Goal: Task Accomplishment & Management: Use online tool/utility

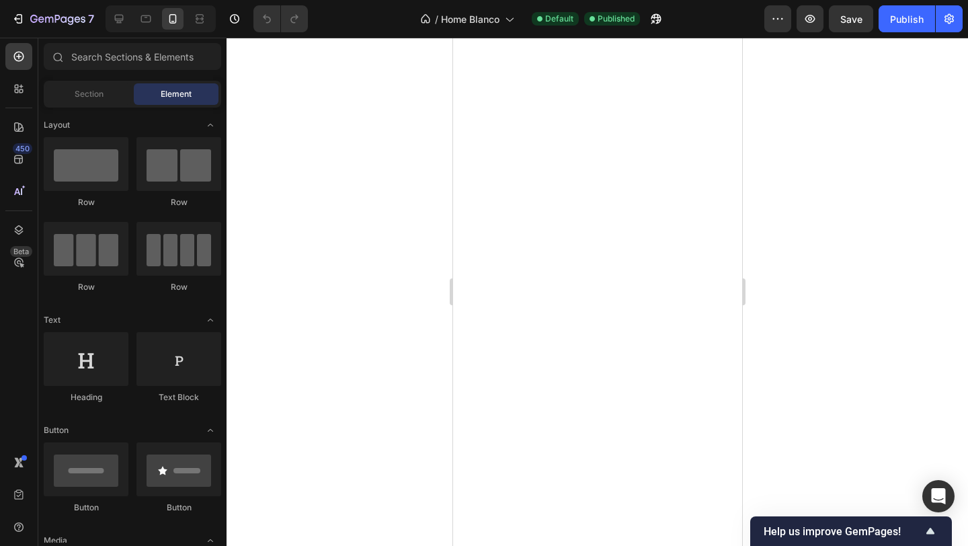
scroll to position [1353, 0]
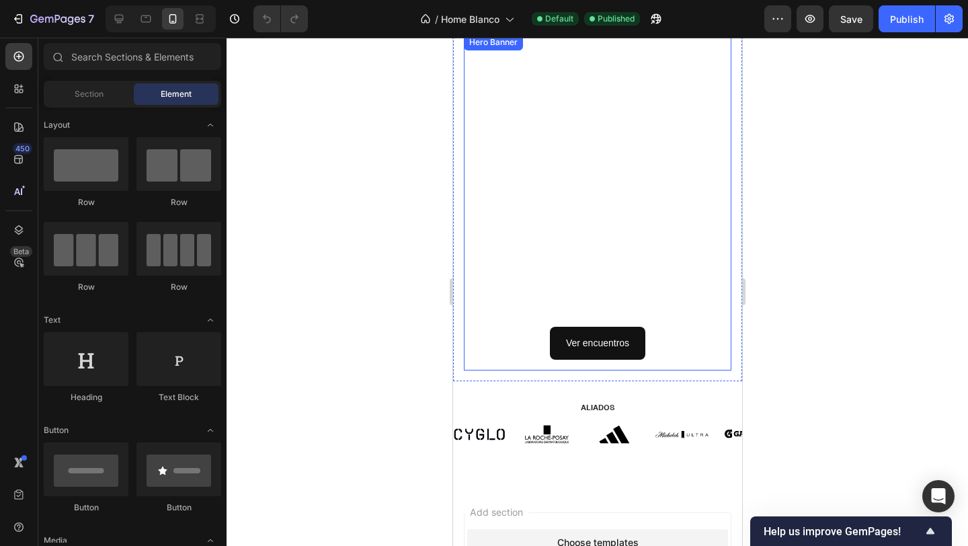
click at [530, 159] on div "ÚNETE A LA COMUNIDAD Heading Ver encuentros Button" at bounding box center [597, 202] width 246 height 315
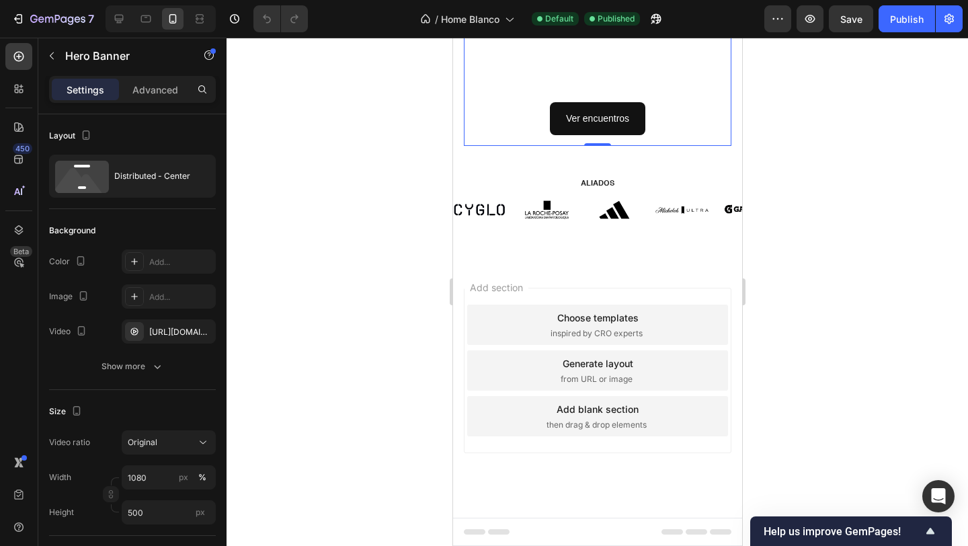
scroll to position [1577, 0]
click at [176, 326] on div "https://cdn.shopify.com/videos/c/o/v/ef0b350fc5944bc2bfd0f3d741140e4c.mov" at bounding box center [168, 332] width 39 height 12
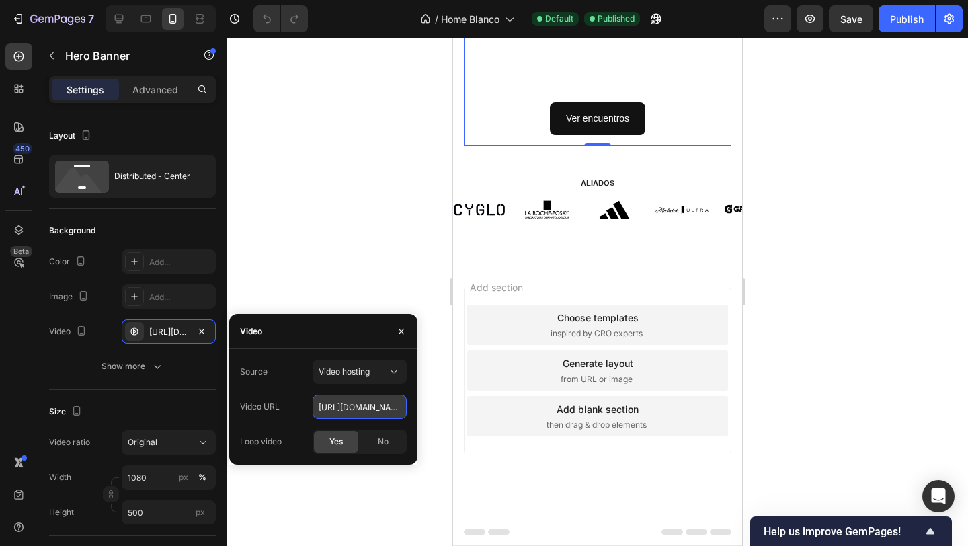
click at [327, 400] on input "https://cdn.shopify.com/videos/c/o/v/ef0b350fc5944bc2bfd0f3d741140e4c.mov" at bounding box center [360, 407] width 94 height 24
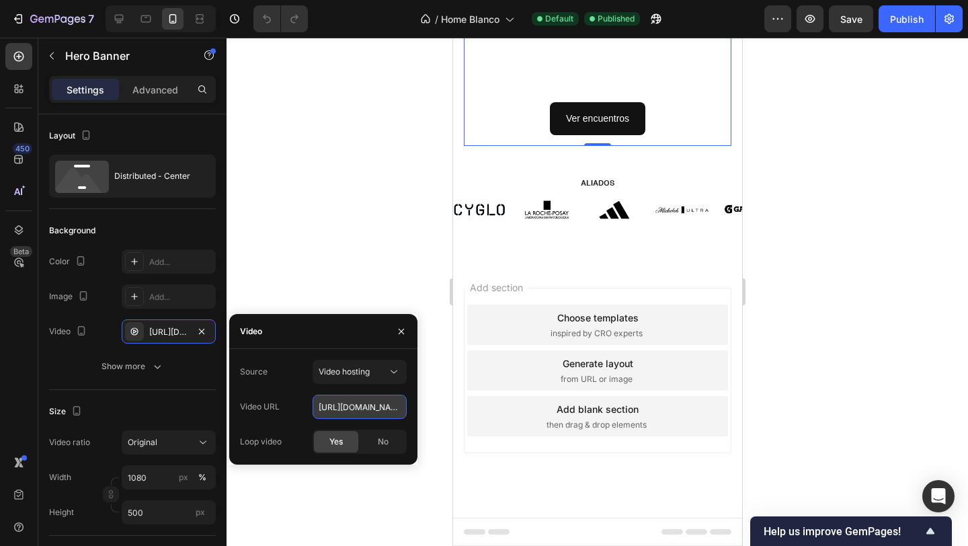
paste input "d99d03a453504bc5b132597a6f280440"
type input "https://cdn.shopify.com/videos/c/o/v/d99d03a453504bc5b132597a6f280440.mov"
click at [343, 243] on div at bounding box center [596, 292] width 741 height 508
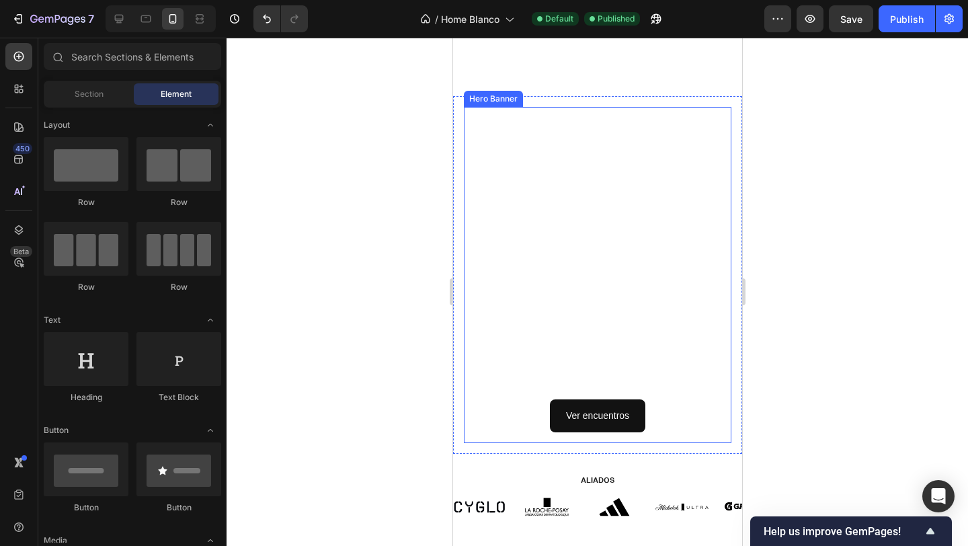
scroll to position [1577, 0]
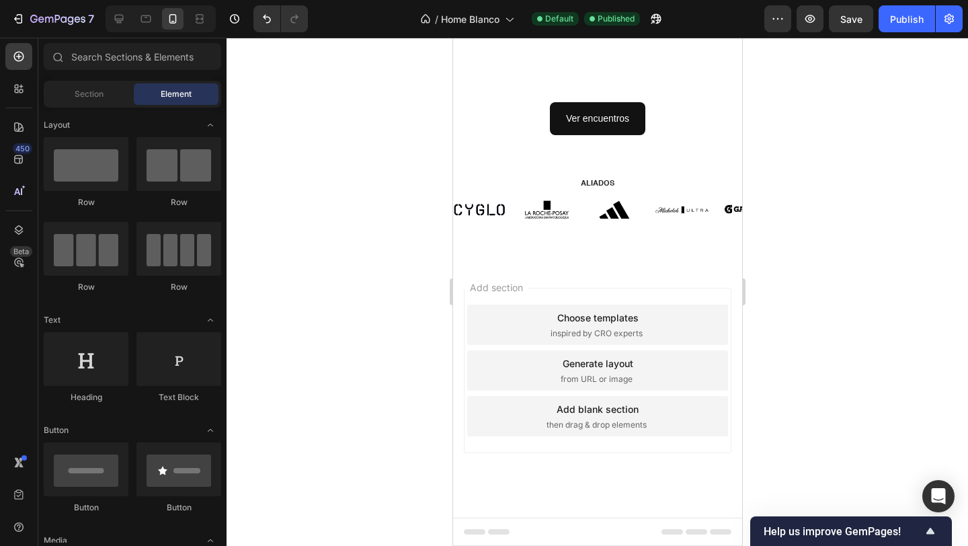
click at [394, 292] on div at bounding box center [596, 292] width 741 height 508
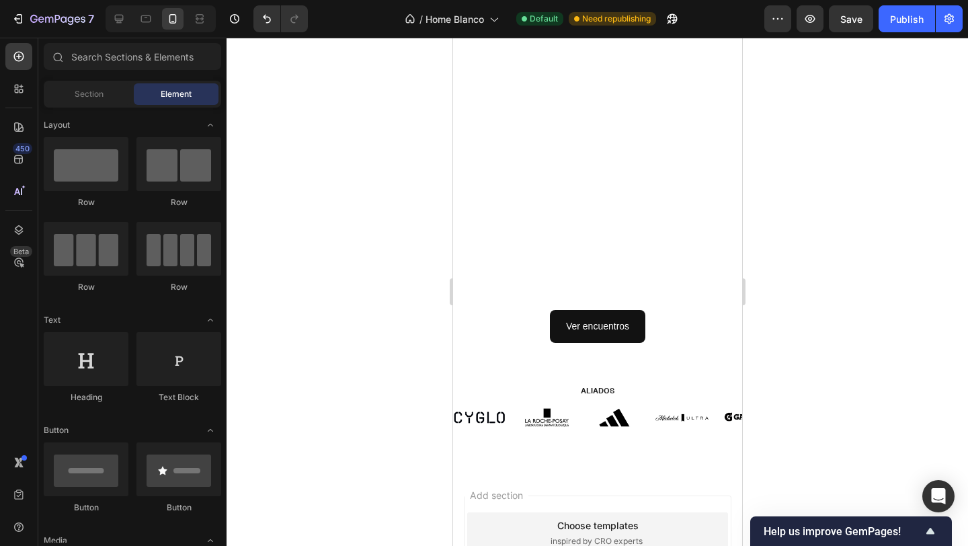
scroll to position [1294, 0]
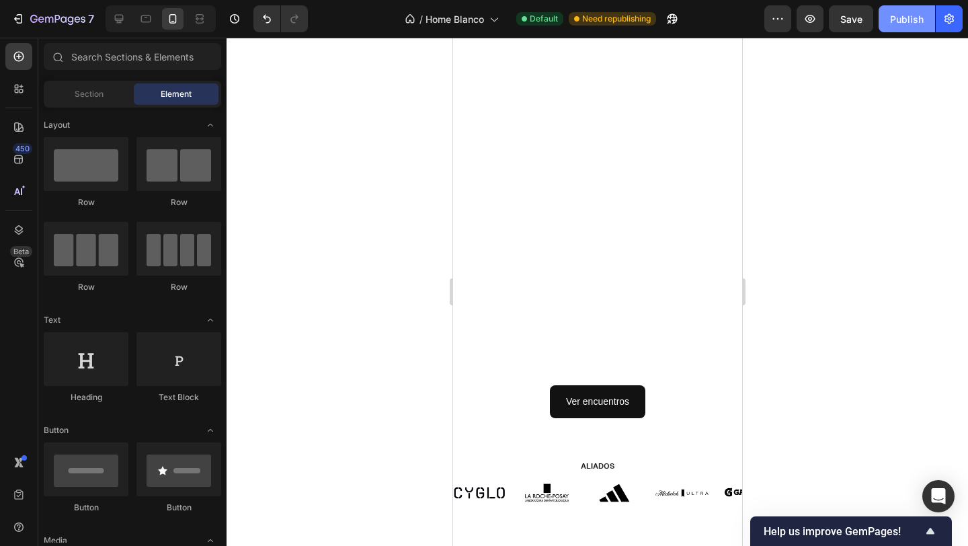
click at [900, 26] on button "Publish" at bounding box center [906, 18] width 56 height 27
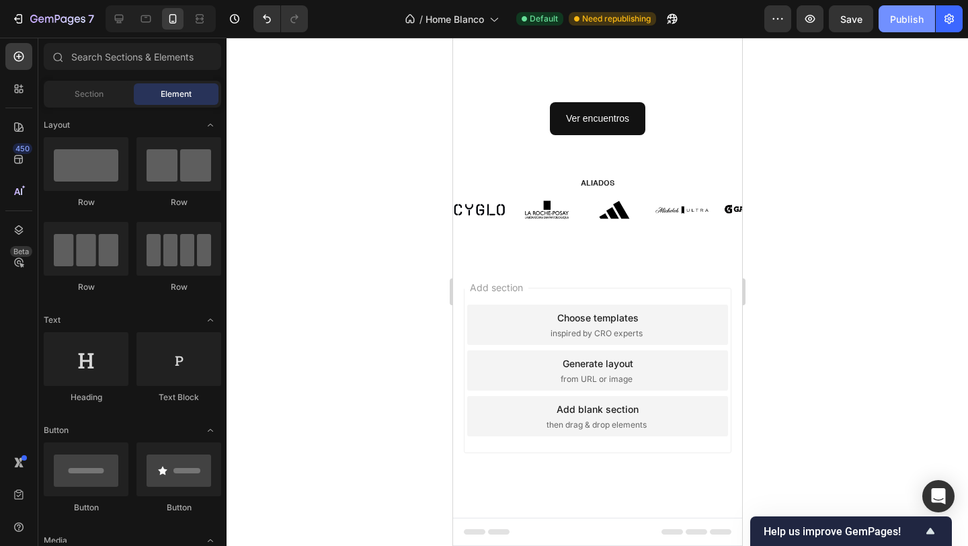
scroll to position [1577, 0]
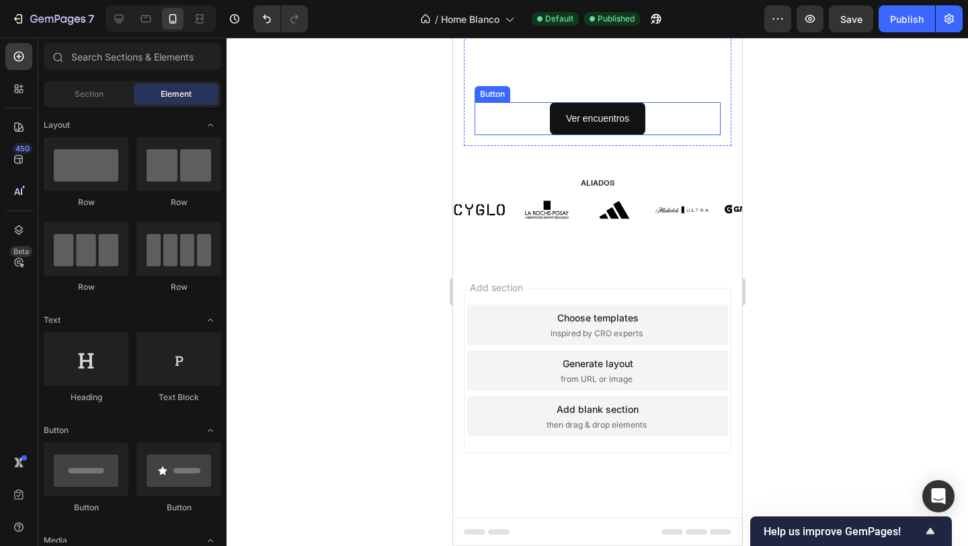
click at [520, 109] on div "Ver encuentros Button" at bounding box center [597, 118] width 246 height 33
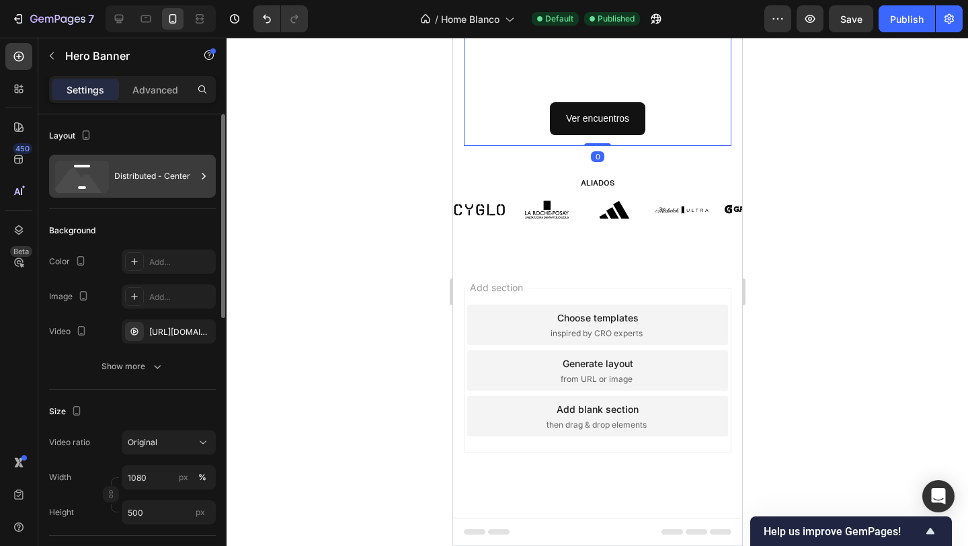
click at [102, 187] on icon at bounding box center [82, 177] width 54 height 32
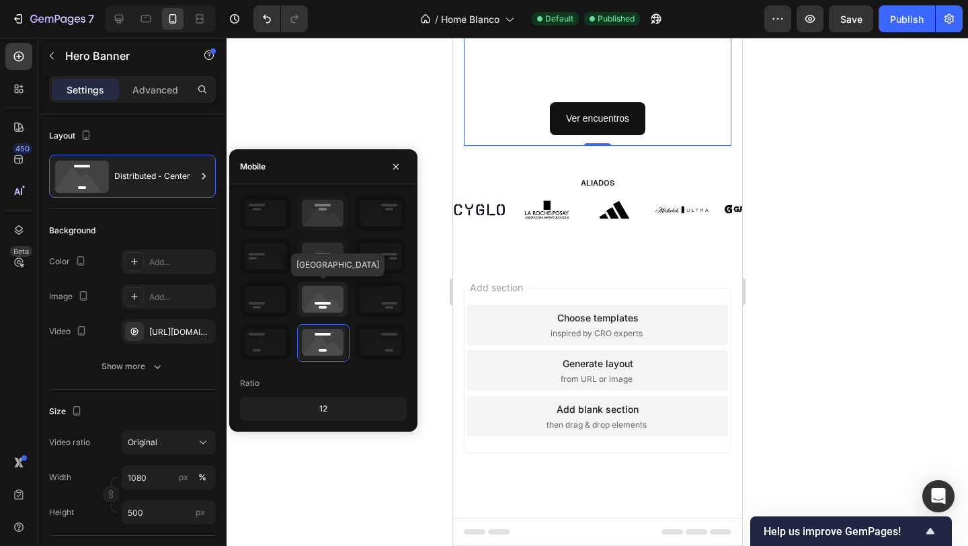
click at [331, 292] on icon at bounding box center [323, 299] width 50 height 35
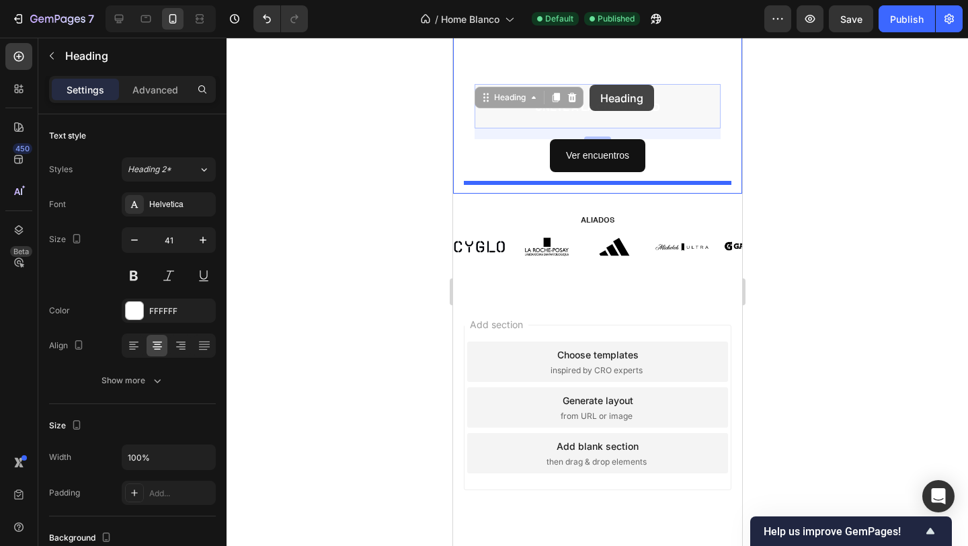
scroll to position [1532, 0]
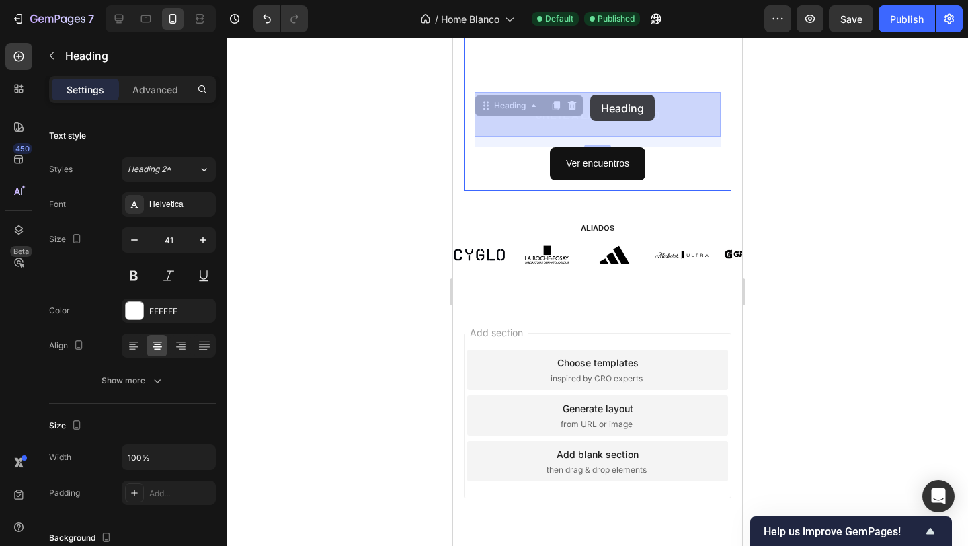
drag, startPoint x: 589, startPoint y: 67, endPoint x: 589, endPoint y: 93, distance: 26.9
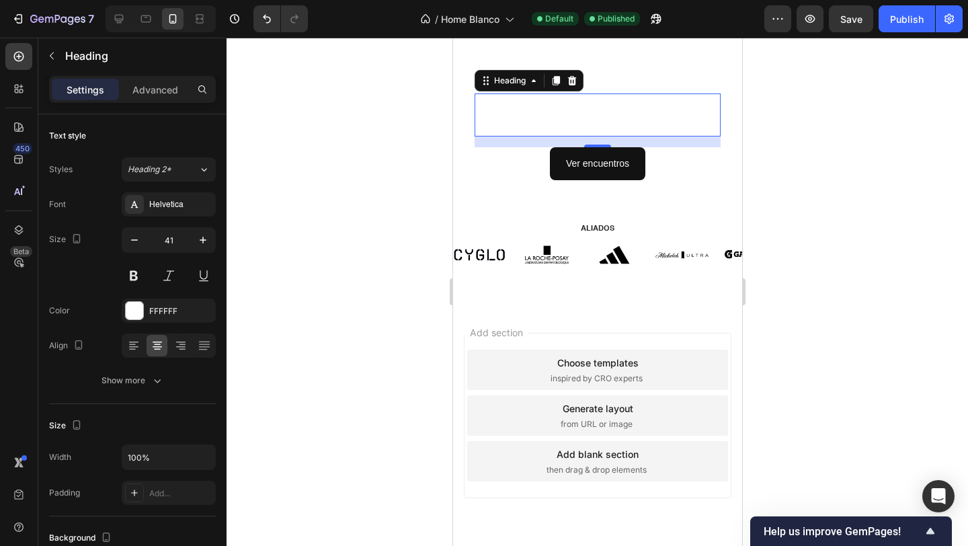
click at [576, 126] on h2 "ÚNETE A LA COMUNIDAD" at bounding box center [597, 114] width 246 height 43
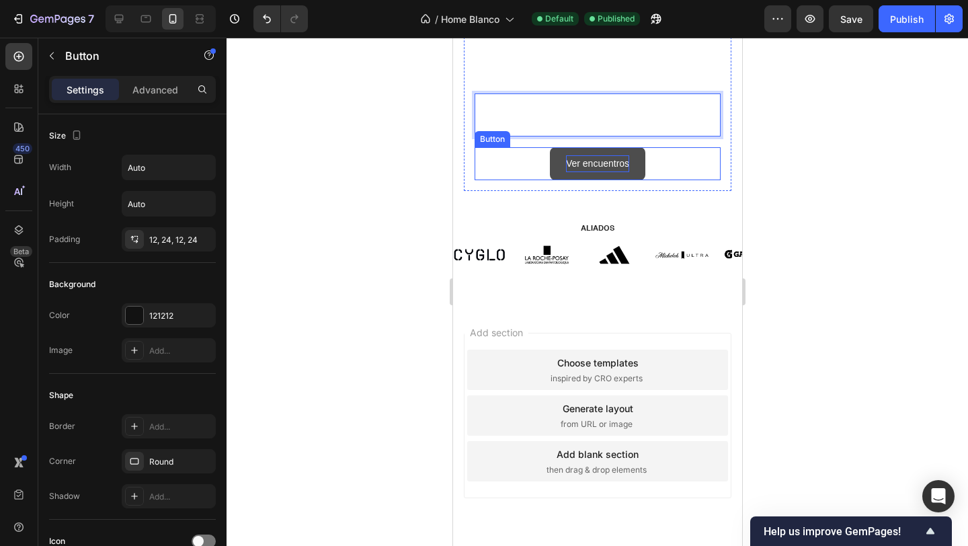
click at [589, 157] on p "Ver encuentros" at bounding box center [596, 163] width 63 height 17
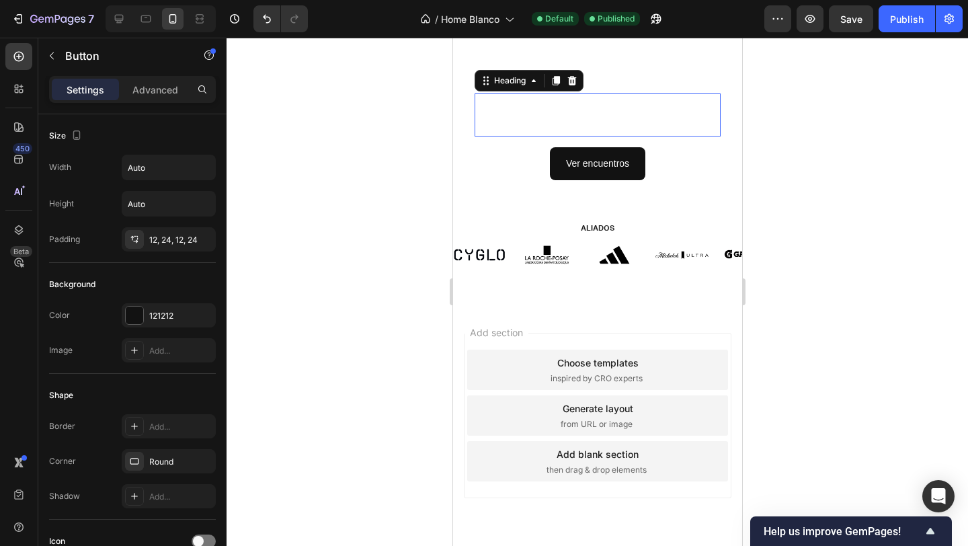
click at [588, 120] on strong "ÚNETE A LA COMUNIDAD" at bounding box center [596, 117] width 125 height 10
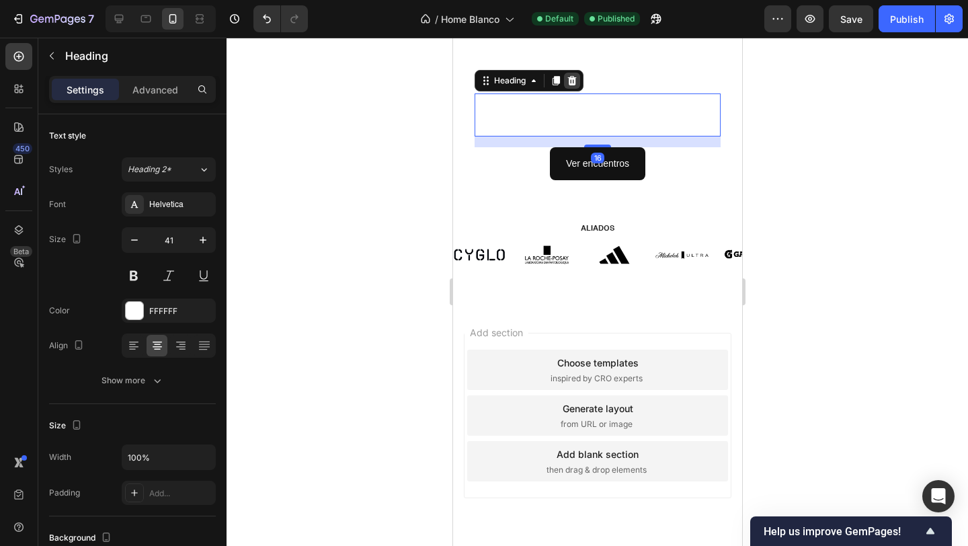
click at [571, 85] on div at bounding box center [571, 81] width 16 height 16
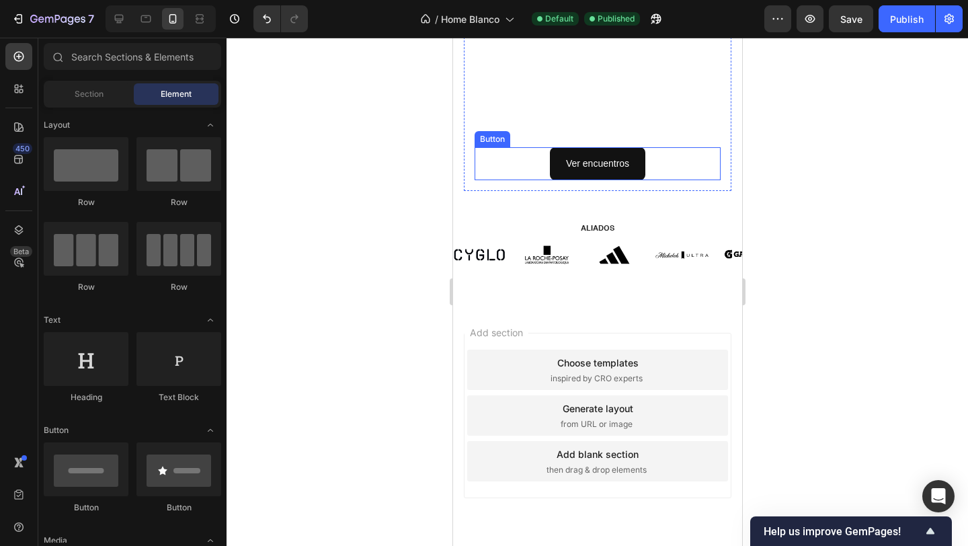
click at [527, 161] on div "Ver encuentros Button" at bounding box center [597, 163] width 246 height 33
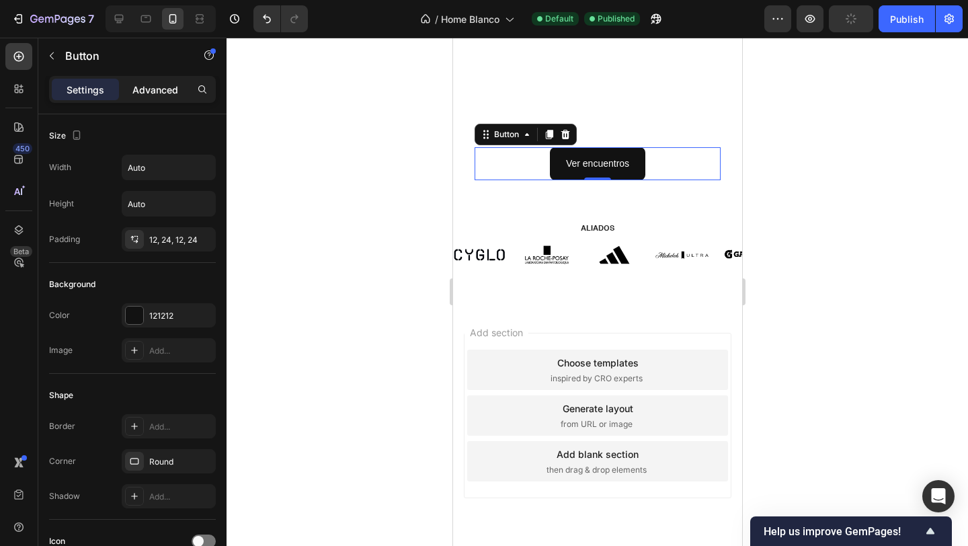
click at [150, 83] on p "Advanced" at bounding box center [155, 90] width 46 height 14
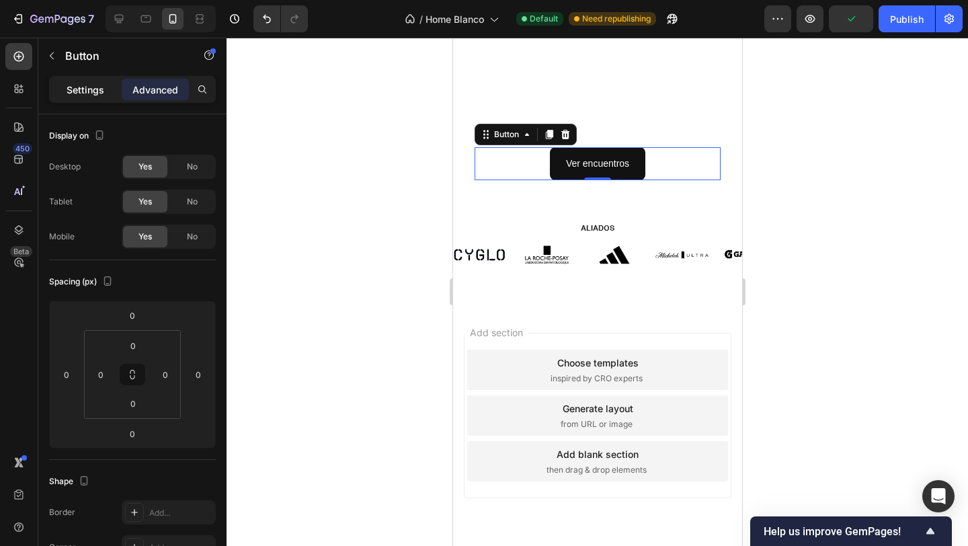
click at [97, 83] on p "Settings" at bounding box center [86, 90] width 38 height 14
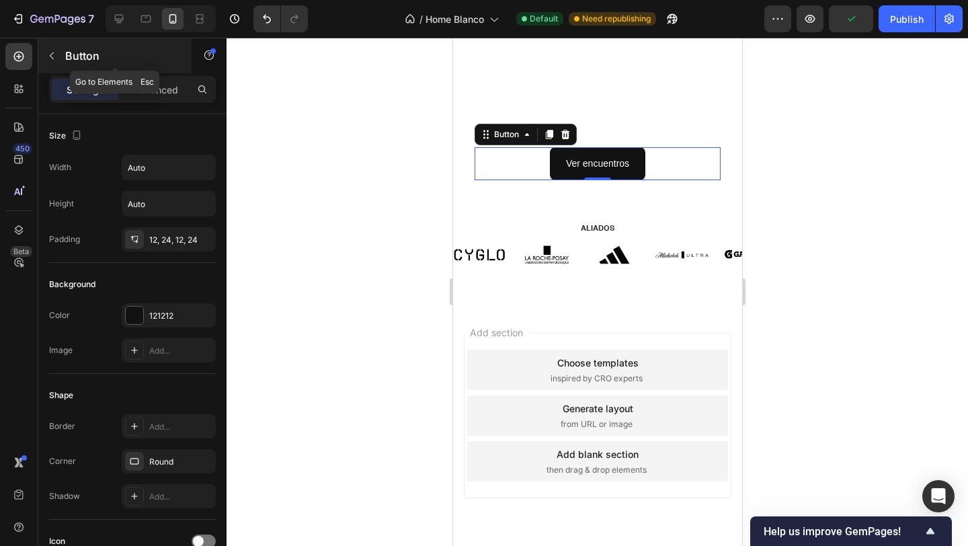
click at [71, 53] on p "Button" at bounding box center [122, 56] width 114 height 16
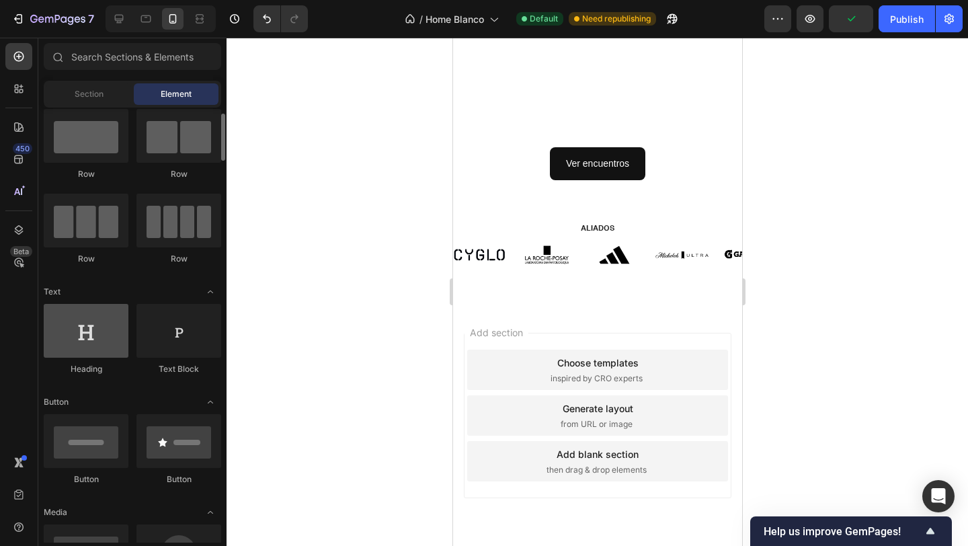
scroll to position [31, 0]
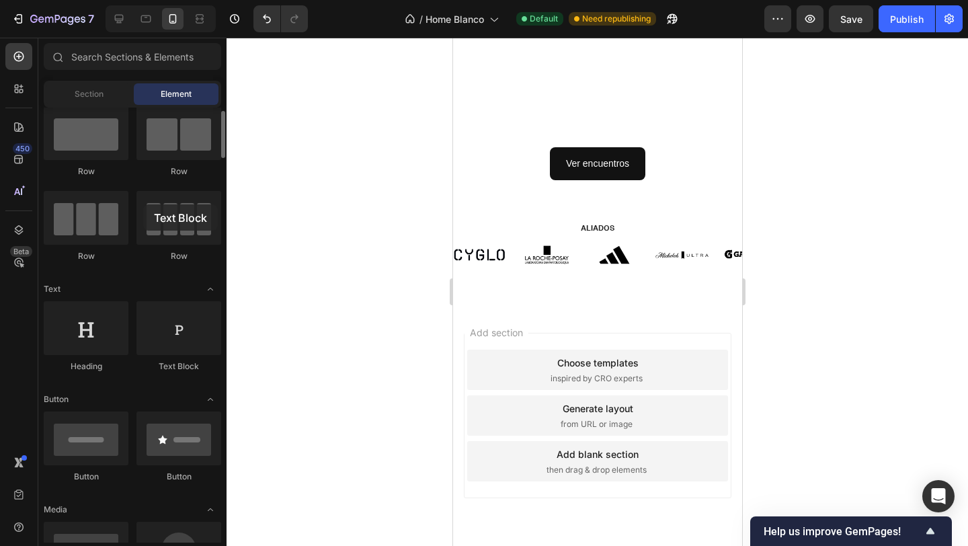
drag, startPoint x: 159, startPoint y: 333, endPoint x: 120, endPoint y: 177, distance: 160.1
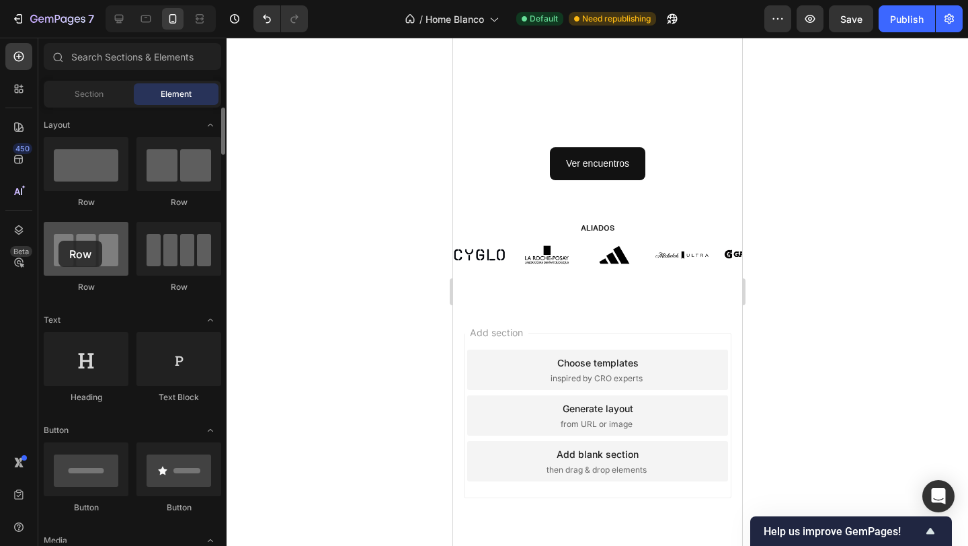
drag, startPoint x: 94, startPoint y: 188, endPoint x: 75, endPoint y: 251, distance: 66.1
click at [74, 251] on div "Row Row Row Row" at bounding box center [132, 221] width 177 height 168
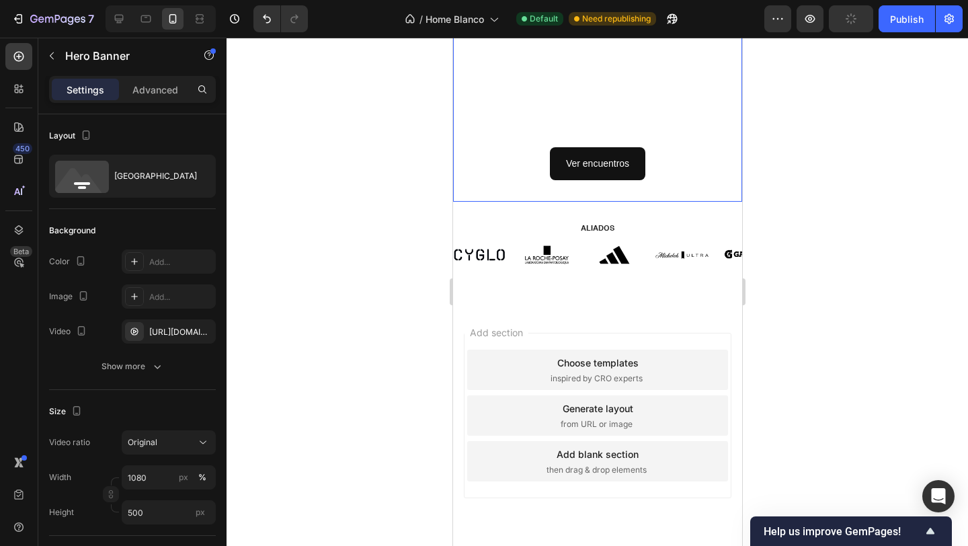
click at [525, 142] on div "Ver encuentros Button" at bounding box center [596, 163] width 267 height 54
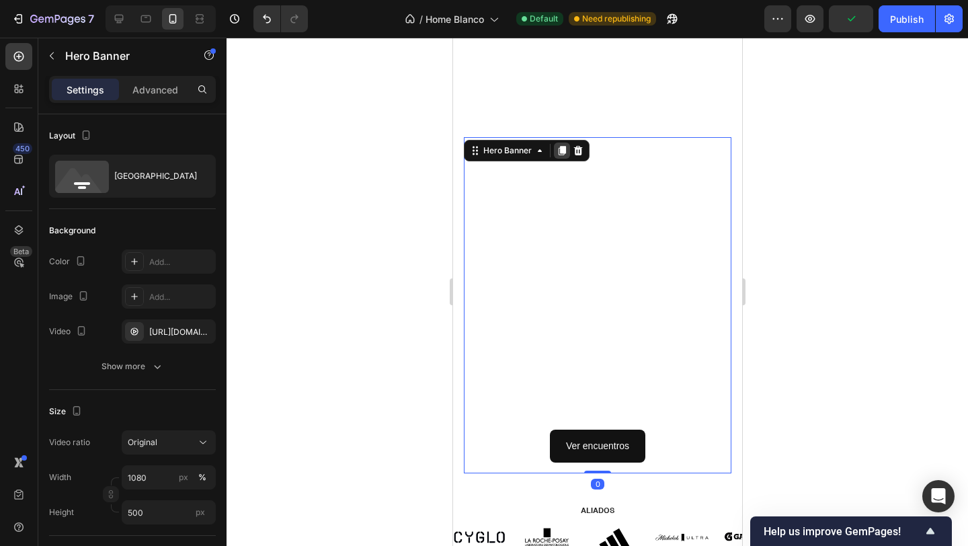
click at [565, 153] on icon at bounding box center [561, 150] width 11 height 11
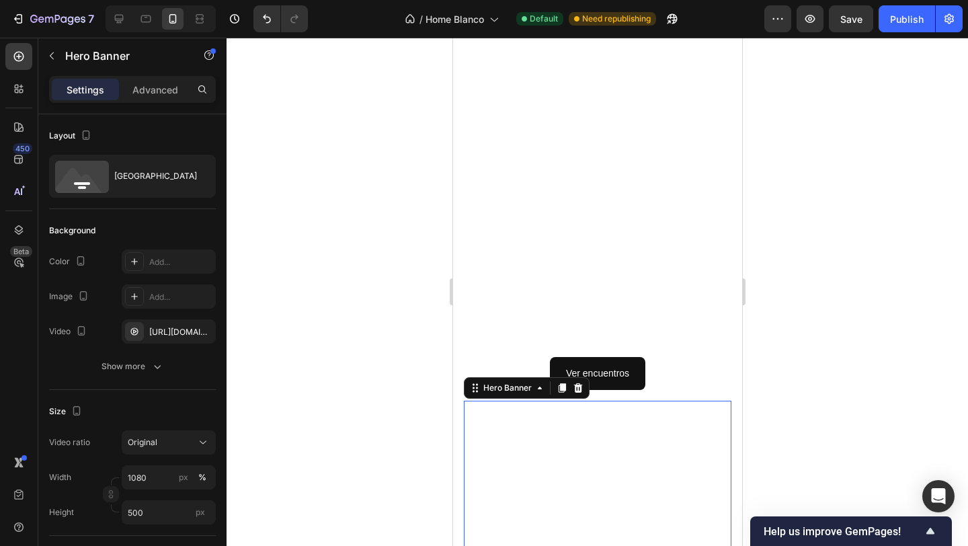
scroll to position [1477, 0]
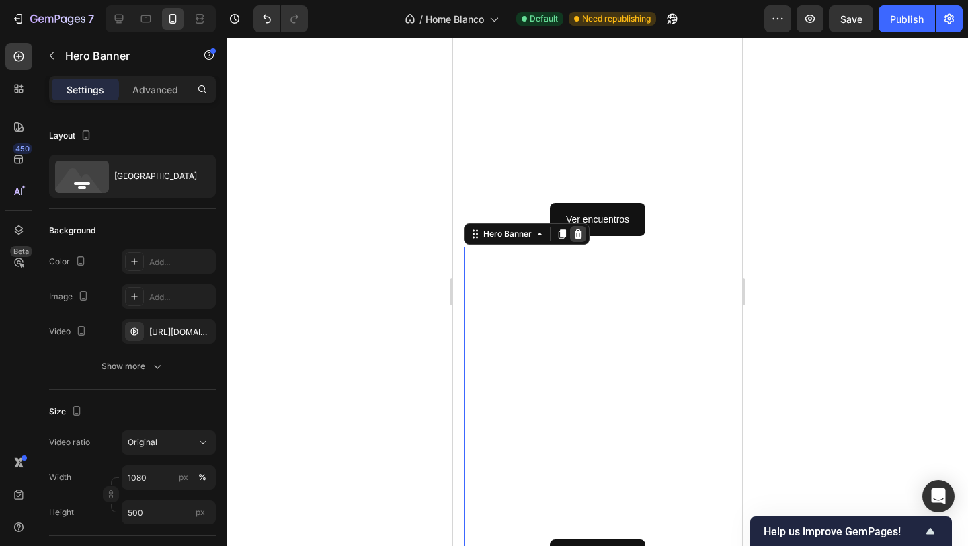
click at [577, 229] on icon at bounding box center [577, 233] width 9 height 9
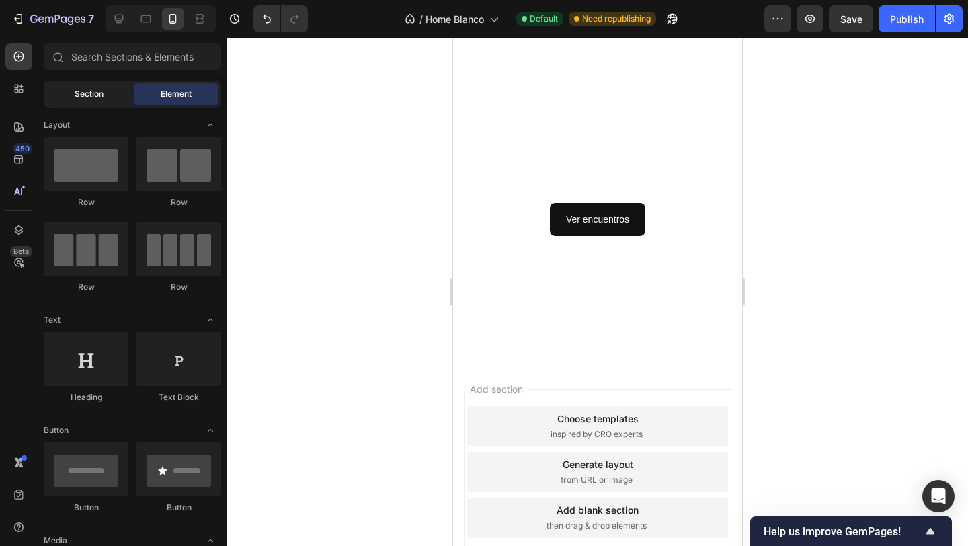
click at [82, 88] on span "Section" at bounding box center [89, 94] width 29 height 12
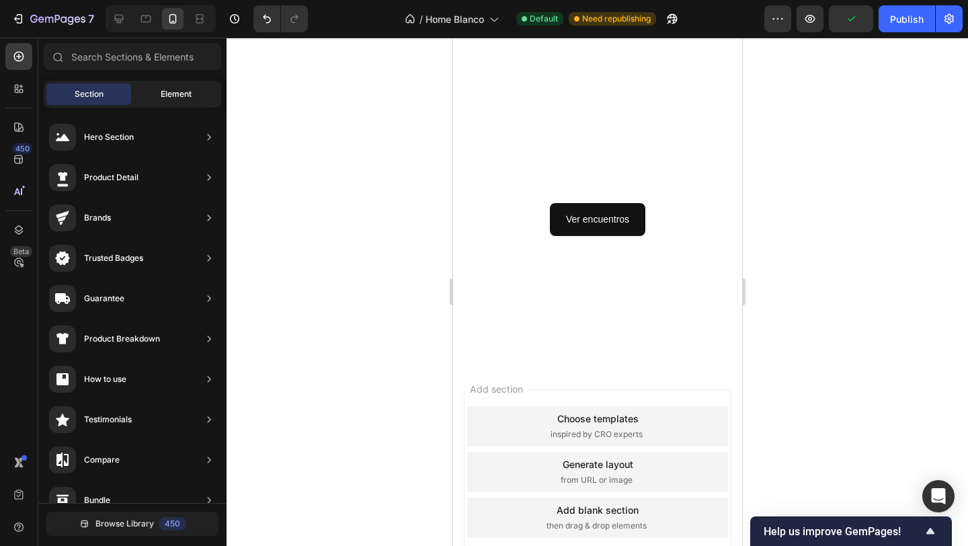
click at [156, 100] on div "Element" at bounding box center [176, 94] width 85 height 22
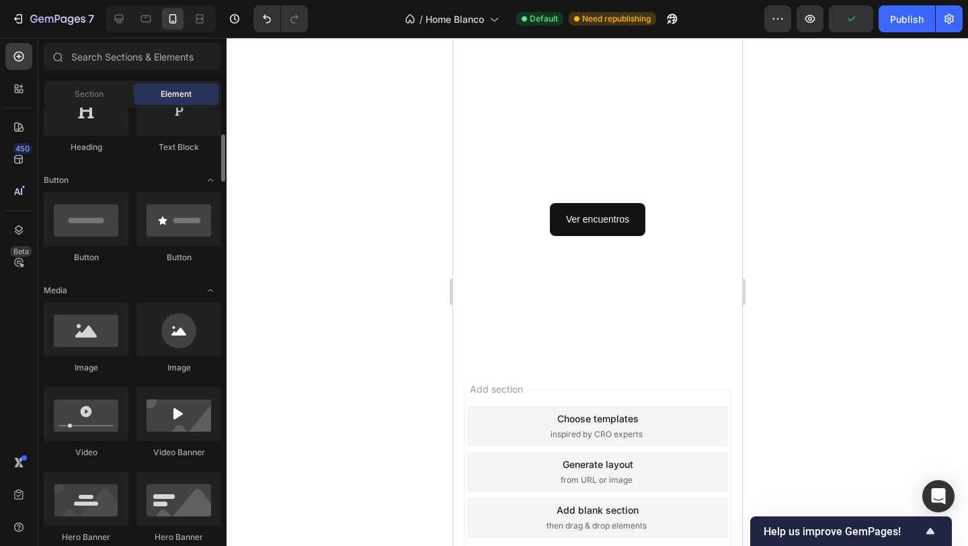
scroll to position [251, 0]
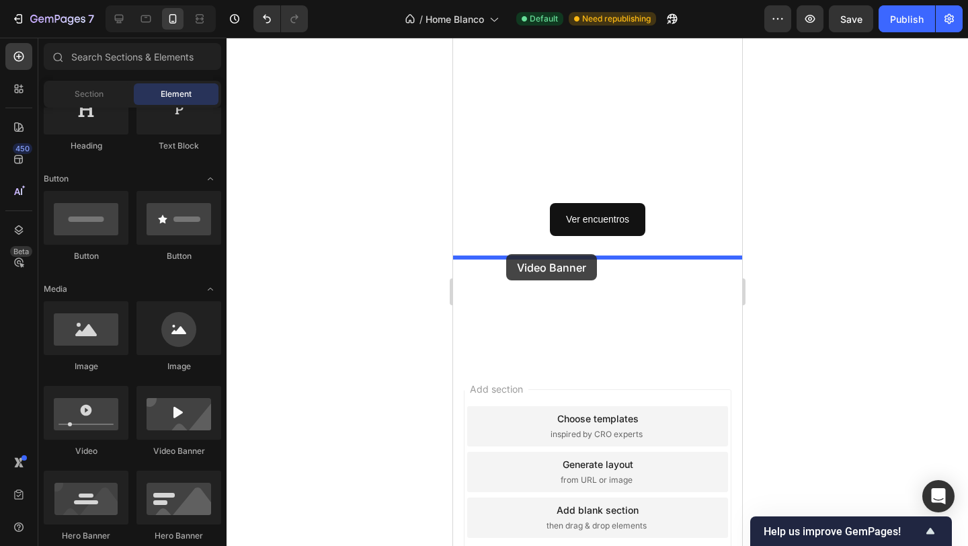
drag, startPoint x: 621, startPoint y: 450, endPoint x: 505, endPoint y: 254, distance: 227.2
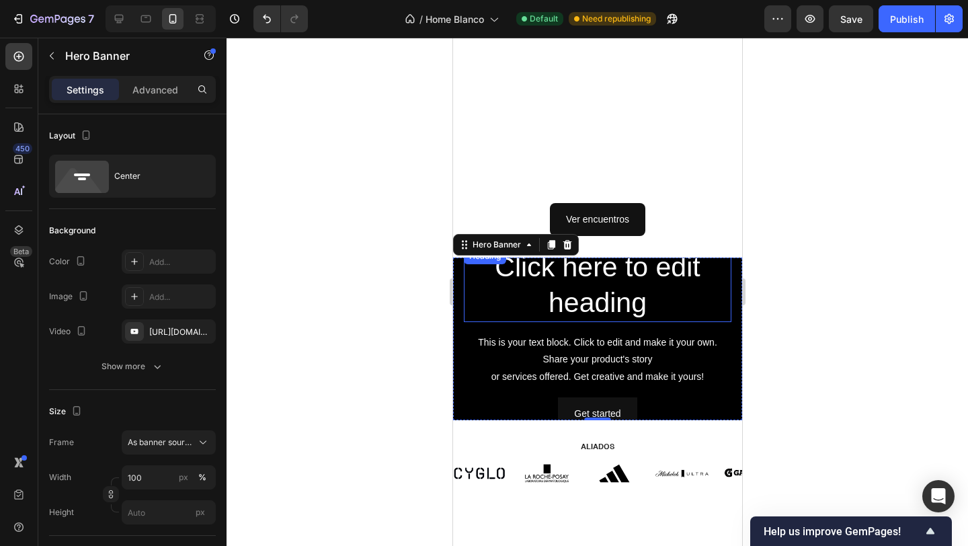
scroll to position [1460, 0]
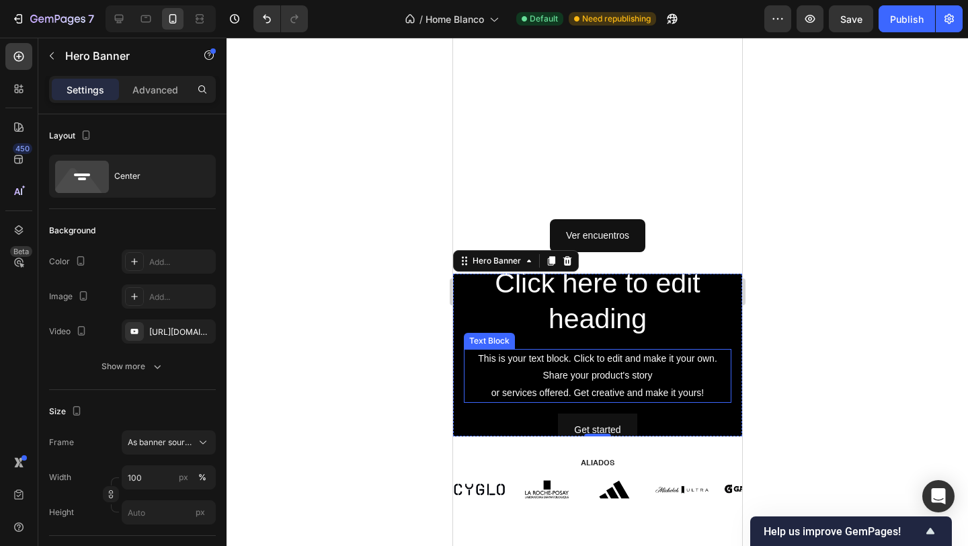
click at [470, 337] on div "Text Block" at bounding box center [489, 341] width 46 height 12
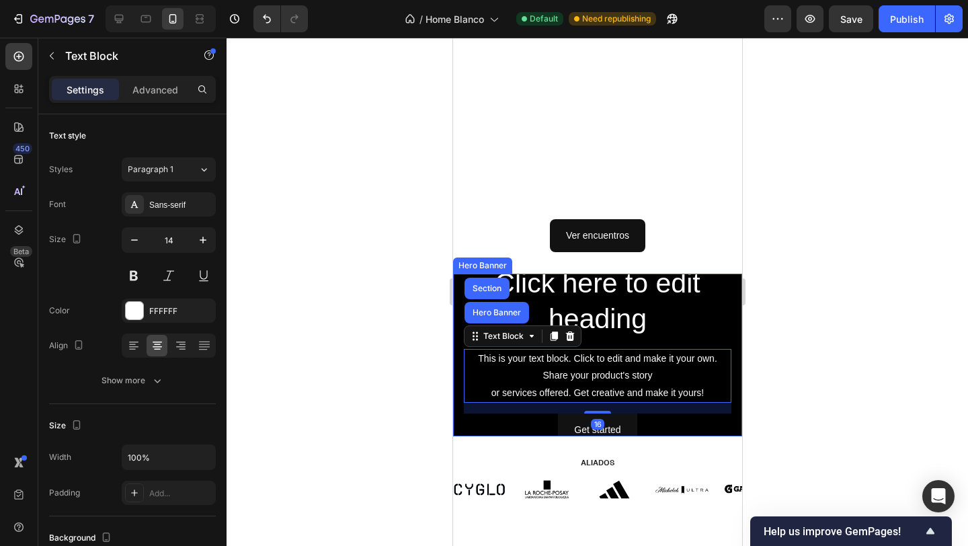
click at [458, 327] on div "Click here to edit heading Heading This is your text block. Click to edit and m…" at bounding box center [596, 355] width 289 height 204
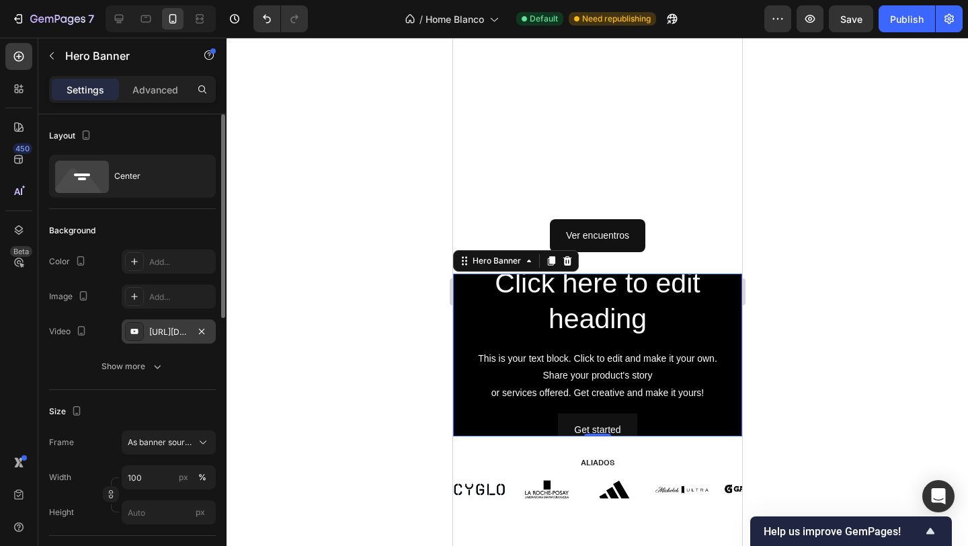
click at [159, 323] on div "https://www.youtube.com/watch?v=drIt4RH_kyQ" at bounding box center [169, 331] width 94 height 24
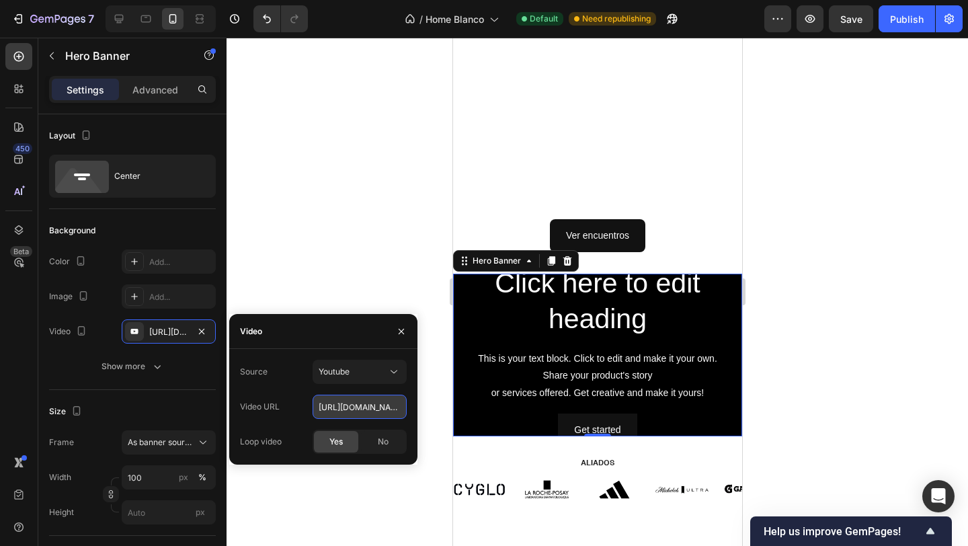
click at [334, 409] on input "https://www.youtube.com/watch?v=drIt4RH_kyQ" at bounding box center [360, 407] width 94 height 24
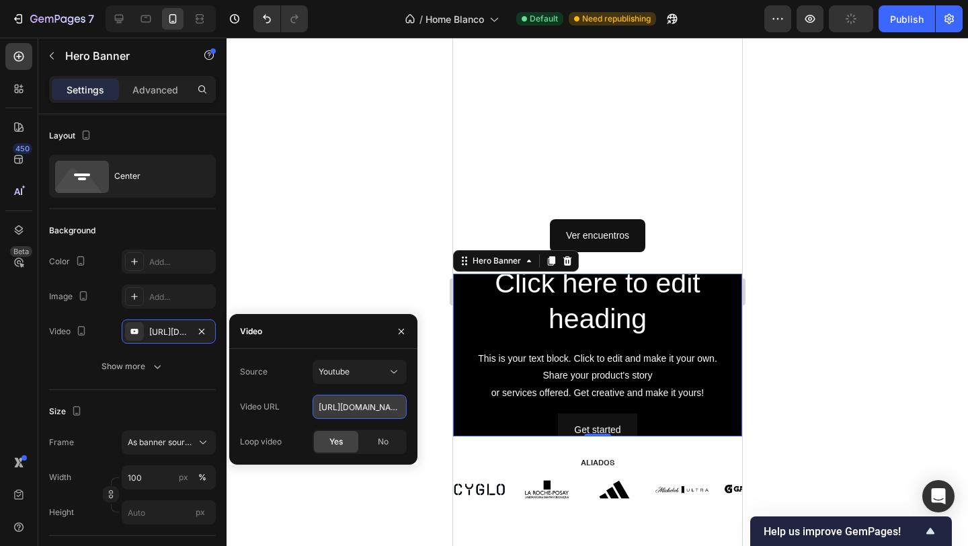
paste input "cdn.shopify.com/videos/c/o/v/d99d03a453504bc5b132597a6f280440.mov"
type input "https://cdn.shopify.com/videos/c/o/v/d99d03a453504bc5b132597a6f280440.mov"
click at [340, 439] on span "Yes" at bounding box center [335, 442] width 13 height 12
type input "Auto"
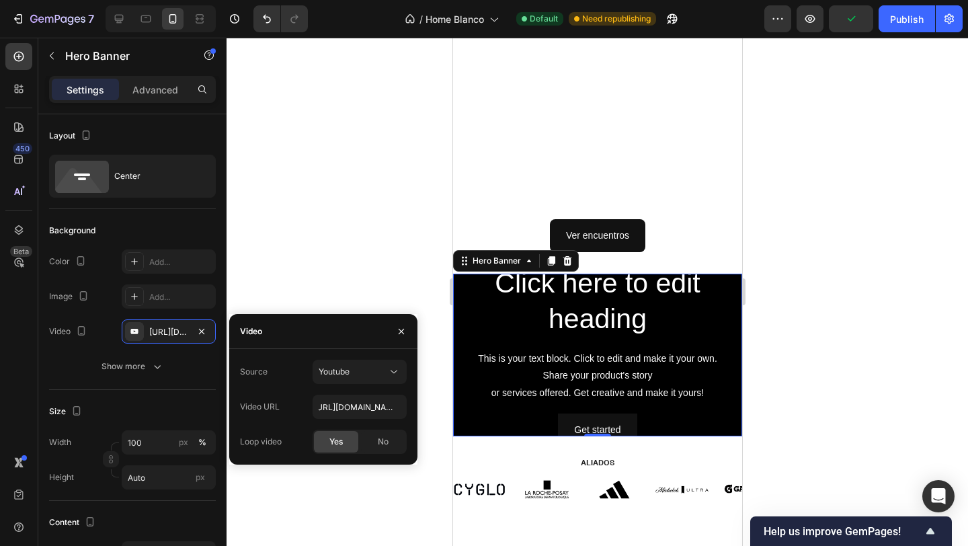
scroll to position [0, 0]
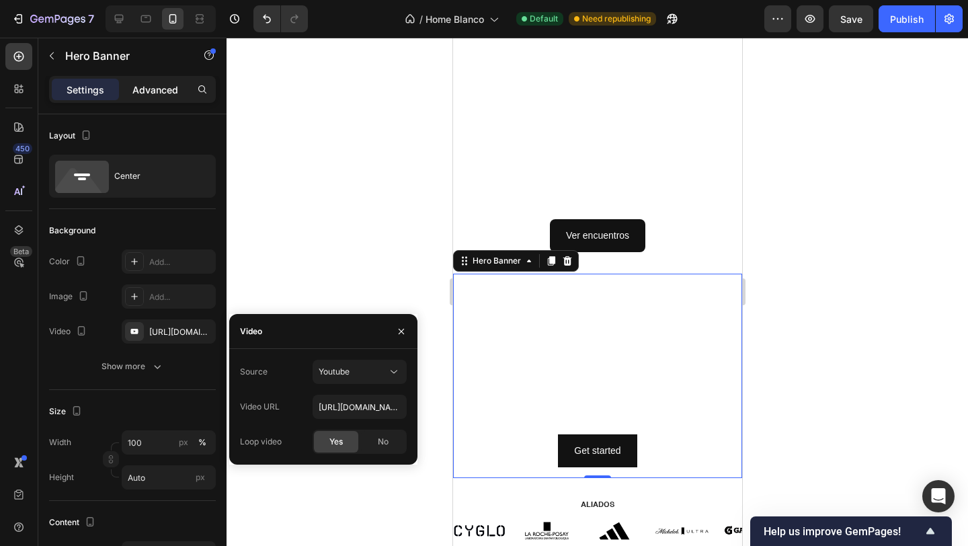
click at [149, 85] on p "Advanced" at bounding box center [155, 90] width 46 height 14
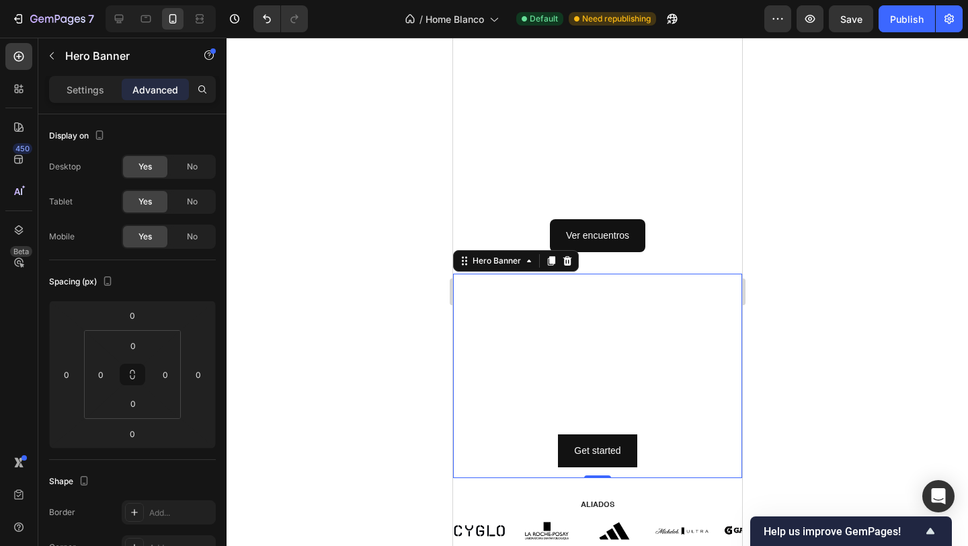
click at [479, 429] on div "Click here to edit heading Heading This is your text block. Click to edit and m…" at bounding box center [596, 375] width 267 height 182
click at [77, 89] on p "Settings" at bounding box center [86, 90] width 38 height 14
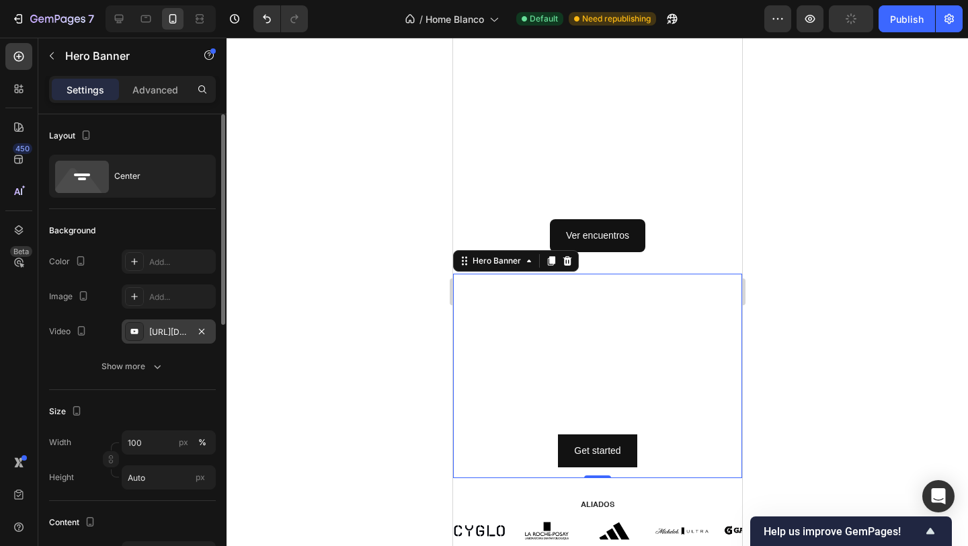
click at [185, 339] on div "https://cdn.shopify.com/videos/c/o/v/d99d03a453504bc5b132597a6f280440.mov" at bounding box center [169, 331] width 94 height 24
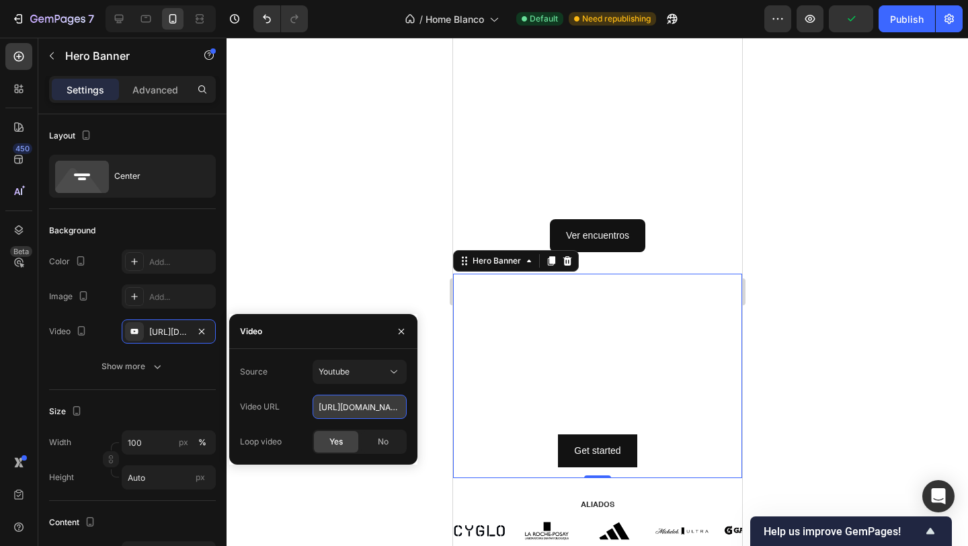
click at [332, 409] on input "https://cdn.shopify.com/videos/c/o/v/d99d03a453504bc5b132597a6f280440.mov" at bounding box center [360, 407] width 94 height 24
click at [342, 249] on div at bounding box center [596, 292] width 741 height 508
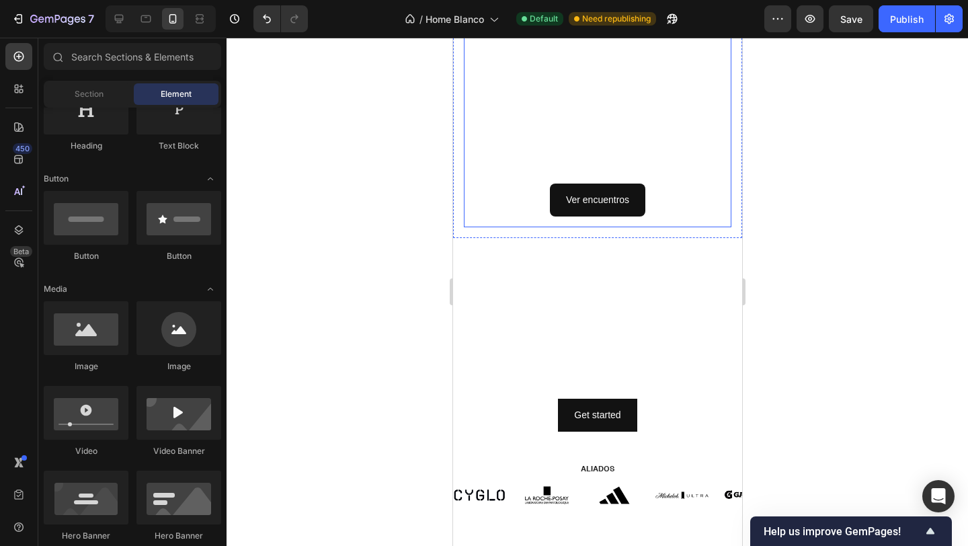
scroll to position [1531, 0]
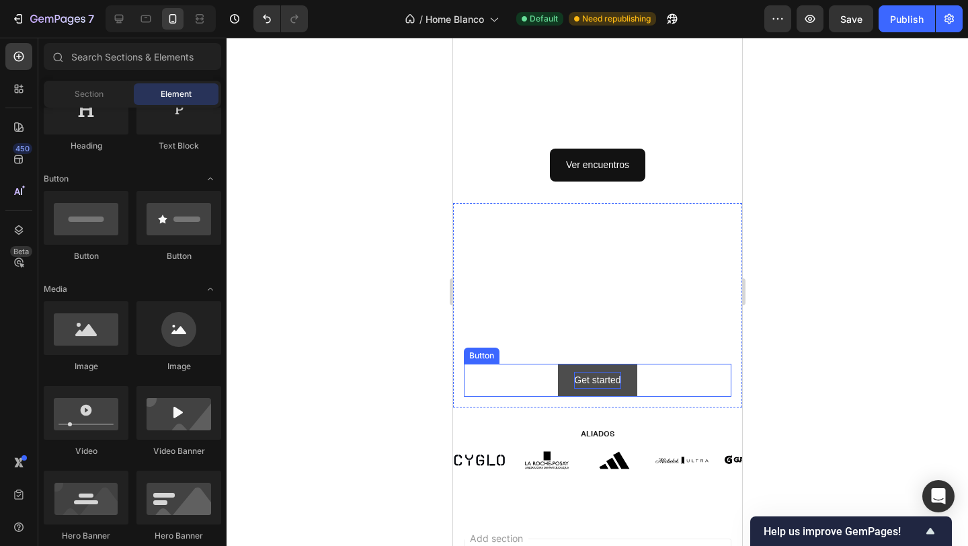
click at [585, 379] on div "Get started" at bounding box center [596, 380] width 46 height 17
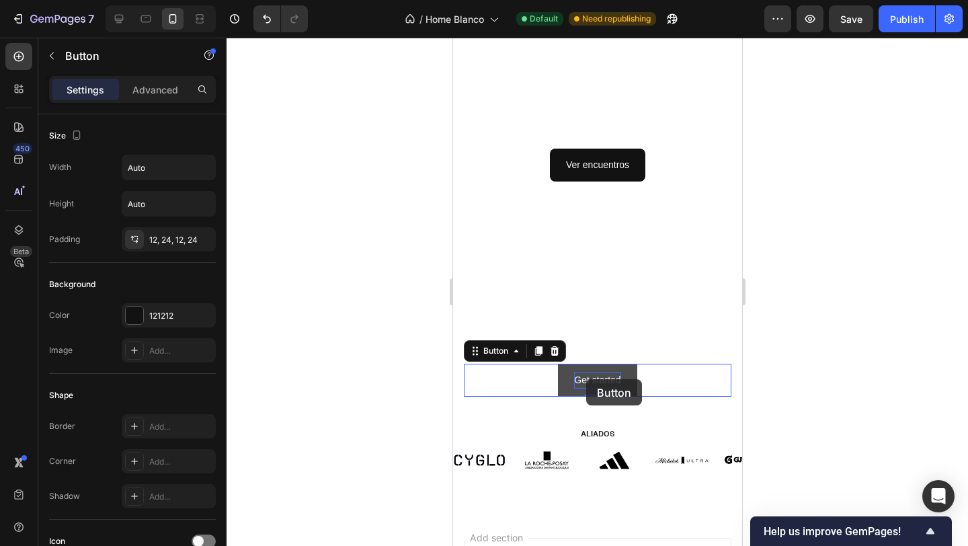
click at [585, 379] on p "Get started" at bounding box center [596, 380] width 46 height 17
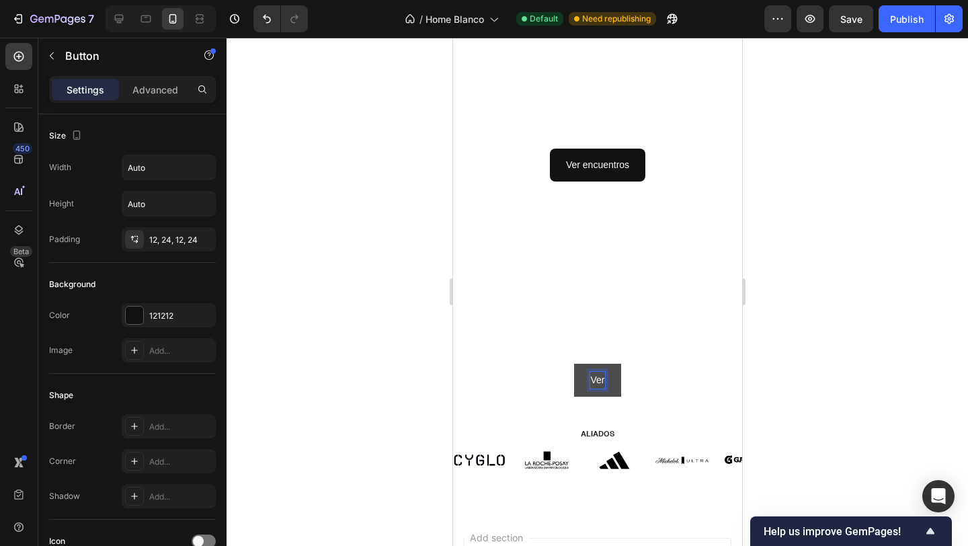
click at [573, 364] on button "Ver" at bounding box center [596, 380] width 46 height 33
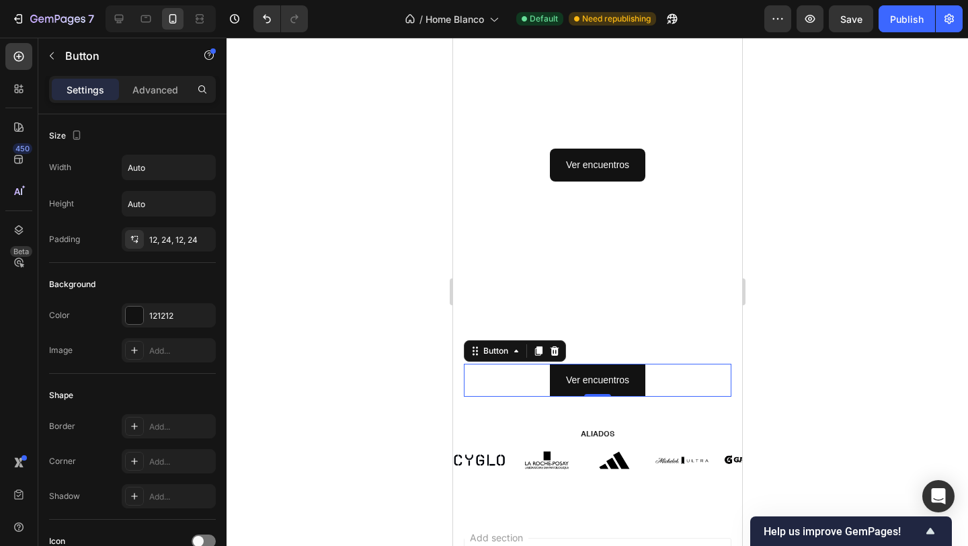
click at [379, 390] on div at bounding box center [596, 292] width 741 height 508
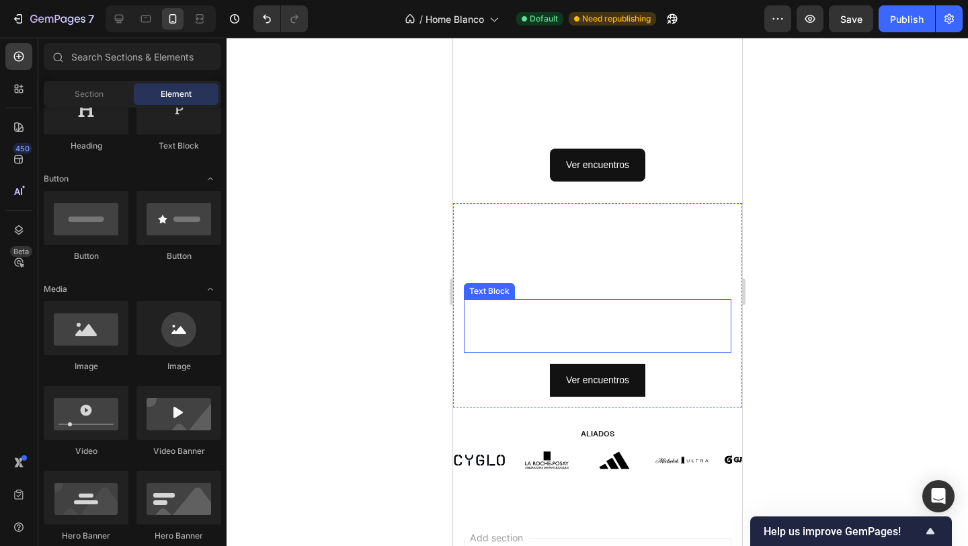
click at [512, 313] on div "This is your text block. Click to edit and make it your own. Share your product…" at bounding box center [596, 326] width 267 height 54
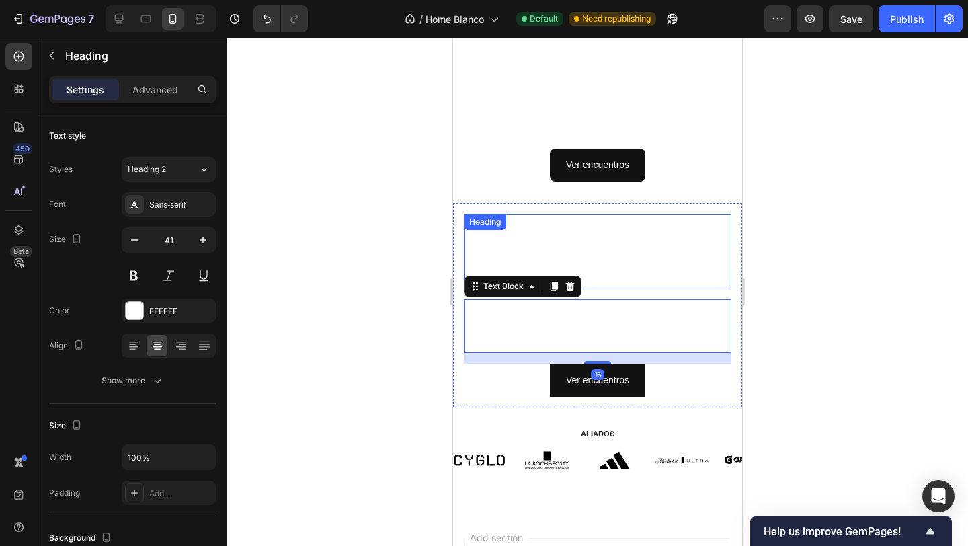
click at [568, 273] on h2 "Click here to edit heading" at bounding box center [596, 251] width 267 height 75
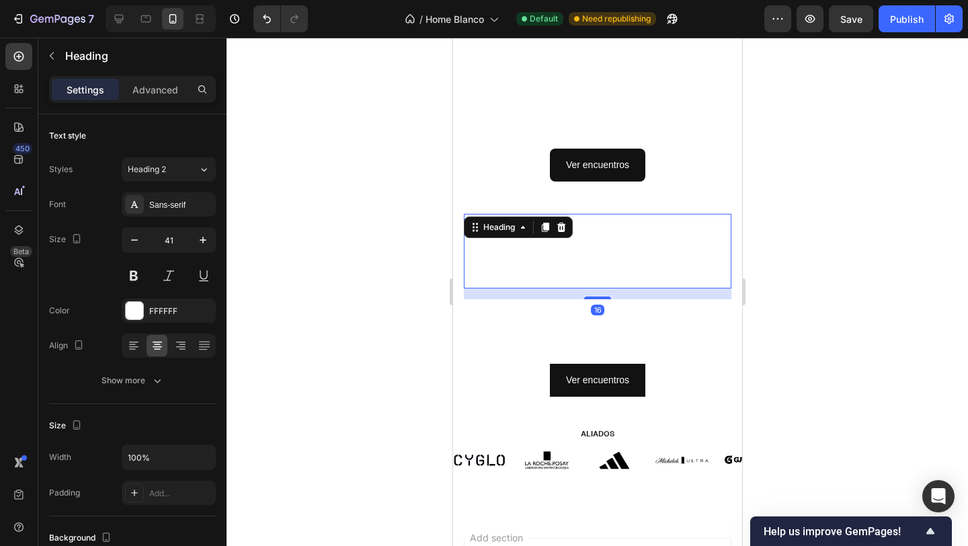
click at [593, 327] on div "This is your text block. Click to edit and make it your own. Share your product…" at bounding box center [596, 326] width 267 height 54
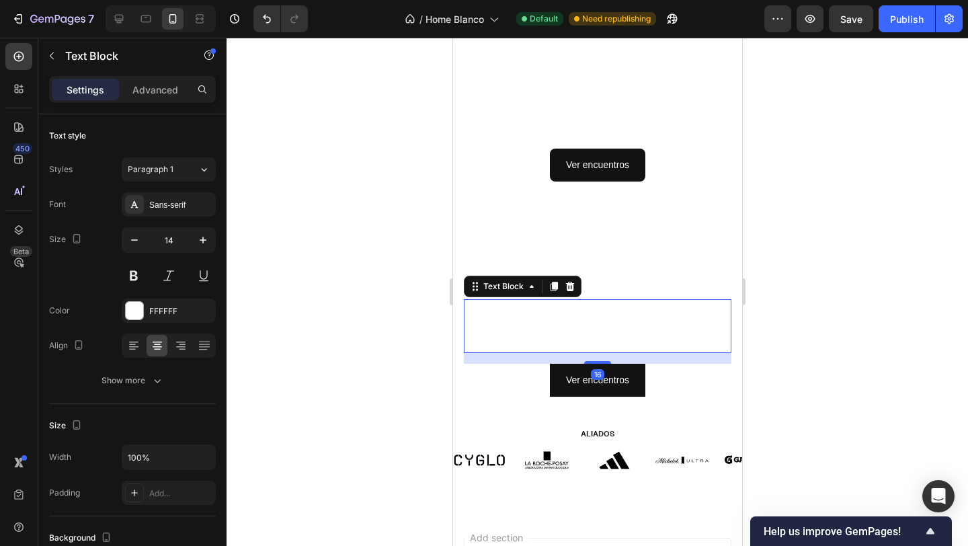
click at [593, 327] on div "This is your text block. Click to edit and make it your own. Share your product…" at bounding box center [596, 326] width 267 height 54
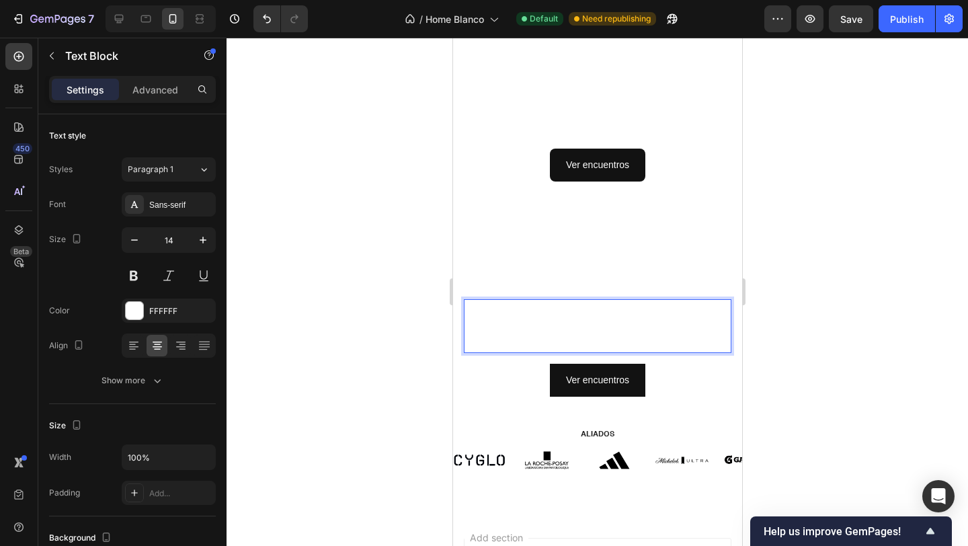
click at [593, 327] on p "This is your text block. Click to edit and make it your own. Share your product…" at bounding box center [596, 325] width 265 height 51
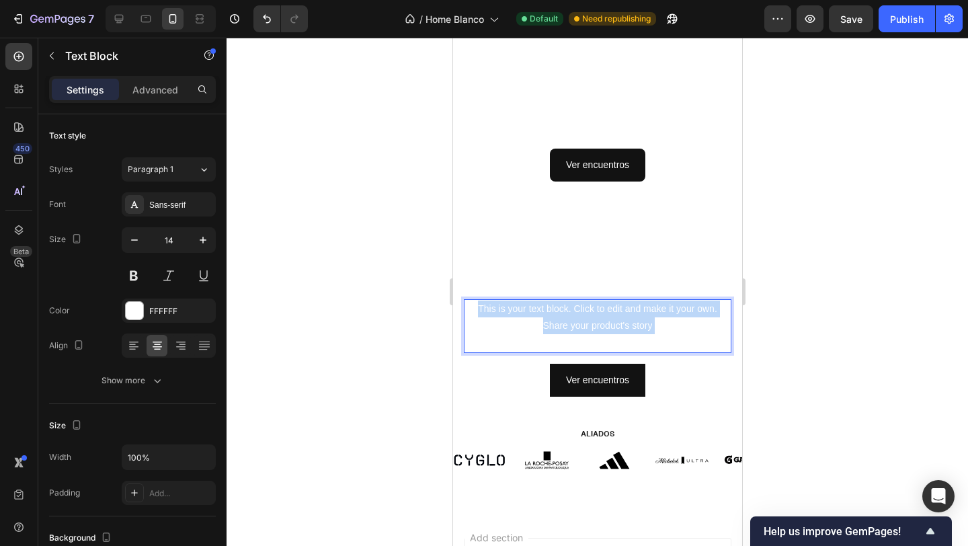
click at [593, 327] on p "This is your text block. Click to edit and make it your own. Share your product…" at bounding box center [596, 325] width 265 height 51
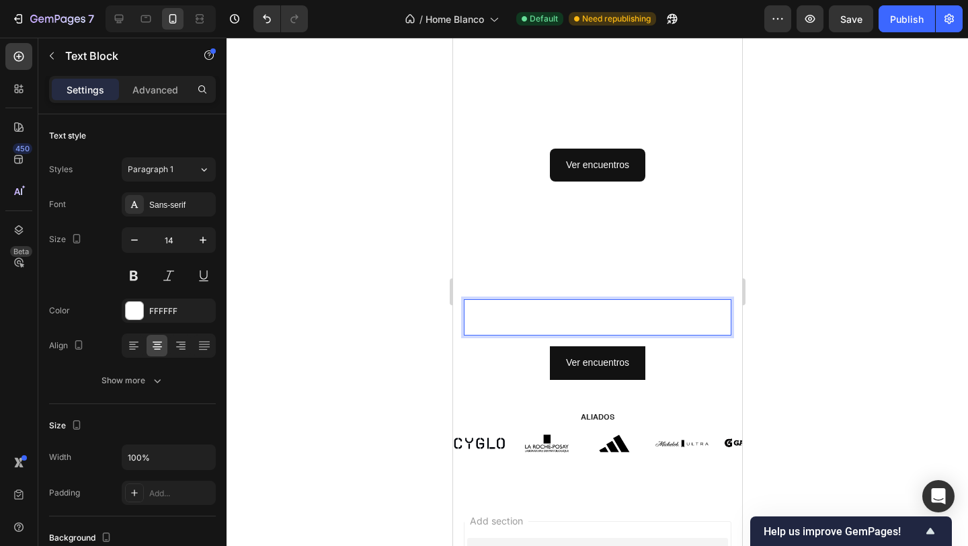
click at [589, 320] on p "ÚNSÉ PARTE DE UNTITLEDor services offered. Get creative and make it yours!" at bounding box center [596, 317] width 265 height 34
click at [563, 316] on p "ÚNSÉ PARTE DE UNTITLEDor services offered. Get creative and make it yours!" at bounding box center [596, 317] width 265 height 34
click at [530, 316] on p "ÚNSÉ PARTE DE UNTITLEDor services offered. Get creative and make it yours!" at bounding box center [596, 317] width 265 height 34
click at [521, 313] on p "ÚNSÉ PARTE DE UNTITLEDor services offered. Get creative and make it yours!" at bounding box center [596, 317] width 265 height 34
click at [500, 308] on p "ÚNSÉ PARTE DE UNTITLEDor services offered. Get creative and make it yours!" at bounding box center [596, 317] width 265 height 34
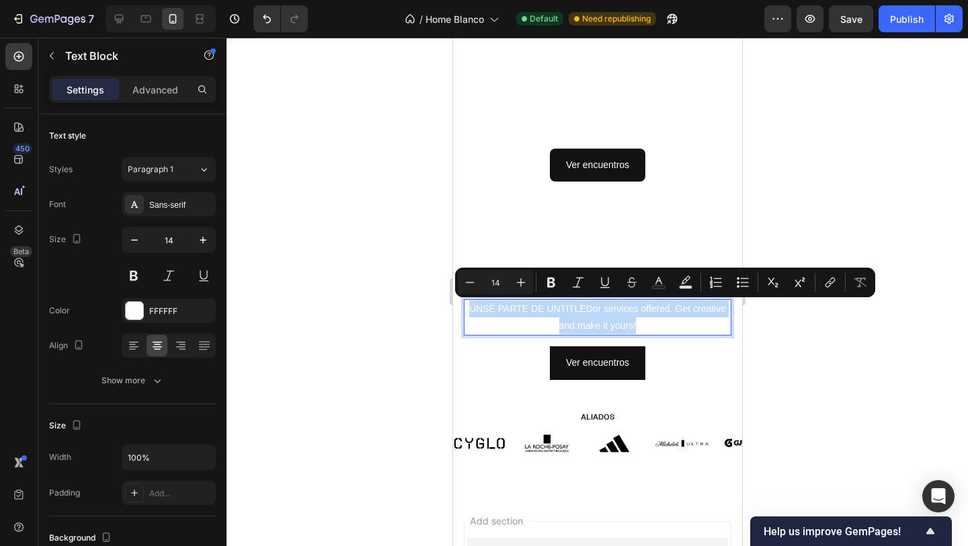
drag, startPoint x: 467, startPoint y: 313, endPoint x: 709, endPoint y: 321, distance: 242.1
click at [709, 321] on p "ÚNSÉ PARTE DE UNTITLEDor services offered. Get creative and make it yours!" at bounding box center [596, 317] width 265 height 34
click at [688, 331] on p "ÚNSÉ PARTE DE UNTITLEDor services offered. Get creative and make it yours!" at bounding box center [596, 317] width 265 height 34
drag, startPoint x: 611, startPoint y: 313, endPoint x: 641, endPoint y: 321, distance: 30.8
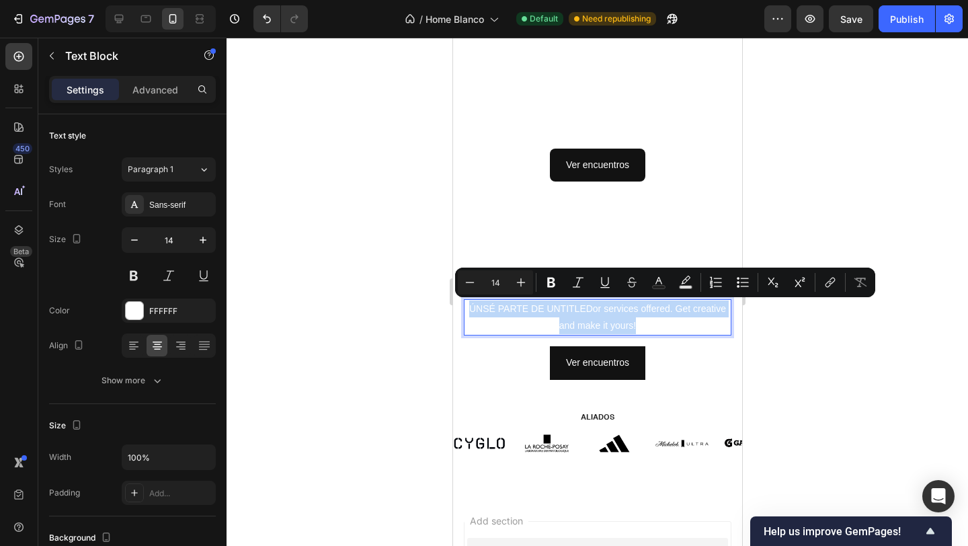
click at [611, 313] on p "ÚNSÉ PARTE DE UNTITLEDor services offered. Get creative and make it yours!" at bounding box center [596, 317] width 265 height 34
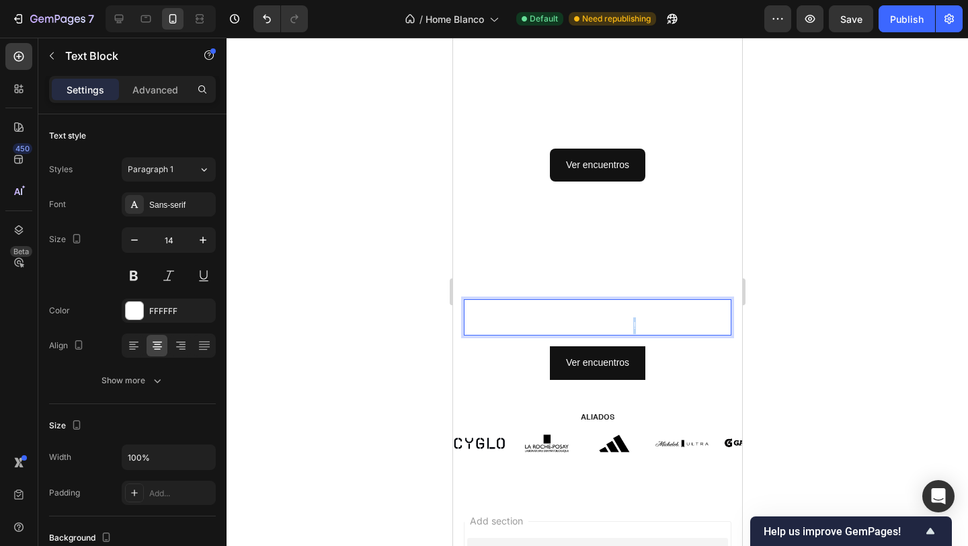
drag, startPoint x: 641, startPoint y: 321, endPoint x: 624, endPoint y: 321, distance: 16.8
click at [624, 321] on p "ÚNSÉ PARTE DE UNTITLEDor services offered. Get creative and make it yours!" at bounding box center [596, 317] width 265 height 34
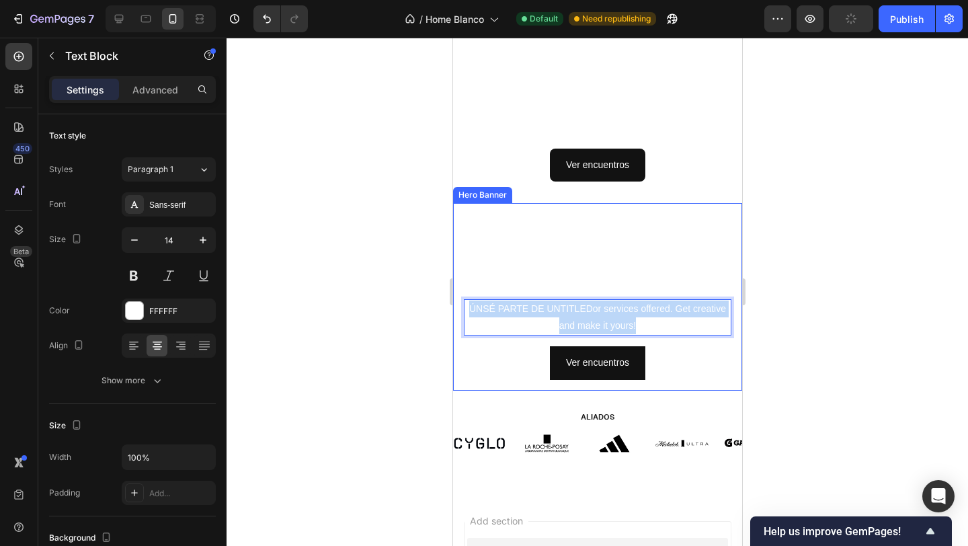
drag, startPoint x: 659, startPoint y: 323, endPoint x: 460, endPoint y: 297, distance: 200.7
click at [460, 297] on div "Click here to edit heading Heading ÚNSÉ PARTE DE UNTITLEDor services offered. G…" at bounding box center [596, 296] width 289 height 187
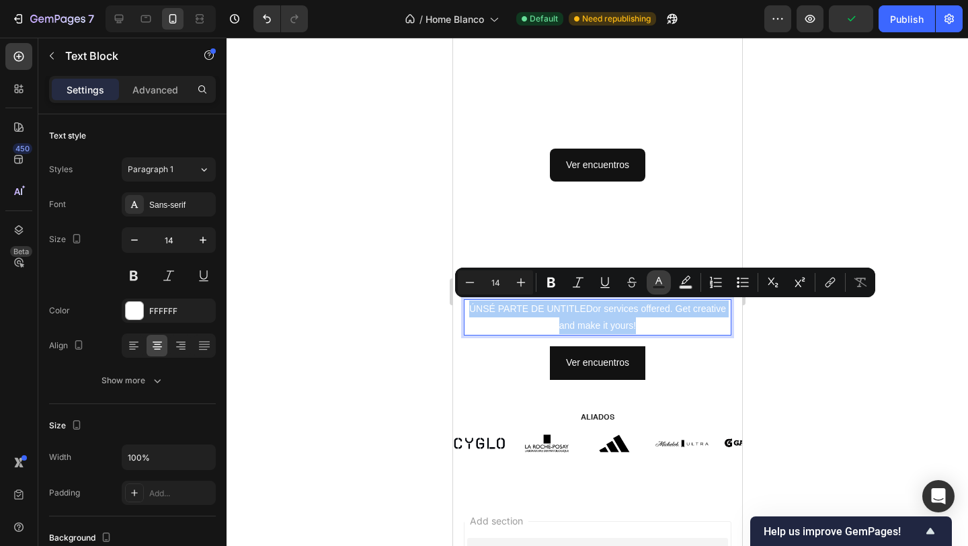
click at [655, 283] on icon "Editor contextual toolbar" at bounding box center [658, 280] width 7 height 7
type input "FFFFFF"
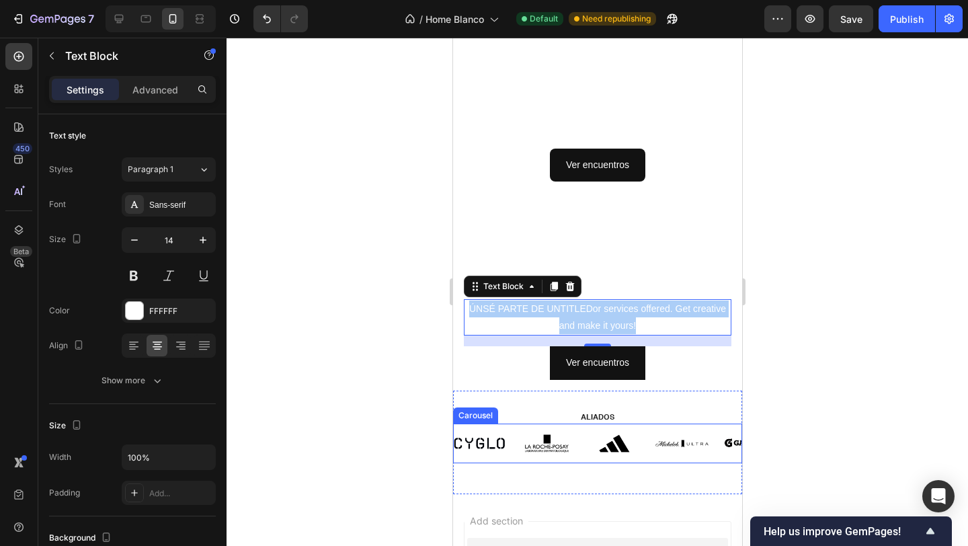
drag, startPoint x: 1022, startPoint y: 436, endPoint x: 575, endPoint y: 472, distance: 448.4
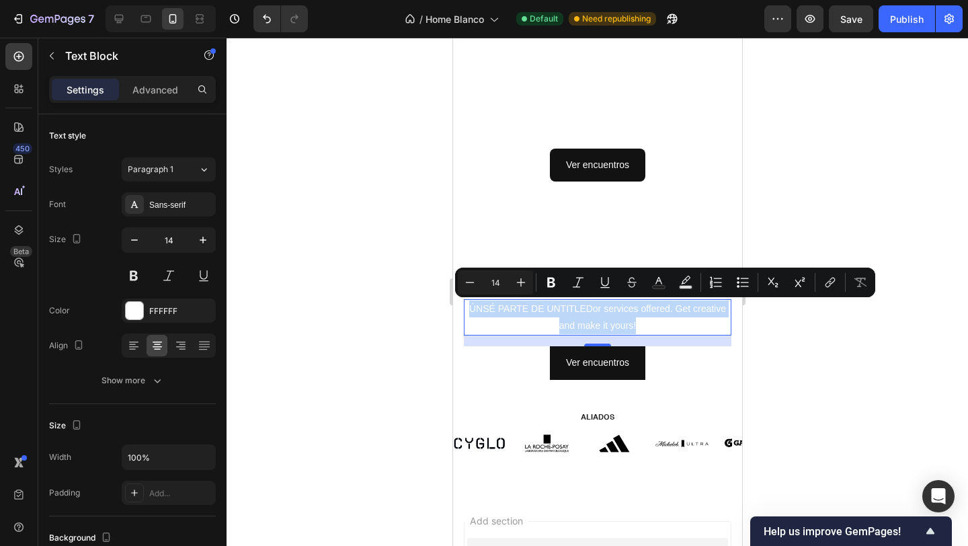
click at [572, 315] on p "ÚNSÉ PARTE DE UNTITLEDor services offered. Get creative and make it yours!" at bounding box center [596, 317] width 265 height 34
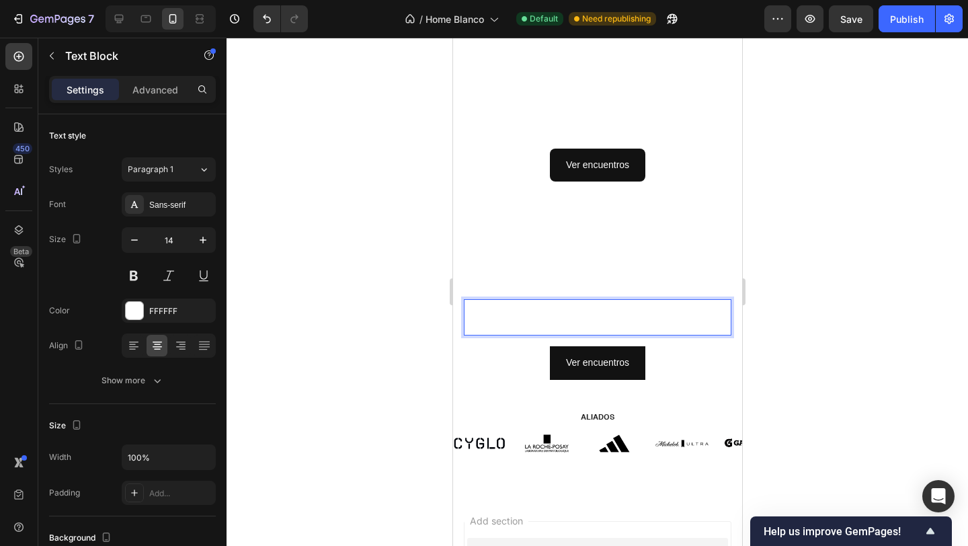
click at [565, 312] on p "ÚNSÉ PARTE DE UNTITLEDor services offered. Get creative and make it yours!" at bounding box center [596, 317] width 265 height 34
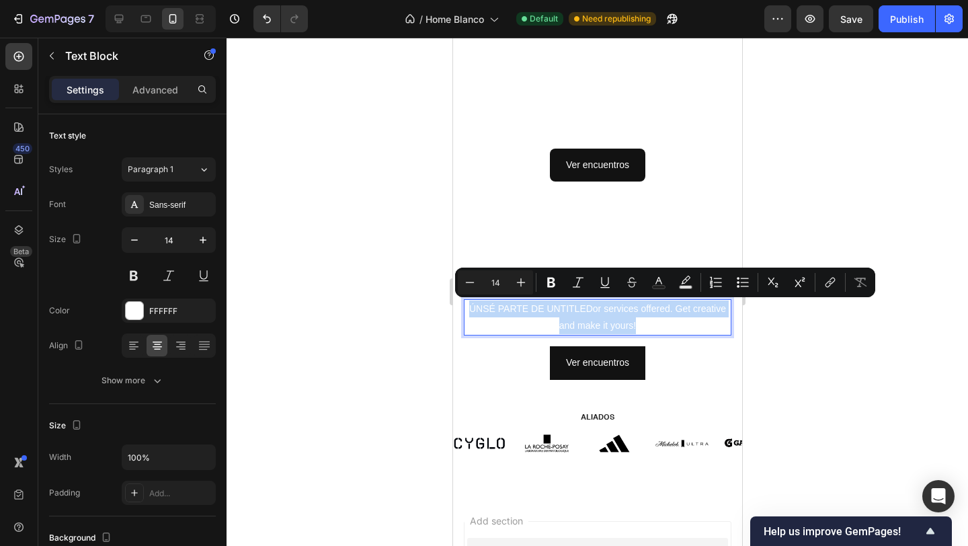
click at [565, 312] on p "ÚNSÉ PARTE DE UNTITLEDor services offered. Get creative and make it yours!" at bounding box center [596, 317] width 265 height 34
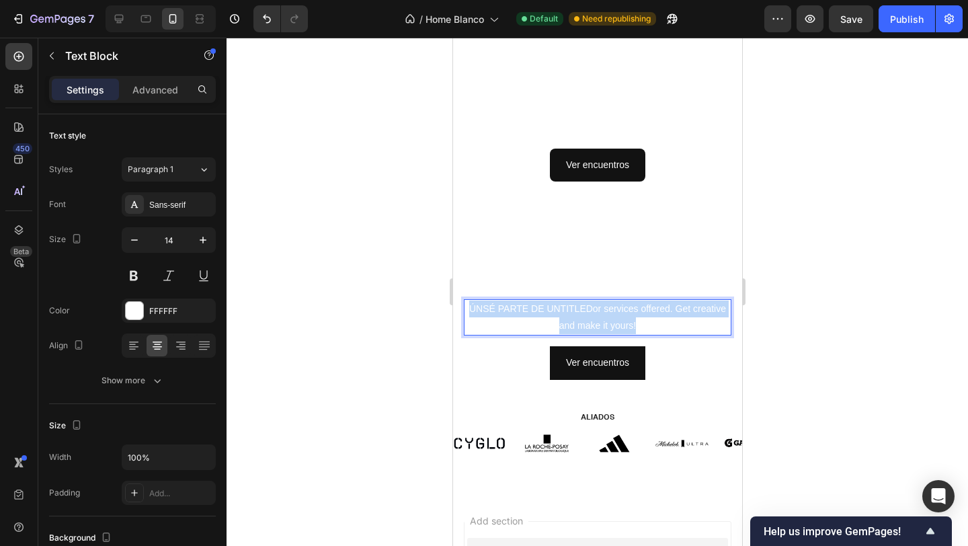
click at [565, 312] on p "ÚNSÉ PARTE DE UNTITLEDor services offered. Get creative and make it yours!" at bounding box center [596, 317] width 265 height 34
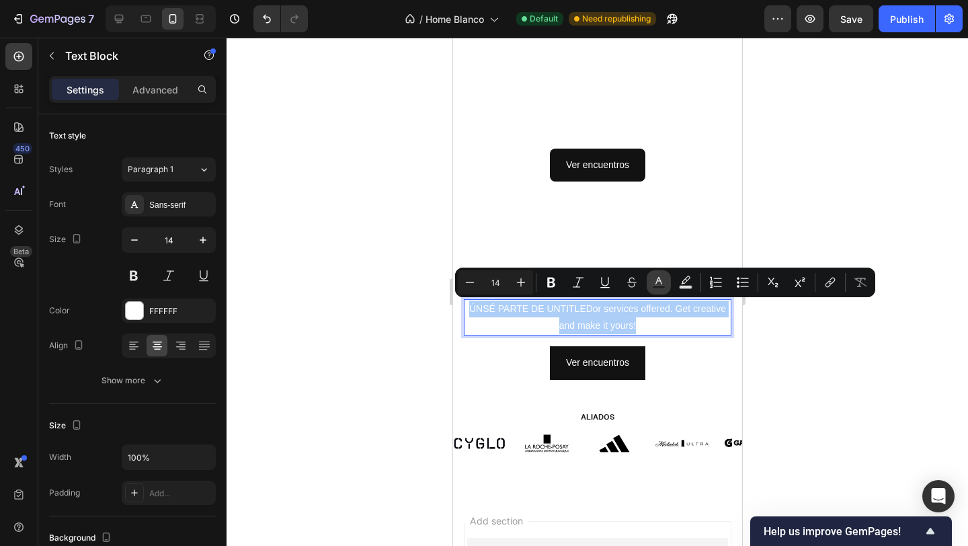
click at [657, 284] on icon "Editor contextual toolbar" at bounding box center [658, 282] width 13 height 13
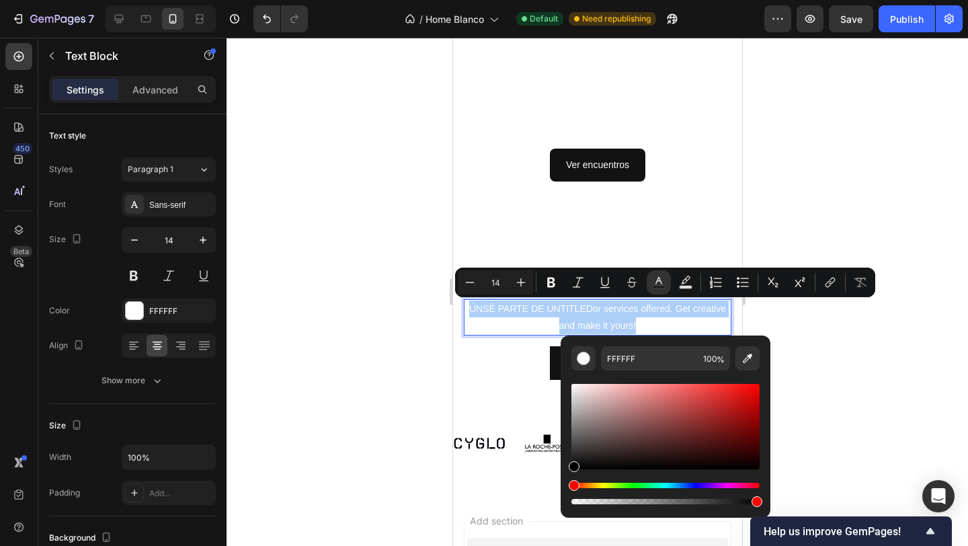
drag, startPoint x: 600, startPoint y: 438, endPoint x: 561, endPoint y: 475, distance: 54.2
click at [561, 475] on div "FFFFFF 100 %" at bounding box center [666, 420] width 210 height 171
type input "000000"
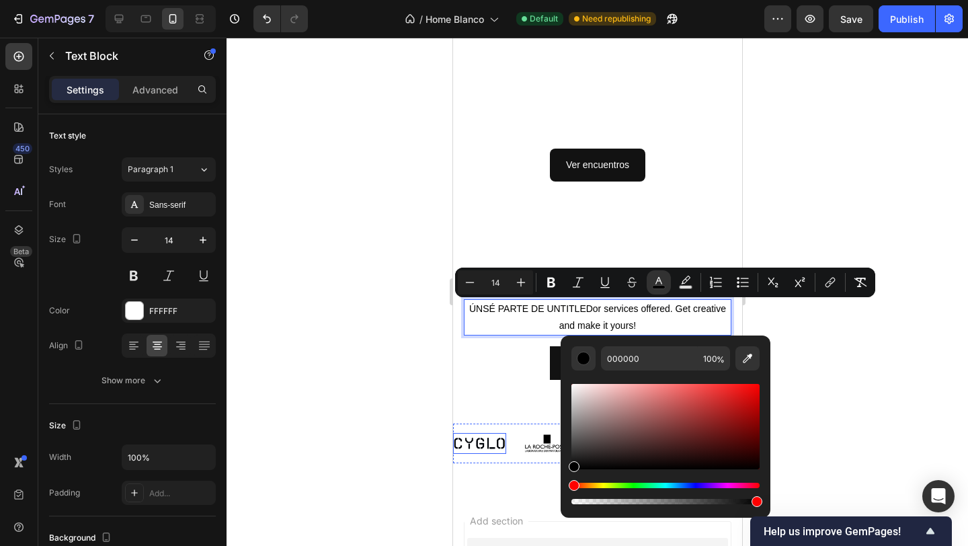
drag, startPoint x: 392, startPoint y: 415, endPoint x: 425, endPoint y: 392, distance: 40.1
click at [392, 415] on div at bounding box center [596, 292] width 741 height 508
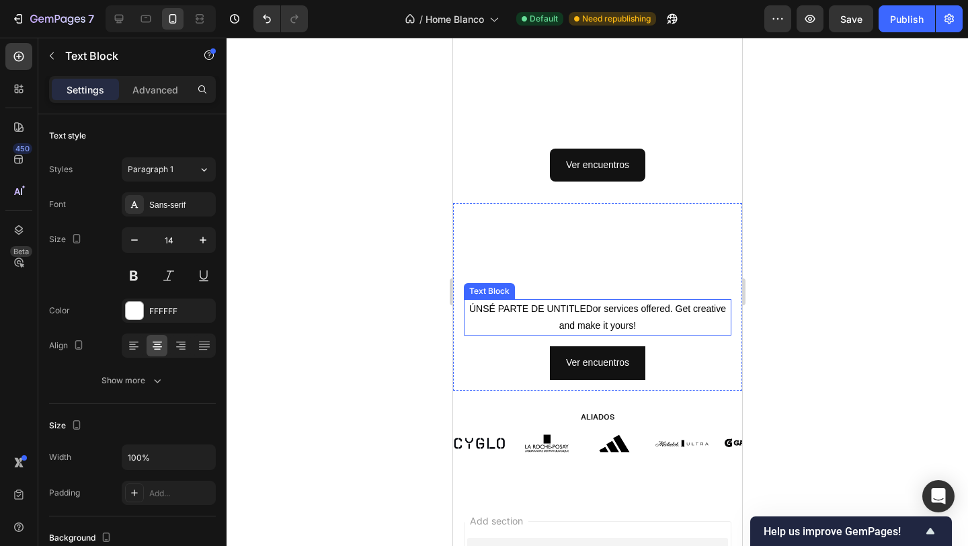
click at [527, 322] on p "ÚNSÉ PARTE DE UNTITLEDor services offered. Get creative and make it yours!" at bounding box center [596, 317] width 265 height 34
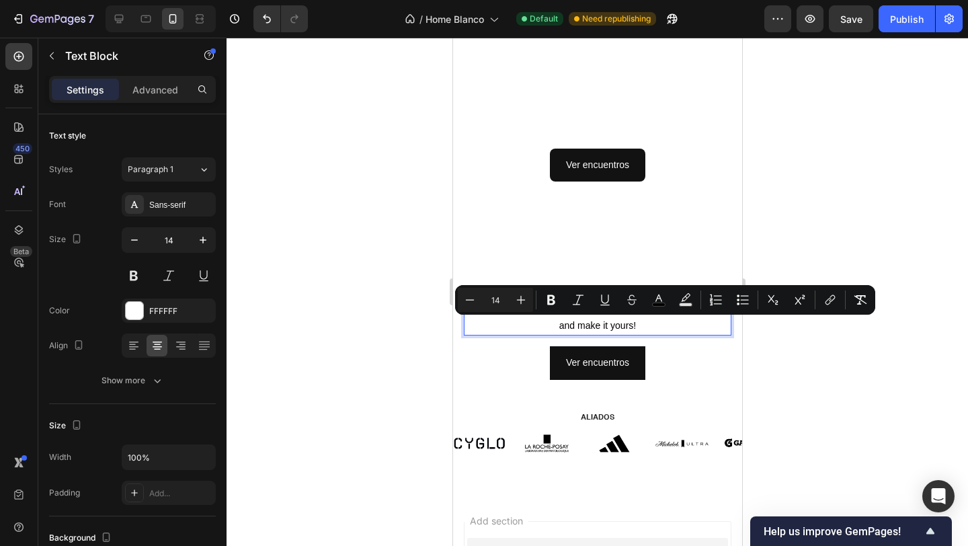
click at [527, 322] on p "ÚNSÉ PARTE DE UNTITLEDor services offered. Get creative and make it yours!" at bounding box center [596, 317] width 265 height 34
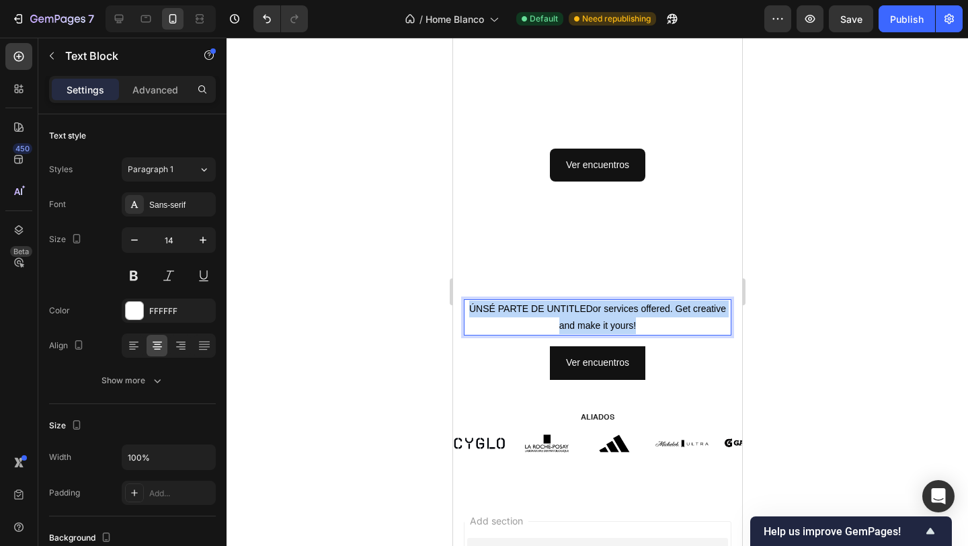
click at [494, 319] on p "ÚNSÉ PARTE DE UNTITLEDor services offered. Get creative and make it yours!" at bounding box center [596, 317] width 265 height 34
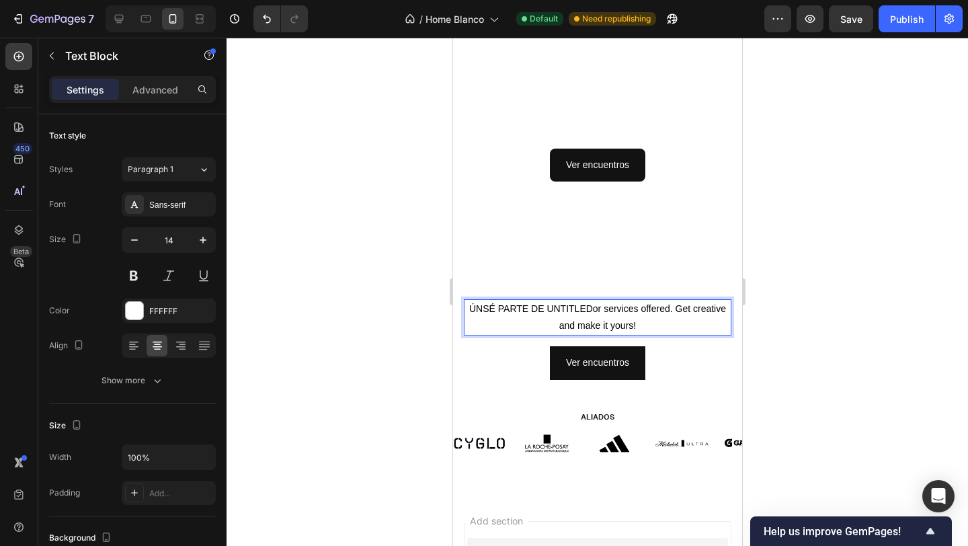
click at [480, 306] on span "ÚNSÉ PARTE DE UNTITLEDor services offered. Get creative and make it yours!" at bounding box center [596, 317] width 257 height 28
click at [480, 304] on span "ÚNSÉ PARTE DE UNTITLEDor services offered. Get creative and make it yours!" at bounding box center [596, 317] width 257 height 28
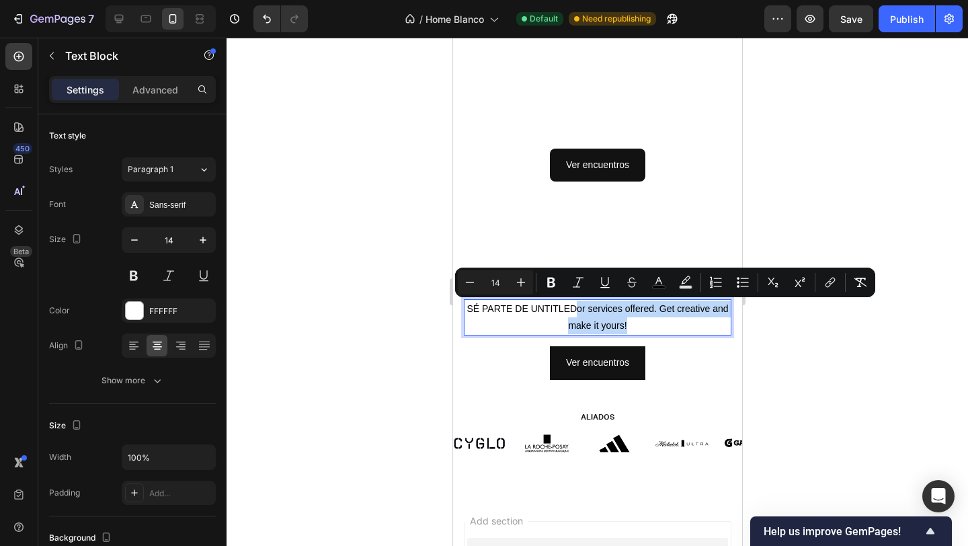
drag, startPoint x: 641, startPoint y: 323, endPoint x: 578, endPoint y: 311, distance: 64.3
click at [578, 311] on p "SÉ PARTE DE UNTITLEDor services offered. Get creative and make it yours!" at bounding box center [596, 317] width 265 height 34
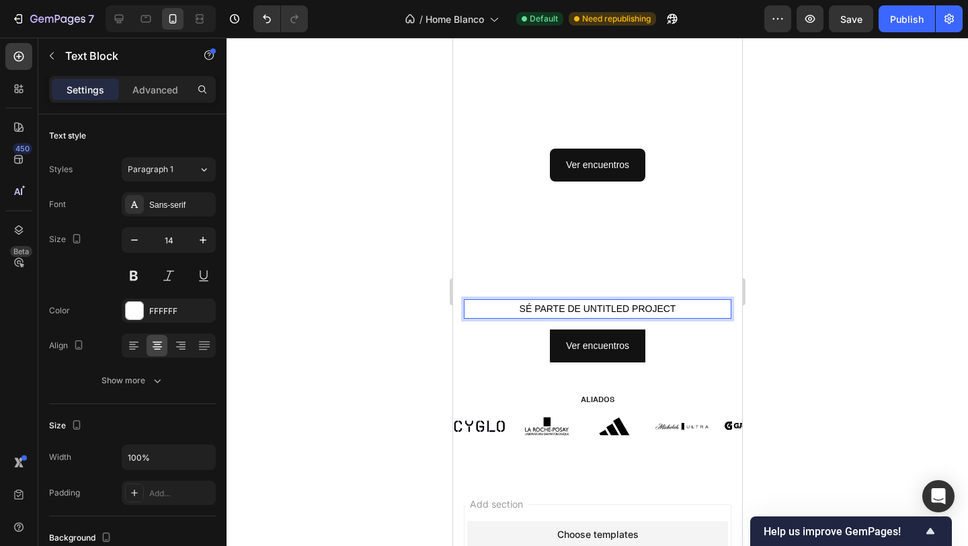
click at [602, 308] on span "SÉ PARTE DE UNTITLED PROJECT" at bounding box center [597, 308] width 157 height 11
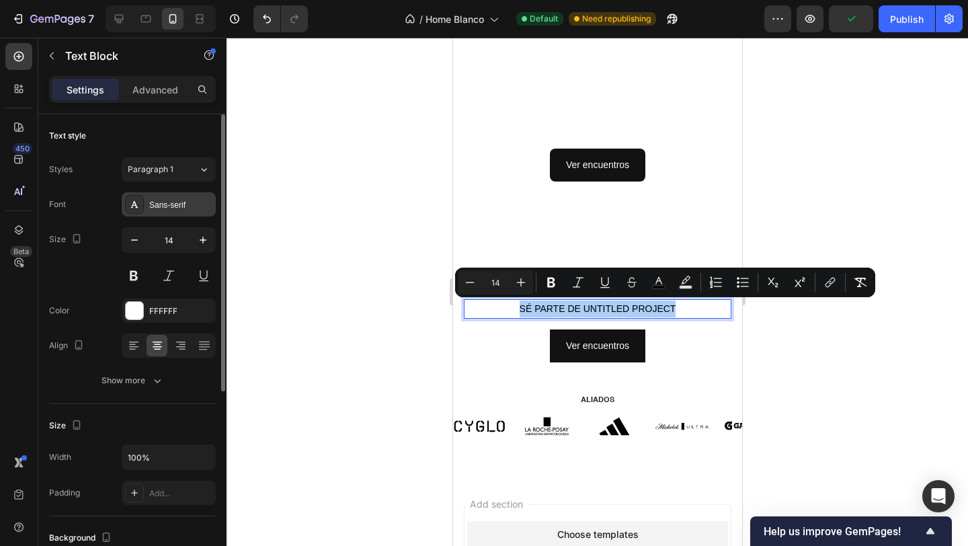
click at [172, 196] on div "Sans-serif" at bounding box center [169, 204] width 94 height 24
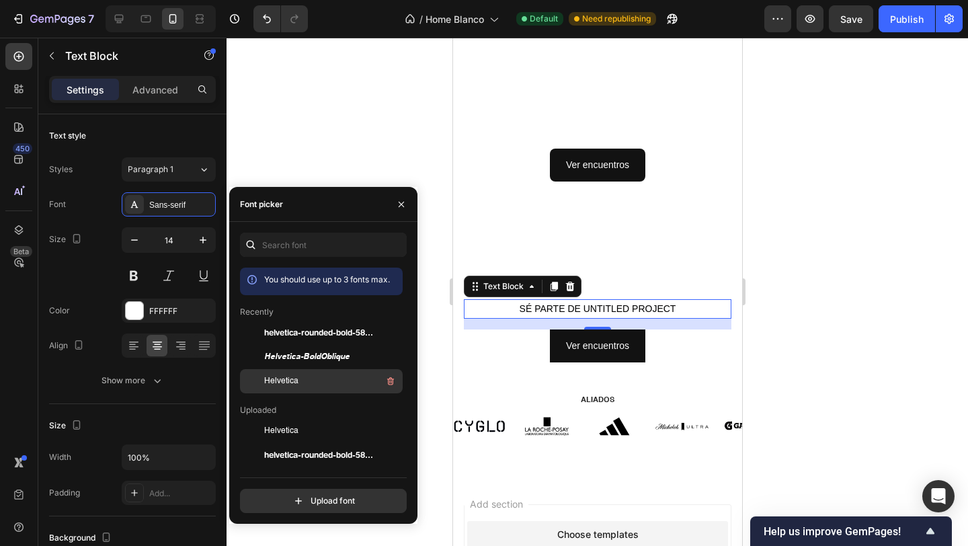
click at [300, 375] on div "Helvetica" at bounding box center [332, 381] width 136 height 16
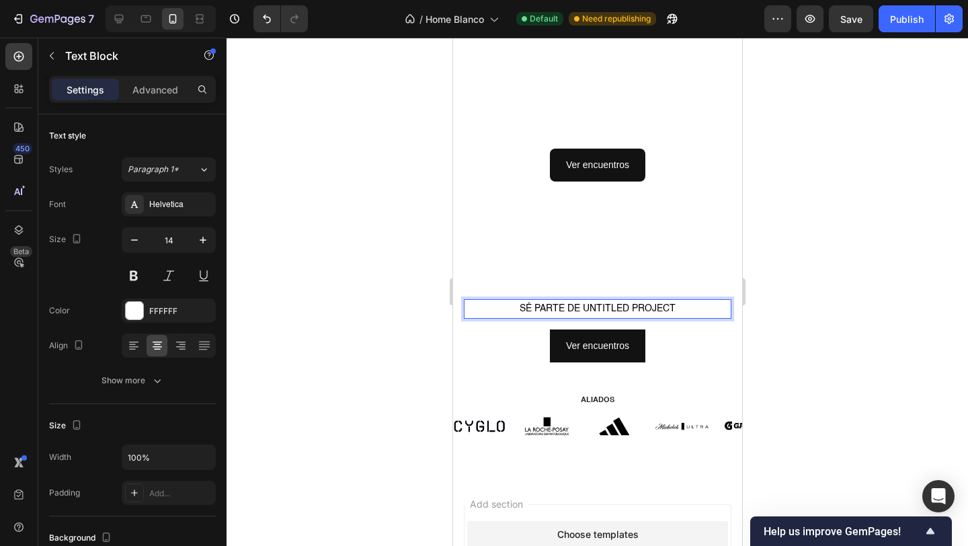
click at [542, 311] on span "SÉ PARTE DE UNTITLED PROJECT" at bounding box center [597, 308] width 156 height 9
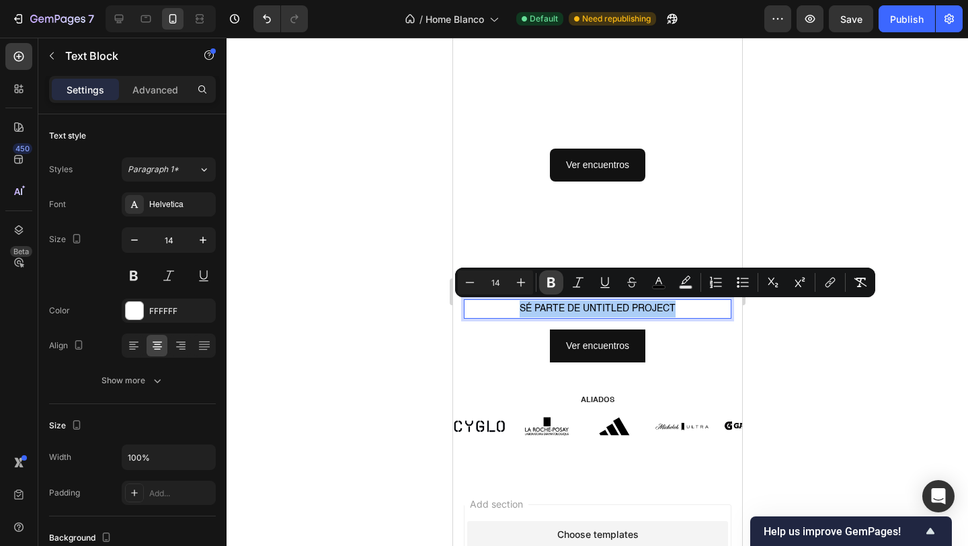
click at [545, 281] on icon "Editor contextual toolbar" at bounding box center [550, 282] width 13 height 13
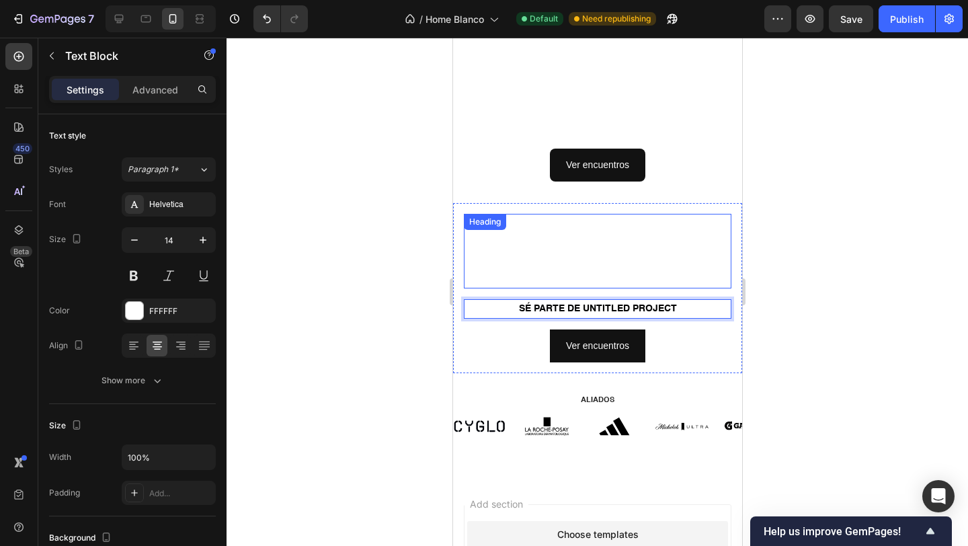
click at [560, 232] on h2 "Click here to edit heading" at bounding box center [596, 251] width 267 height 75
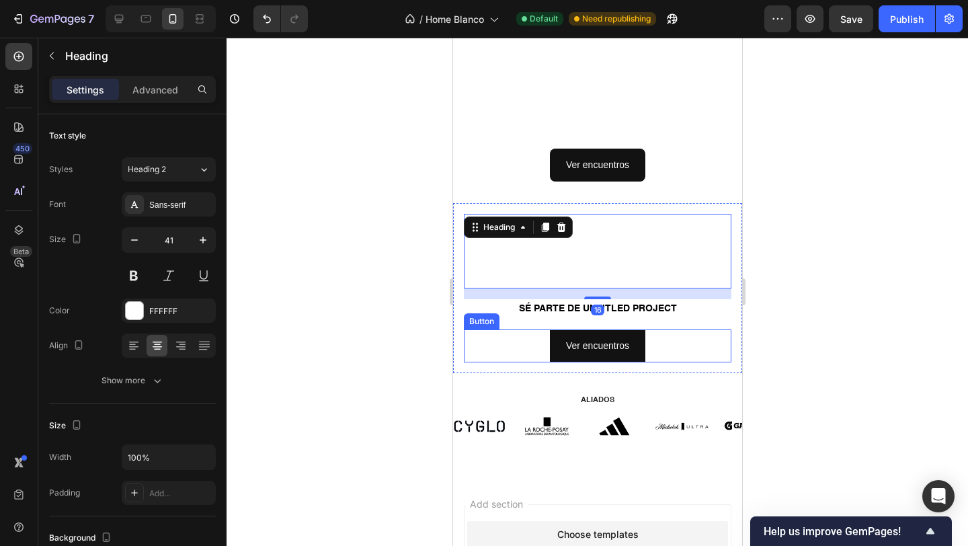
click at [472, 336] on div "Ver encuentros Button" at bounding box center [596, 345] width 267 height 33
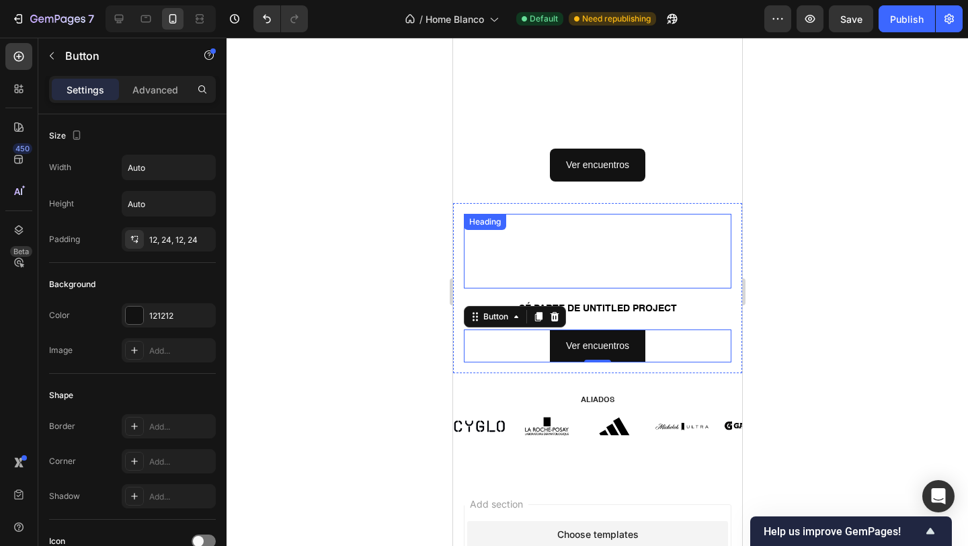
click at [490, 246] on h2 "Click here to edit heading" at bounding box center [596, 251] width 267 height 75
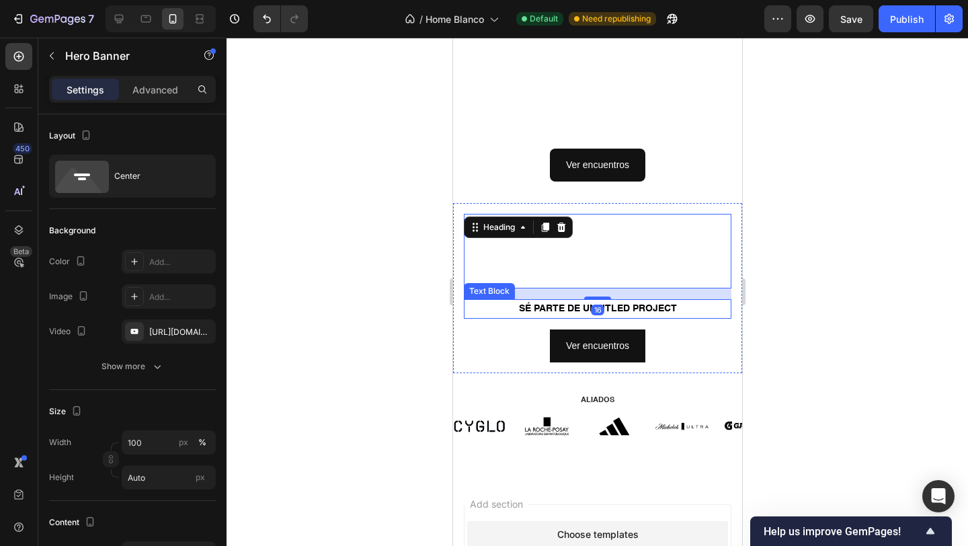
click at [460, 306] on div "Click here to edit heading Heading 16 SÉ PARTE DE UNTITLED PROJECT Text Block V…" at bounding box center [596, 288] width 289 height 170
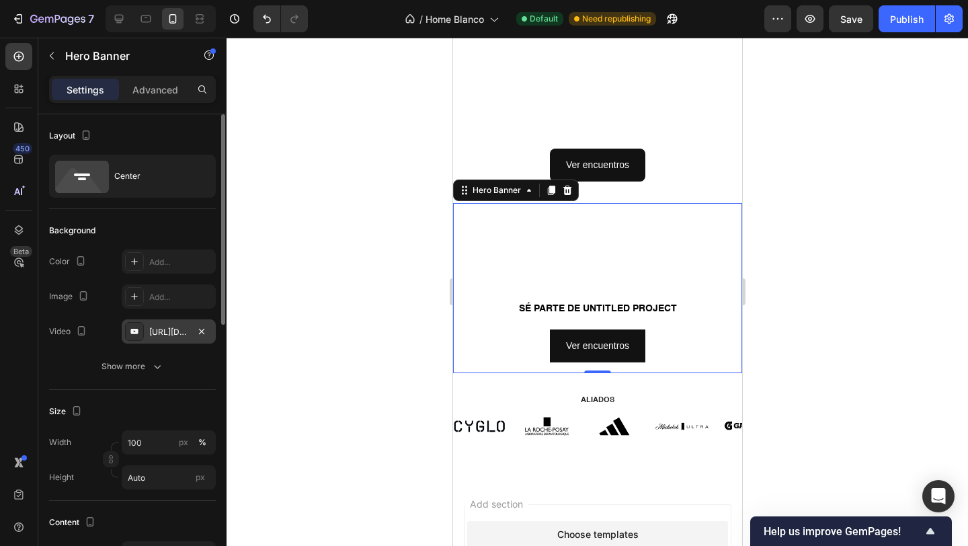
click at [165, 331] on div "https://cdn.shopify.com/videos/c/o/v/d99d03a453504bc5b132597a6f280440.mov" at bounding box center [168, 332] width 39 height 12
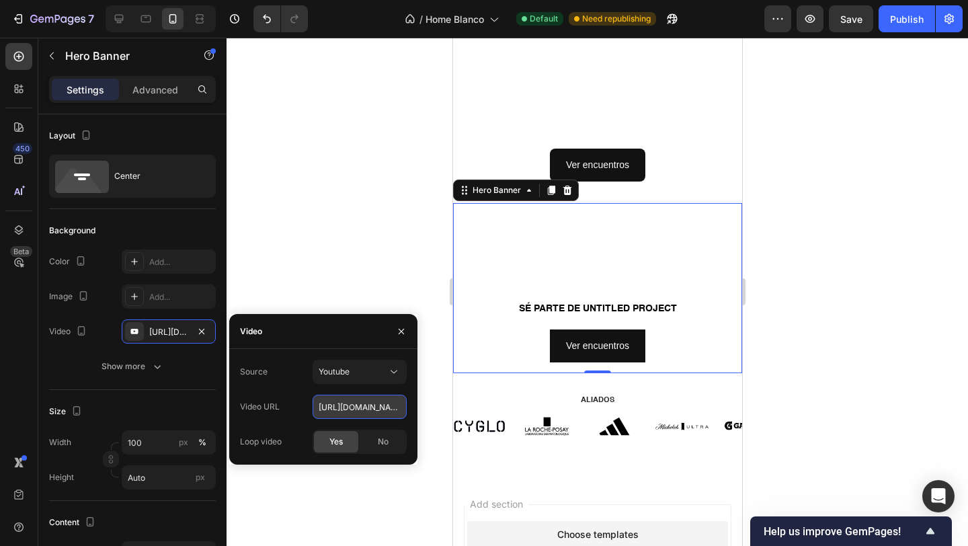
click at [326, 401] on input "https://cdn.shopify.com/videos/c/o/v/d99d03a453504bc5b132597a6f280440.mov" at bounding box center [360, 407] width 94 height 24
click at [325, 261] on div at bounding box center [596, 292] width 741 height 508
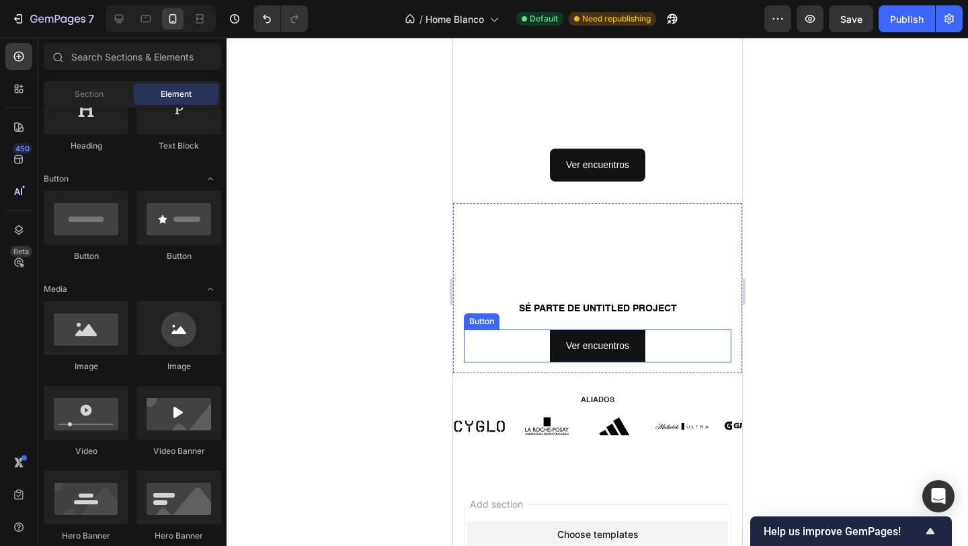
click at [464, 333] on div "Ver encuentros Button" at bounding box center [596, 345] width 267 height 33
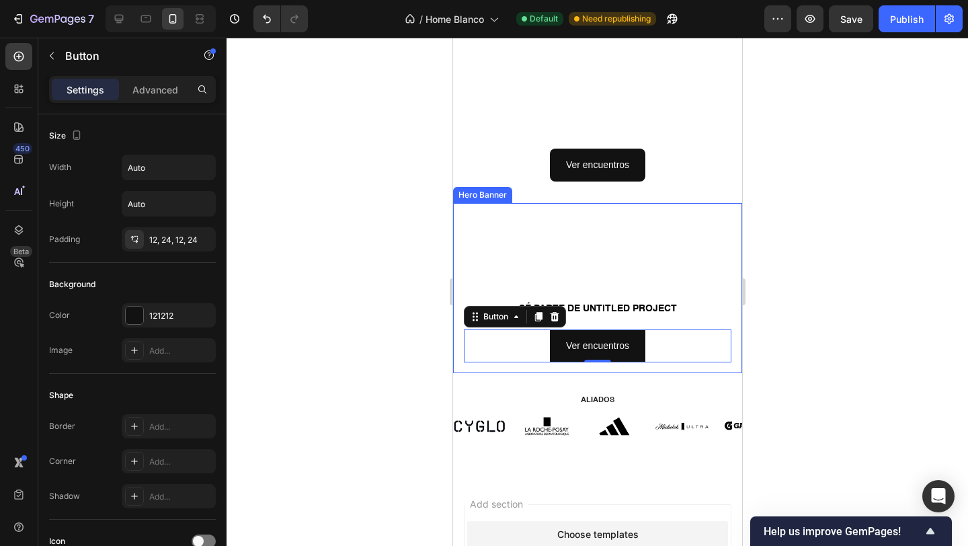
click at [460, 321] on div "Click here to edit heading Heading SÉ PARTE DE UNTITLED PROJECT Text Block Ver …" at bounding box center [596, 288] width 289 height 170
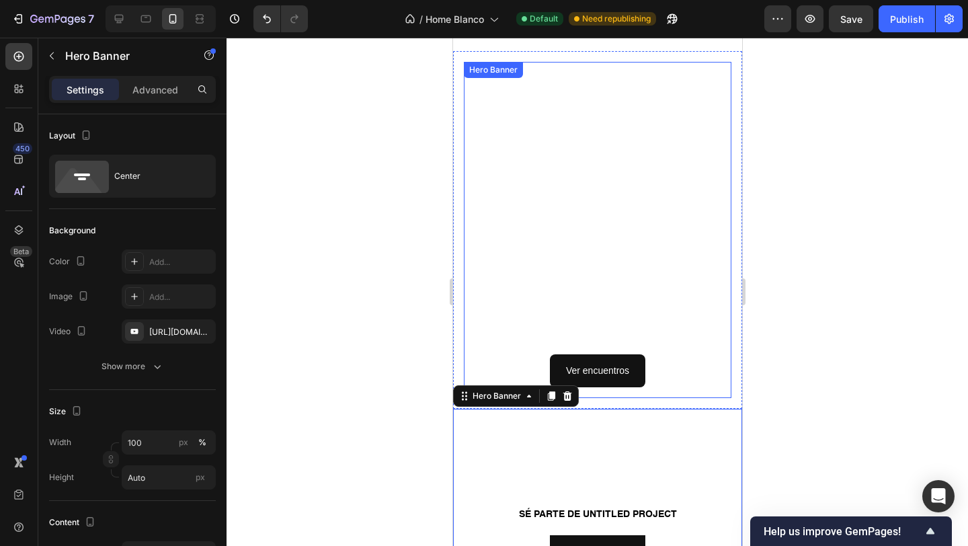
scroll to position [1296, 0]
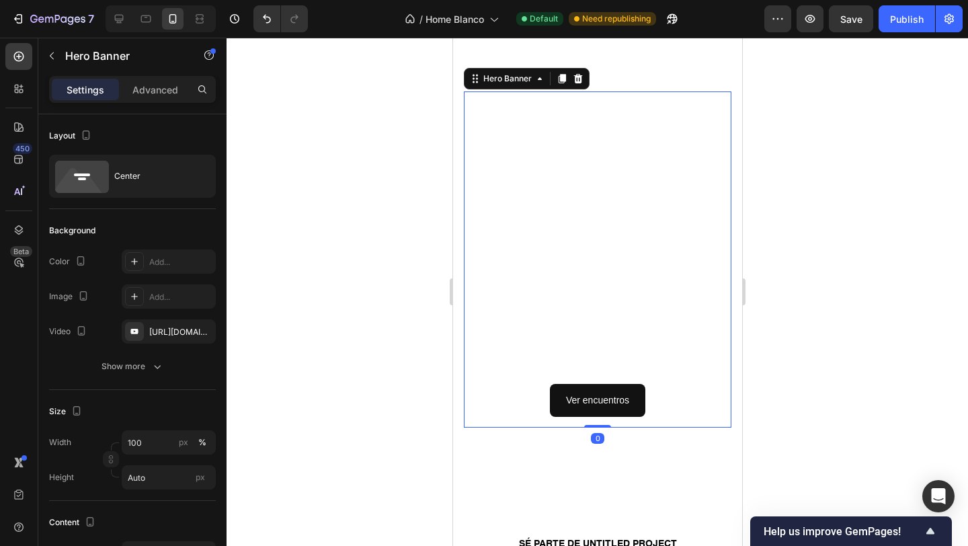
click at [616, 130] on video "Background Image" at bounding box center [596, 259] width 267 height 336
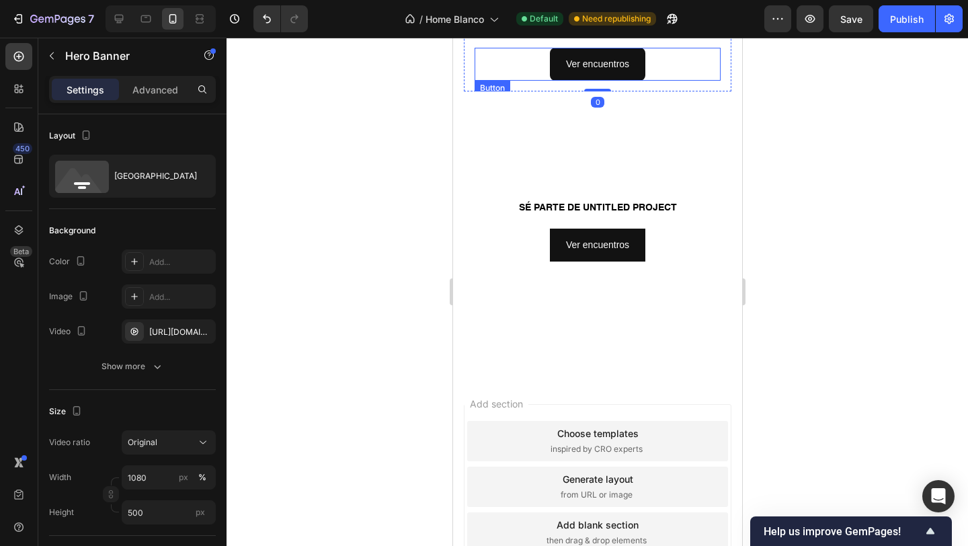
click at [576, 82] on div "Ver encuentros Button" at bounding box center [596, 64] width 267 height 54
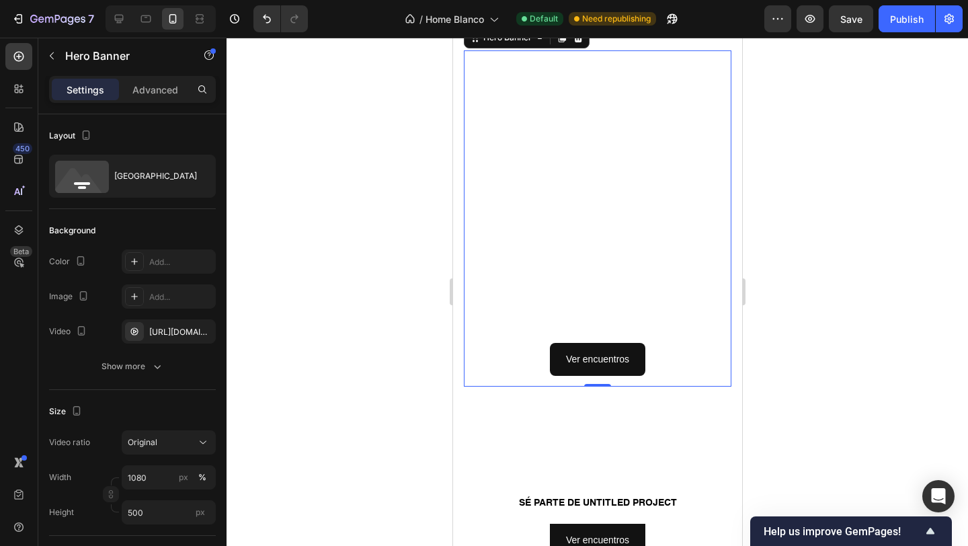
scroll to position [1335, 0]
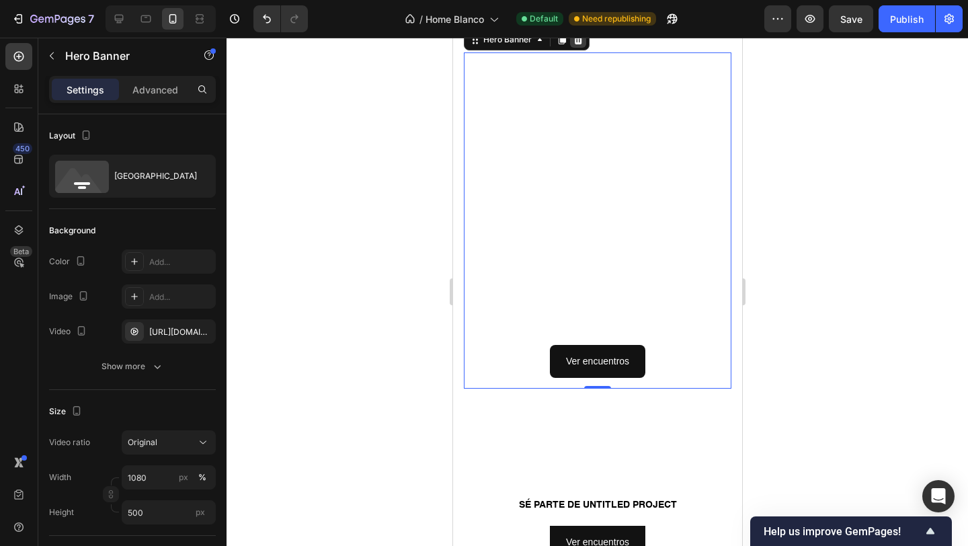
click at [575, 42] on icon at bounding box center [577, 39] width 11 height 11
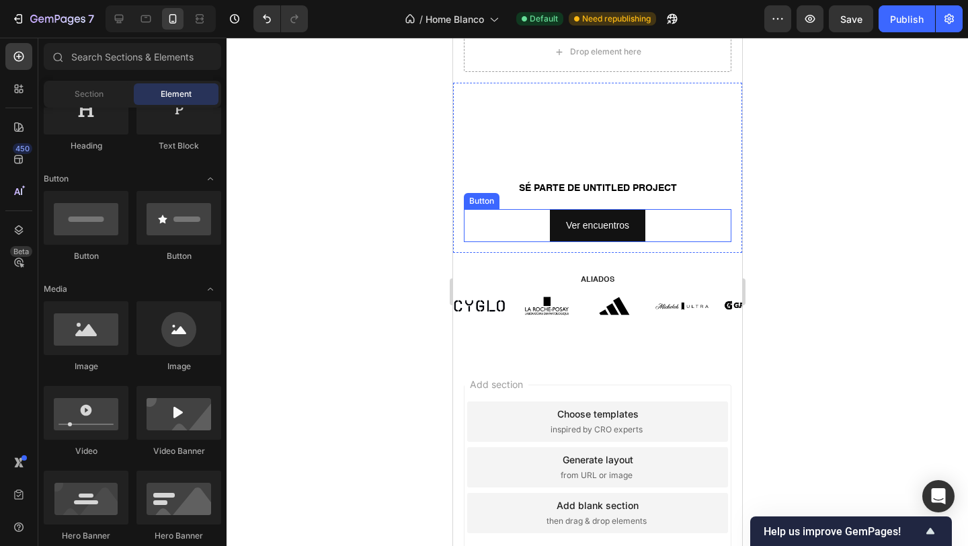
scroll to position [1352, 0]
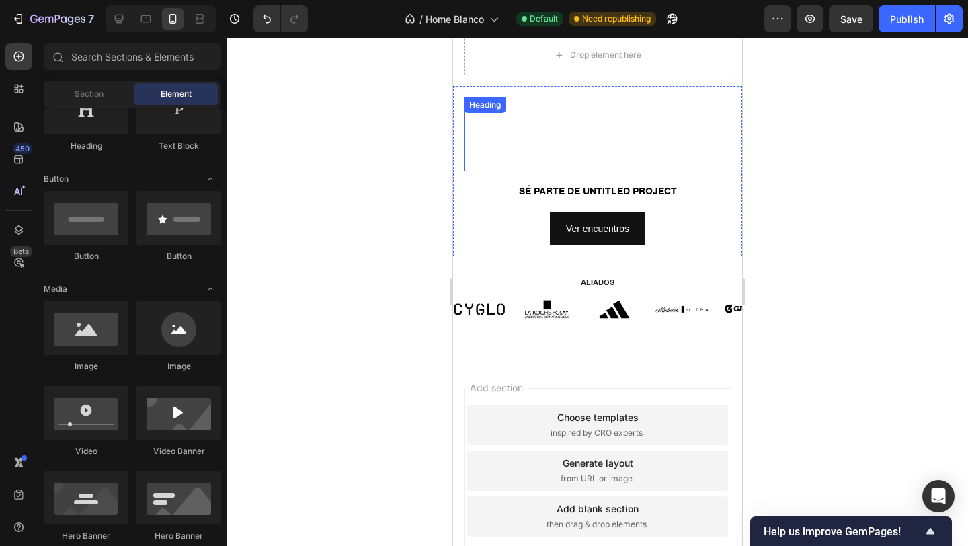
click at [480, 122] on h2 "Click here to edit heading" at bounding box center [596, 134] width 267 height 75
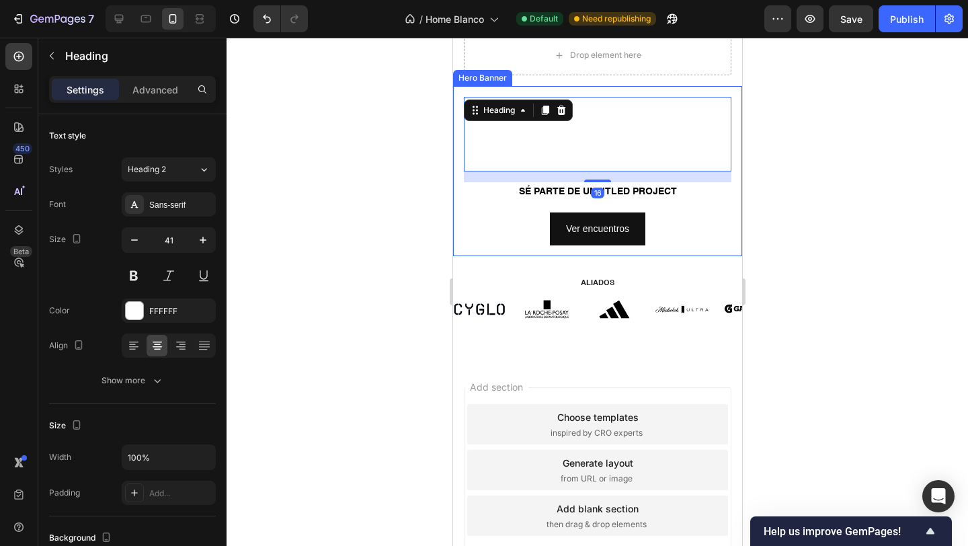
click at [460, 134] on div "Click here to edit heading Heading 16 SÉ PARTE DE UNTITLED PROJECT Text Block V…" at bounding box center [596, 171] width 289 height 170
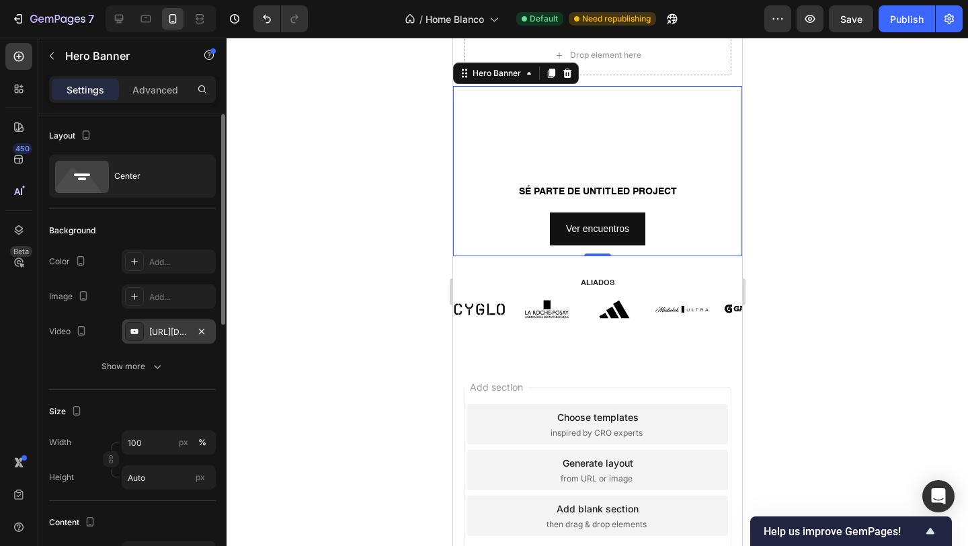
click at [164, 325] on div "https://cdn.shopify.com/videos/c/o/v/d99d03a453504bc5b132597a6f280440.mov" at bounding box center [169, 331] width 94 height 24
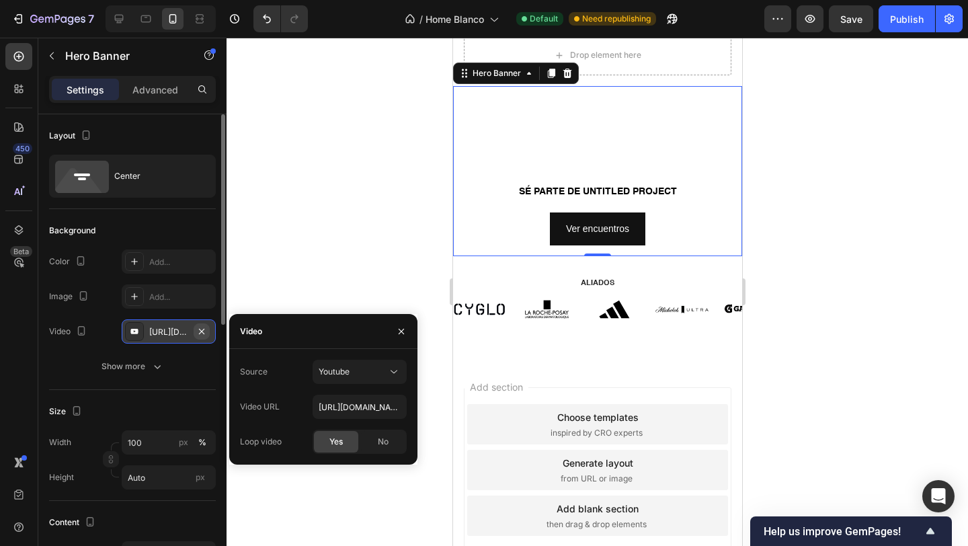
click at [206, 330] on icon "button" at bounding box center [201, 331] width 11 height 11
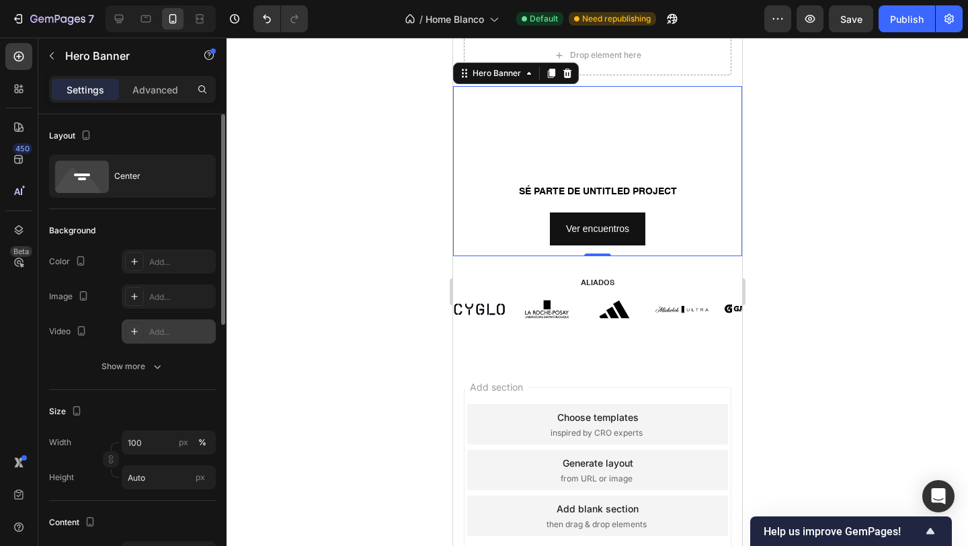
click at [181, 328] on div "Add..." at bounding box center [180, 332] width 63 height 12
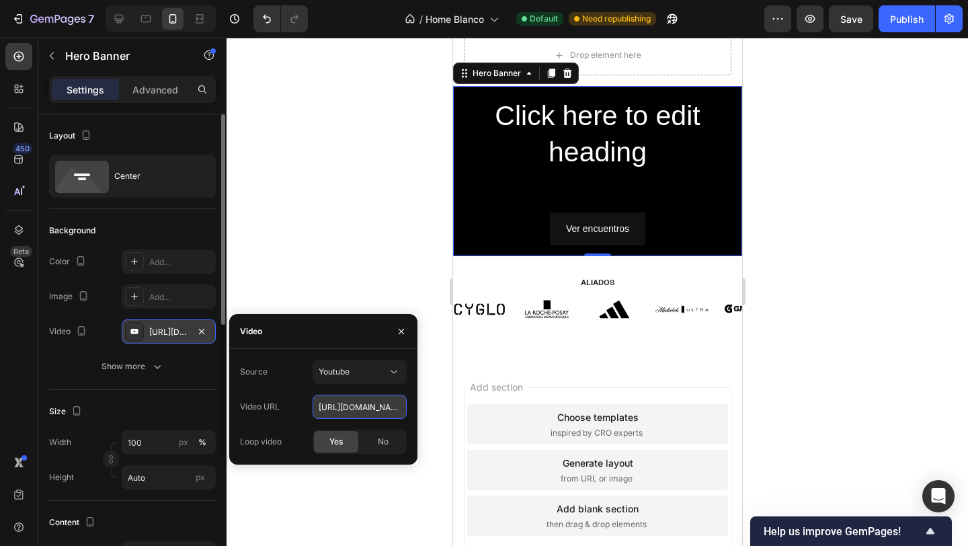
click at [352, 407] on input "https://youtu.be/KOxfzBp72uk" at bounding box center [360, 407] width 94 height 24
paste input "cdn.shopify.com/videos/c/o/v/d99d03a453504bc5b132597a6f280440.mov"
type input "https://cdn.shopify.com/videos/c/o/v/d99d03a453504bc5b132597a6f280440.mov"
click at [374, 227] on div at bounding box center [596, 292] width 741 height 508
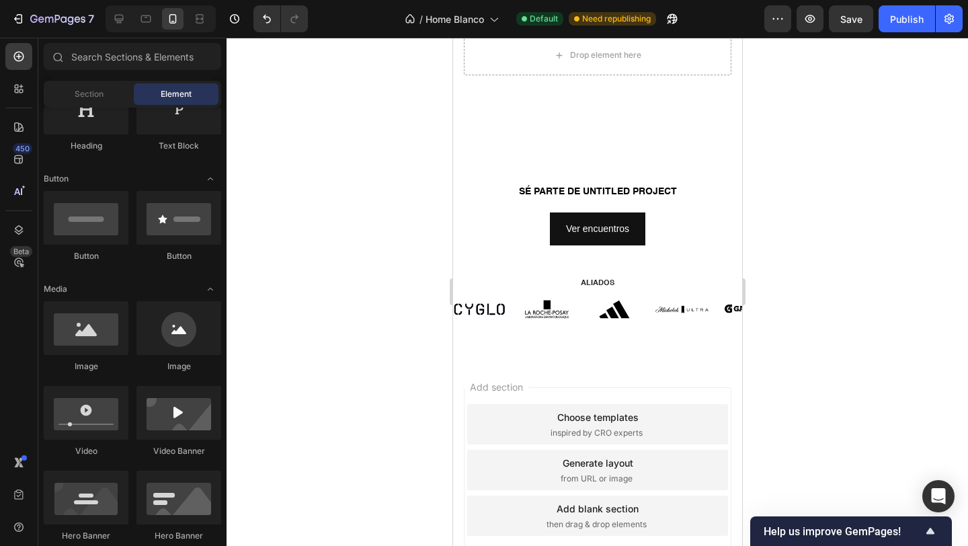
click at [416, 242] on div at bounding box center [596, 292] width 741 height 508
click at [887, 24] on button "Publish" at bounding box center [906, 18] width 56 height 27
click at [606, 136] on h2 "Click here to edit heading" at bounding box center [596, 134] width 267 height 75
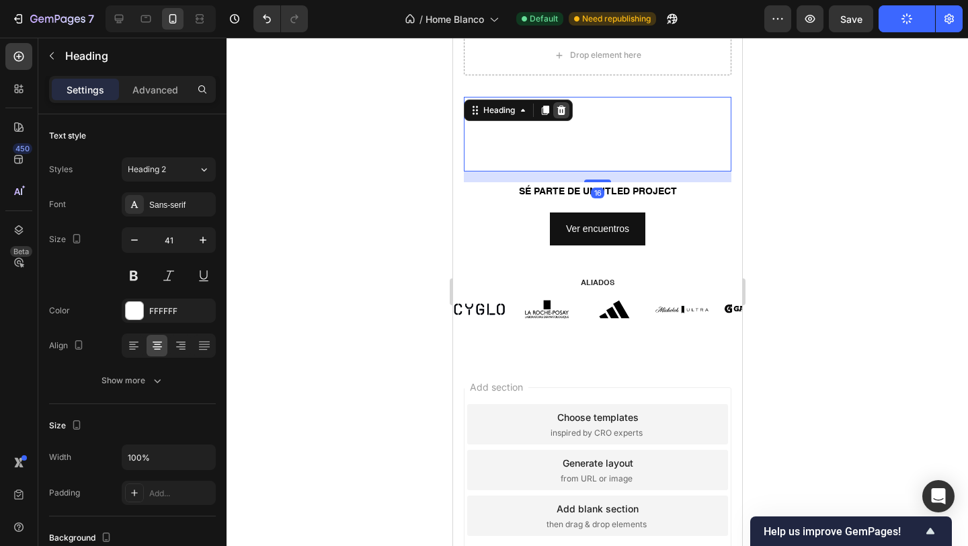
click at [565, 113] on icon at bounding box center [560, 110] width 11 height 11
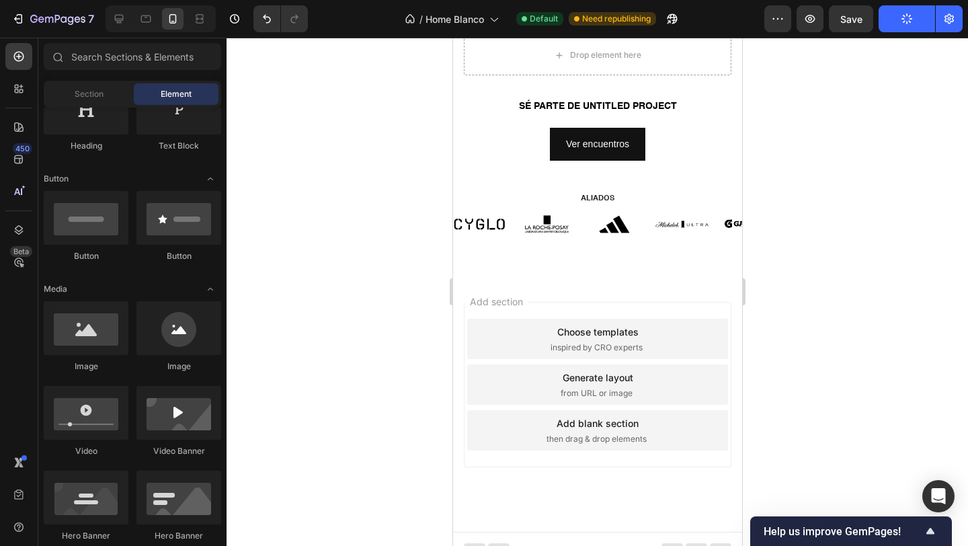
click at [851, 143] on div at bounding box center [596, 292] width 741 height 508
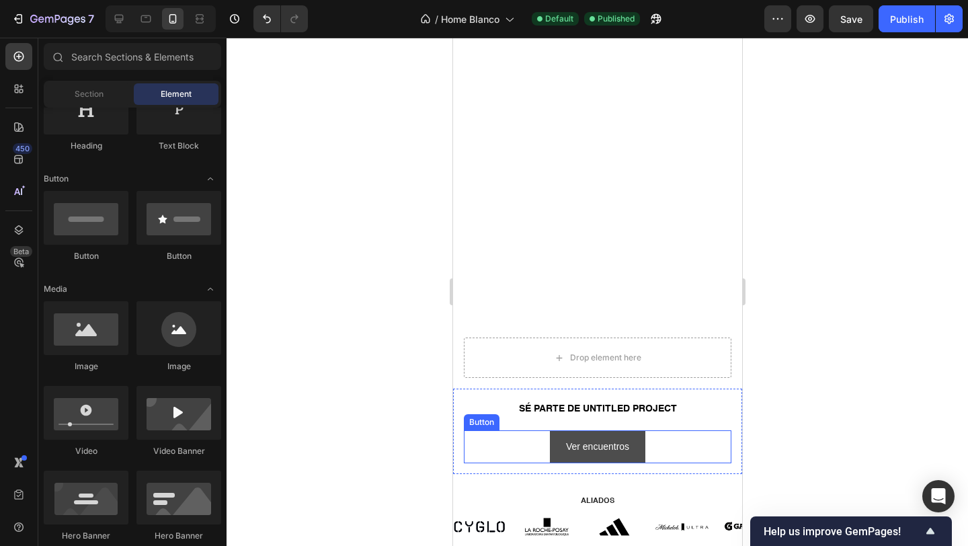
scroll to position [856, 0]
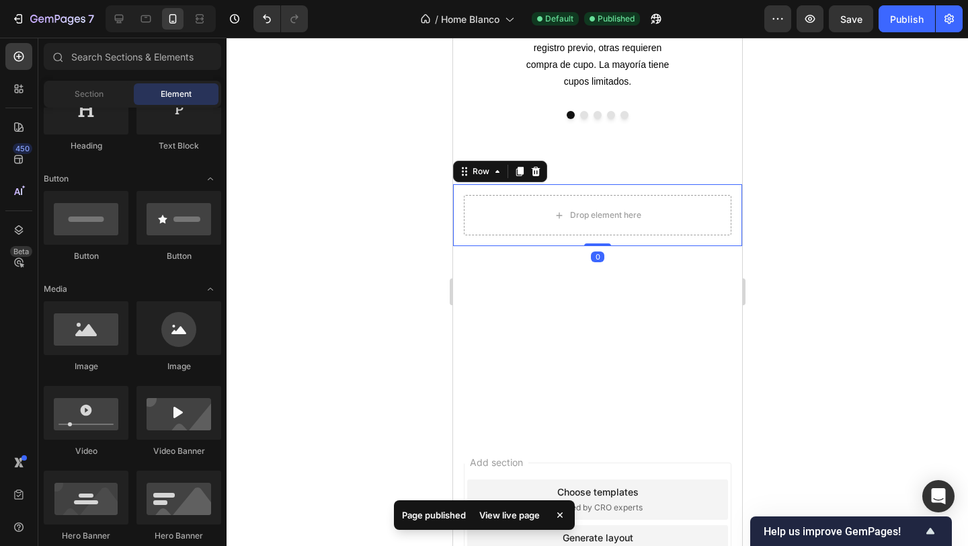
click at [622, 185] on div "Drop element here Row 0" at bounding box center [596, 215] width 289 height 62
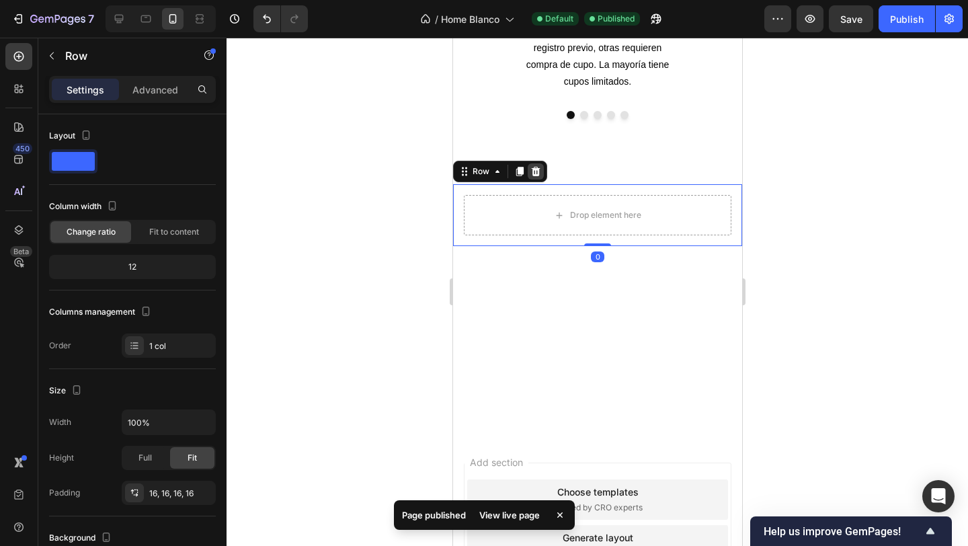
click at [534, 169] on icon at bounding box center [535, 171] width 9 height 9
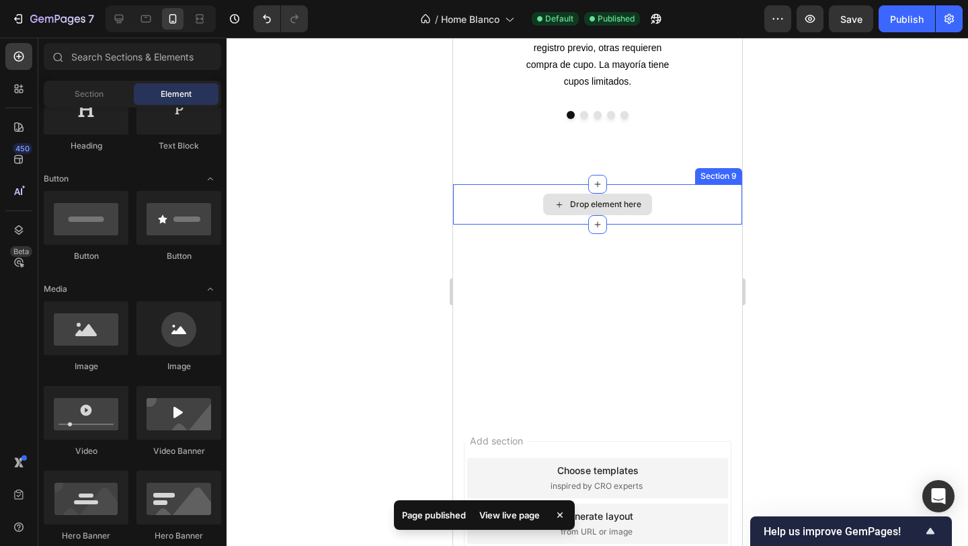
click at [515, 202] on div "Drop element here" at bounding box center [596, 204] width 289 height 40
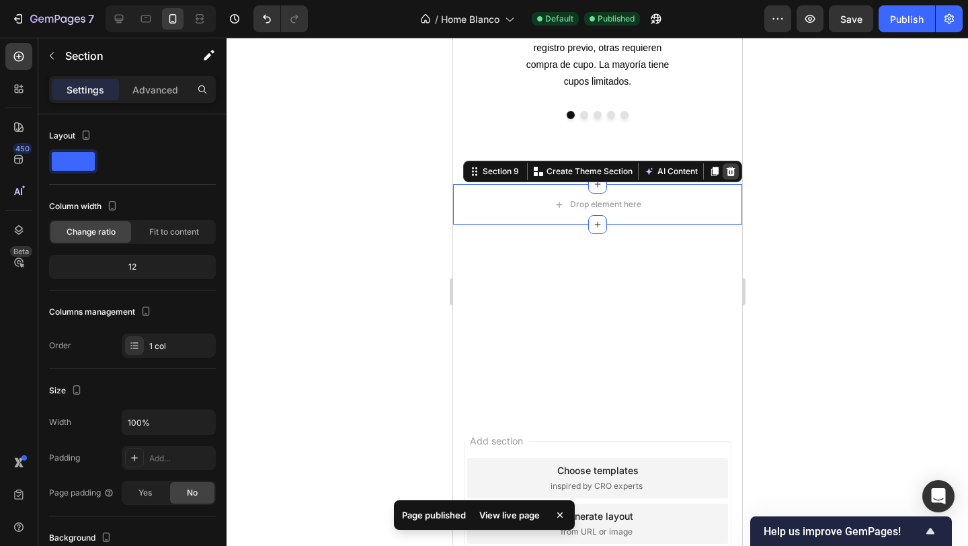
click at [729, 171] on icon at bounding box center [730, 171] width 9 height 9
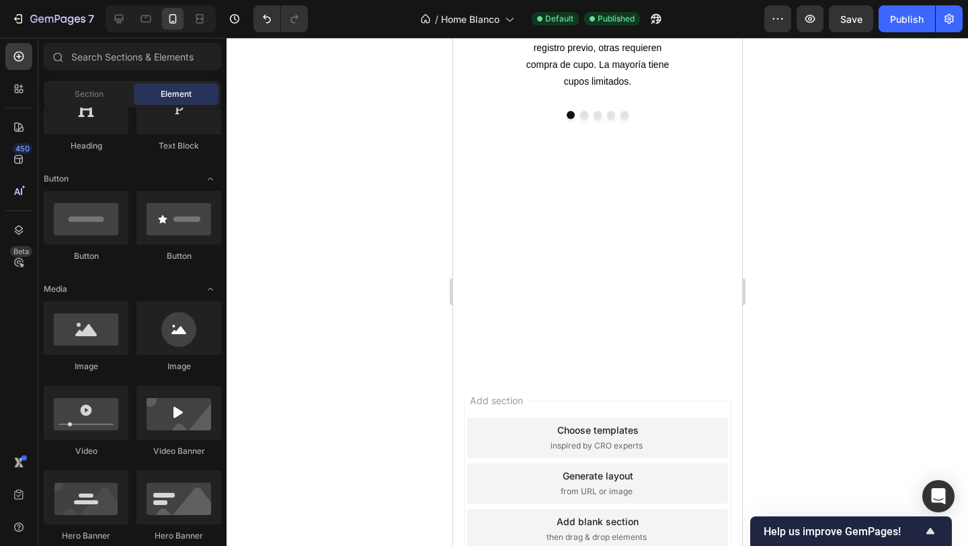
click at [573, 212] on div at bounding box center [596, 226] width 289 height 85
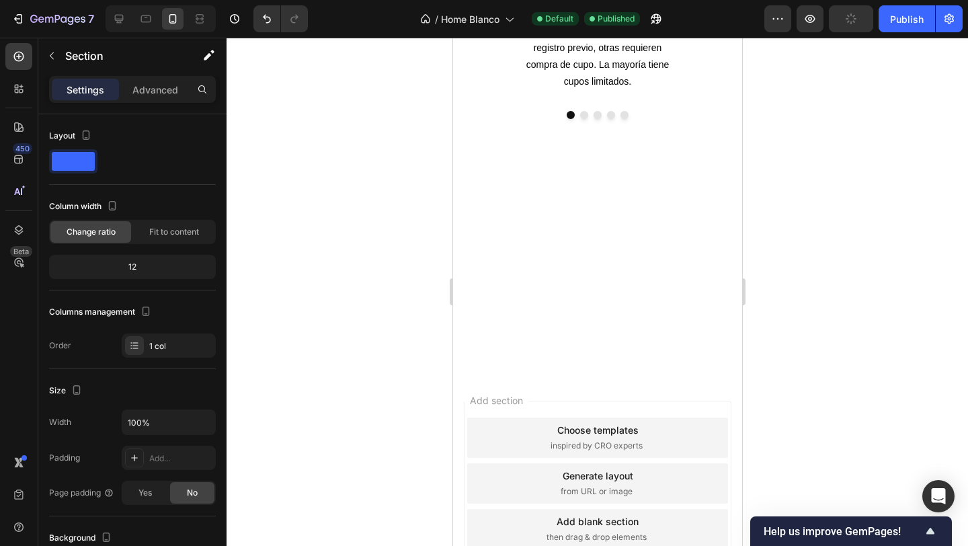
click at [337, 342] on div at bounding box center [596, 292] width 741 height 508
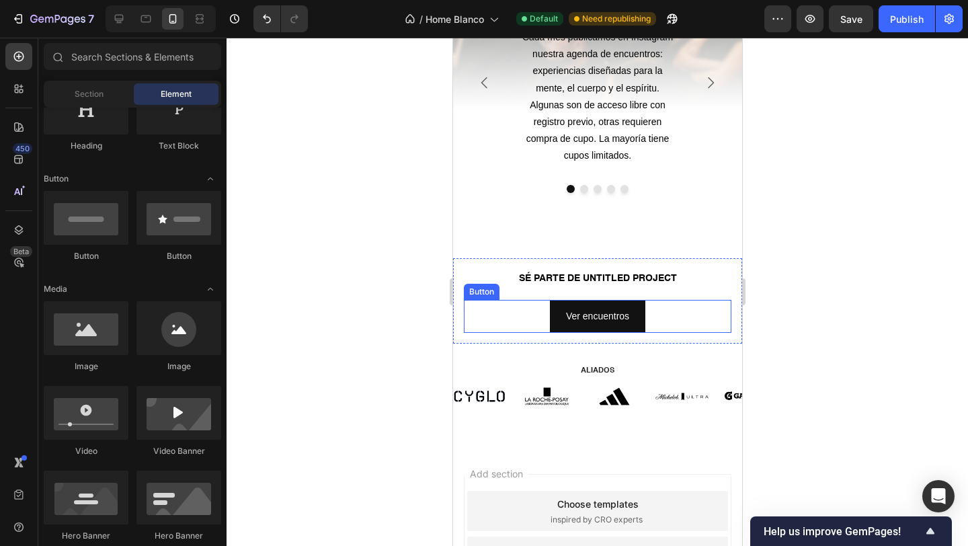
scroll to position [778, 0]
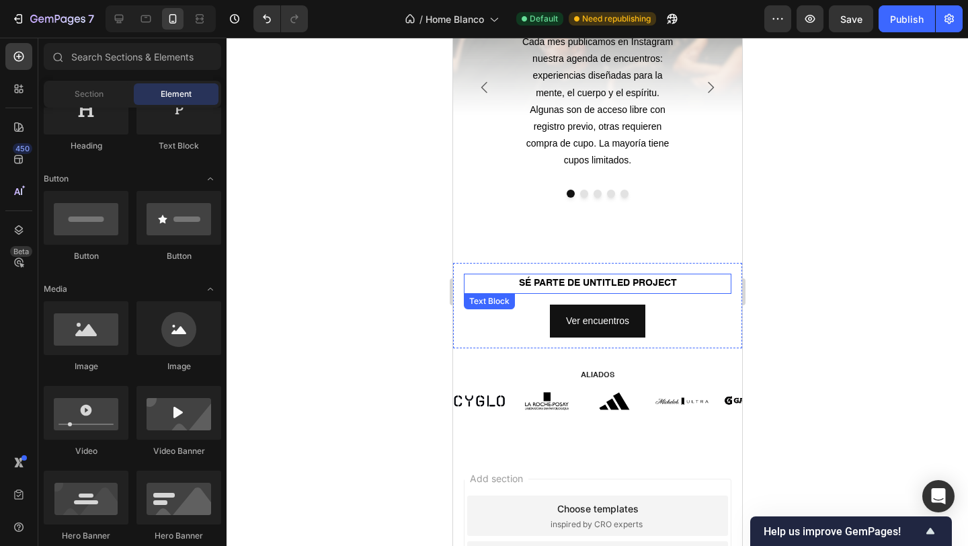
click at [499, 283] on p "SÉ PARTE DE UNTITLED PROJECT" at bounding box center [596, 283] width 265 height 17
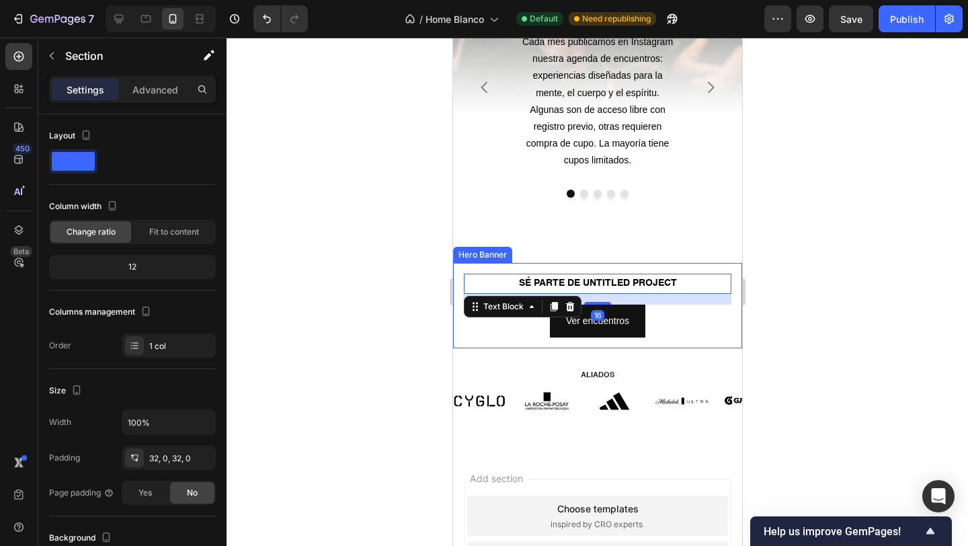
click at [479, 356] on div "ALIADOS Heading Image Image Image Image Image Image Image Image Image Image Ima…" at bounding box center [596, 400] width 289 height 104
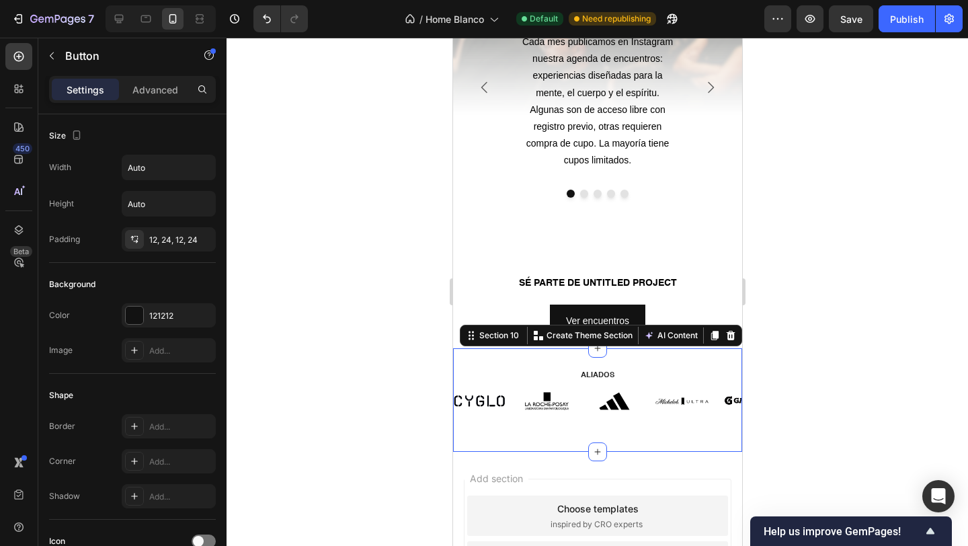
click at [487, 321] on div "Ver encuentros Button" at bounding box center [596, 320] width 267 height 33
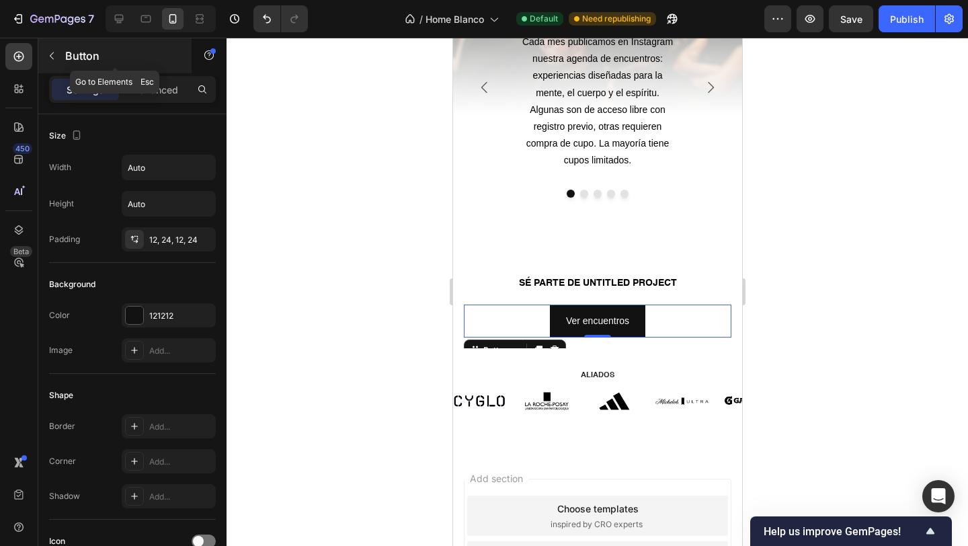
click at [67, 59] on p "Button" at bounding box center [122, 56] width 114 height 16
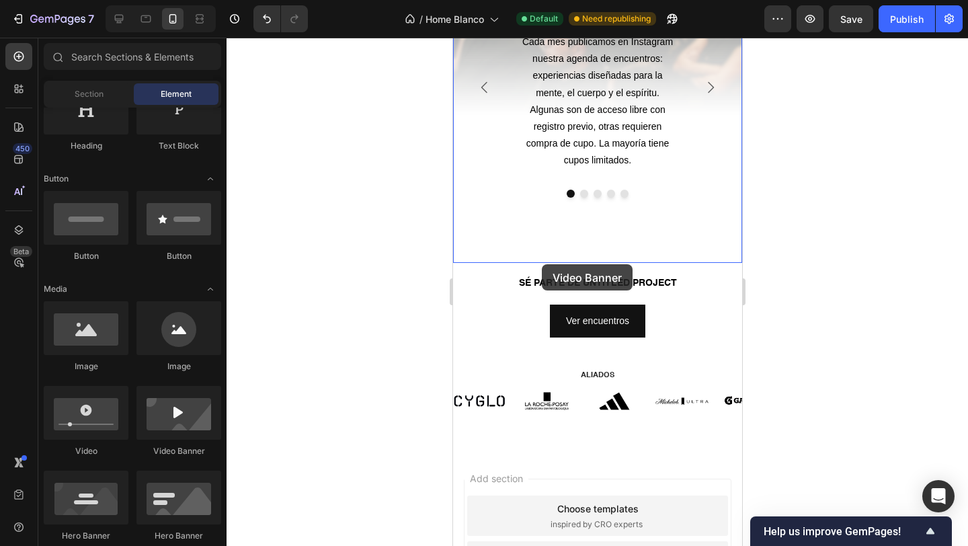
drag, startPoint x: 622, startPoint y: 448, endPoint x: 540, endPoint y: 263, distance: 202.2
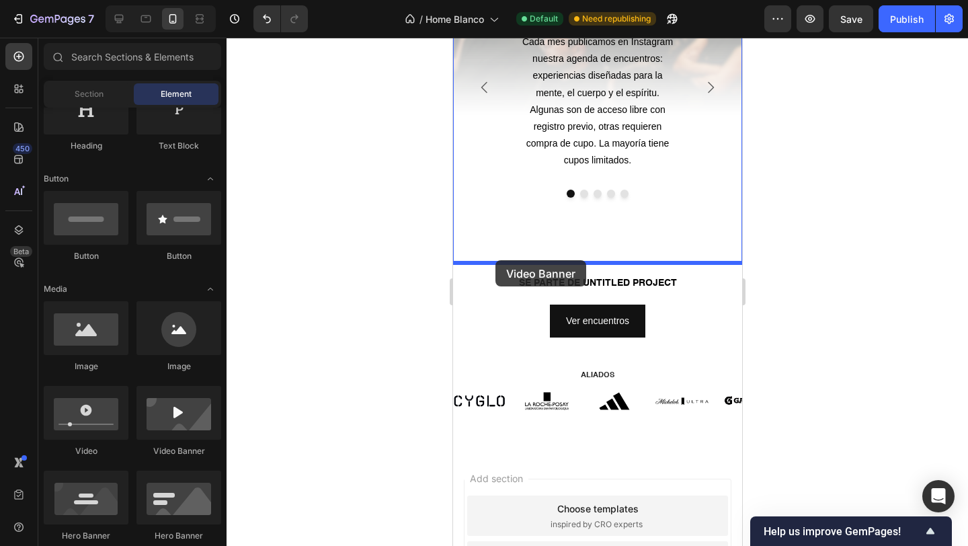
drag, startPoint x: 630, startPoint y: 454, endPoint x: 495, endPoint y: 260, distance: 237.0
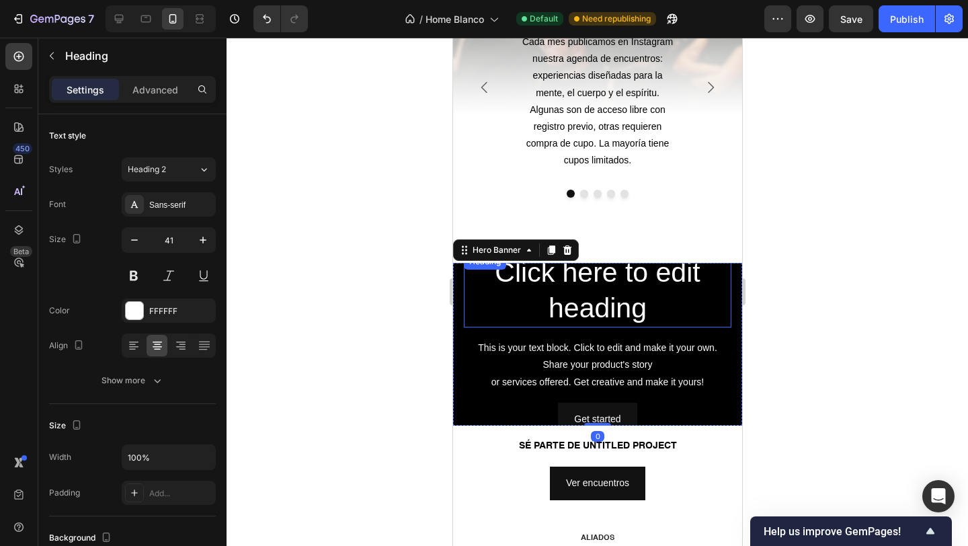
click at [470, 286] on h2 "Click here to edit heading" at bounding box center [596, 290] width 267 height 75
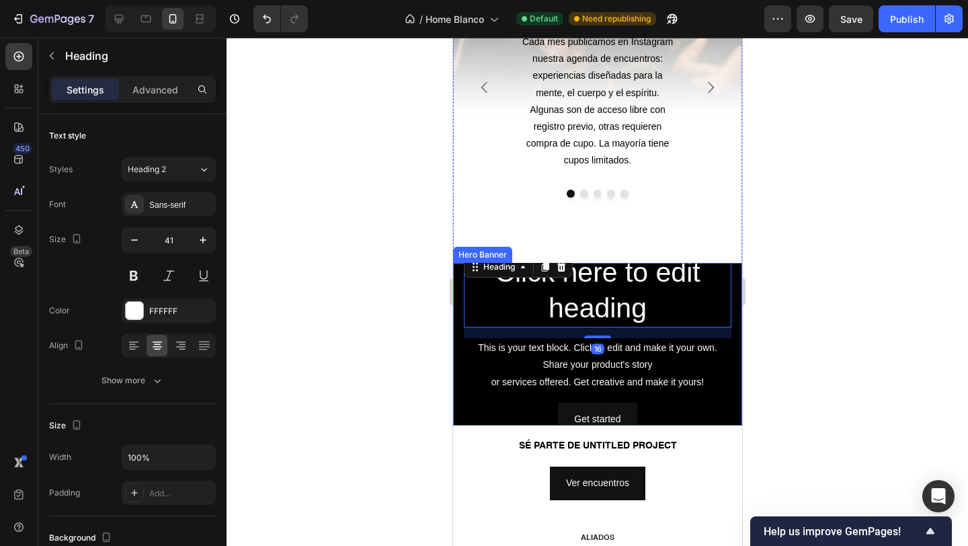
click at [457, 308] on div "Click here to edit heading Heading 16 This is your text block. Click to edit an…" at bounding box center [596, 345] width 289 height 204
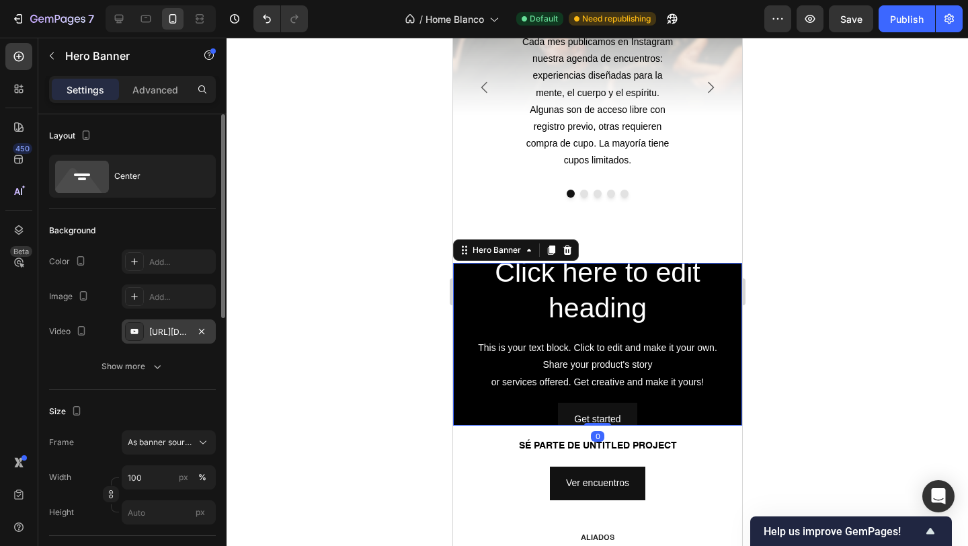
click at [181, 331] on div "https://www.youtube.com/watch?v=drIt4RH_kyQ" at bounding box center [168, 332] width 39 height 12
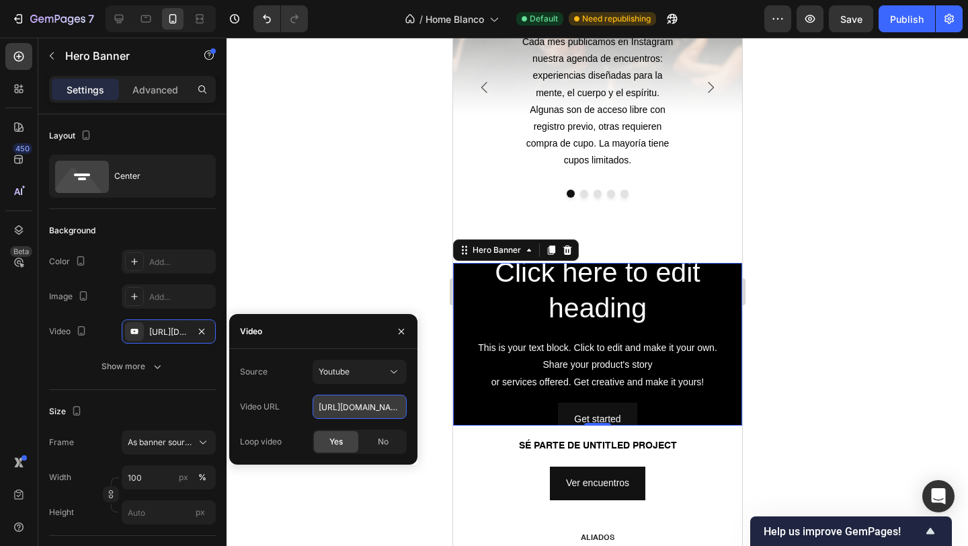
click at [354, 403] on input "https://www.youtube.com/watch?v=drIt4RH_kyQ" at bounding box center [360, 407] width 94 height 24
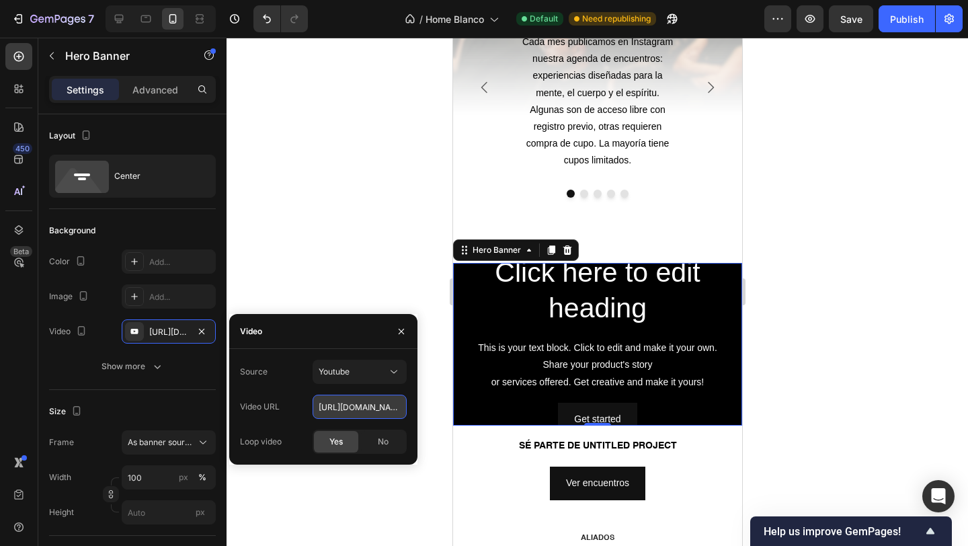
paste input "cdn.shopify.com/videos/c/o/v/d99d03a453504bc5b132597a6f280440.mov"
type input "https://cdn.shopify.com/videos/c/o/v/d99d03a453504bc5b132597a6f280440.mov"
type input "Auto"
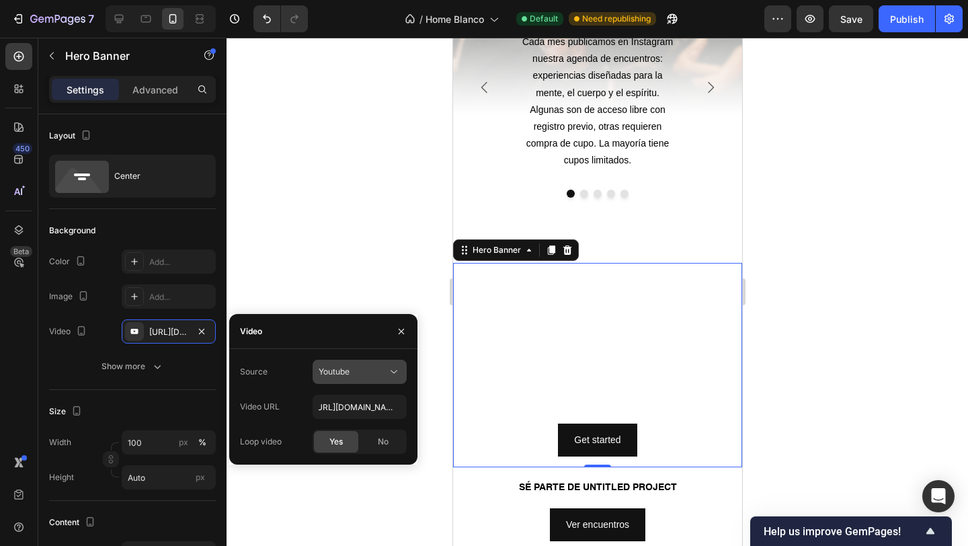
click at [352, 366] on div "Youtube" at bounding box center [353, 372] width 69 height 12
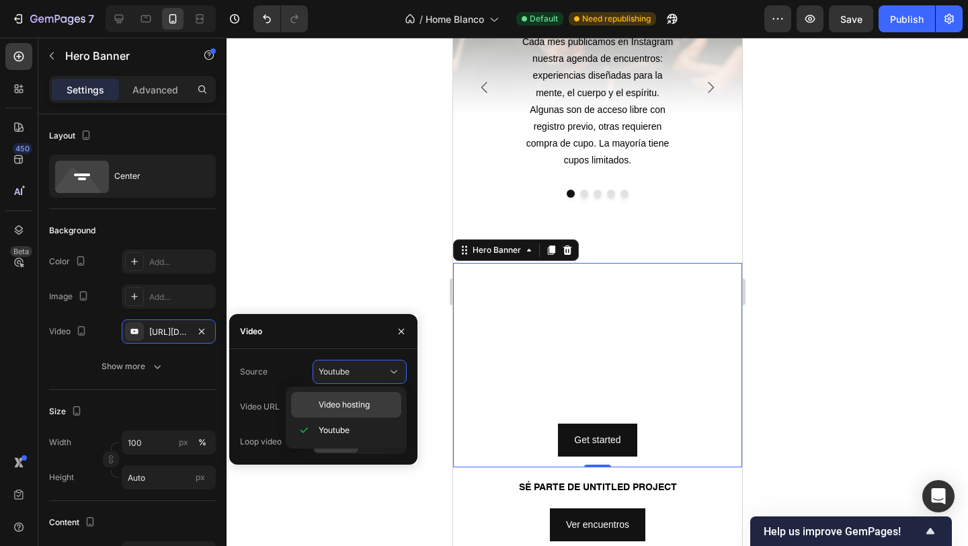
click at [349, 408] on span "Video hosting" at bounding box center [344, 405] width 51 height 12
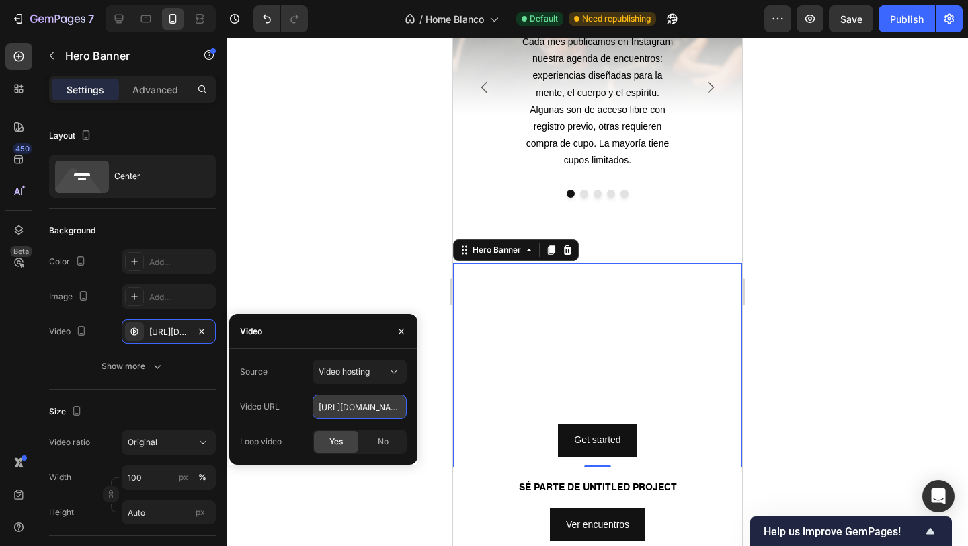
click at [356, 405] on input "https://cdn.shopify.com/videos/c/o/v/92a407d4e0c94a288eb54cac18c387dc.mp4" at bounding box center [360, 407] width 94 height 24
paste input "d99d03a453504bc5b132597a6f280440.mov"
type input "https://cdn.shopify.com/videos/c/o/v/d99d03a453504bc5b132597a6f280440.mov"
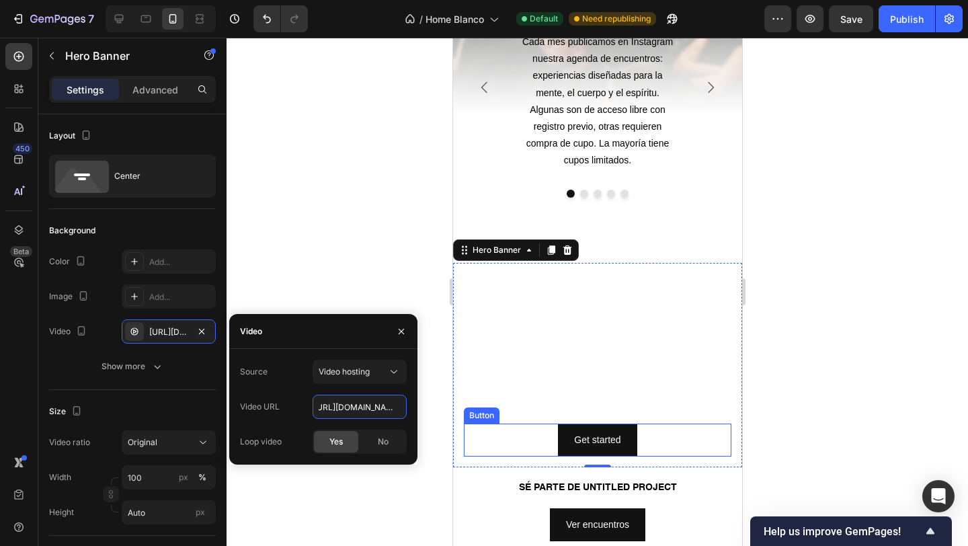
scroll to position [876, 0]
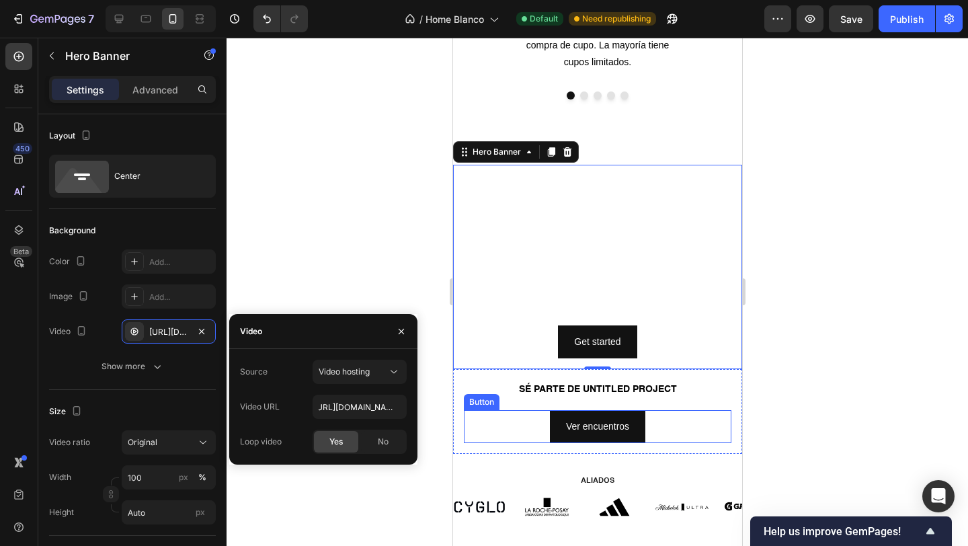
click at [491, 417] on div "Ver encuentros Button" at bounding box center [596, 426] width 267 height 33
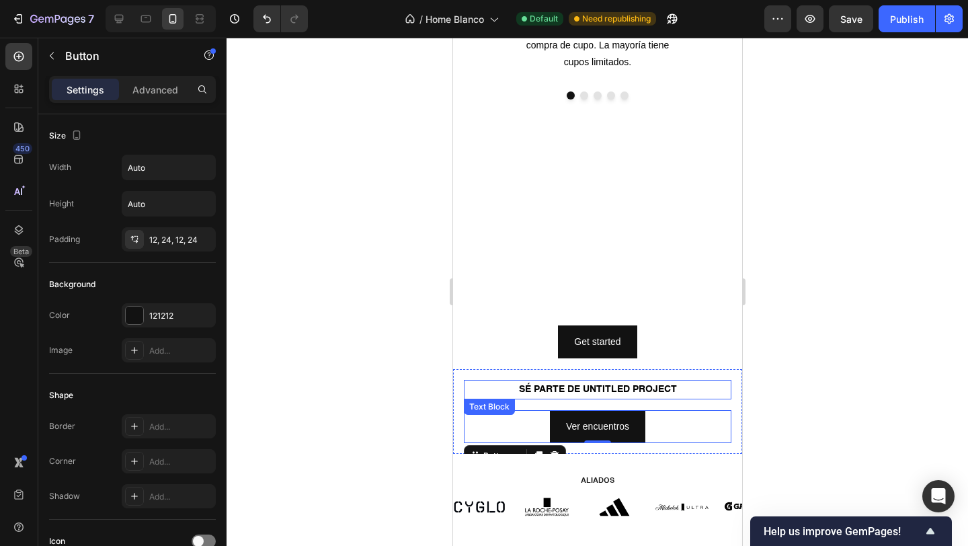
click at [465, 394] on p "SÉ PARTE DE UNTITLED PROJECT" at bounding box center [596, 389] width 265 height 17
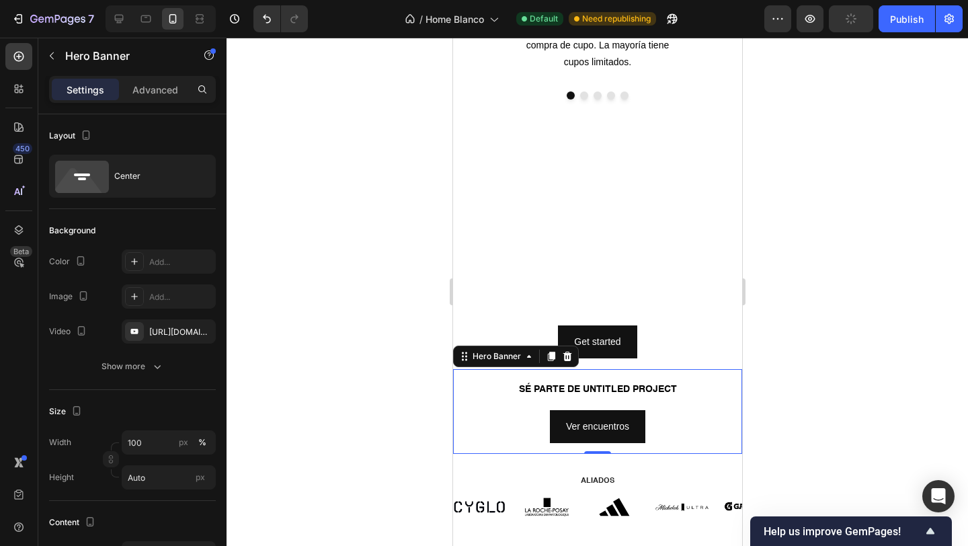
click at [458, 394] on div "SÉ PARTE DE UNTITLED PROJECT Text Block Ver encuentros Button" at bounding box center [596, 411] width 289 height 85
click at [169, 341] on div "https://cdn.shopify.com/videos/c/o/v/d99d03a453504bc5b132597a6f280440.mov" at bounding box center [169, 331] width 94 height 24
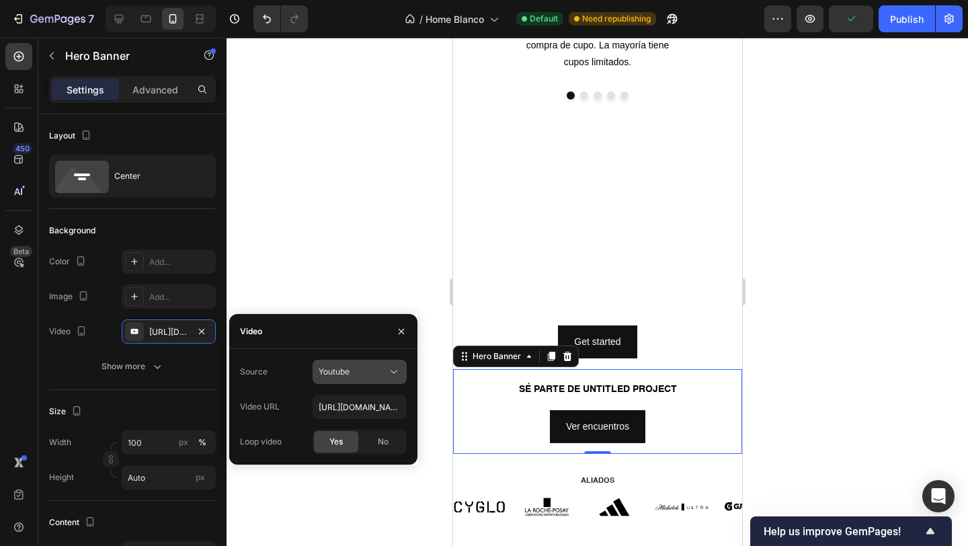
click at [359, 368] on div "Youtube" at bounding box center [353, 372] width 69 height 12
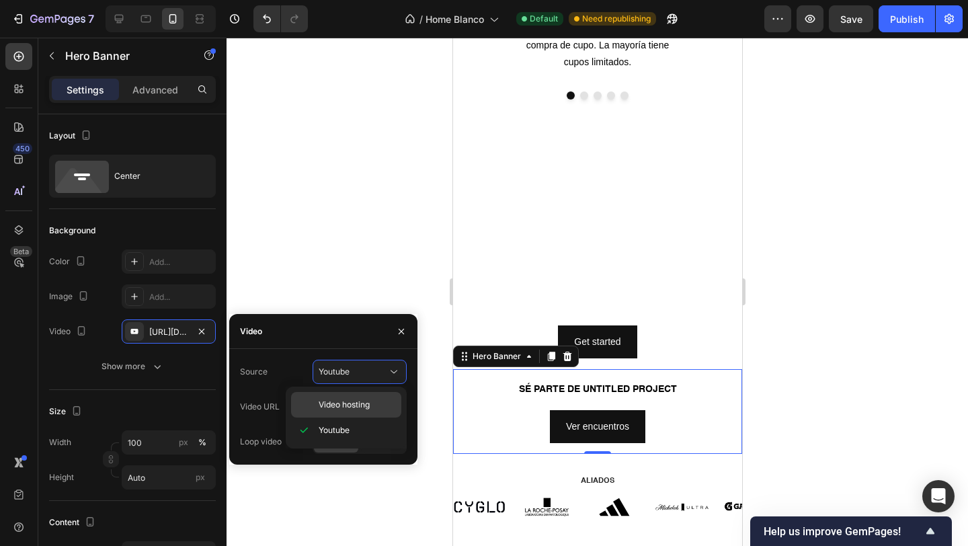
click at [345, 403] on span "Video hosting" at bounding box center [344, 405] width 51 height 12
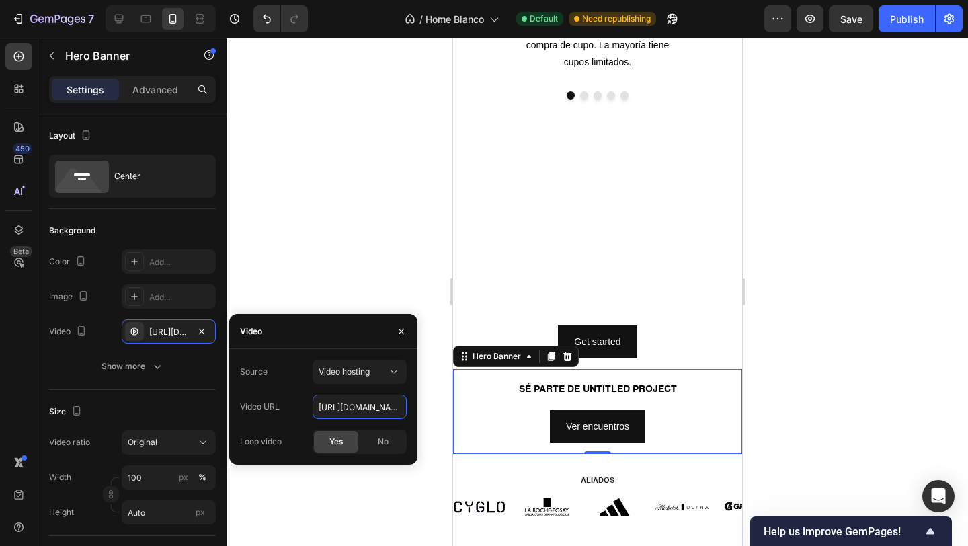
click at [345, 403] on input "https://cdn.shopify.com/videos/c/o/v/92a407d4e0c94a288eb54cac18c387dc.mp4" at bounding box center [360, 407] width 94 height 24
paste input "d99d03a453504bc5b132597a6f280440.mov"
type input "https://cdn.shopify.com/videos/c/o/v/d99d03a453504bc5b132597a6f280440.mov"
click at [374, 206] on div at bounding box center [596, 292] width 741 height 508
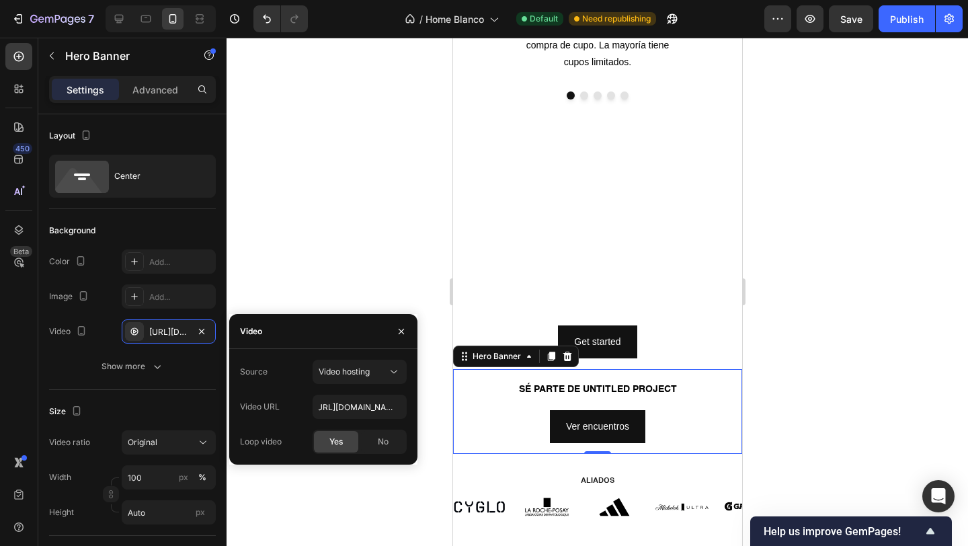
scroll to position [0, 0]
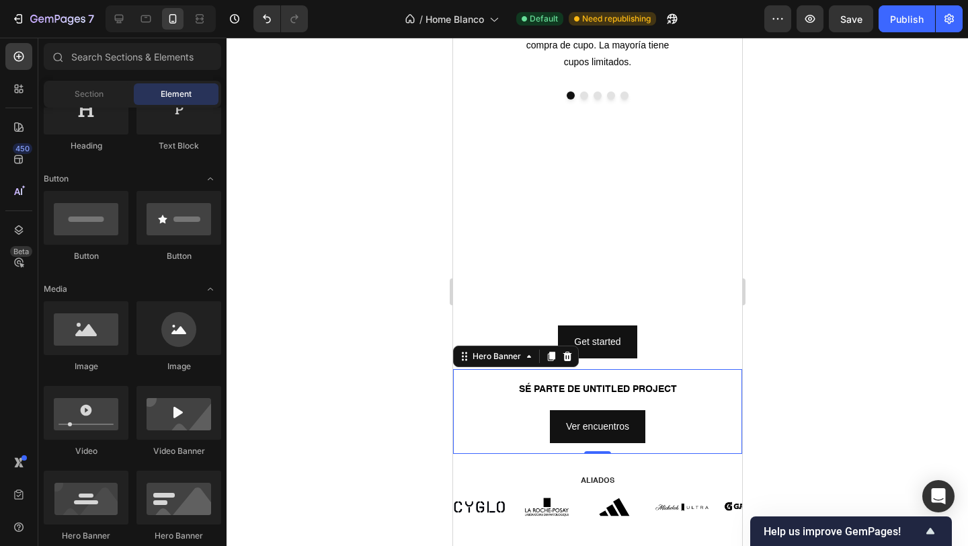
click at [482, 173] on div "Heading" at bounding box center [484, 167] width 37 height 12
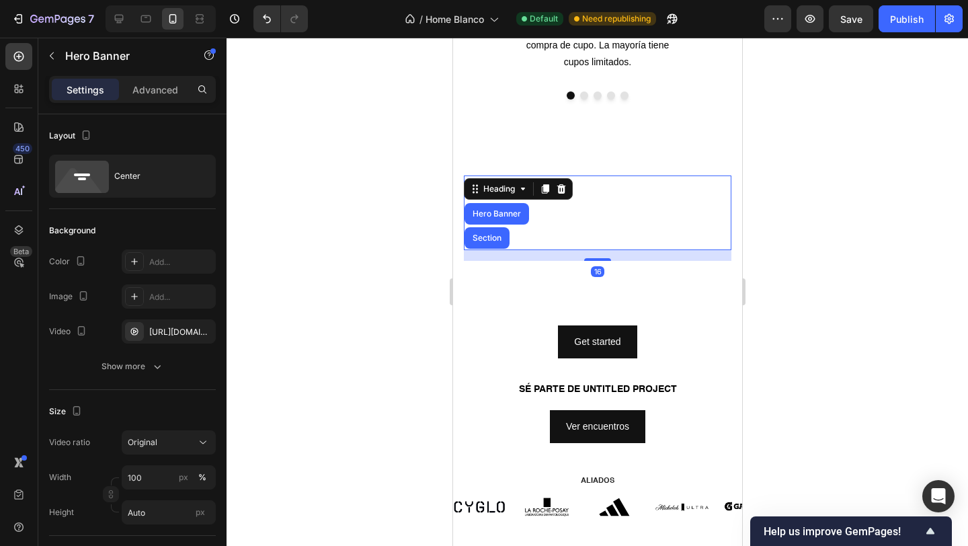
click at [469, 174] on div "Click here to edit heading Heading Hero Banner Section 16 This is your text blo…" at bounding box center [596, 267] width 289 height 204
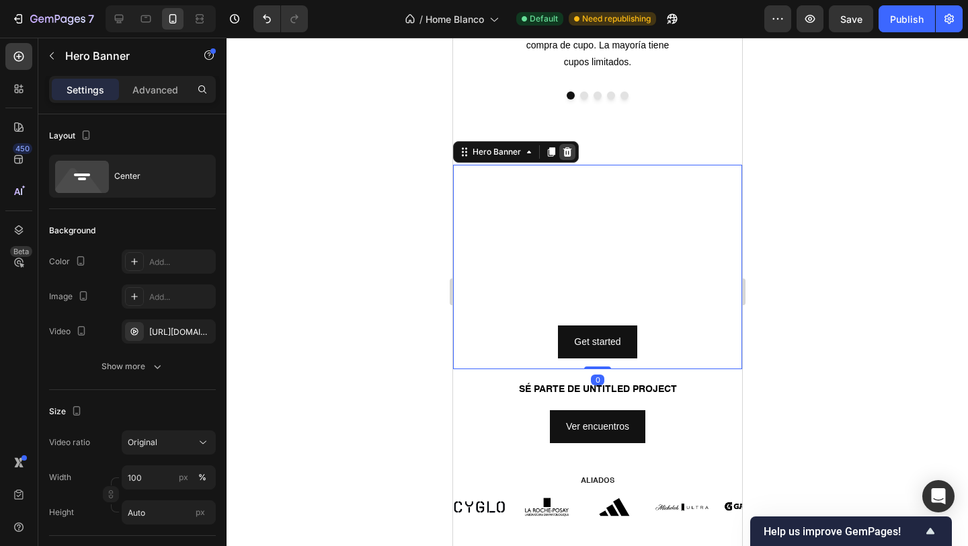
click at [569, 147] on icon at bounding box center [566, 152] width 11 height 11
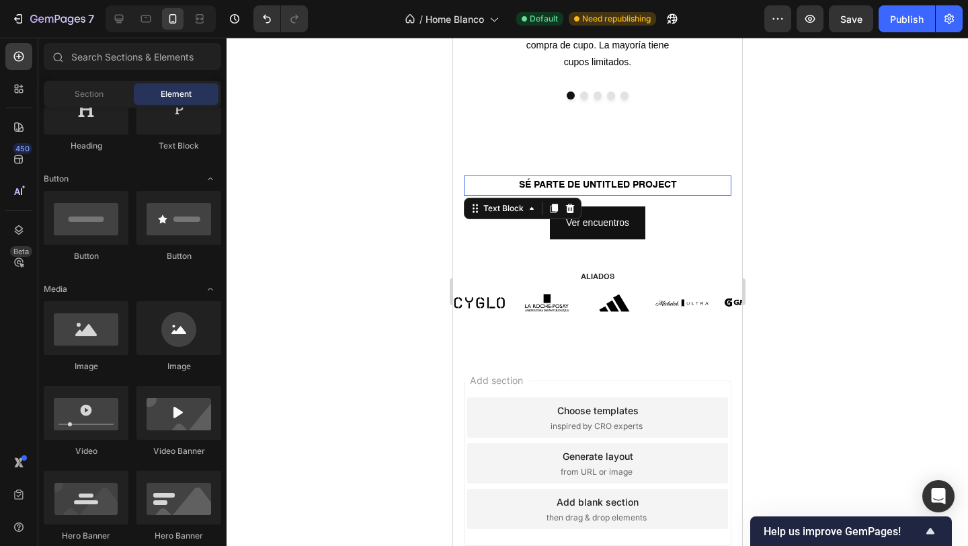
click at [582, 187] on strong "SÉ PARTE DE UNTITLED PROJECT" at bounding box center [597, 184] width 158 height 9
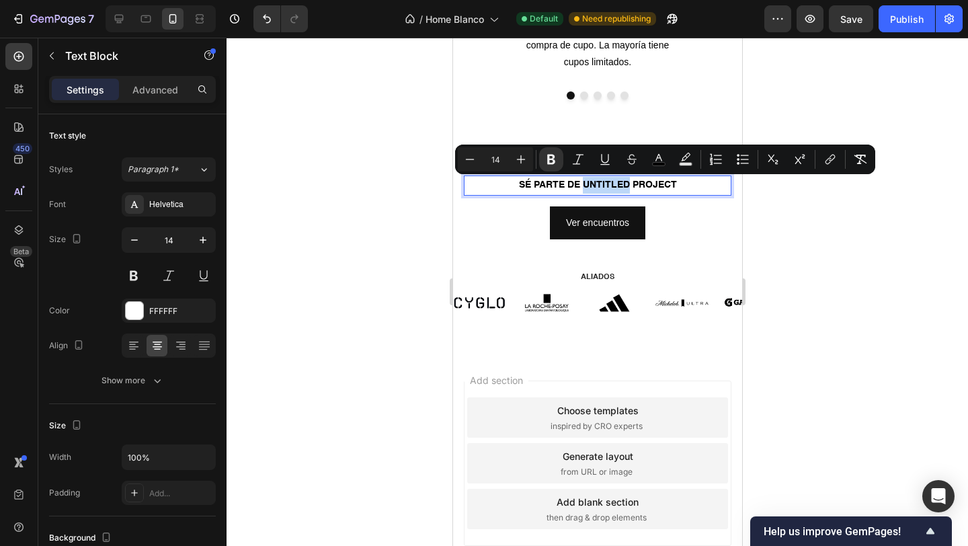
click at [582, 187] on strong "SÉ PARTE DE UNTITLED PROJECT" at bounding box center [597, 184] width 158 height 9
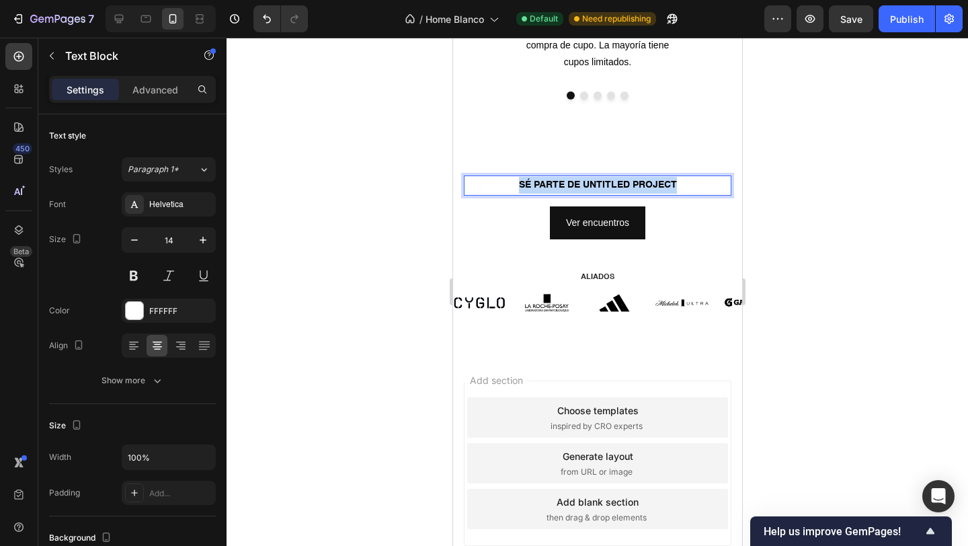
click at [582, 187] on strong "SÉ PARTE DE UNTITLED PROJECT" at bounding box center [597, 184] width 158 height 9
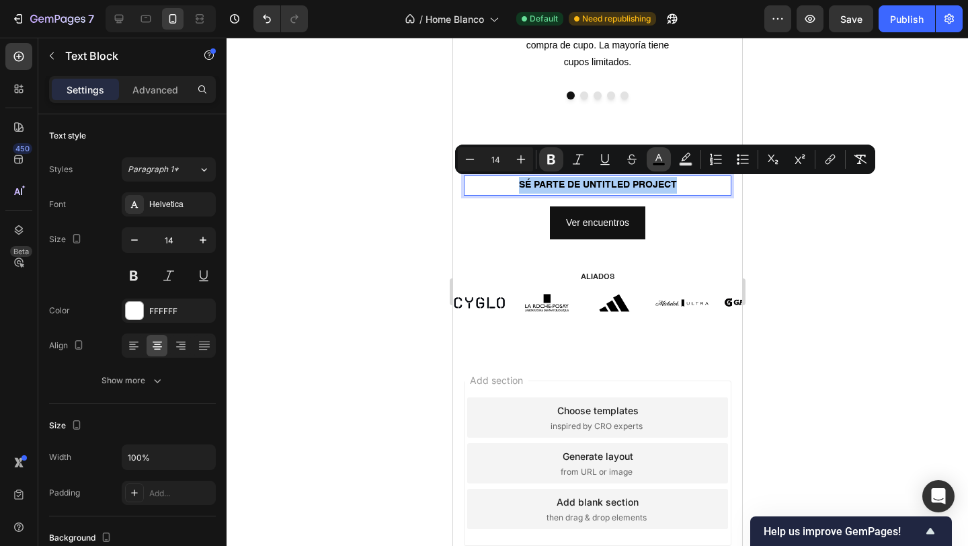
click at [659, 159] on icon "Editor contextual toolbar" at bounding box center [658, 159] width 13 height 13
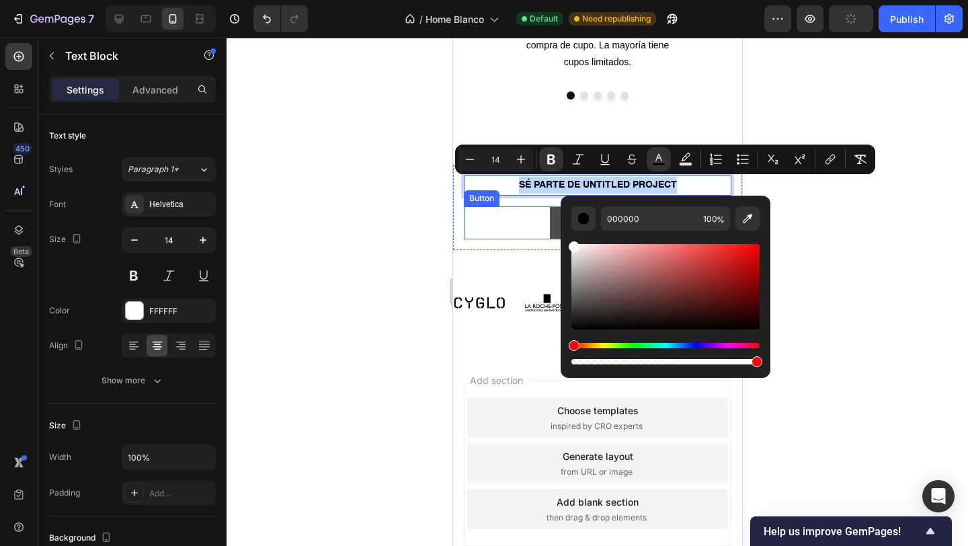
drag, startPoint x: 1042, startPoint y: 295, endPoint x: 551, endPoint y: 235, distance: 494.4
type input "FFFFFF"
click at [372, 212] on div at bounding box center [596, 292] width 741 height 508
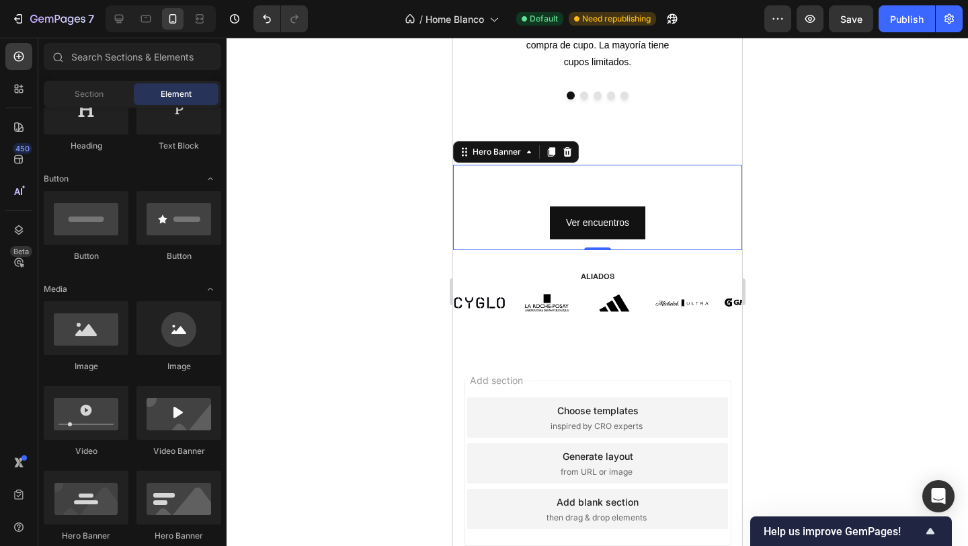
click at [459, 175] on div "SÉ PARTE DE UNTITLED PROJECT Text Block Ver encuentros Button" at bounding box center [596, 207] width 289 height 85
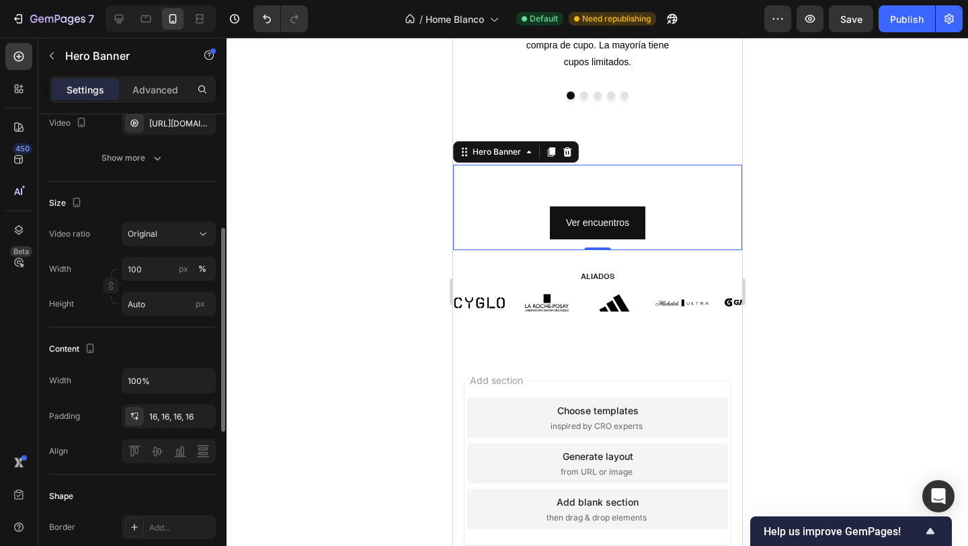
scroll to position [224, 0]
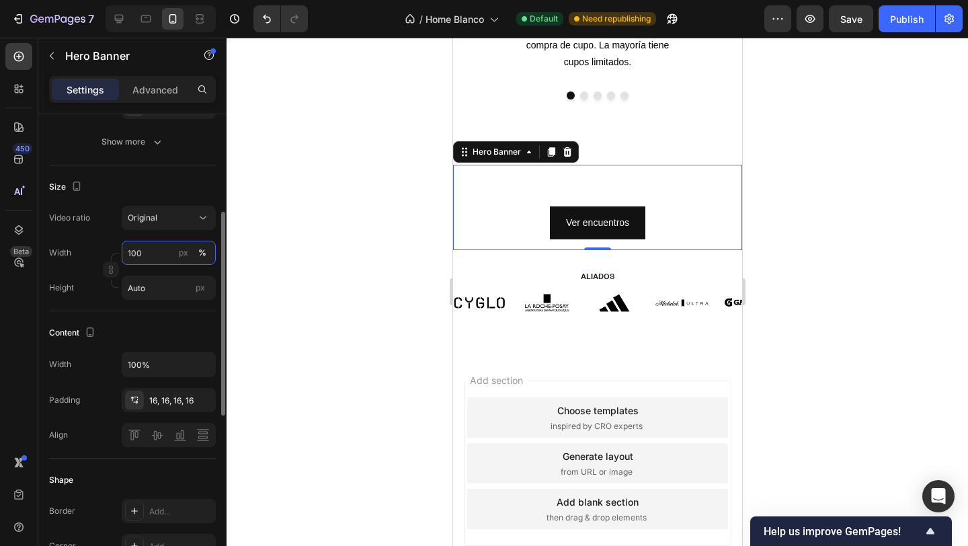
click at [149, 260] on input "100" at bounding box center [169, 253] width 94 height 24
type input "1080"
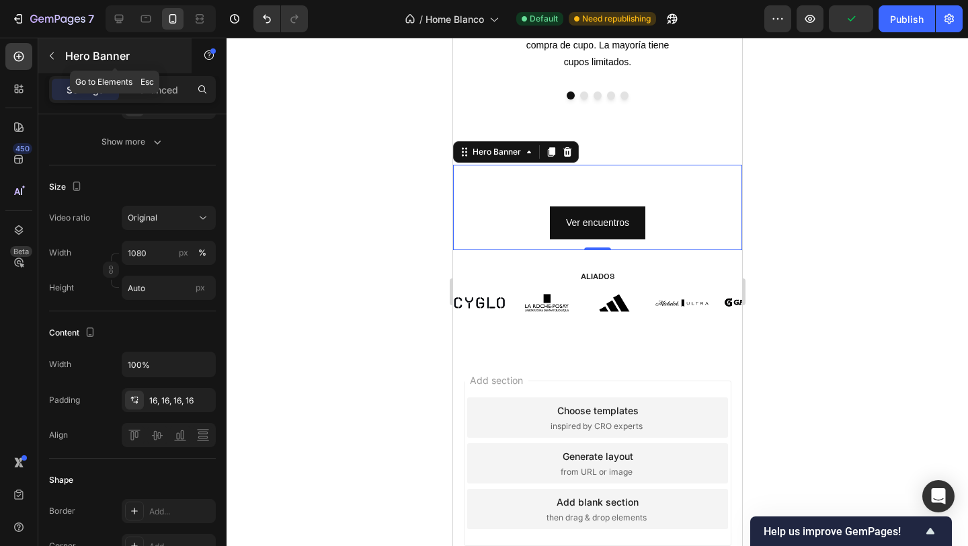
click at [57, 54] on button "button" at bounding box center [52, 56] width 22 height 22
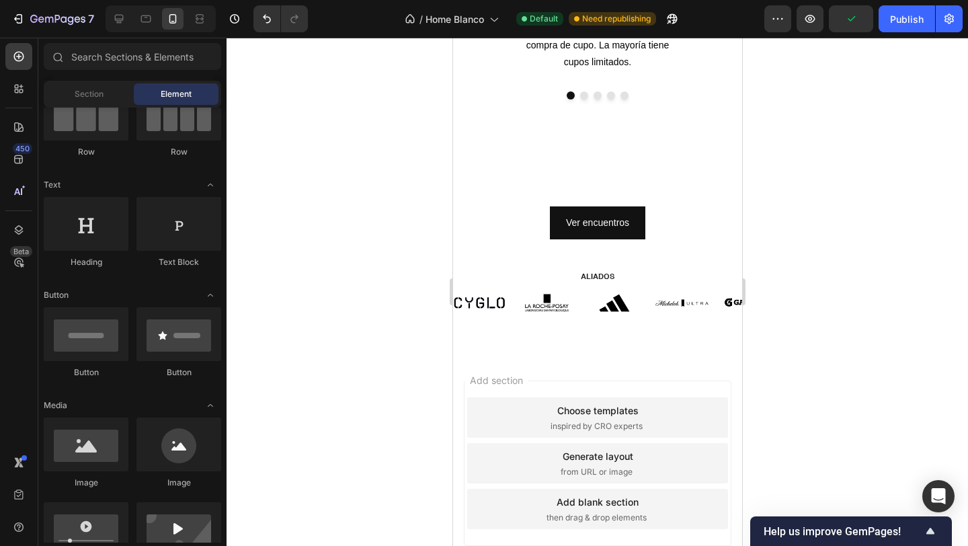
scroll to position [0, 0]
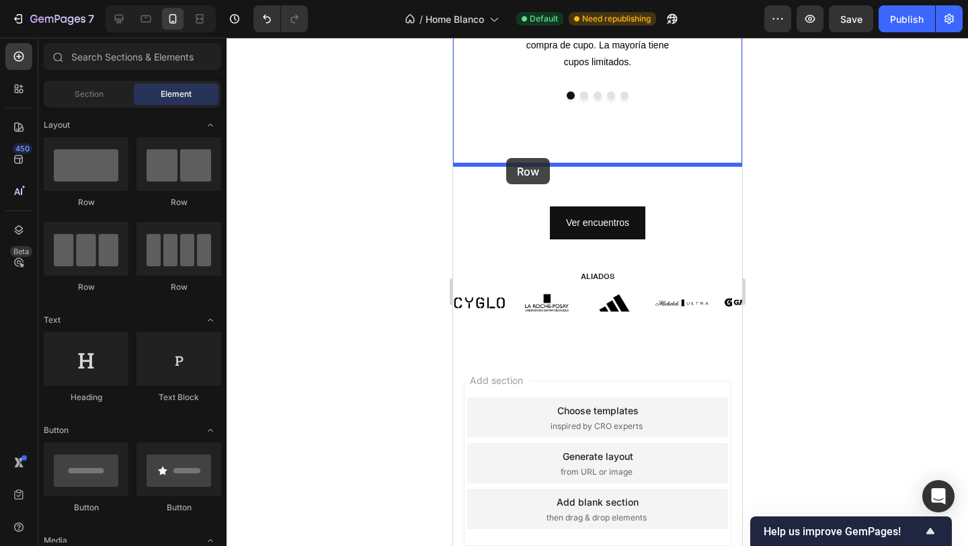
drag, startPoint x: 527, startPoint y: 186, endPoint x: 505, endPoint y: 159, distance: 35.0
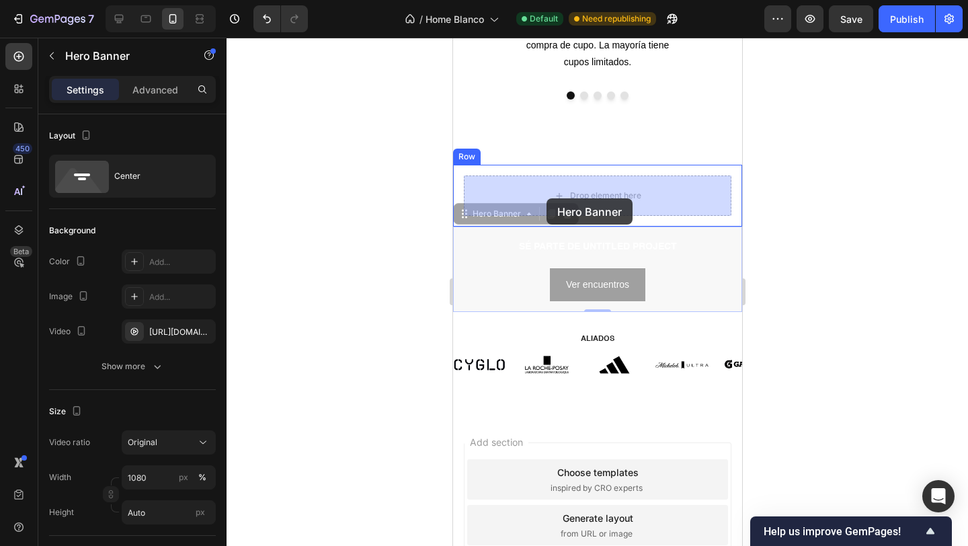
drag, startPoint x: 456, startPoint y: 307, endPoint x: 546, endPoint y: 198, distance: 141.3
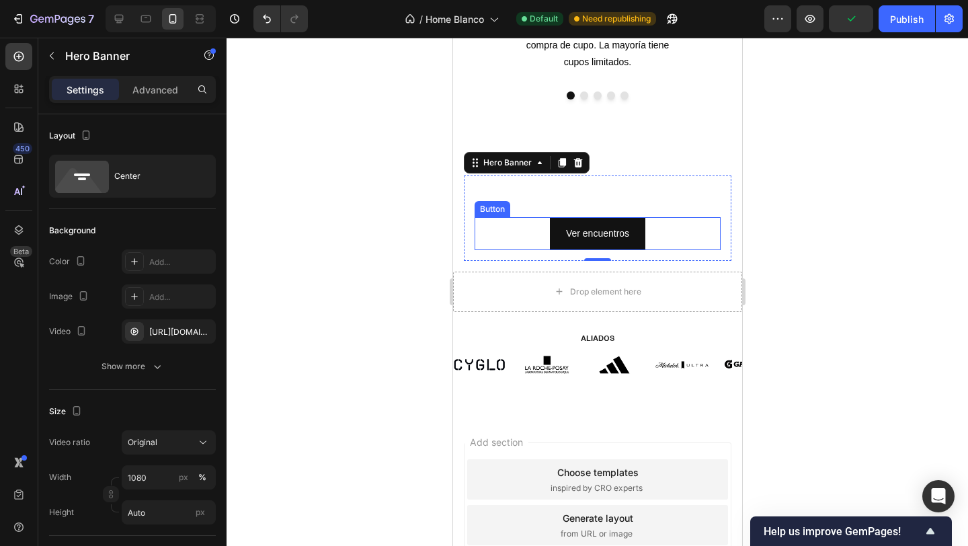
click at [487, 234] on div "Ver encuentros Button" at bounding box center [597, 233] width 246 height 33
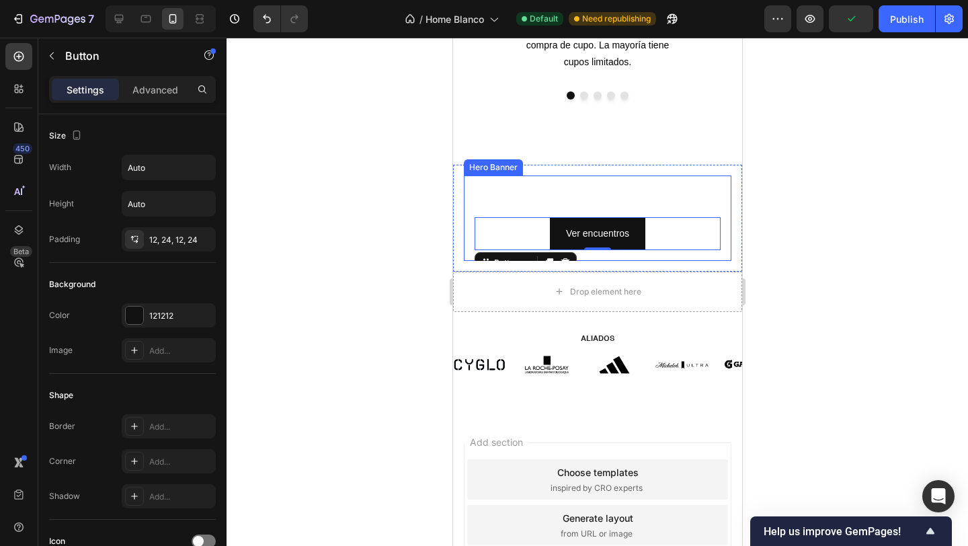
click at [471, 200] on div "SÉ PARTE DE UNTITLED PROJECT Text Block Ver encuentros Button 0" at bounding box center [596, 217] width 267 height 85
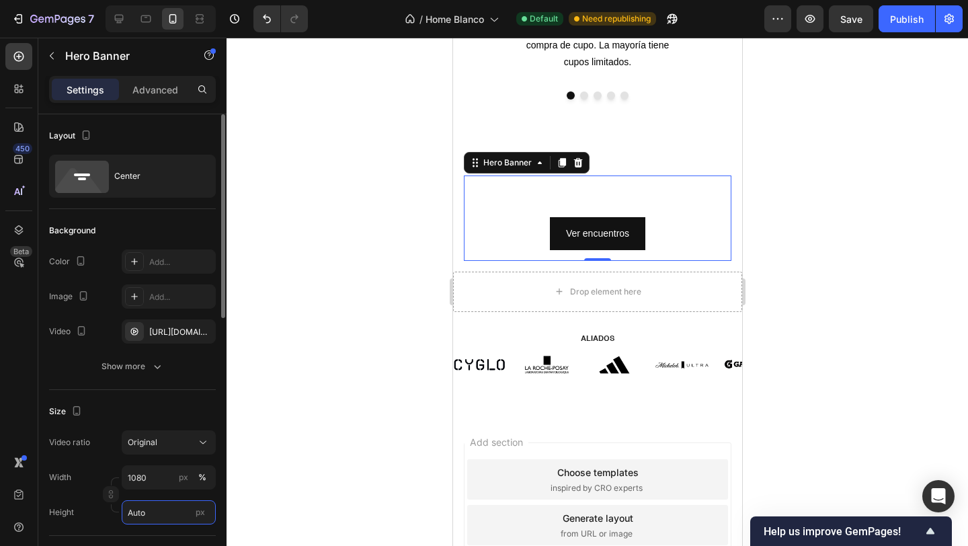
click at [157, 514] on input "Auto" at bounding box center [169, 512] width 94 height 24
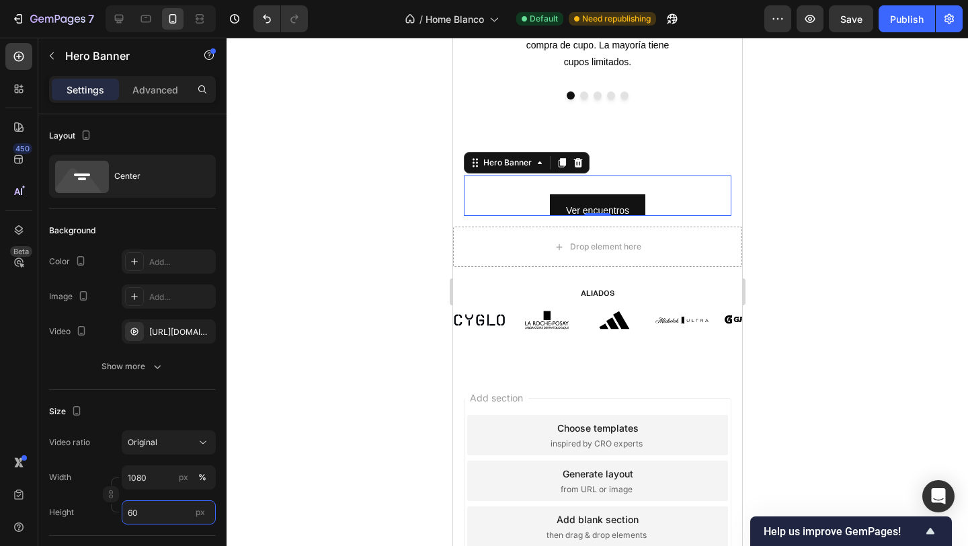
type input "6"
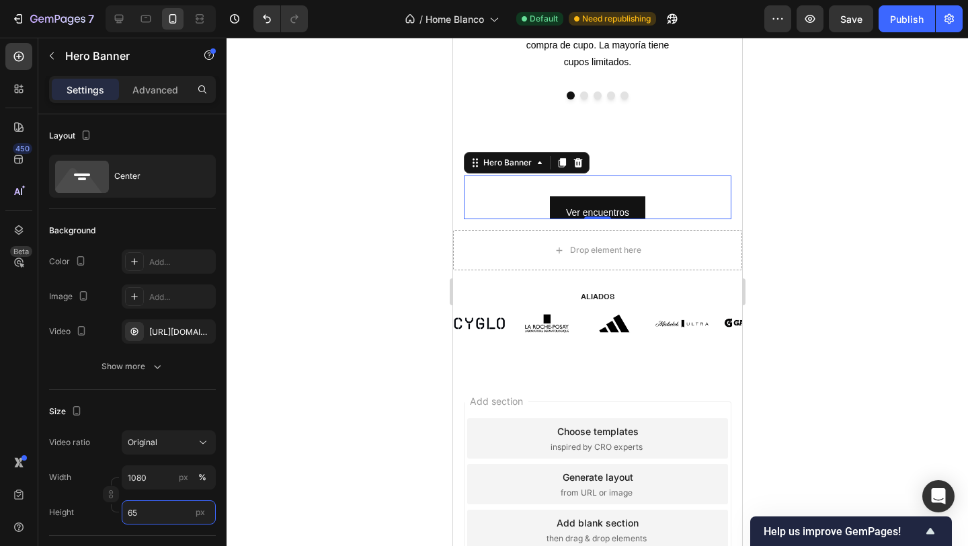
type input "6"
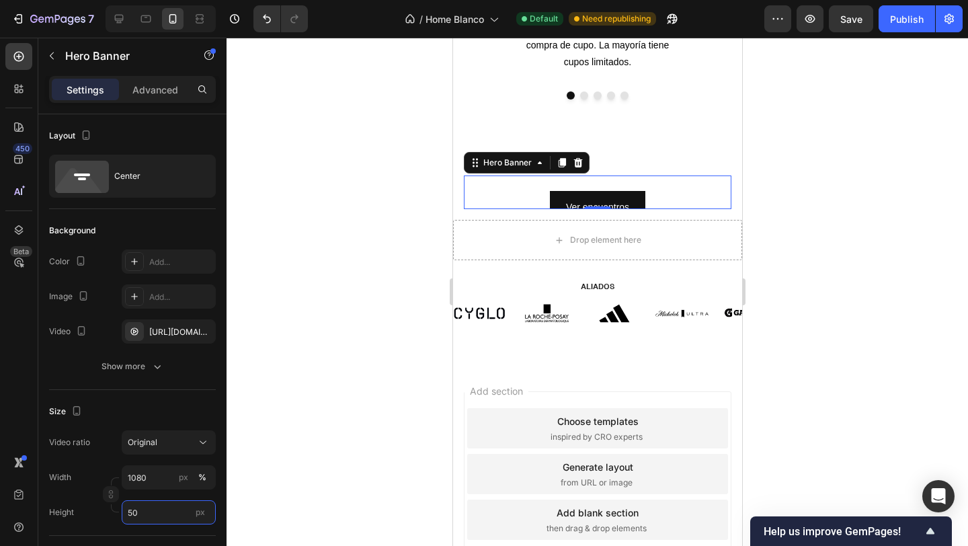
type input "5"
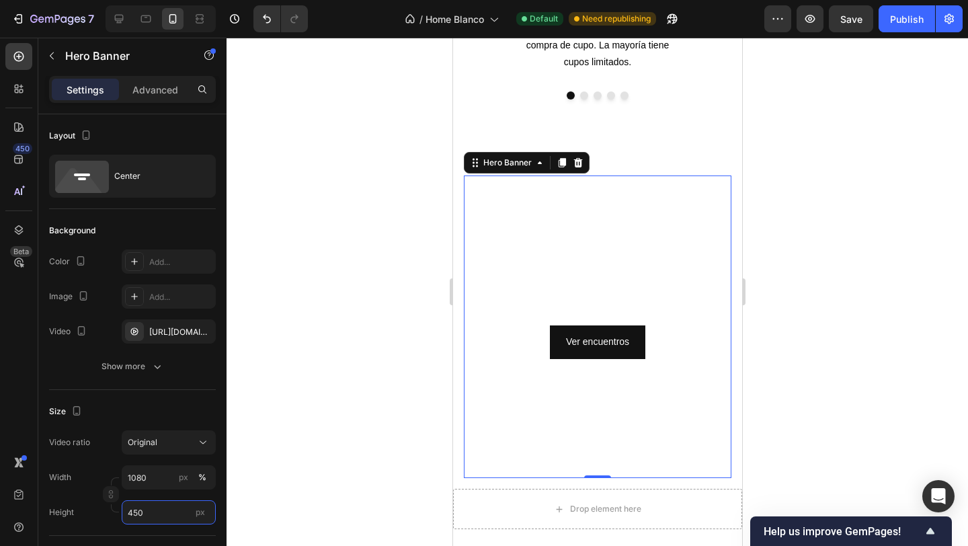
type input "450"
click at [378, 349] on div at bounding box center [596, 292] width 741 height 508
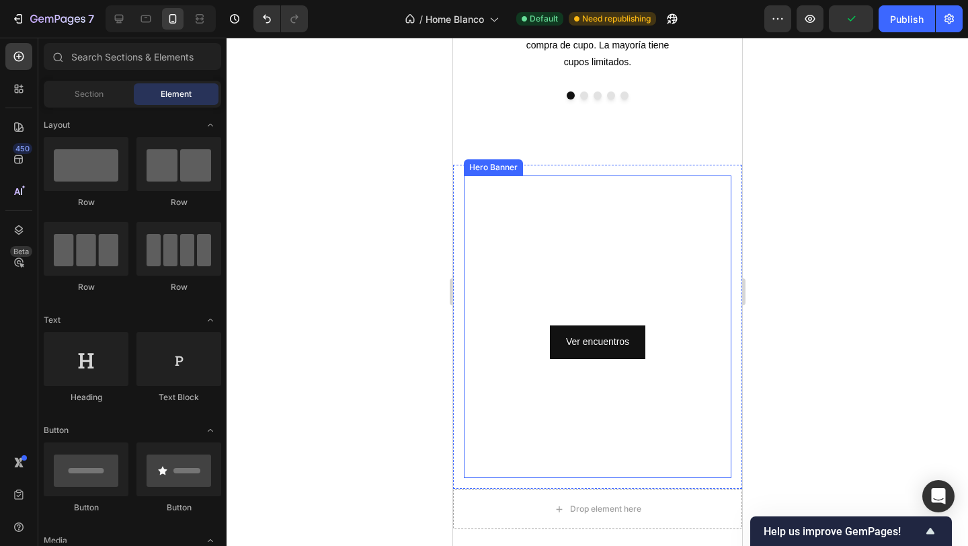
click at [497, 242] on video "Background Image" at bounding box center [596, 326] width 267 height 302
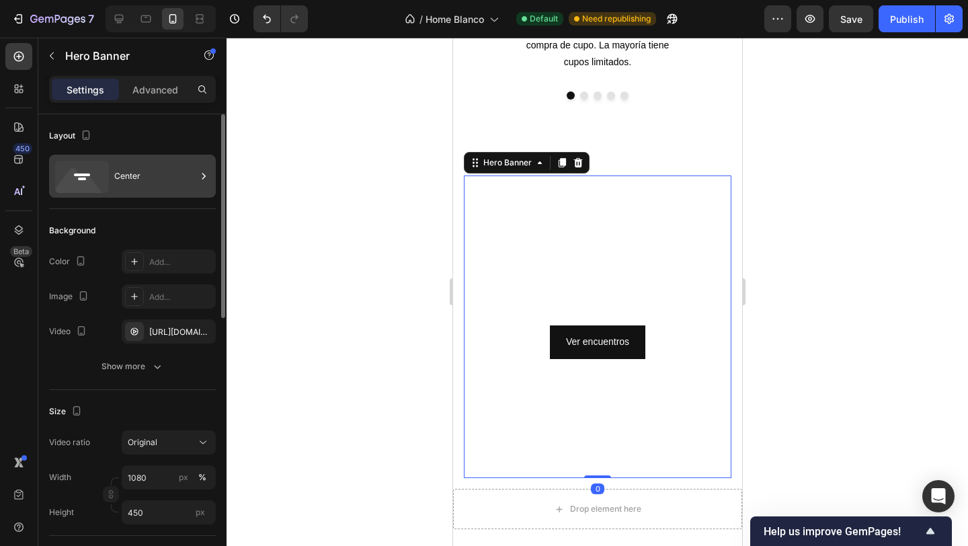
click at [134, 179] on div "Center" at bounding box center [155, 176] width 82 height 31
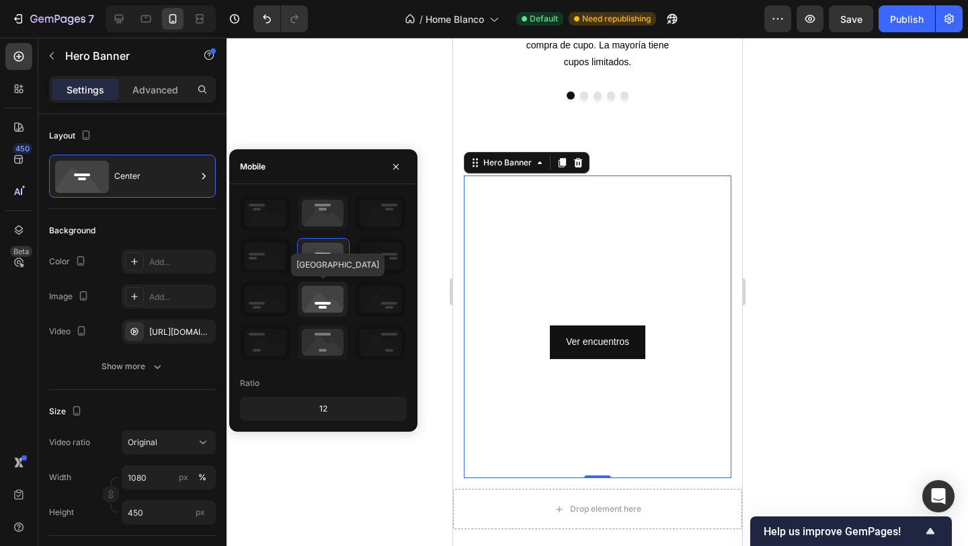
click at [329, 311] on icon at bounding box center [323, 299] width 50 height 35
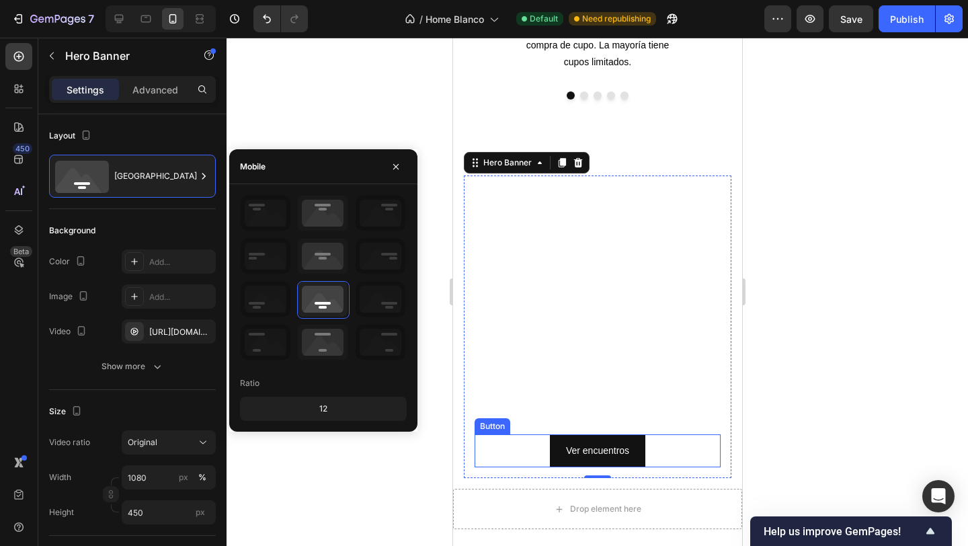
click at [518, 451] on div "Ver encuentros Button" at bounding box center [597, 450] width 246 height 33
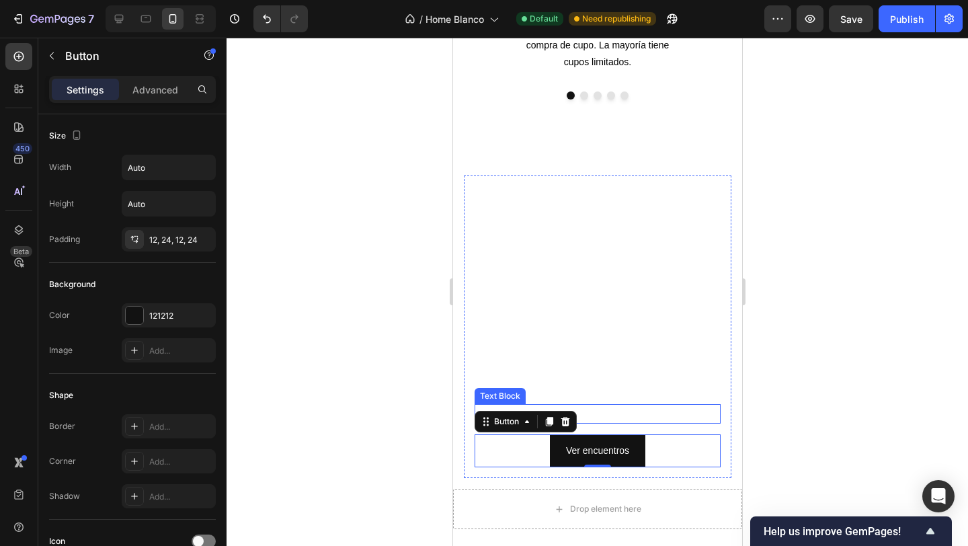
click at [597, 413] on strong "SÉ PARTE DE UNTITLED PROJECT" at bounding box center [597, 413] width 158 height 9
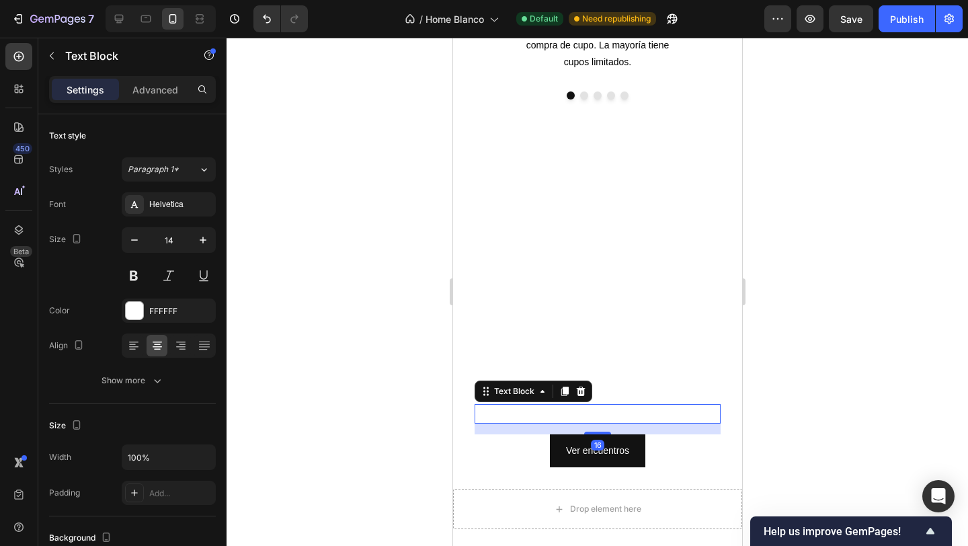
click at [157, 106] on div "Settings Advanced" at bounding box center [132, 95] width 188 height 38
click at [155, 98] on div "Advanced" at bounding box center [155, 90] width 67 height 22
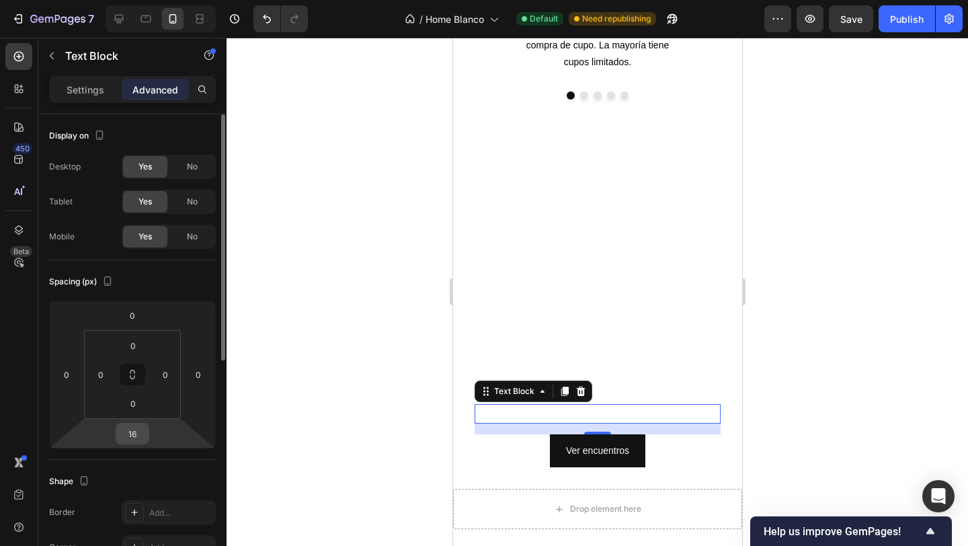
click at [136, 439] on input "16" at bounding box center [132, 433] width 27 height 20
type input "0"
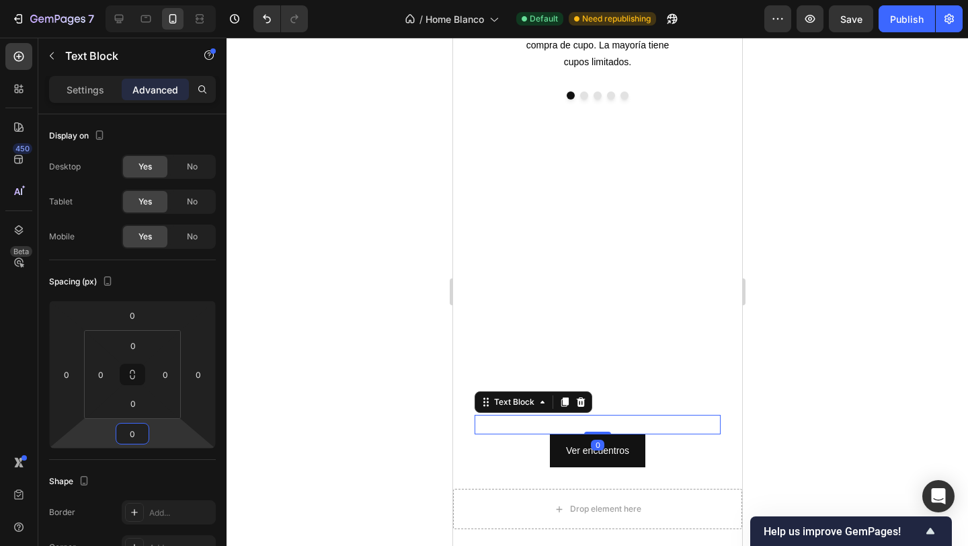
click at [360, 388] on div at bounding box center [596, 292] width 741 height 508
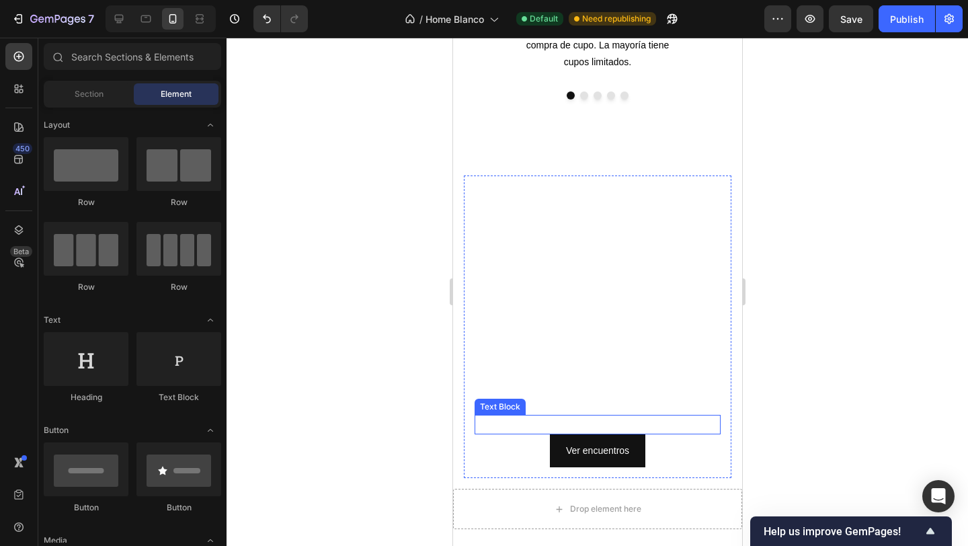
click at [578, 422] on strong "SÉ PARTE DE UNTITLED PROJECT" at bounding box center [597, 423] width 158 height 9
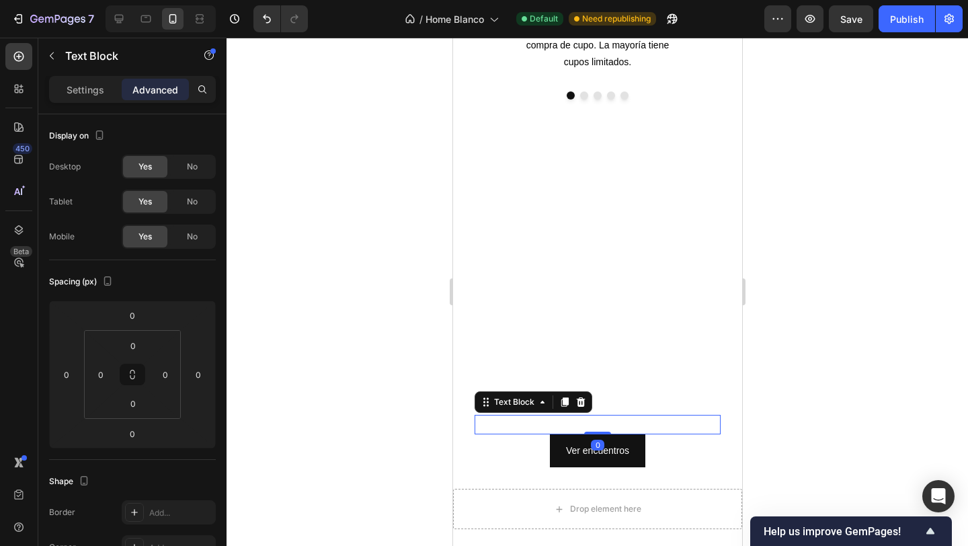
click at [632, 425] on strong "SÉ PARTE DE UNTITLED PROJECT" at bounding box center [597, 423] width 158 height 9
click at [602, 426] on strong "SÉ PARTE DE UNTITLED PROJECT" at bounding box center [597, 423] width 158 height 9
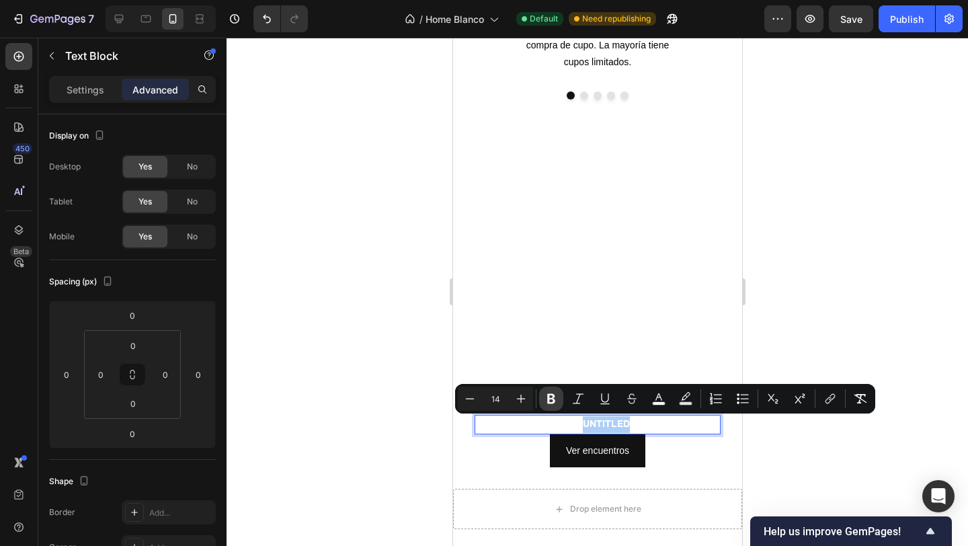
click at [546, 401] on icon "Editor contextual toolbar" at bounding box center [550, 398] width 13 height 13
click at [403, 349] on div at bounding box center [596, 292] width 741 height 508
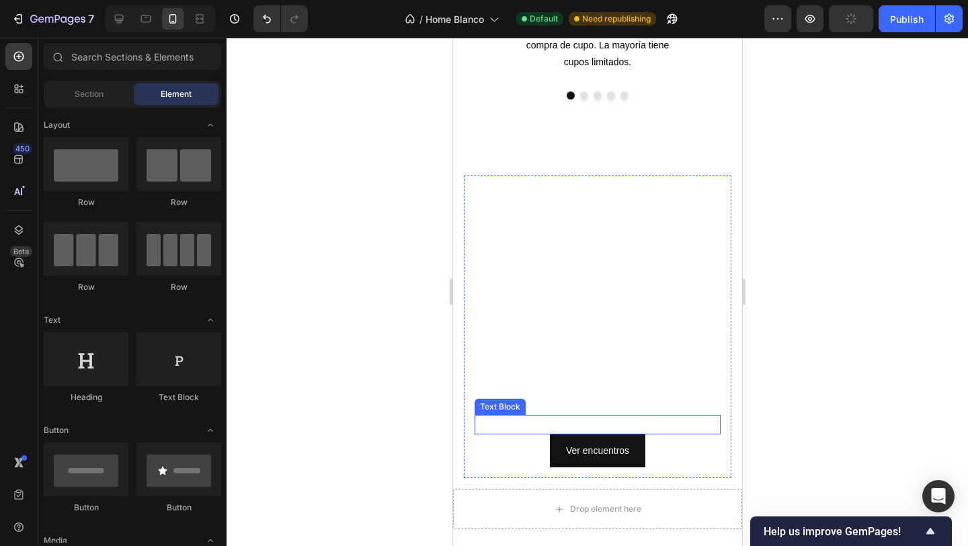
click at [581, 421] on strong "SÉ PARTE DE" at bounding box center [551, 423] width 61 height 9
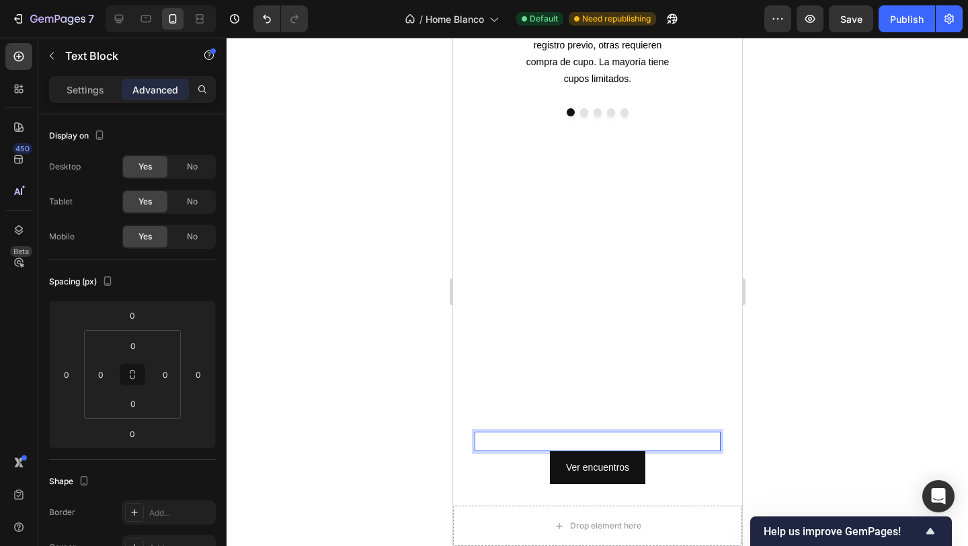
scroll to position [876, 0]
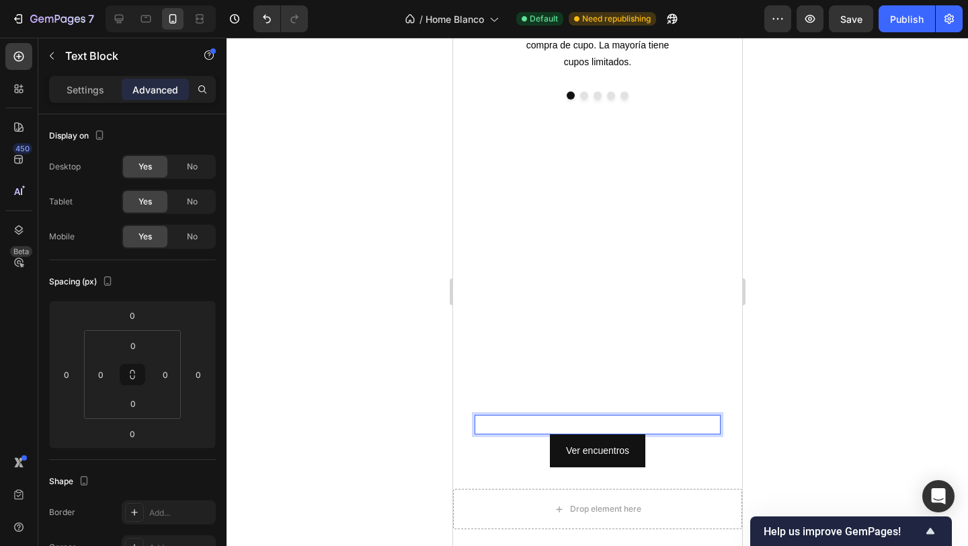
click at [579, 425] on strong "SÉ PARTE DE" at bounding box center [551, 423] width 61 height 9
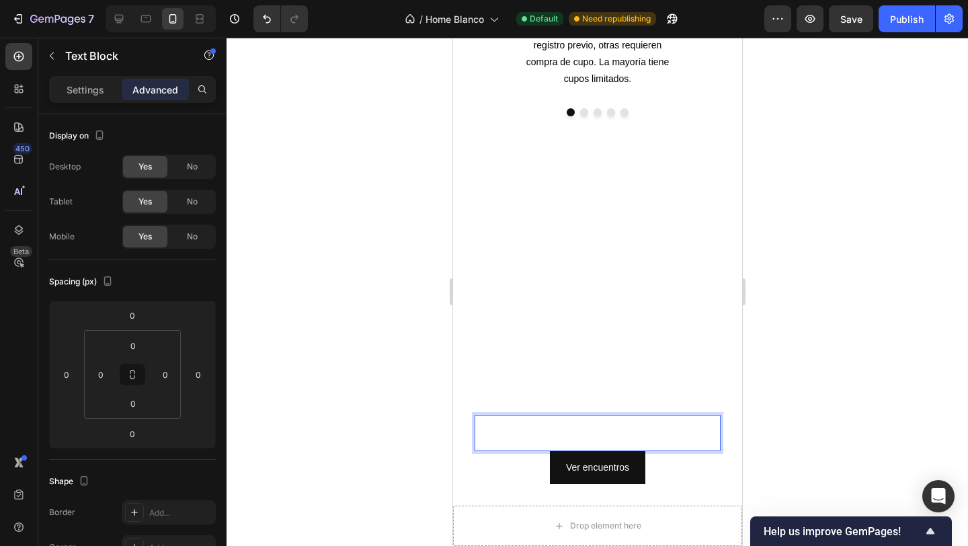
click at [417, 325] on div at bounding box center [596, 292] width 741 height 508
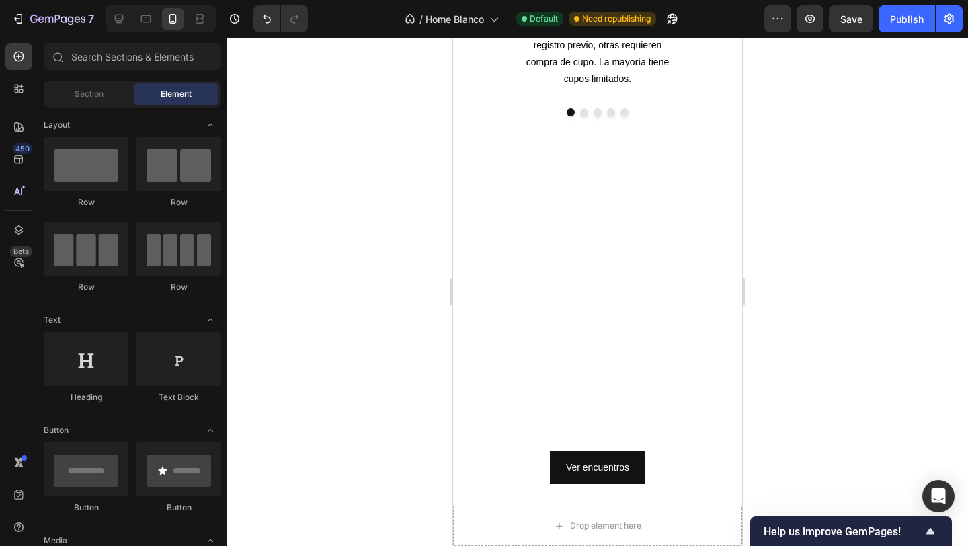
click at [348, 301] on div at bounding box center [596, 292] width 741 height 508
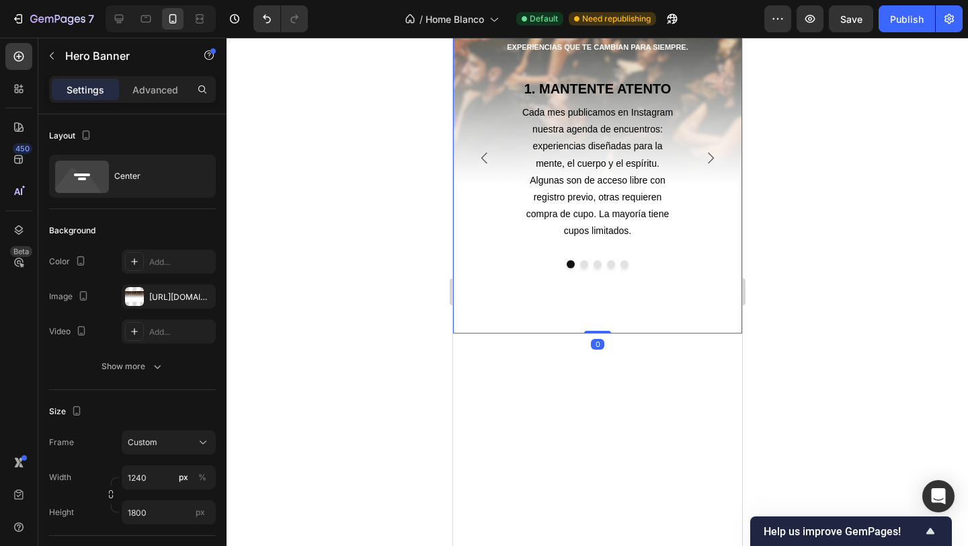
scroll to position [702, 0]
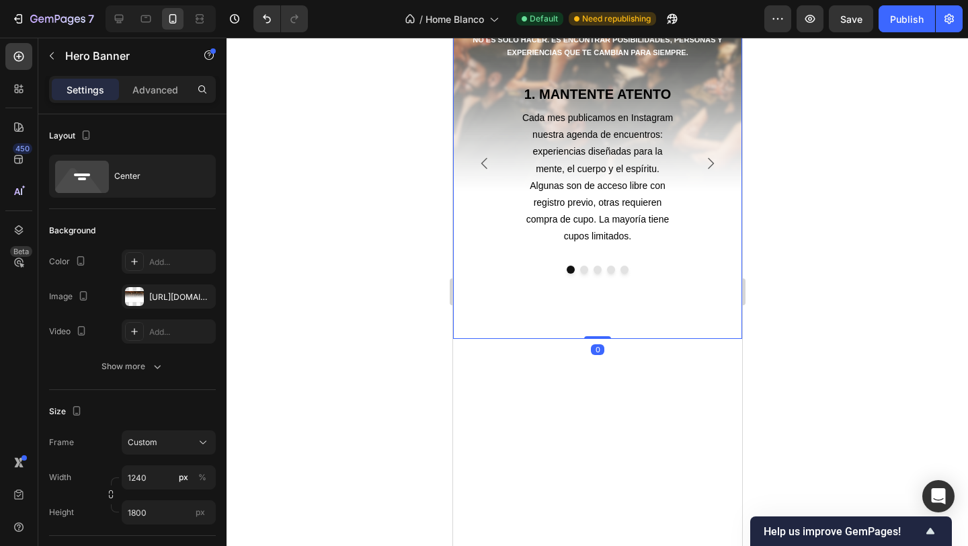
drag, startPoint x: 601, startPoint y: 337, endPoint x: 599, endPoint y: 302, distance: 34.3
click at [599, 302] on div "SÉ PARTE Heading NO ES SOLO HACER. ES ENCONTRAR POSIBILIDADES, PERSONAS Y EXPER…" at bounding box center [596, 128] width 289 height 419
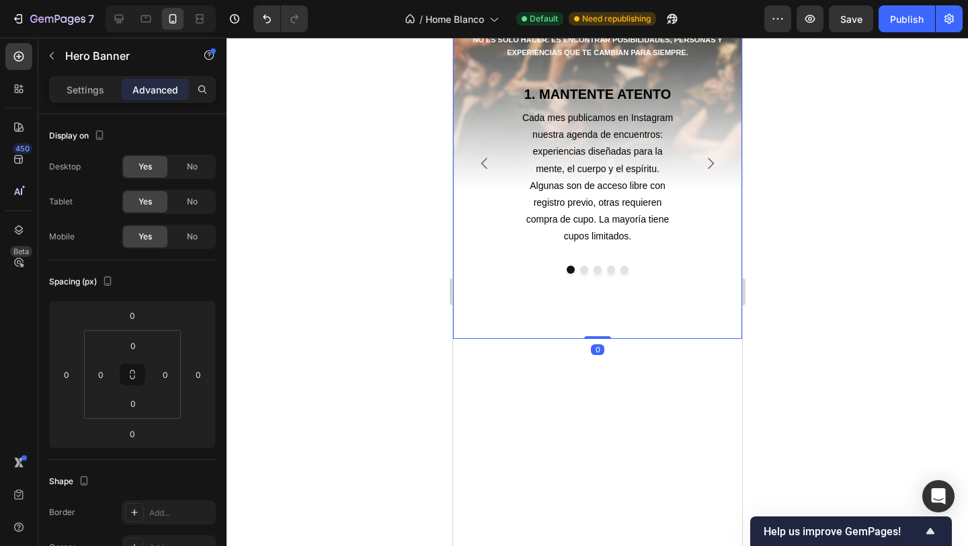
click at [392, 256] on div at bounding box center [596, 292] width 741 height 508
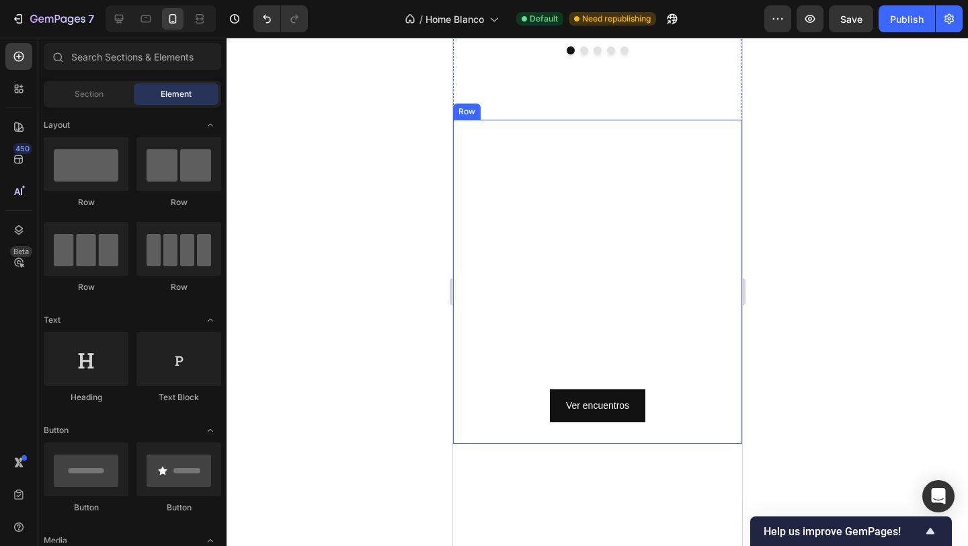
scroll to position [921, 0]
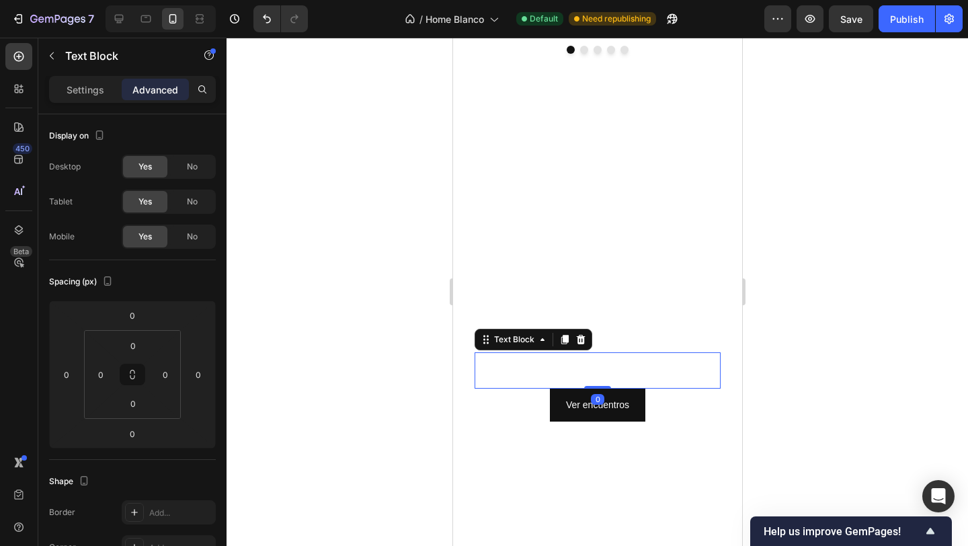
click at [586, 383] on span "UNTITLED PROJECT" at bounding box center [597, 378] width 91 height 9
click at [598, 374] on strong "PROJECT" at bounding box center [620, 378] width 44 height 9
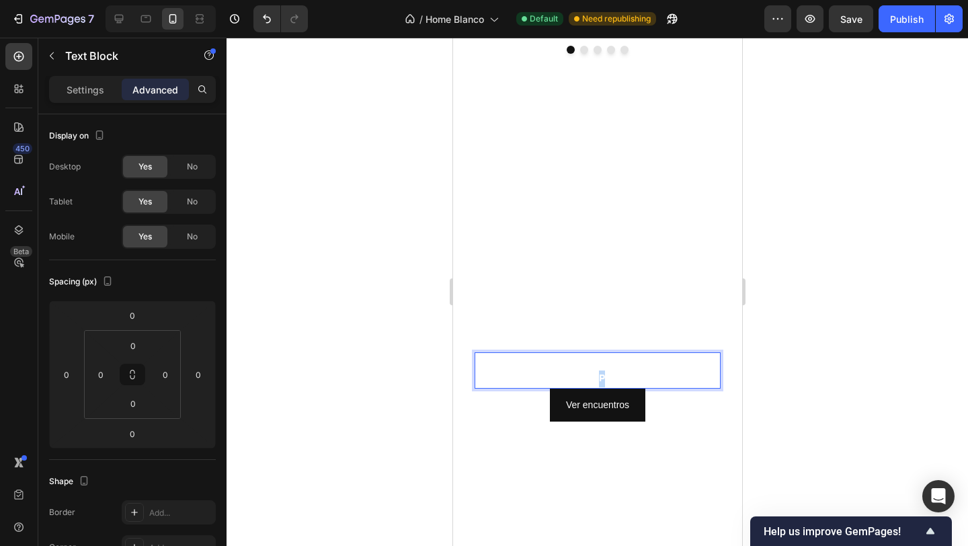
click at [598, 374] on strong "PROJECT" at bounding box center [620, 378] width 44 height 9
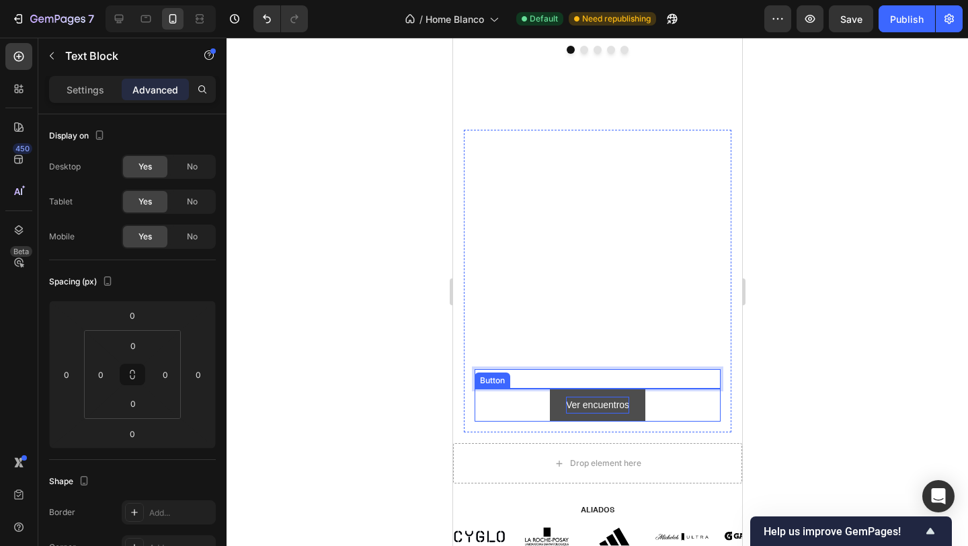
scroll to position [938, 0]
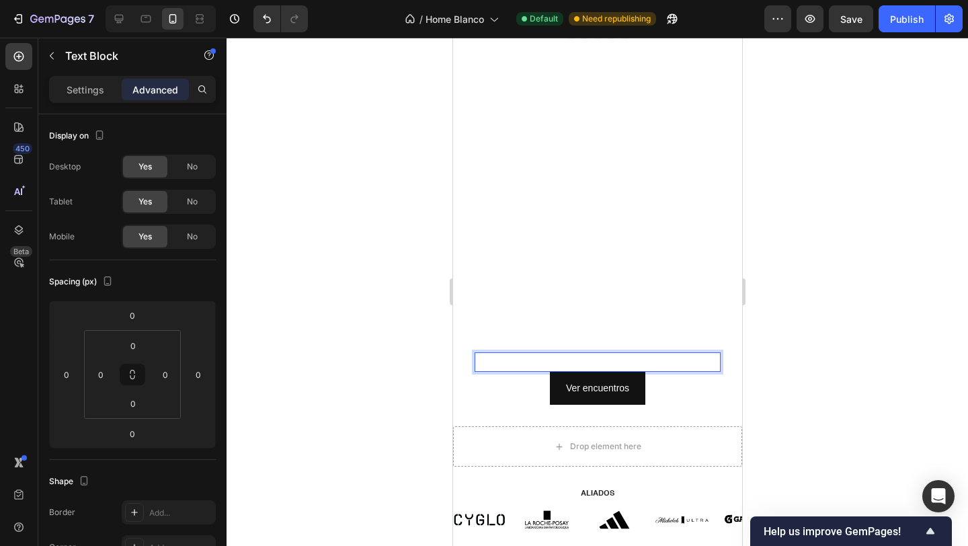
click at [584, 360] on strong "SÉ PARTE" at bounding box center [597, 361] width 46 height 9
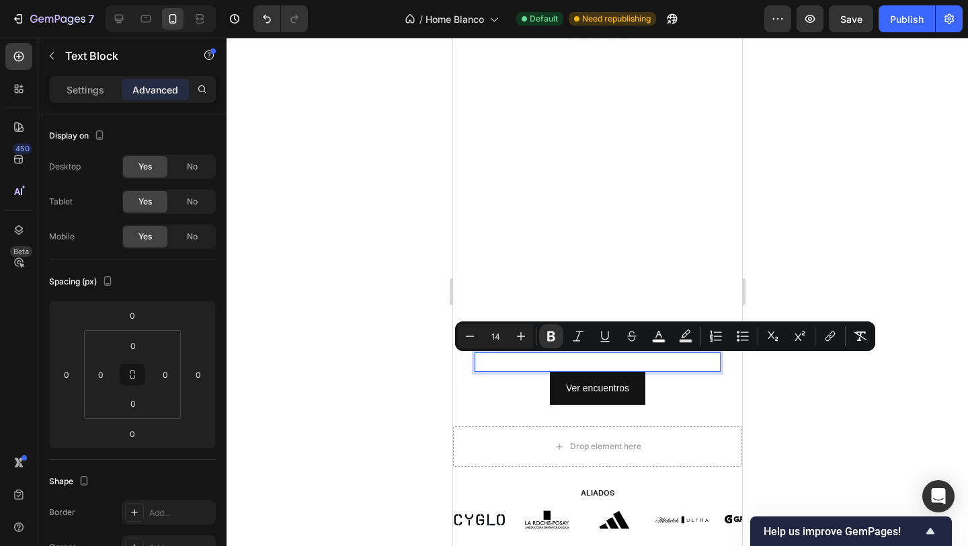
click at [583, 360] on strong "SÉ PARTE" at bounding box center [597, 361] width 46 height 9
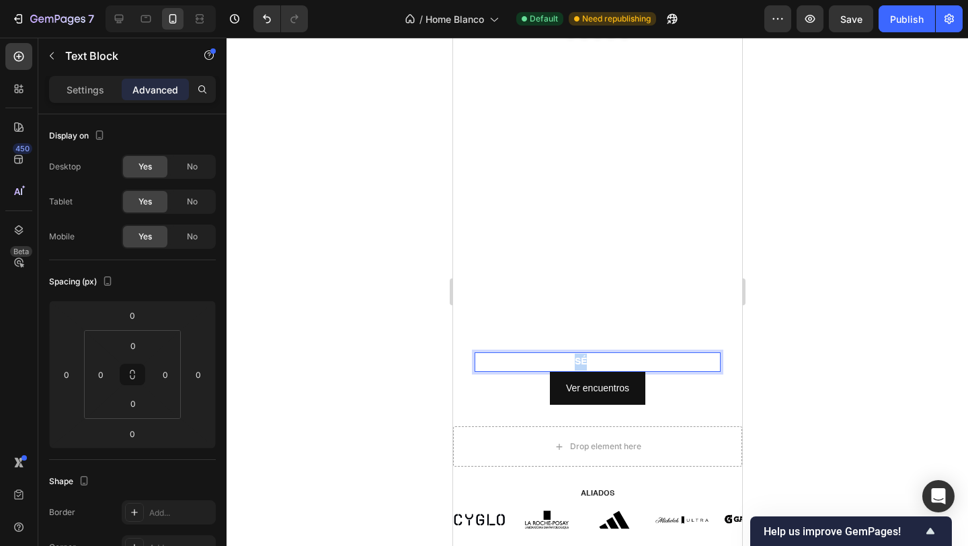
click at [583, 360] on strong "SÉ PARTE" at bounding box center [597, 361] width 46 height 9
click at [388, 331] on div at bounding box center [596, 292] width 741 height 508
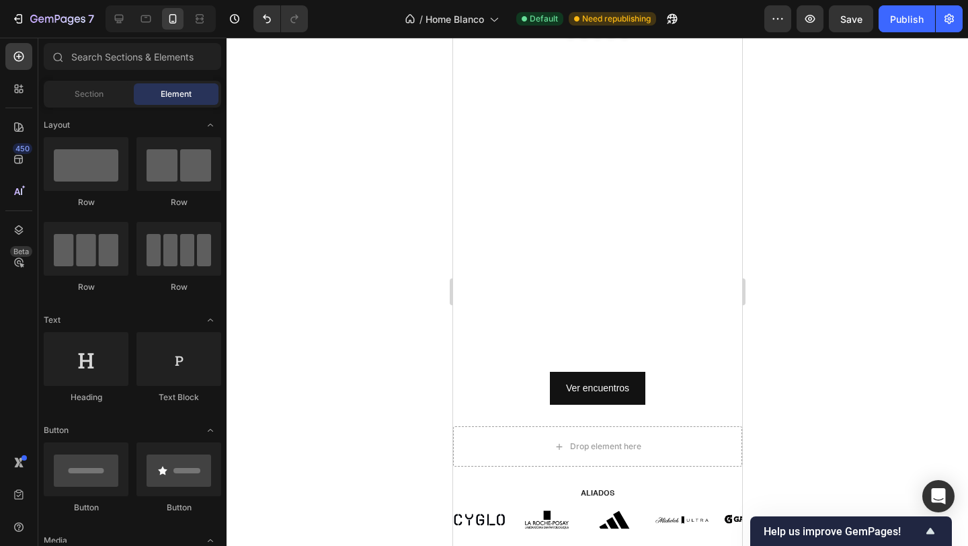
click at [403, 273] on div at bounding box center [596, 292] width 741 height 508
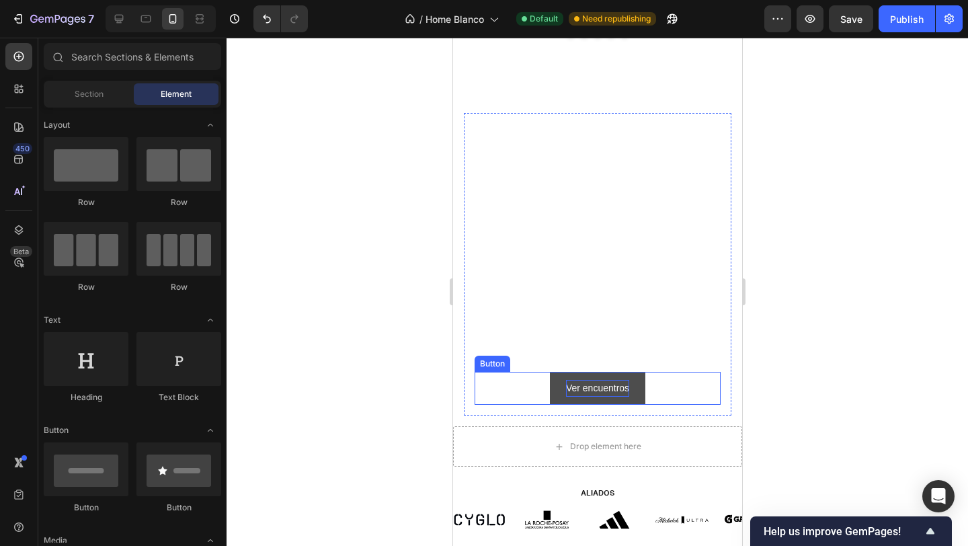
click at [598, 389] on p "Ver encuentros" at bounding box center [596, 388] width 63 height 17
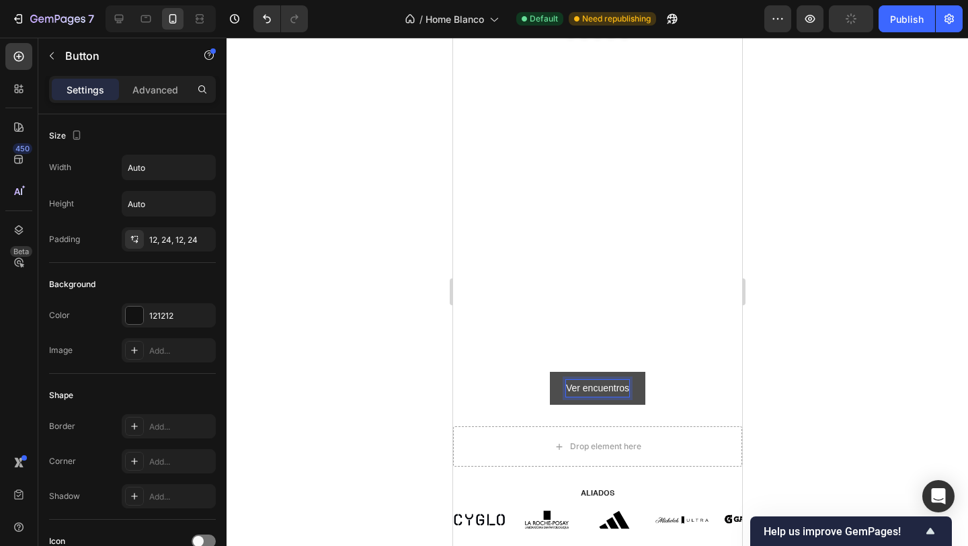
click at [598, 389] on p "Ver encuentros" at bounding box center [596, 388] width 63 height 17
click at [571, 372] on button "HAZ" at bounding box center [596, 388] width 51 height 33
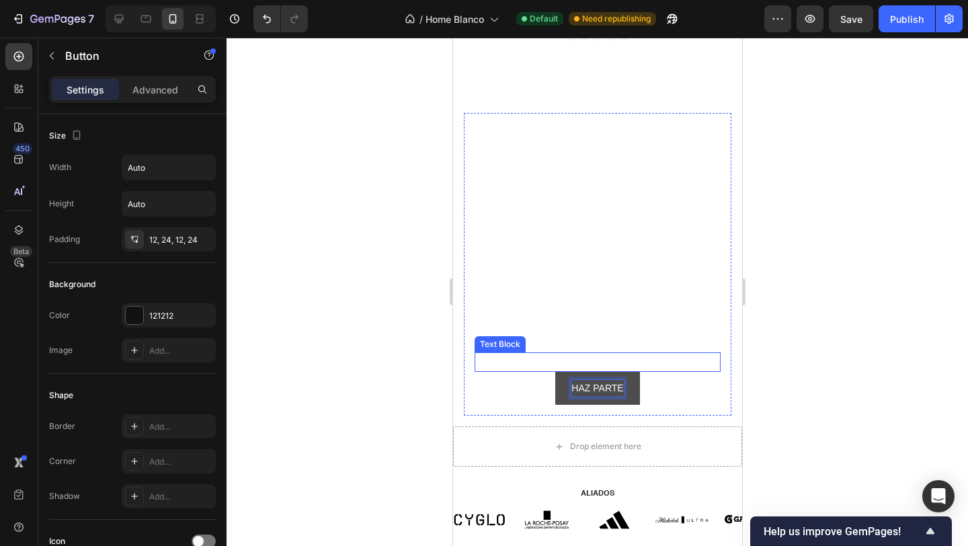
click at [581, 357] on strong "HAZ PARTE" at bounding box center [597, 361] width 53 height 9
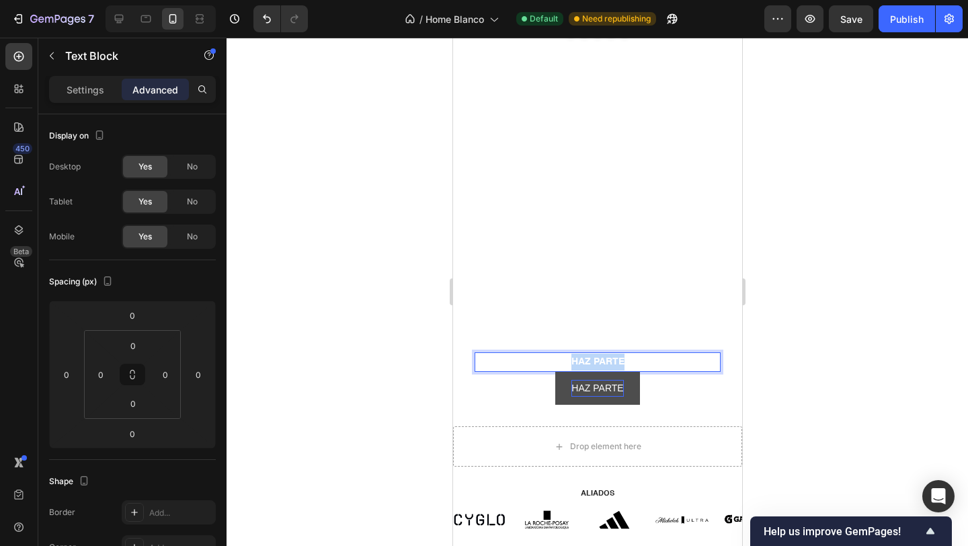
click at [581, 357] on strong "HAZ PARTE" at bounding box center [597, 361] width 53 height 9
click at [531, 362] on div "Rich Text Editor. Editing area: main" at bounding box center [597, 361] width 246 height 19
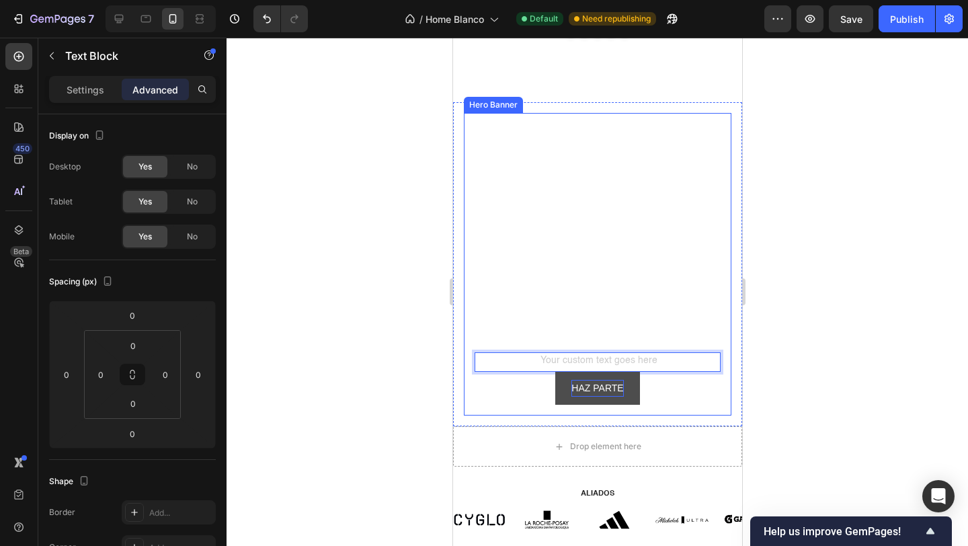
click at [621, 328] on video "Background Image" at bounding box center [596, 264] width 267 height 302
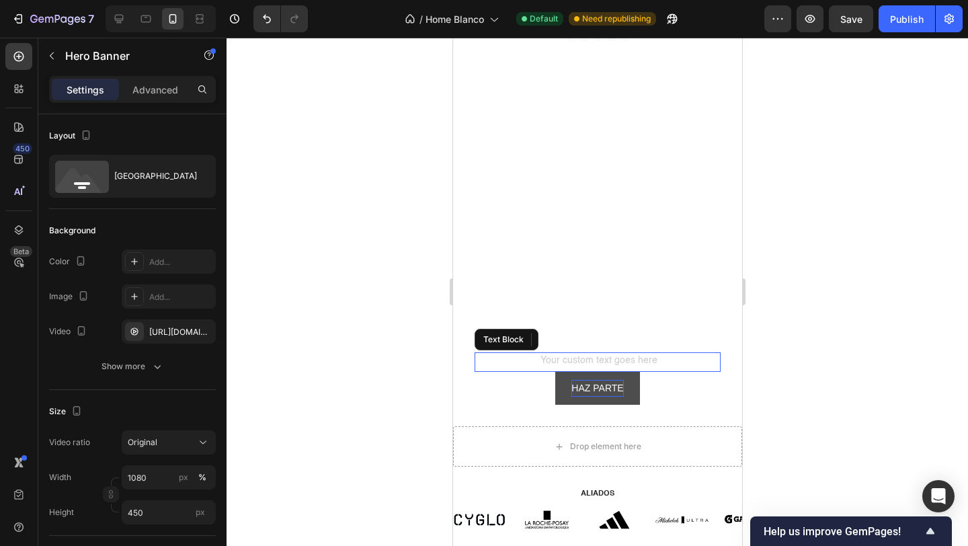
click at [626, 353] on div "Rich Text Editor. Editing area: main" at bounding box center [597, 361] width 246 height 19
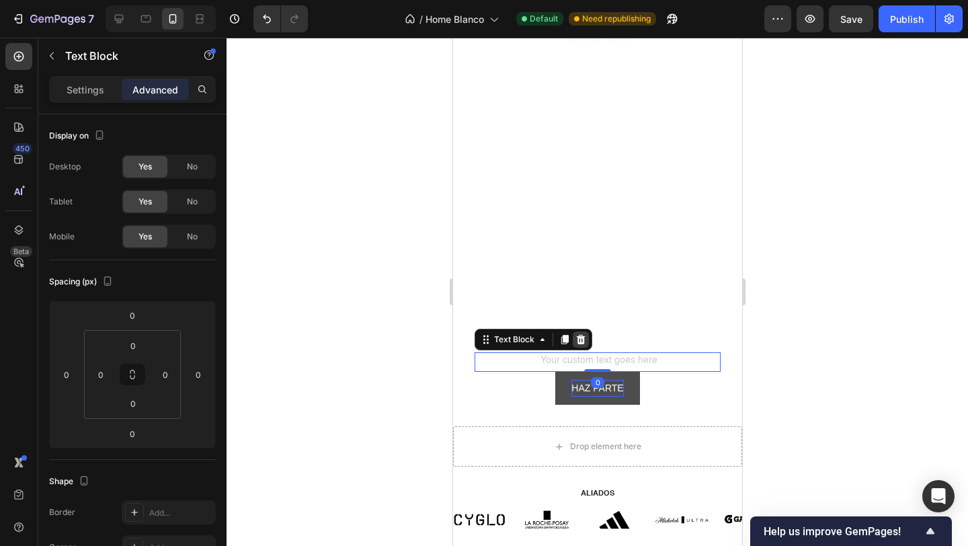
click at [579, 341] on icon at bounding box center [580, 339] width 9 height 9
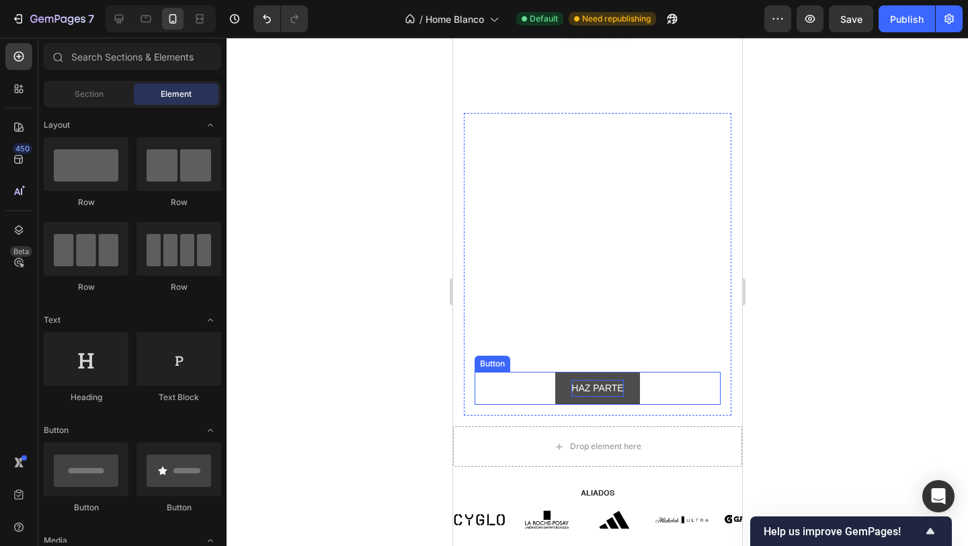
click at [591, 384] on p "HAZ PARTE" at bounding box center [597, 388] width 52 height 17
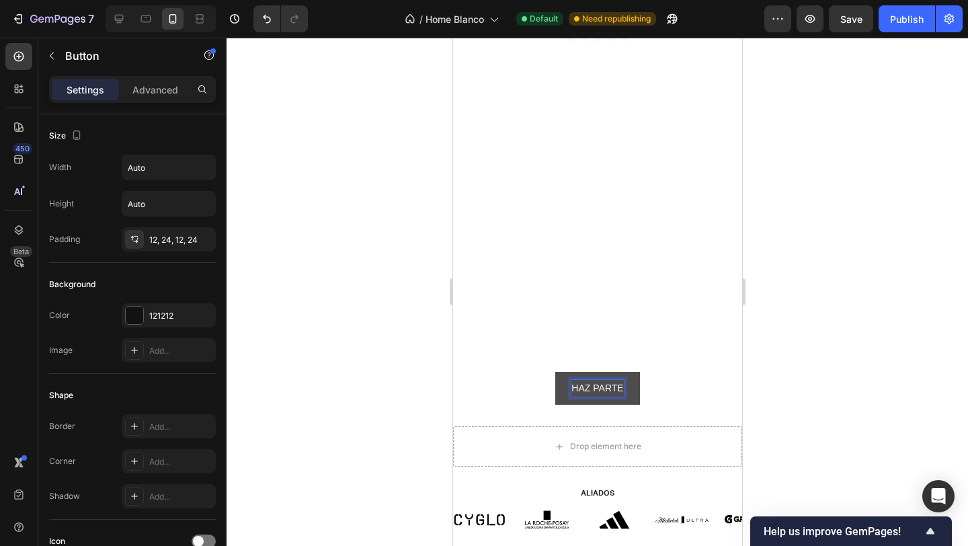
click at [591, 384] on p "HAZ PARTE" at bounding box center [597, 388] width 52 height 17
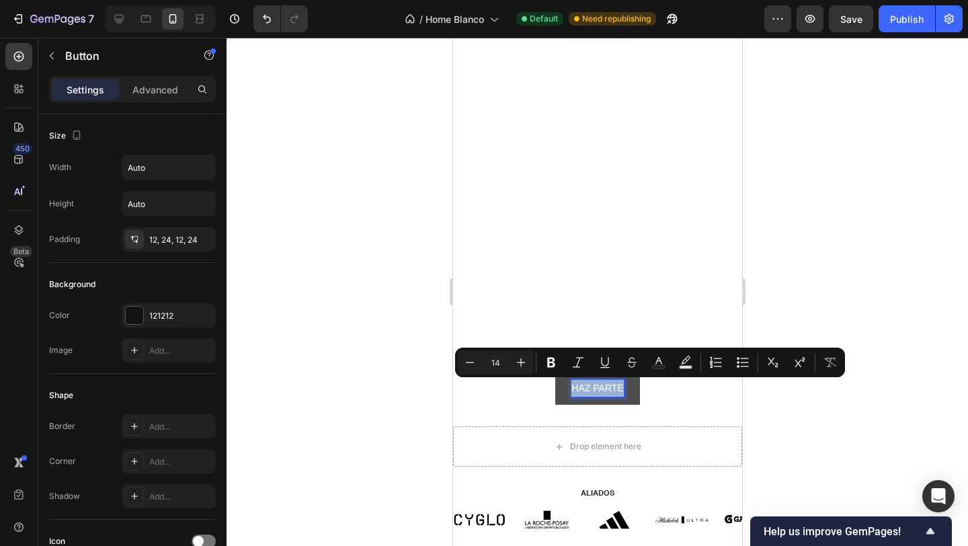
click at [591, 384] on p "HAZ PARTE" at bounding box center [597, 388] width 52 height 17
click at [550, 365] on icon "Editor contextual toolbar" at bounding box center [550, 362] width 13 height 13
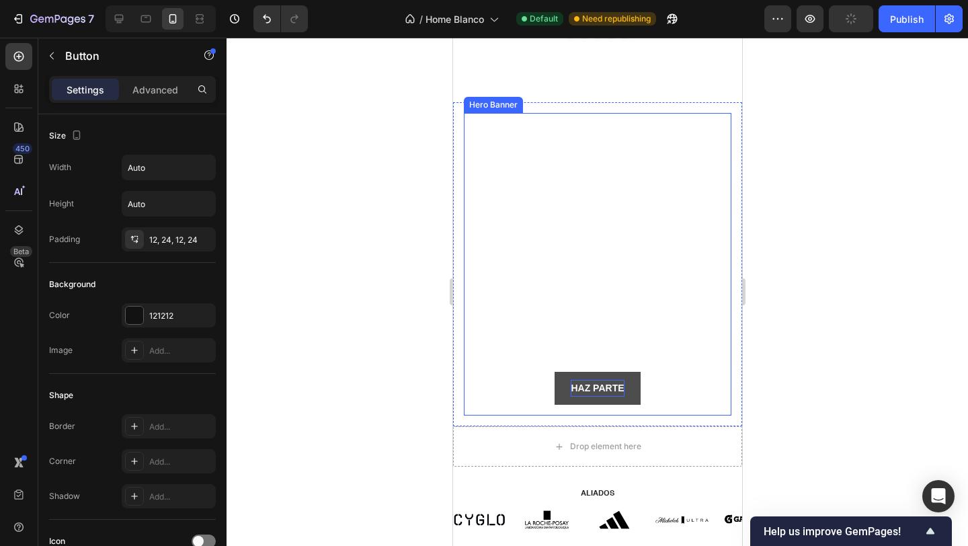
click at [428, 297] on div at bounding box center [596, 292] width 741 height 508
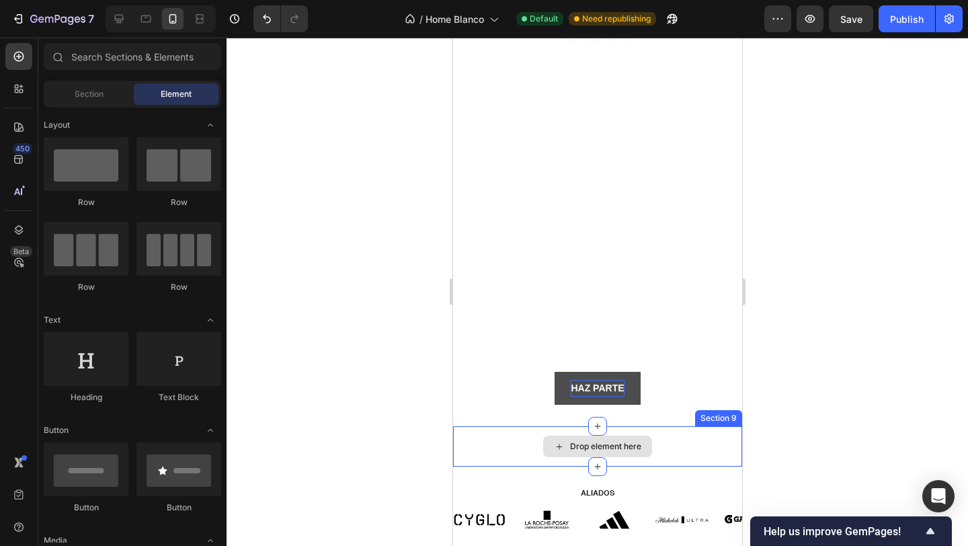
click at [513, 446] on div "Drop element here" at bounding box center [596, 446] width 289 height 40
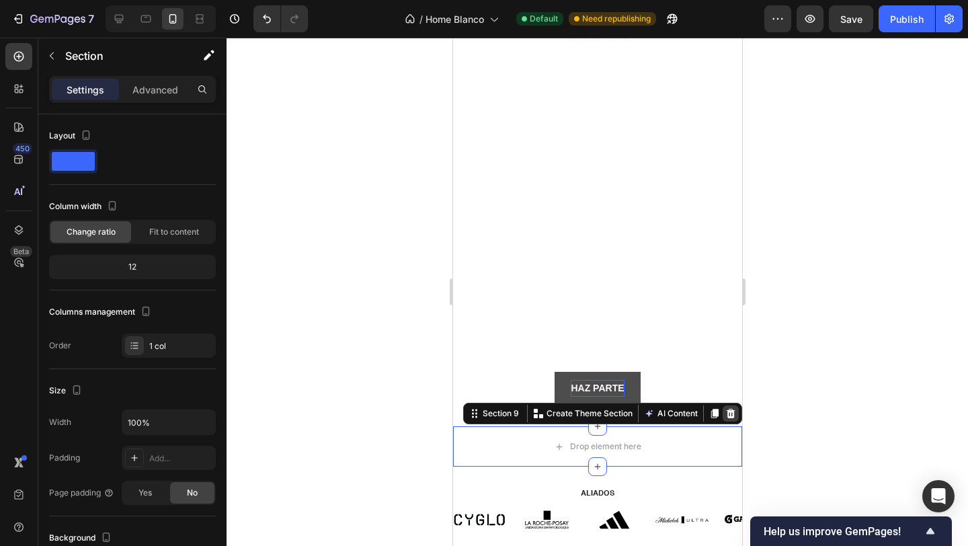
click at [732, 411] on icon at bounding box center [730, 413] width 9 height 9
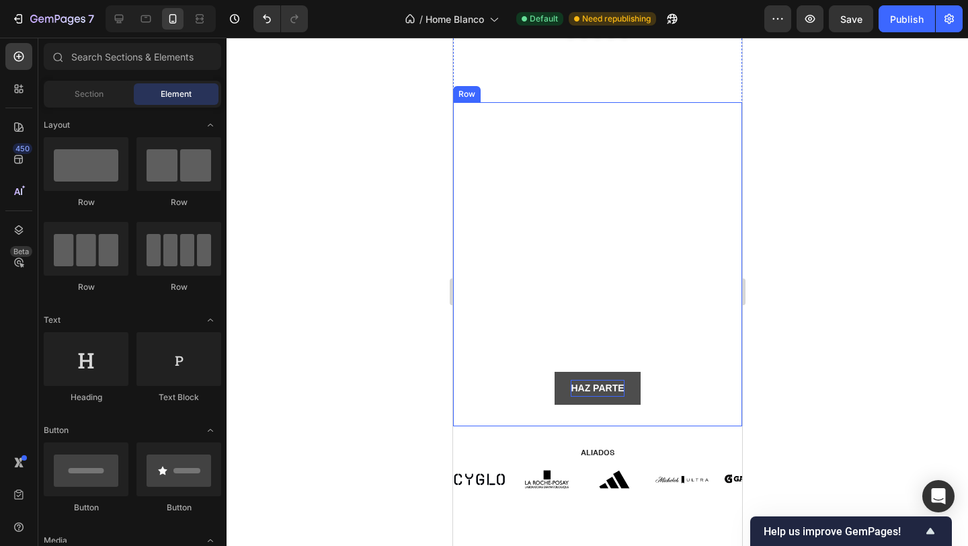
click at [796, 404] on div at bounding box center [596, 292] width 741 height 508
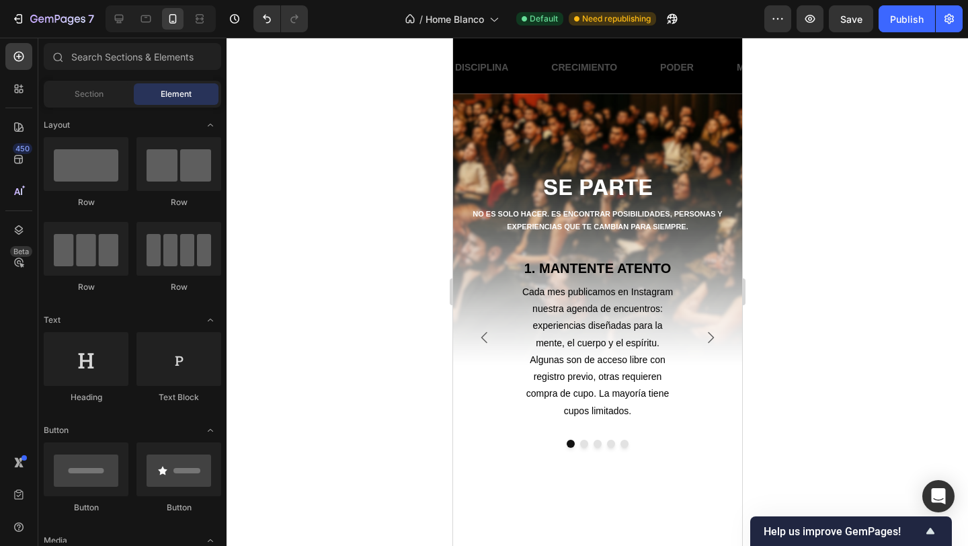
scroll to position [530, 0]
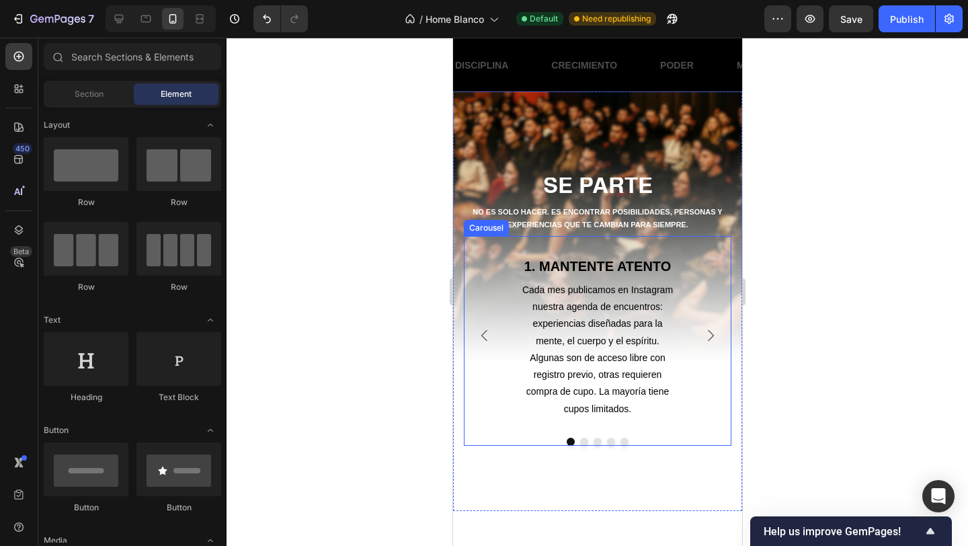
click at [710, 339] on icon "Carousel Next Arrow" at bounding box center [710, 335] width 16 height 16
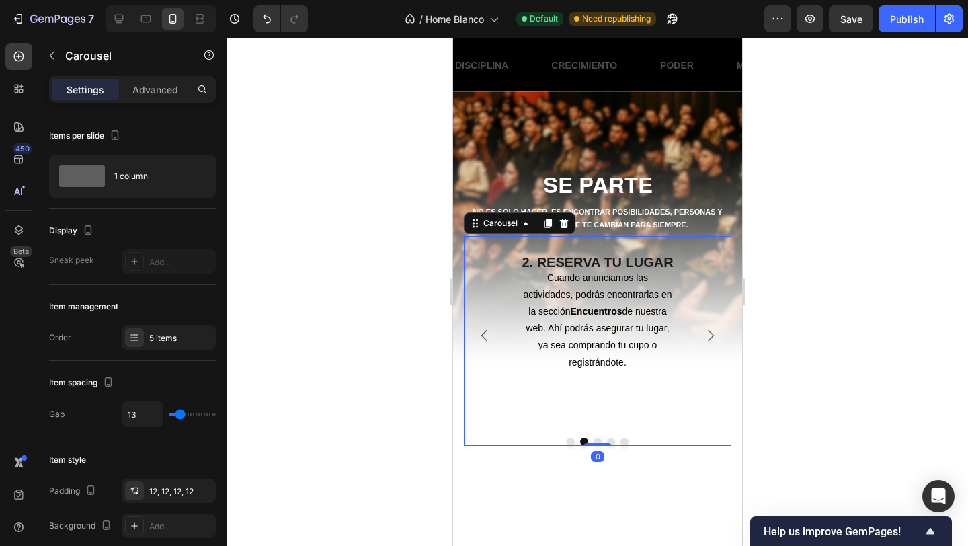
click at [710, 339] on icon "Carousel Next Arrow" at bounding box center [710, 335] width 16 height 16
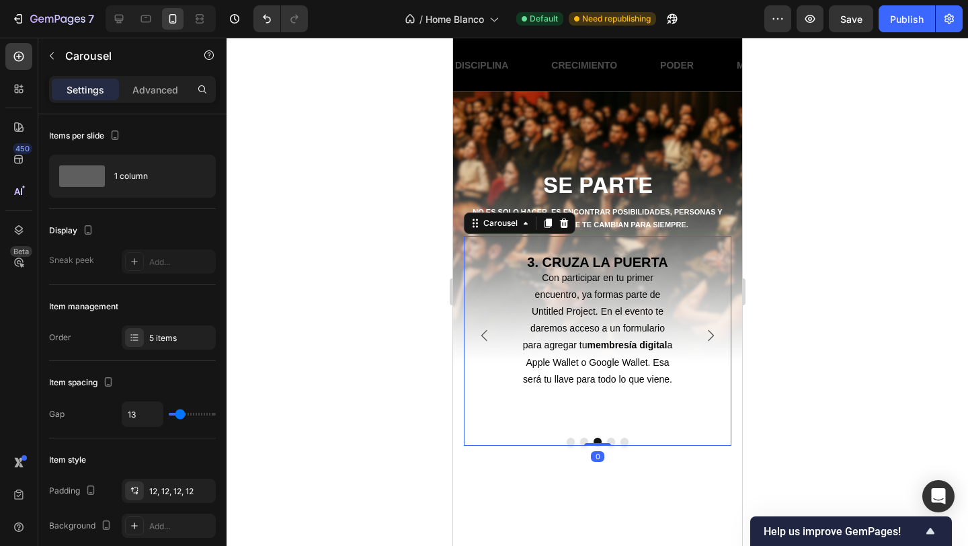
click at [710, 340] on icon "Carousel Next Arrow" at bounding box center [710, 335] width 16 height 16
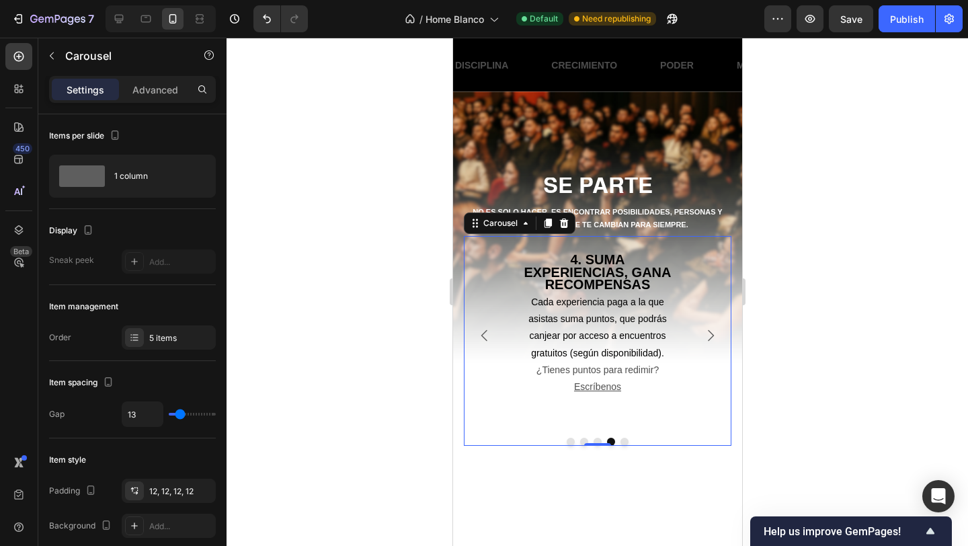
click at [710, 340] on icon "Carousel Next Arrow" at bounding box center [710, 335] width 16 height 16
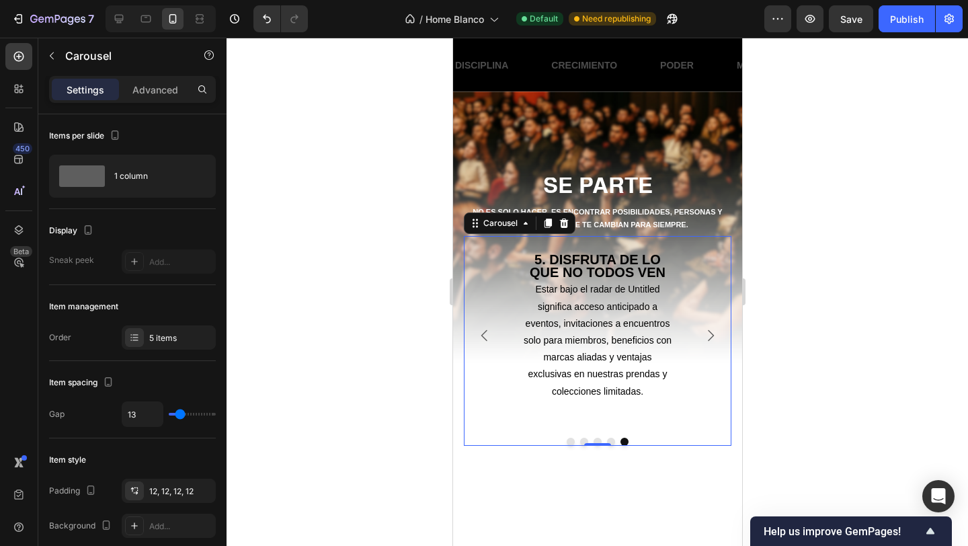
click at [776, 331] on div at bounding box center [596, 292] width 741 height 508
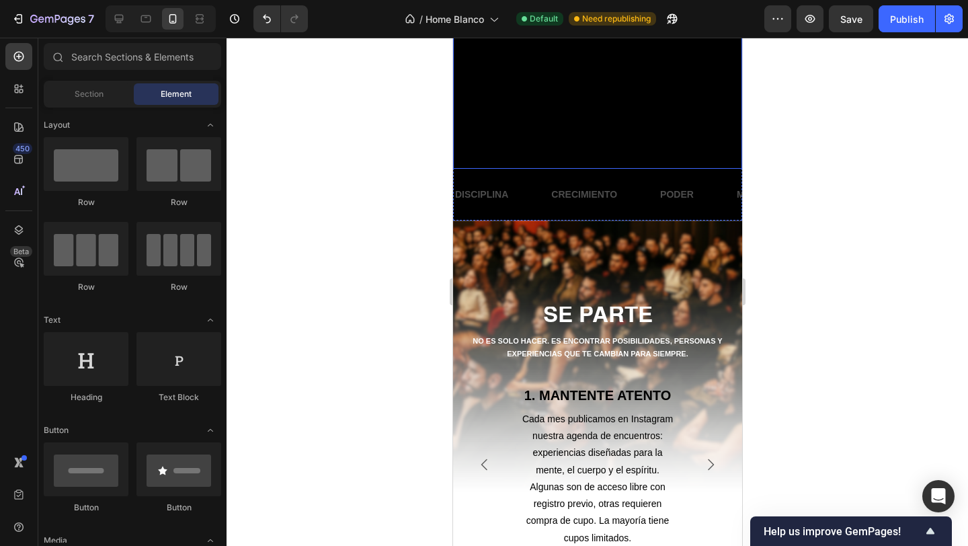
scroll to position [390, 0]
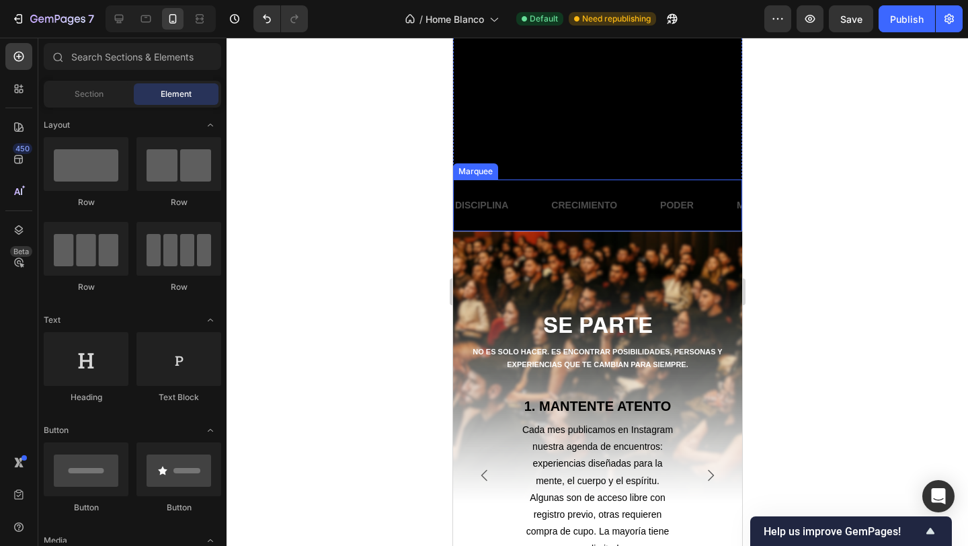
click at [536, 219] on div "DISCIPLINA Text Block" at bounding box center [501, 205] width 96 height 30
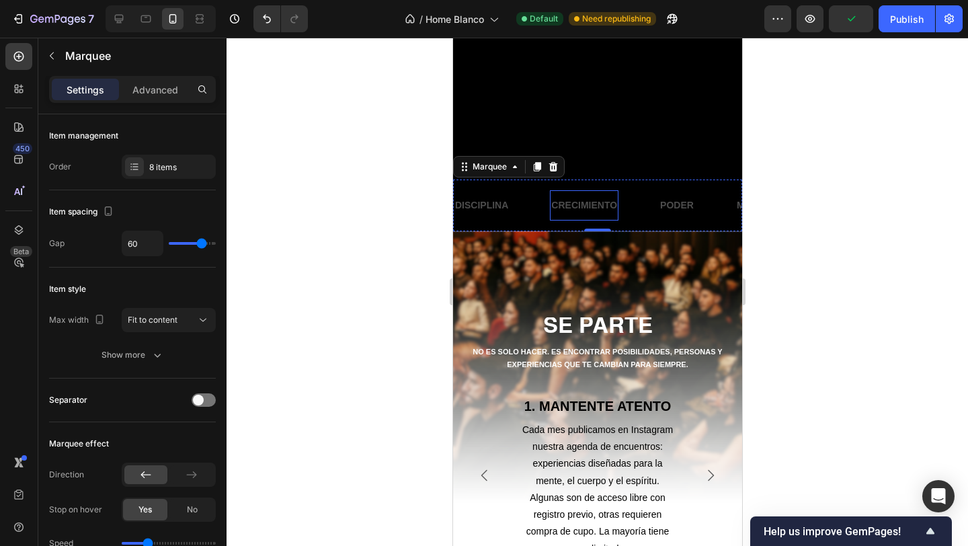
click at [581, 207] on p "CRECIMIENTO" at bounding box center [583, 205] width 66 height 17
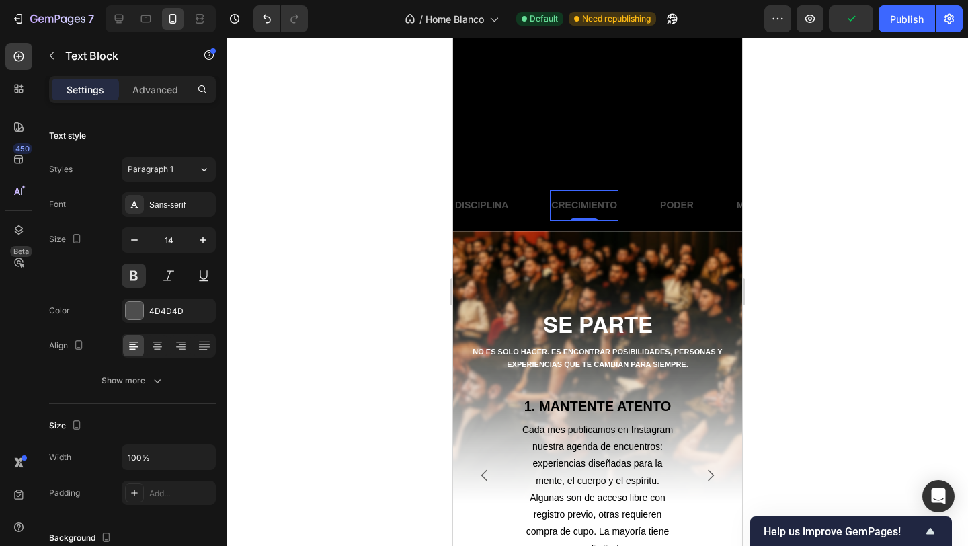
click at [581, 207] on p "CRECIMIENTO" at bounding box center [583, 205] width 66 height 17
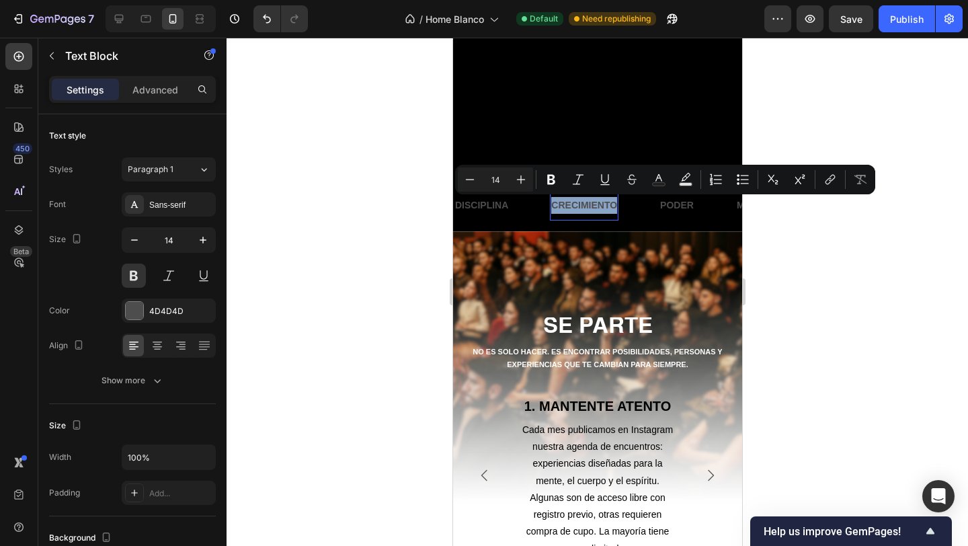
click at [581, 207] on p "CRECIMIENTO" at bounding box center [583, 205] width 66 height 17
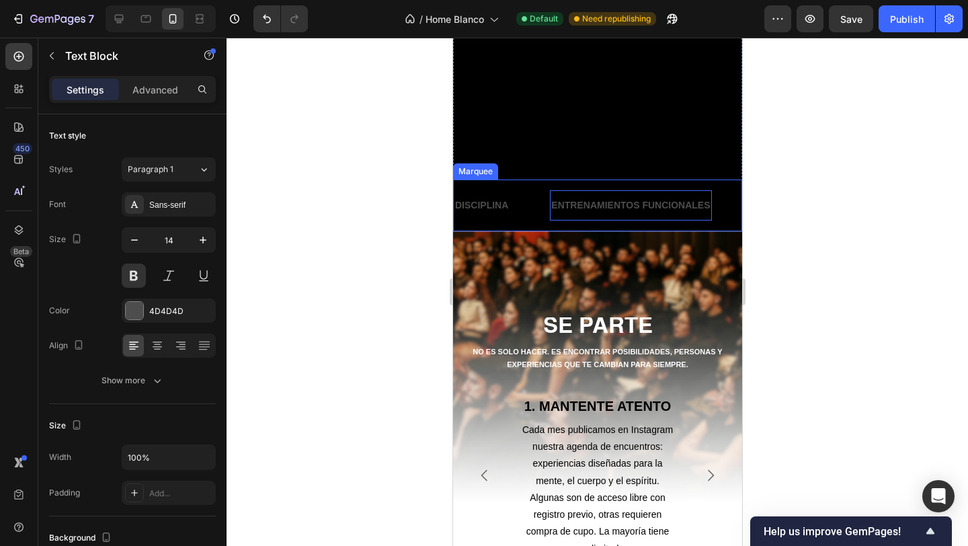
click at [718, 212] on div "ENTRENAMIENTOS FUNCIONALES Text Block 0" at bounding box center [650, 205] width 202 height 30
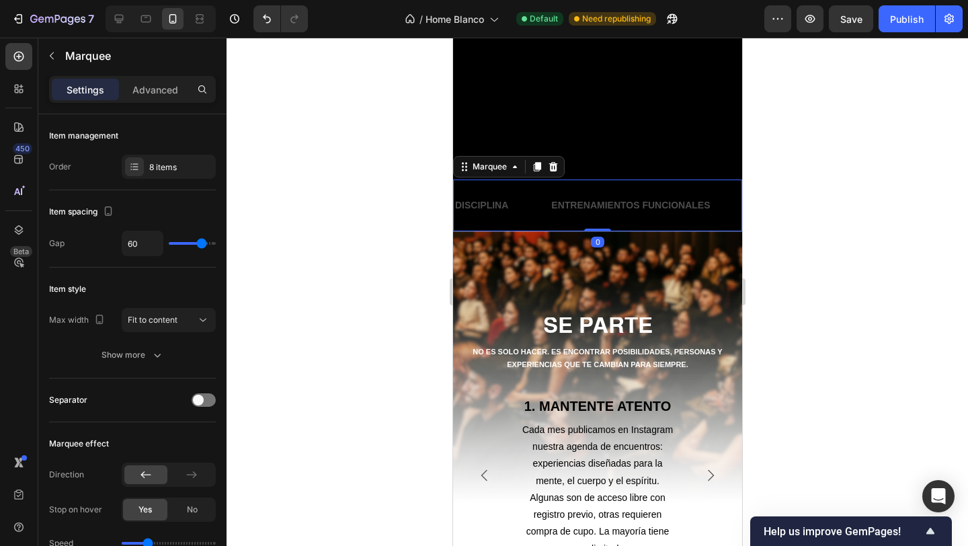
click at [533, 222] on div "DISCIPLINA Text Block ENTRENAMIENTOS FUNCIONALES Text Block PODER Text Block ME…" at bounding box center [596, 205] width 289 height 52
click at [180, 168] on div "8 items" at bounding box center [180, 167] width 63 height 12
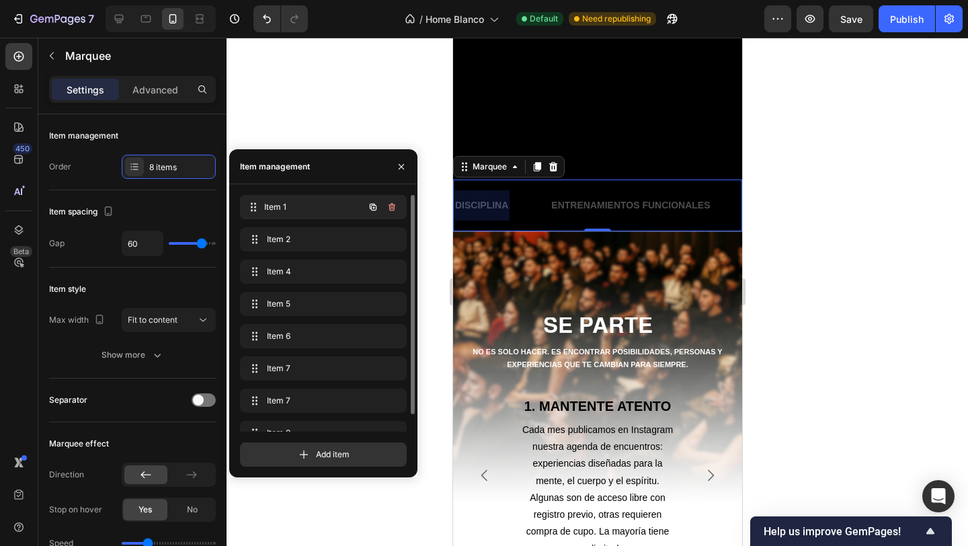
click at [306, 200] on div "Item 1 Item 1" at bounding box center [304, 207] width 118 height 19
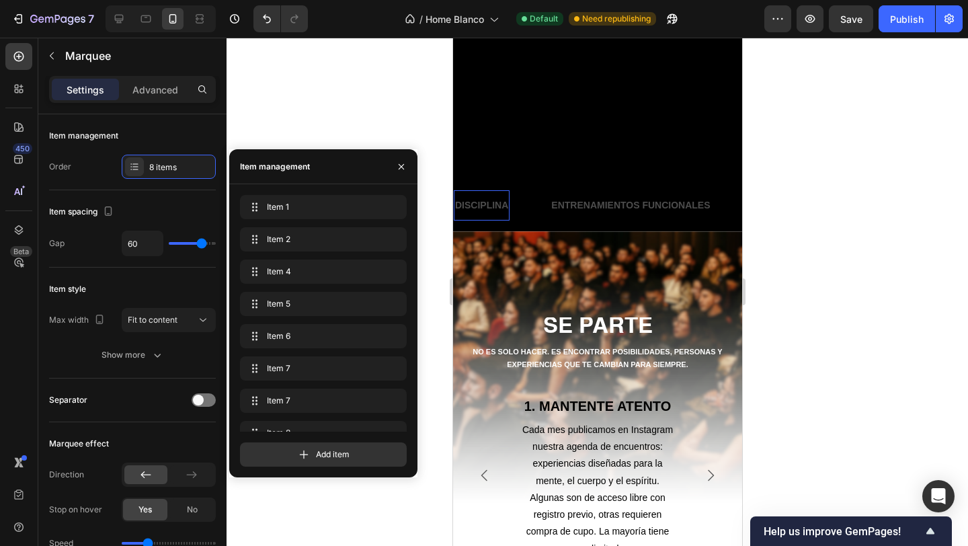
click at [473, 205] on p "DISCIPLINA" at bounding box center [480, 205] width 53 height 17
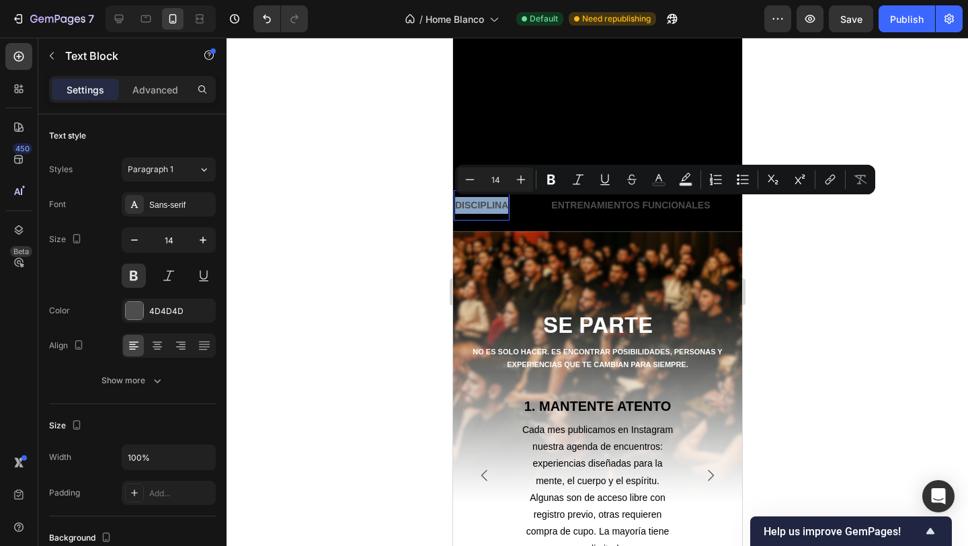
click at [473, 205] on p "DISCIPLINA" at bounding box center [480, 205] width 53 height 17
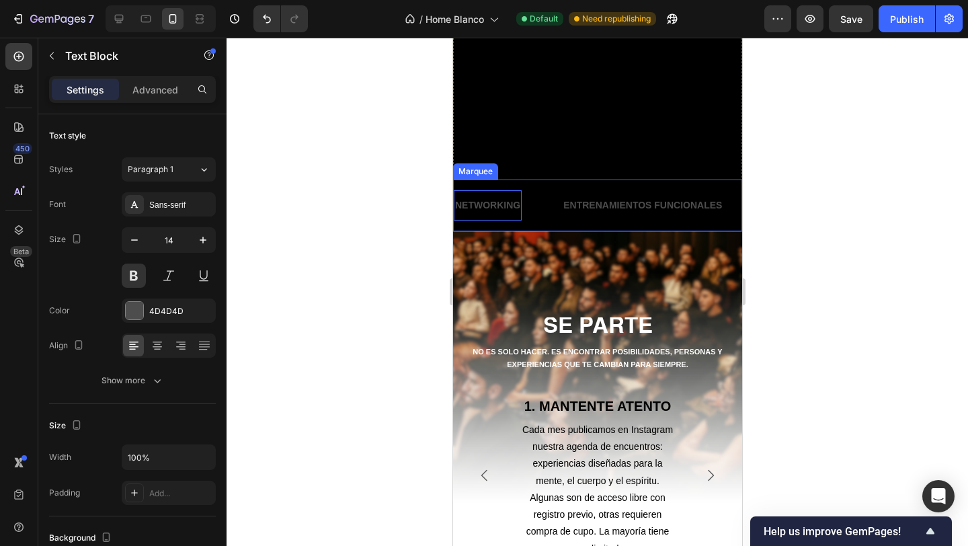
click at [558, 216] on div "NETWORKING Text Block 0" at bounding box center [507, 205] width 108 height 30
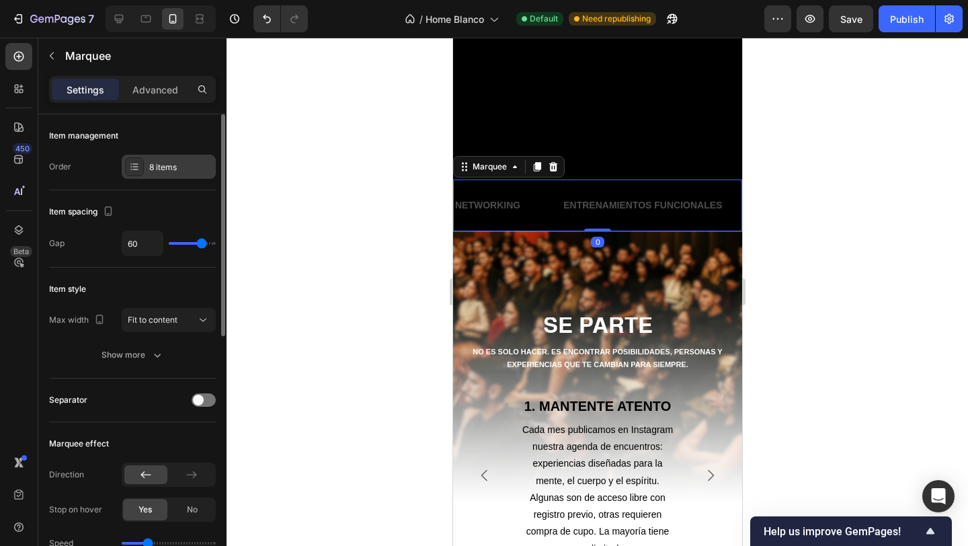
click at [157, 163] on div "8 items" at bounding box center [180, 167] width 63 height 12
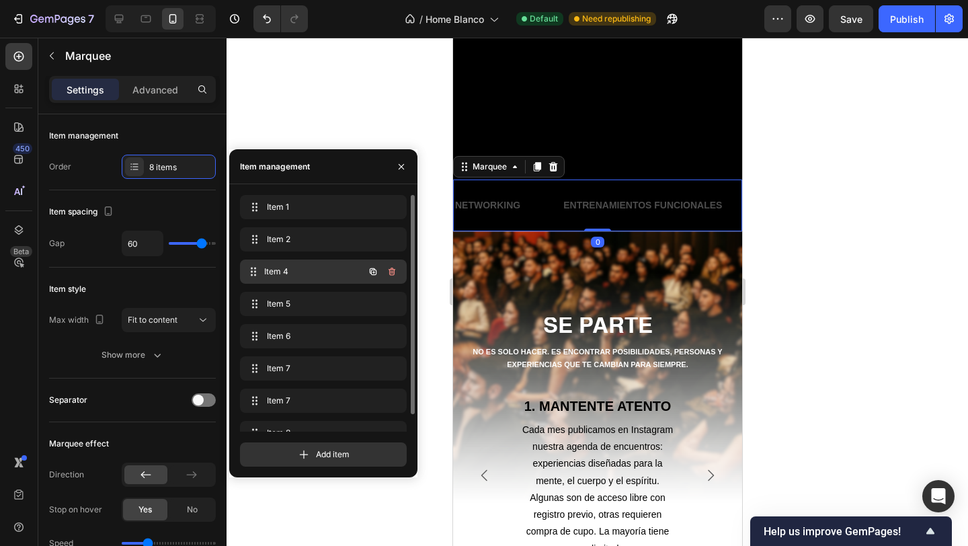
click at [288, 283] on div "Item 4 Item 4" at bounding box center [323, 271] width 167 height 24
click at [299, 274] on span "Item 4" at bounding box center [305, 271] width 76 height 12
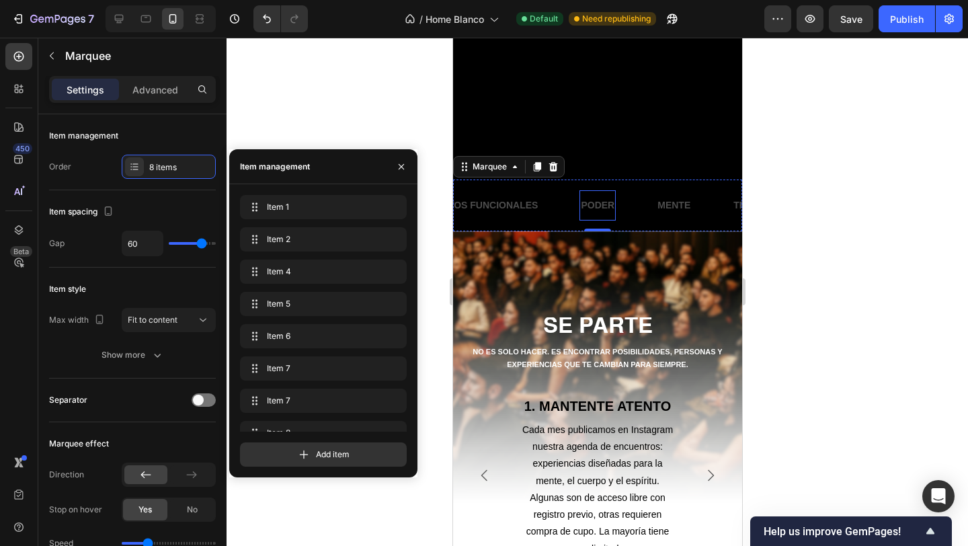
click at [601, 206] on p "PODER" at bounding box center [597, 205] width 34 height 17
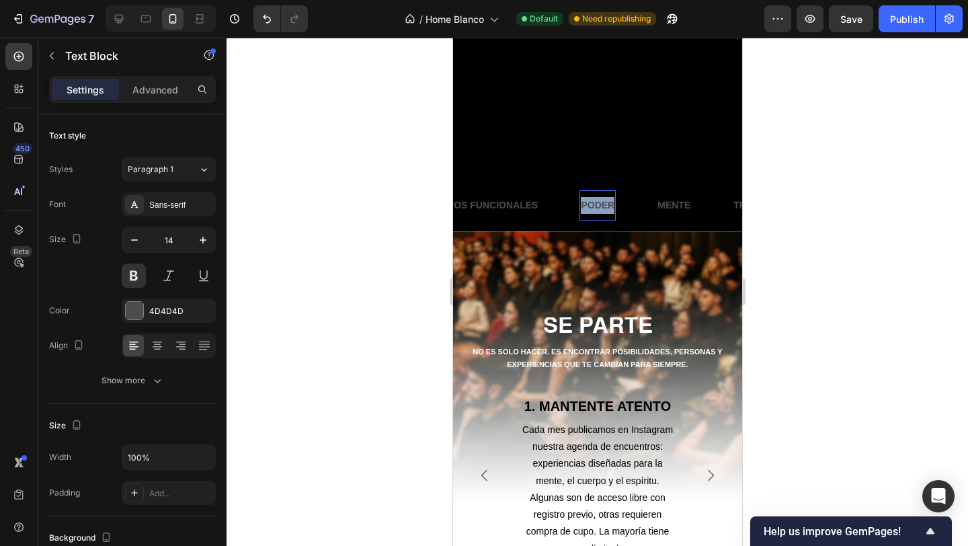
click at [601, 206] on p "PODER" at bounding box center [597, 205] width 34 height 17
click at [660, 202] on p "MENTE" at bounding box center [667, 205] width 33 height 17
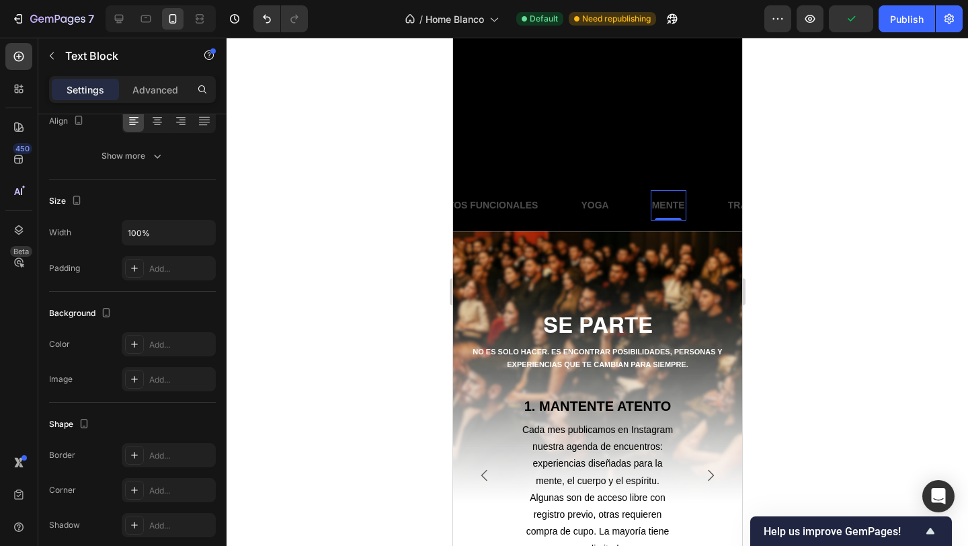
click at [666, 206] on p "MENTE" at bounding box center [667, 205] width 33 height 17
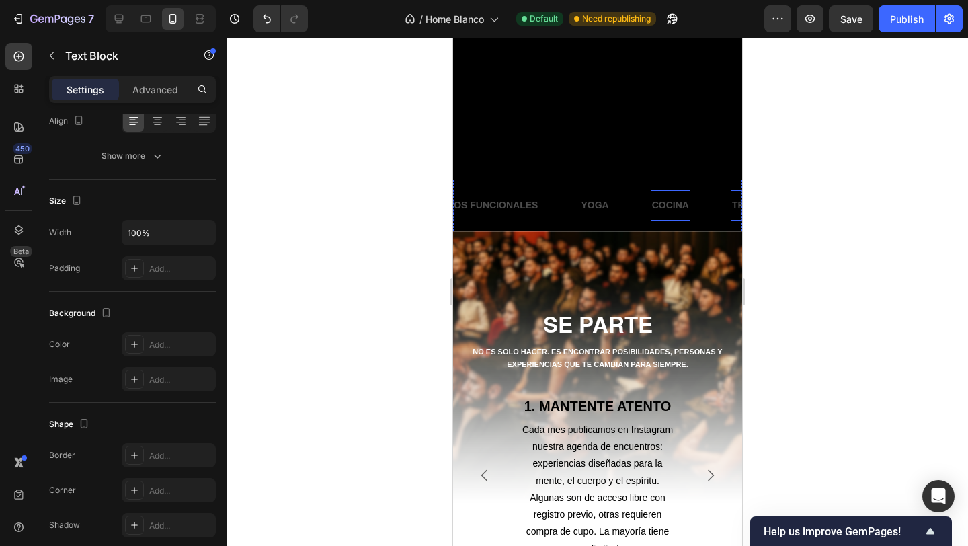
click at [732, 204] on p "TRANSFORMACIÓN" at bounding box center [776, 205] width 91 height 17
click at [733, 207] on p "TRANSFORMACIÓN" at bounding box center [776, 205] width 91 height 17
click at [674, 224] on div "NETWORKING Text Block ENTRENAMIENTOS FUNCIONALES Text Block YOGA Text Block COC…" at bounding box center [596, 205] width 289 height 52
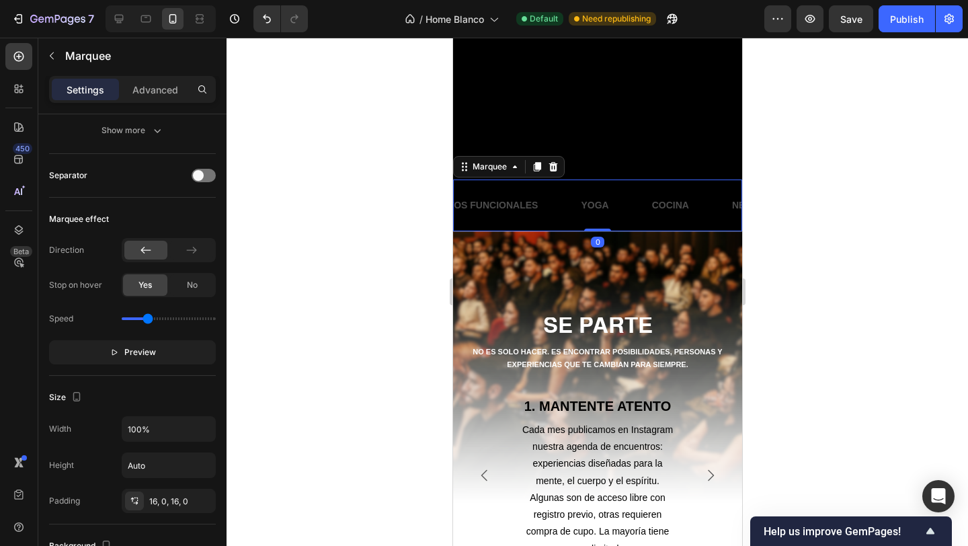
scroll to position [0, 0]
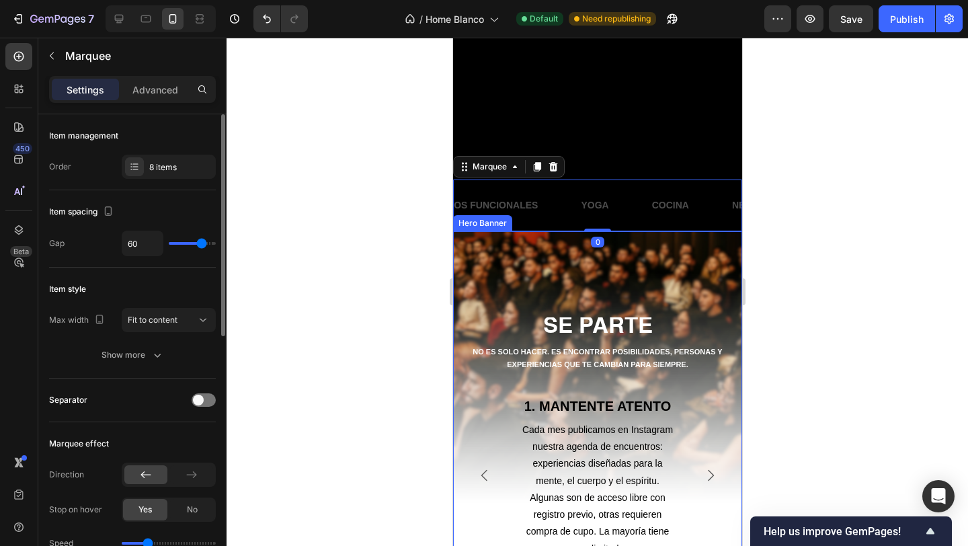
click at [151, 181] on div "Item management Order 8 items" at bounding box center [132, 152] width 167 height 76
click at [176, 170] on div "8 items" at bounding box center [180, 167] width 63 height 12
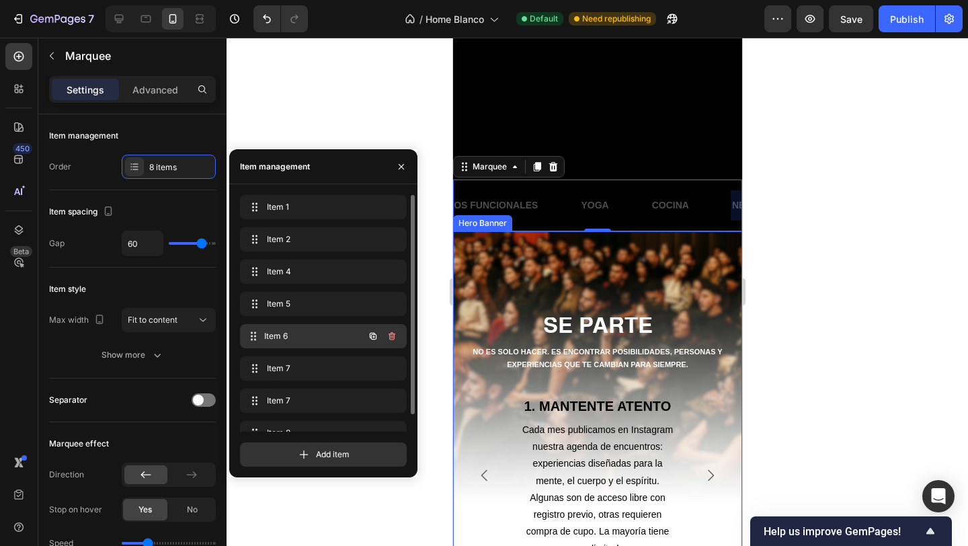
click at [279, 337] on span "Item 6" at bounding box center [313, 336] width 99 height 12
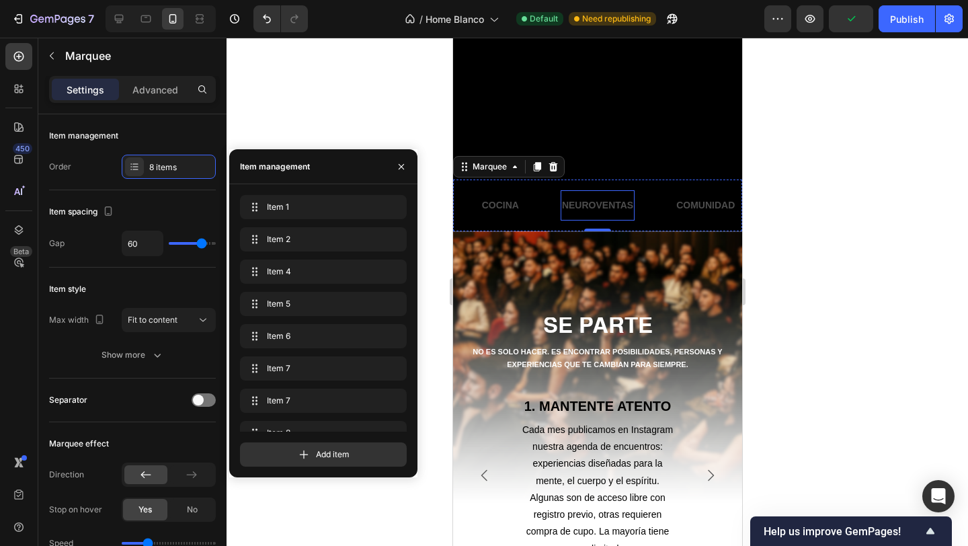
click at [595, 205] on p "NEUROVENTAS" at bounding box center [596, 205] width 71 height 17
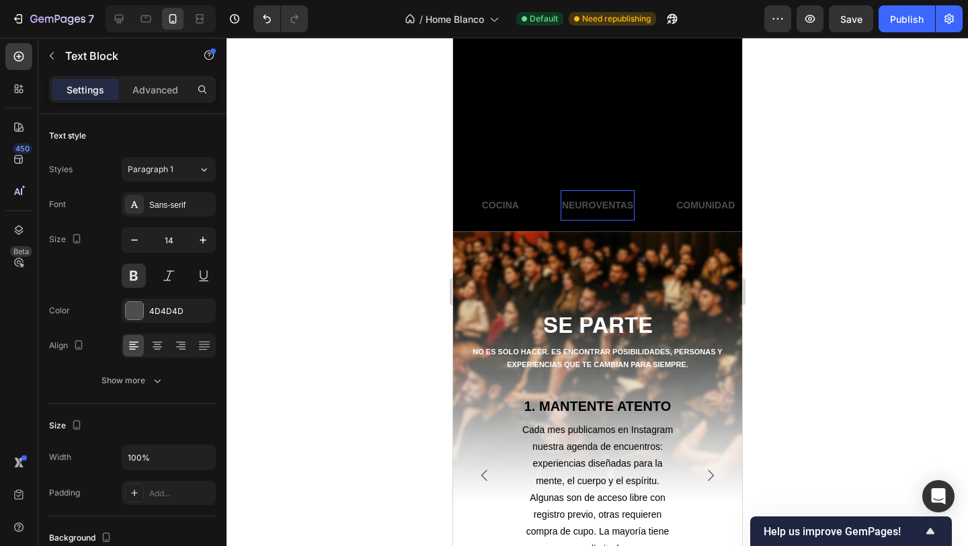
click at [608, 206] on p "NEUROVENTAS" at bounding box center [596, 205] width 71 height 17
click at [677, 201] on p "COMUNIDAD" at bounding box center [682, 205] width 58 height 17
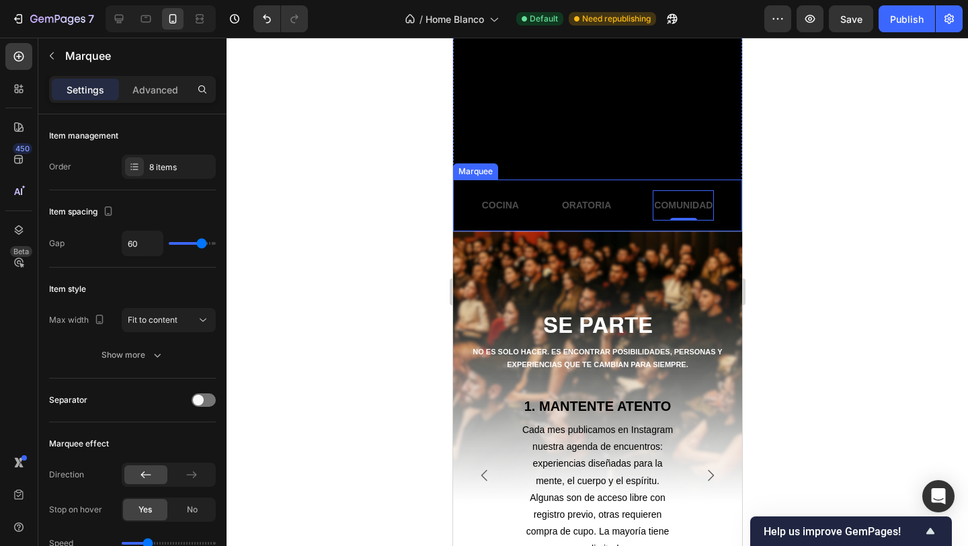
click at [612, 224] on div "NETWORKING Text Block ENTRENAMIENTOS FUNCIONALES Text Block YOGA Text Block COC…" at bounding box center [596, 205] width 289 height 52
click at [688, 210] on p "COMUNIDAD" at bounding box center [682, 205] width 58 height 17
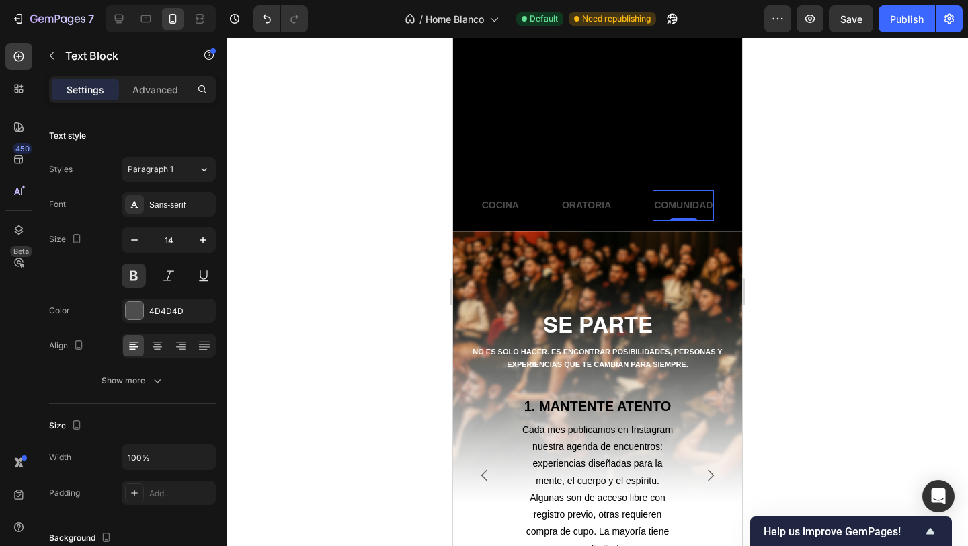
click at [683, 198] on p "COMUNIDAD" at bounding box center [682, 205] width 58 height 17
click at [683, 200] on p "COMUNIDAD" at bounding box center [682, 205] width 58 height 17
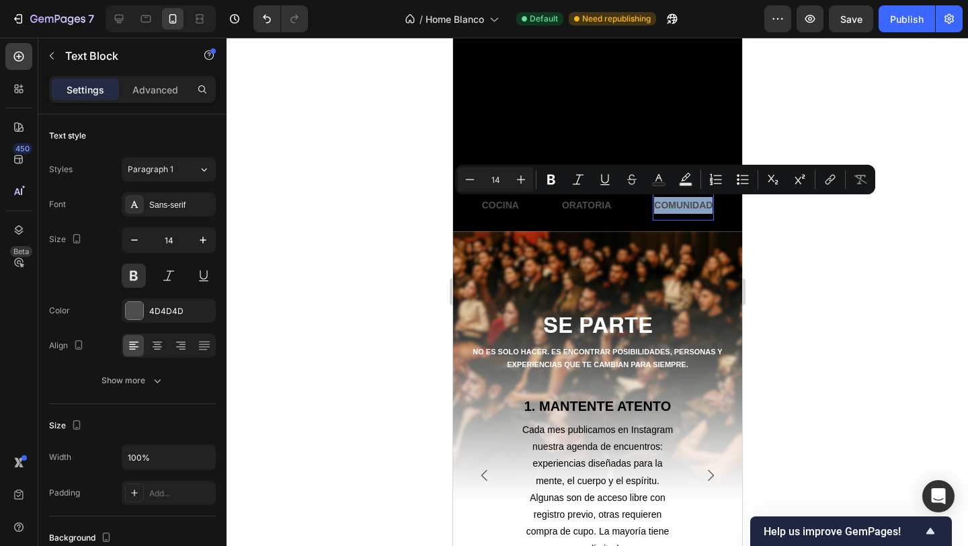
click at [683, 200] on p "COMUNIDAD" at bounding box center [682, 205] width 58 height 17
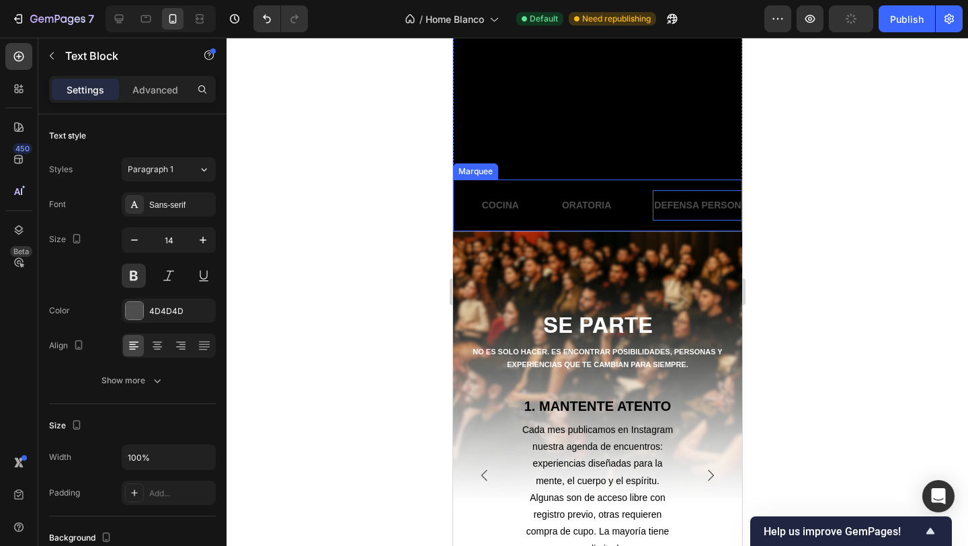
click at [676, 226] on div "NETWORKING Text Block ENTRENAMIENTOS FUNCIONALES Text Block YOGA Text Block COC…" at bounding box center [596, 205] width 289 height 52
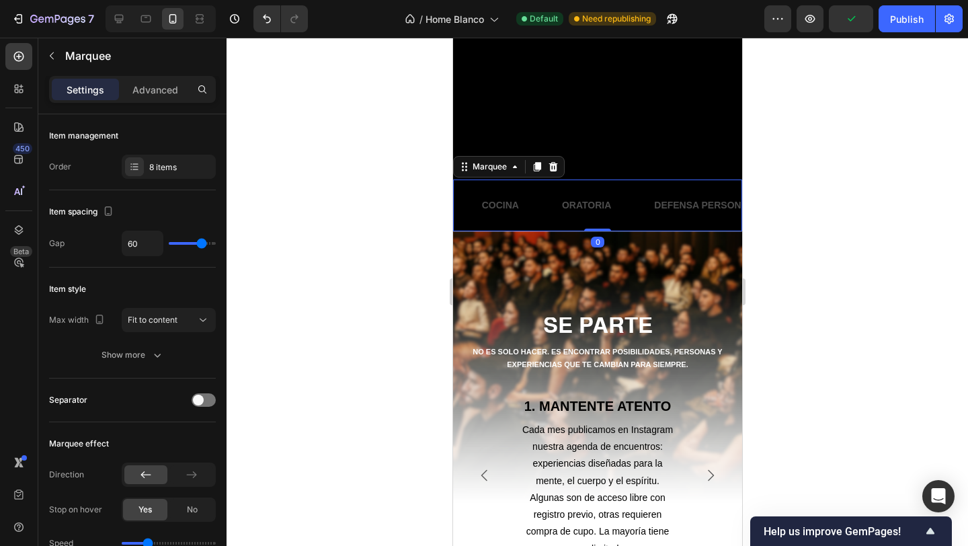
click at [692, 210] on p "DEFENSA PERSONAL" at bounding box center [702, 205] width 99 height 17
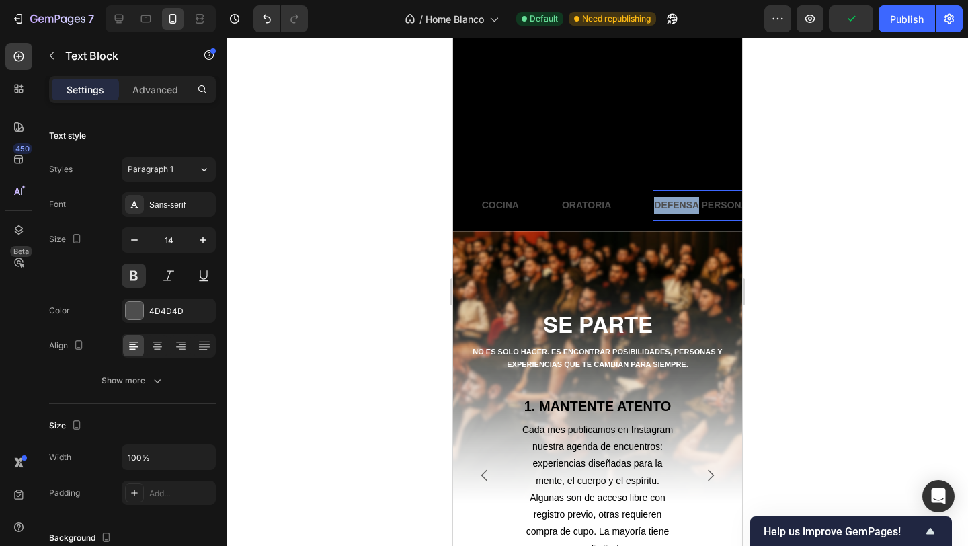
click at [692, 210] on p "DEFENSA PERSONAL" at bounding box center [702, 205] width 99 height 17
click at [710, 205] on p "DEFENSA PERSONAL" at bounding box center [702, 205] width 99 height 17
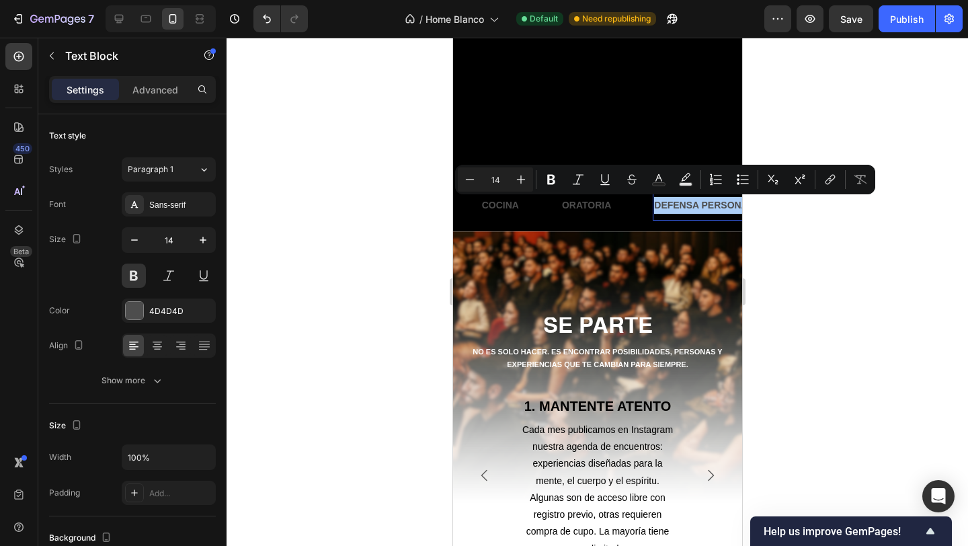
click at [416, 205] on div at bounding box center [596, 292] width 741 height 508
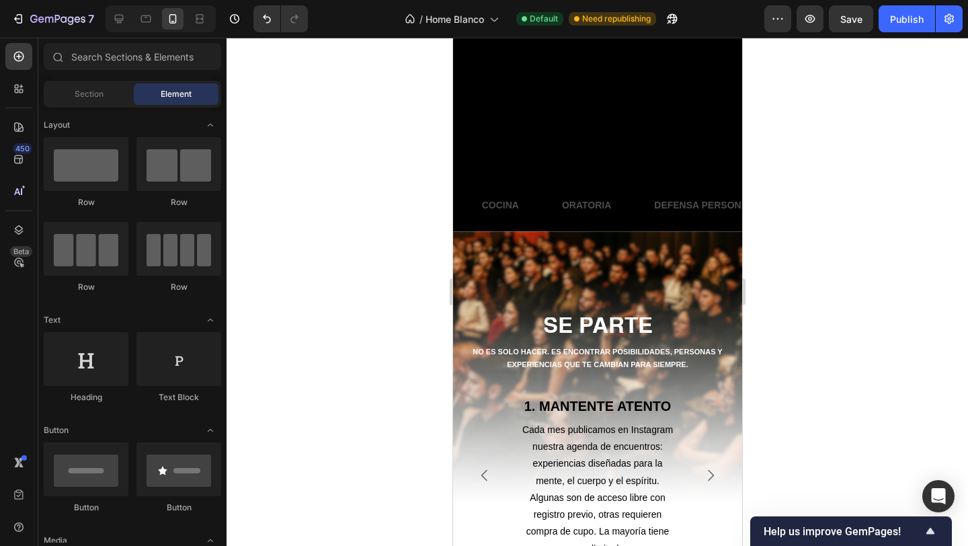
click at [487, 216] on div "COCINA Text Block" at bounding box center [500, 205] width 40 height 30
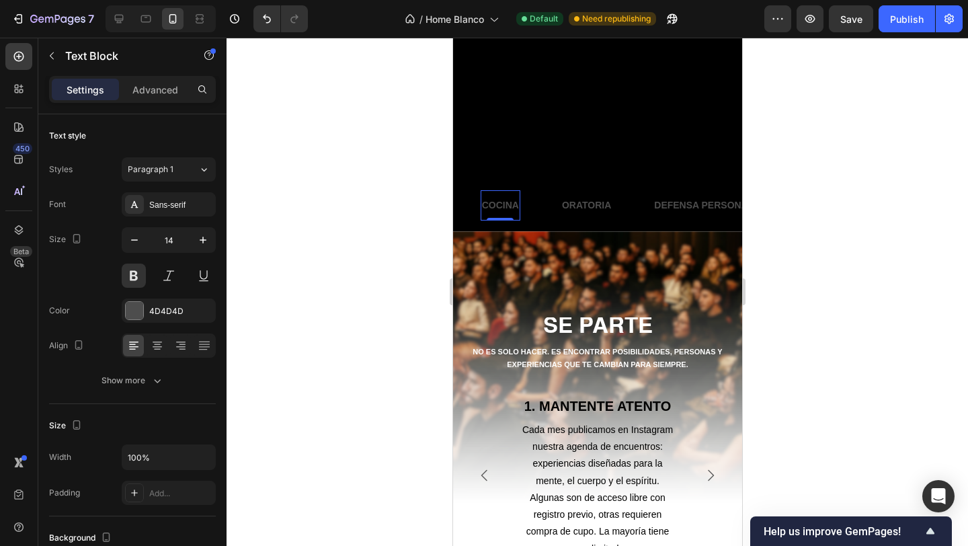
click at [470, 219] on div "YOGA Text Block" at bounding box center [444, 205] width 71 height 30
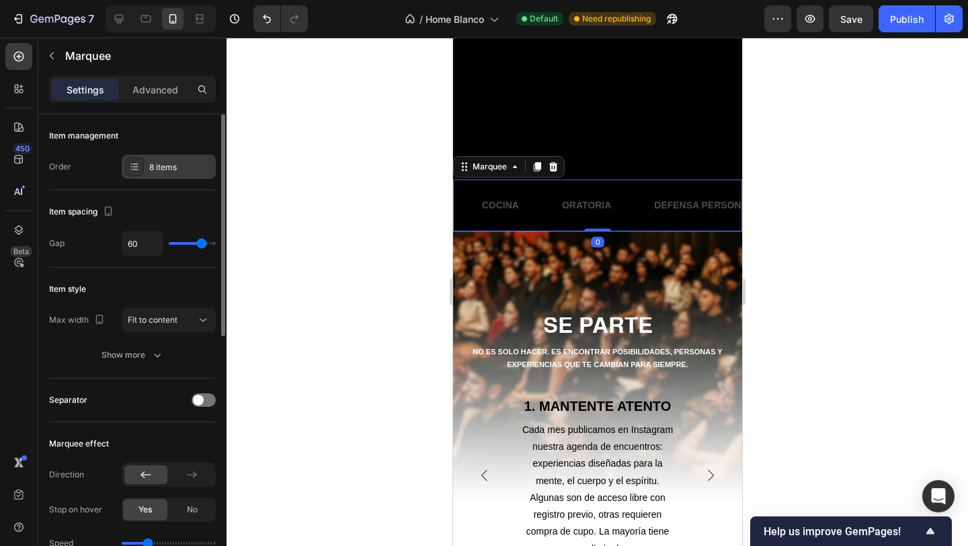
click at [162, 175] on div "8 items" at bounding box center [169, 167] width 94 height 24
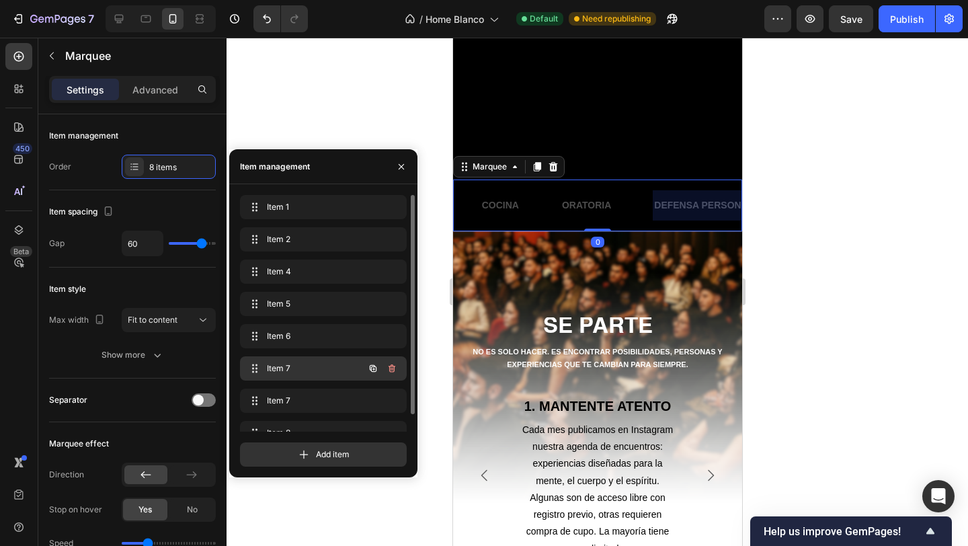
click at [305, 368] on span "Item 7" at bounding box center [305, 368] width 76 height 12
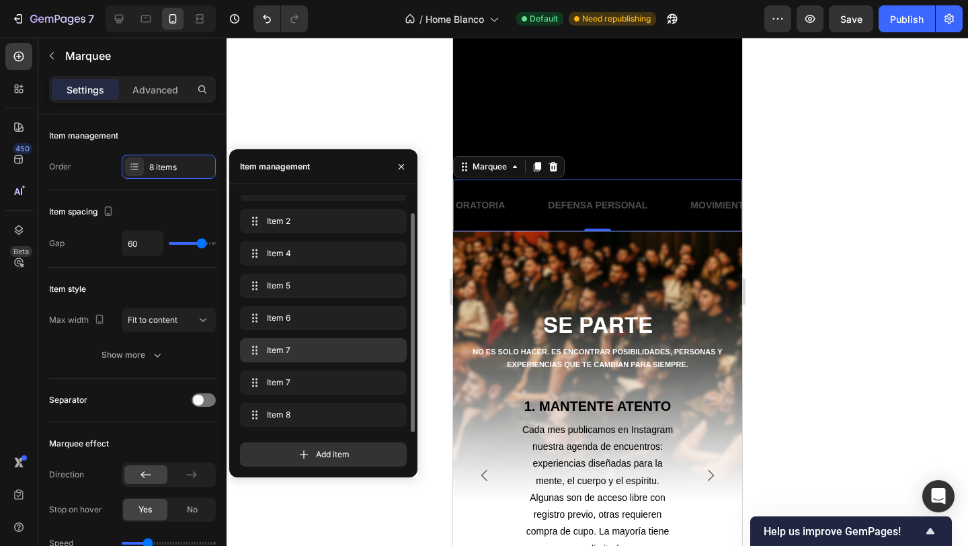
scroll to position [19, 0]
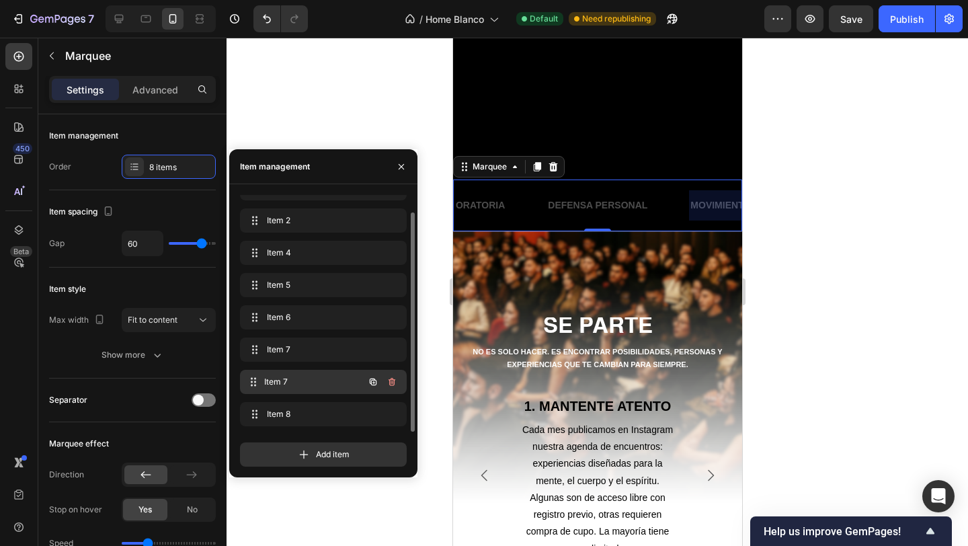
click at [302, 378] on span "Item 7" at bounding box center [313, 382] width 99 height 12
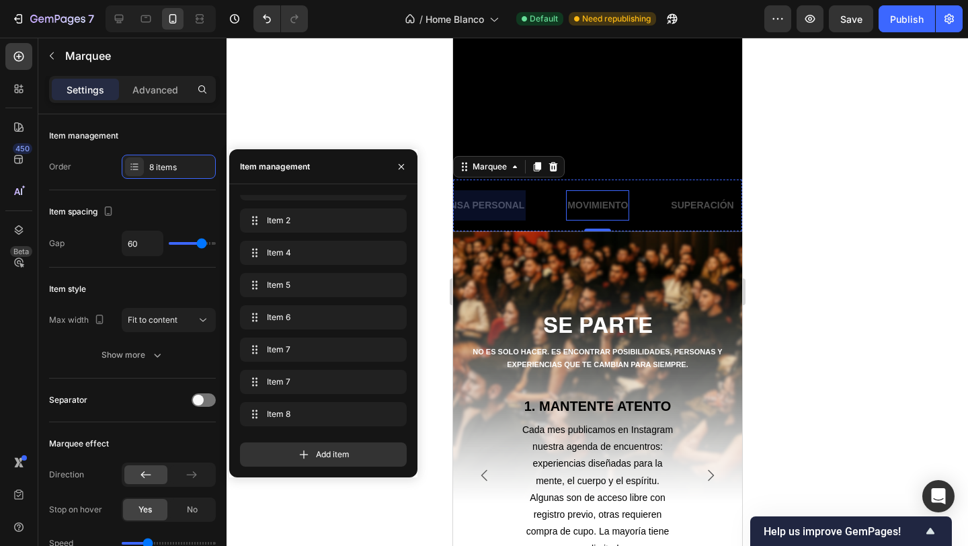
click at [582, 202] on p "MOVIMIENTO" at bounding box center [597, 205] width 60 height 17
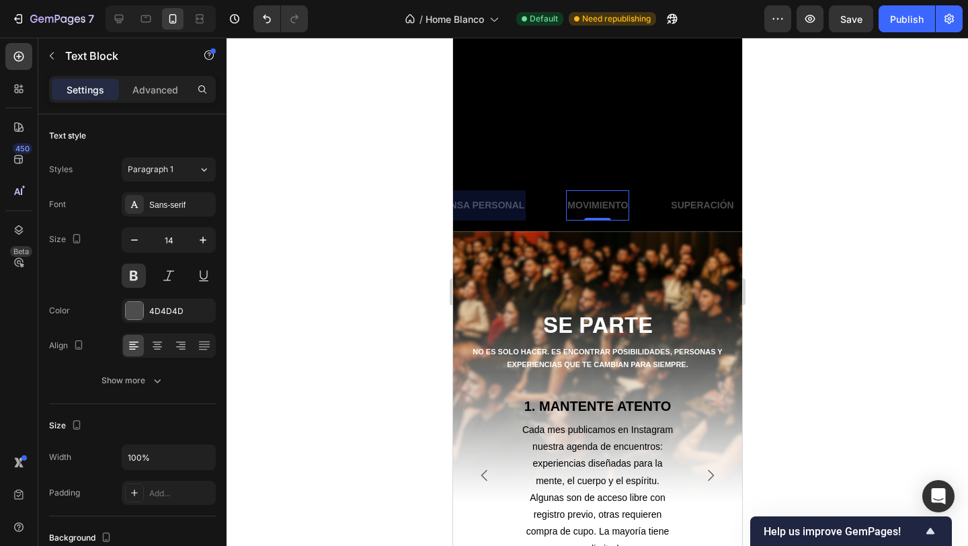
click at [582, 202] on p "MOVIMIENTO" at bounding box center [597, 205] width 60 height 17
click at [675, 199] on p "SUPERACIÓN" at bounding box center [685, 205] width 63 height 17
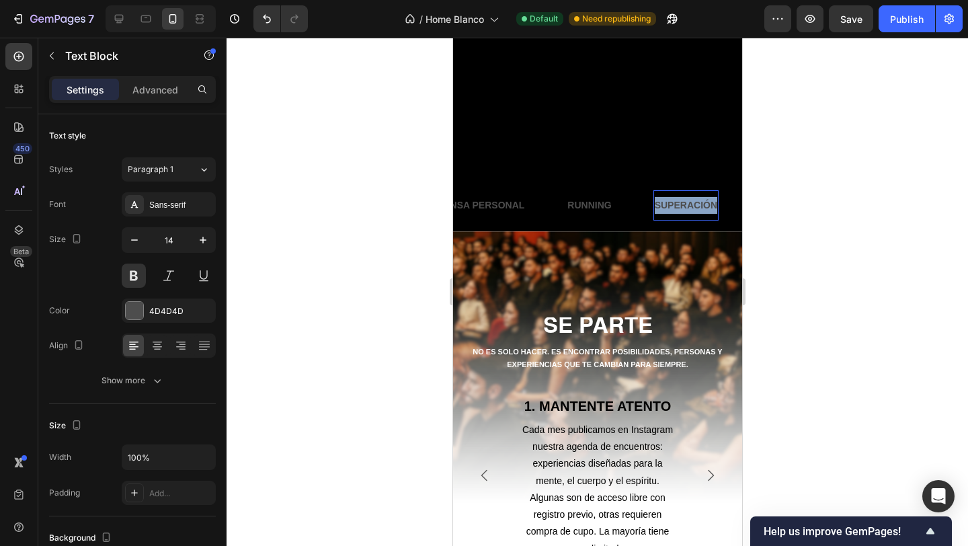
click at [675, 199] on p "SUPERACIÓN" at bounding box center [685, 205] width 63 height 17
click at [405, 201] on div at bounding box center [596, 292] width 741 height 508
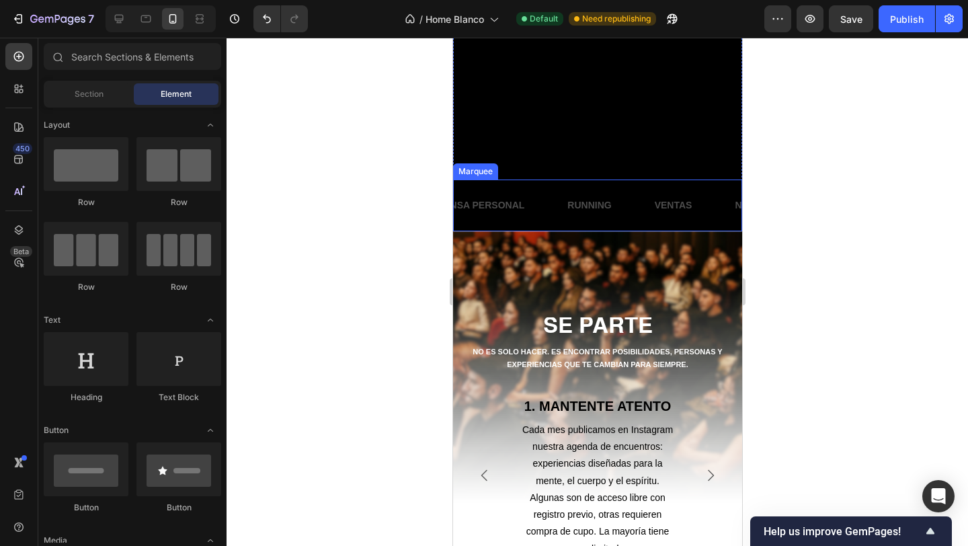
click at [617, 222] on div "NETWORKING Text Block ENTRENAMIENTOS FUNCIONALES Text Block YOGA Text Block COC…" at bounding box center [596, 205] width 289 height 52
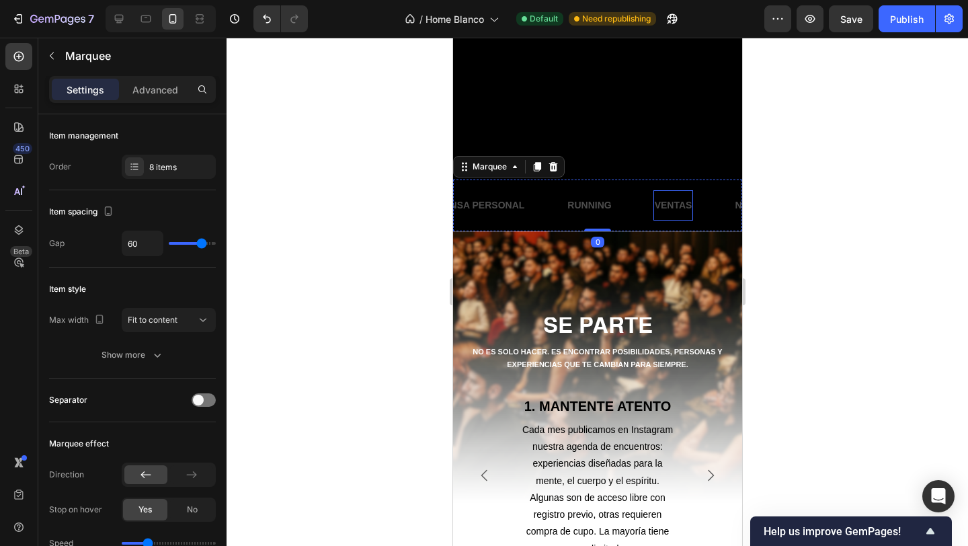
click at [686, 204] on p "VENTAS" at bounding box center [673, 205] width 38 height 17
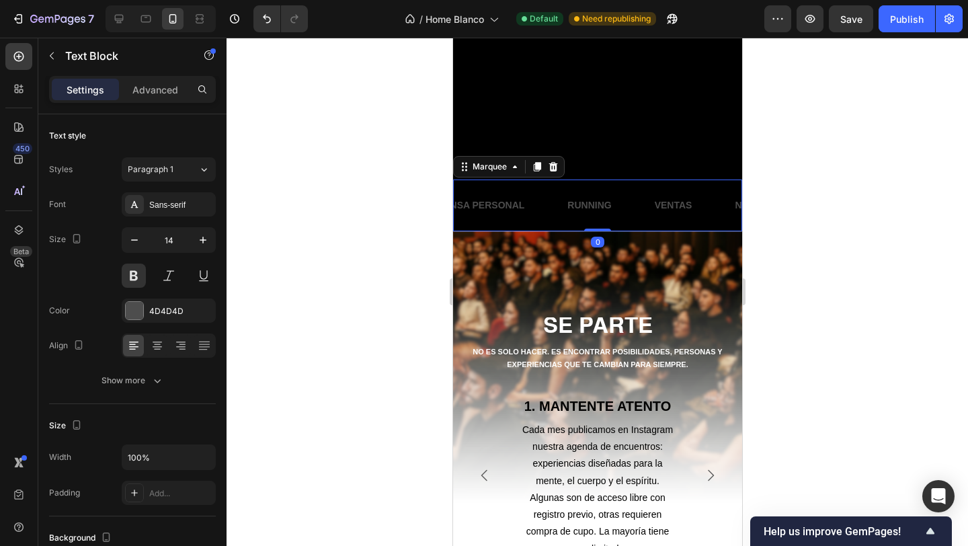
click at [707, 220] on div "NETWORKING Text Block ENTRENAMIENTOS FUNCIONALES Text Block YOGA Text Block COC…" at bounding box center [596, 205] width 289 height 52
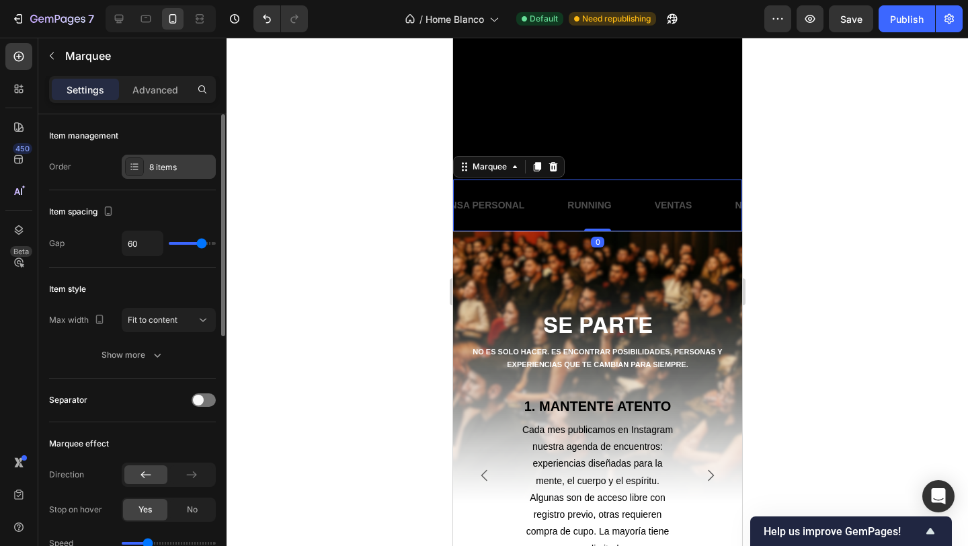
click at [197, 162] on div "8 items" at bounding box center [180, 167] width 63 height 12
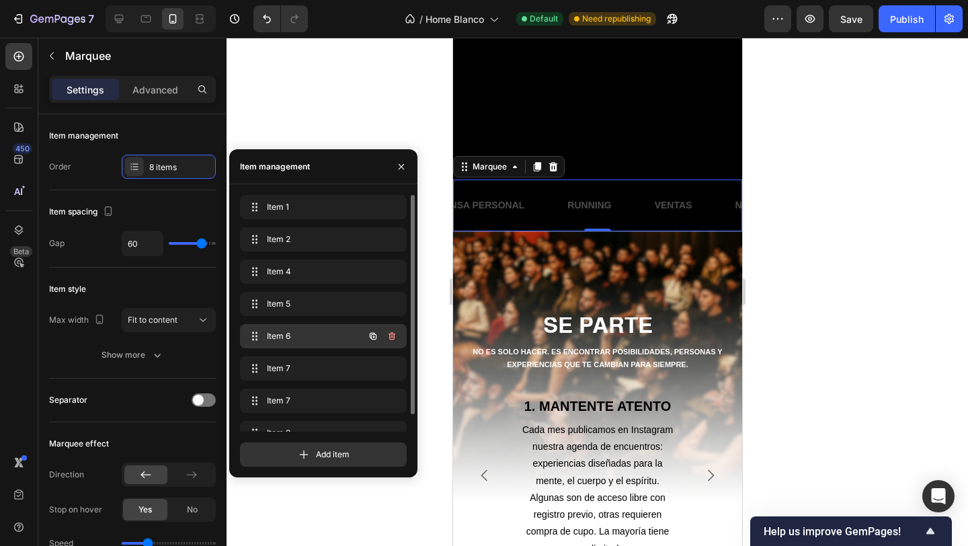
scroll to position [19, 0]
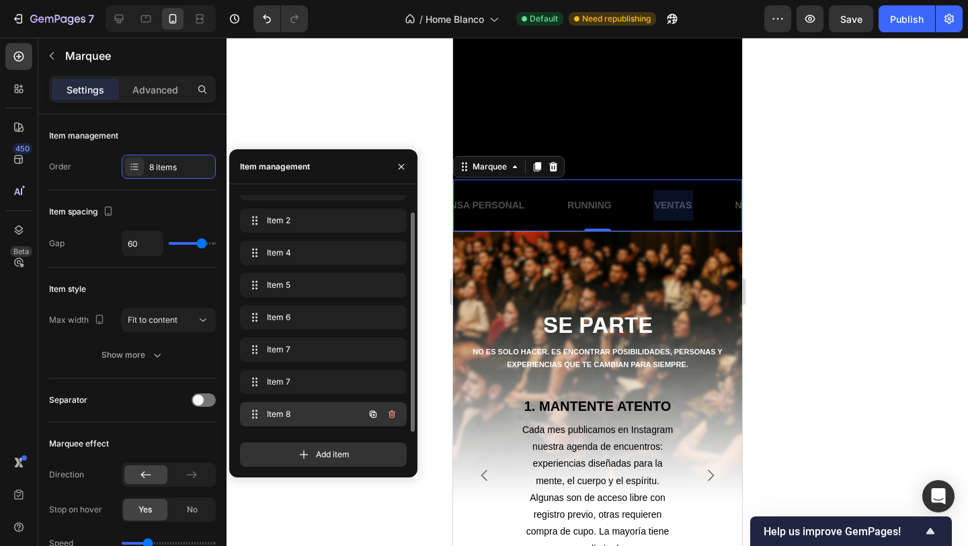
click at [313, 412] on span "Item 8" at bounding box center [305, 414] width 76 height 12
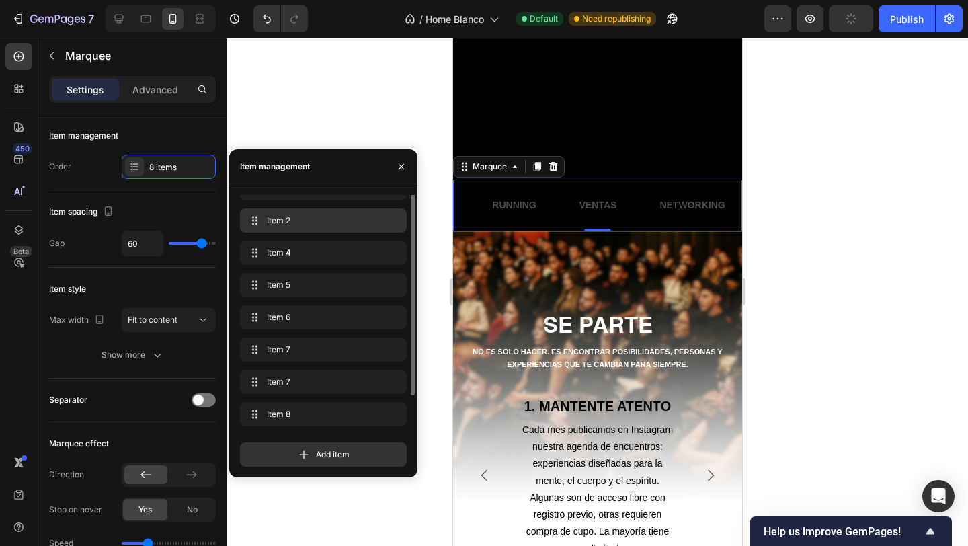
scroll to position [0, 0]
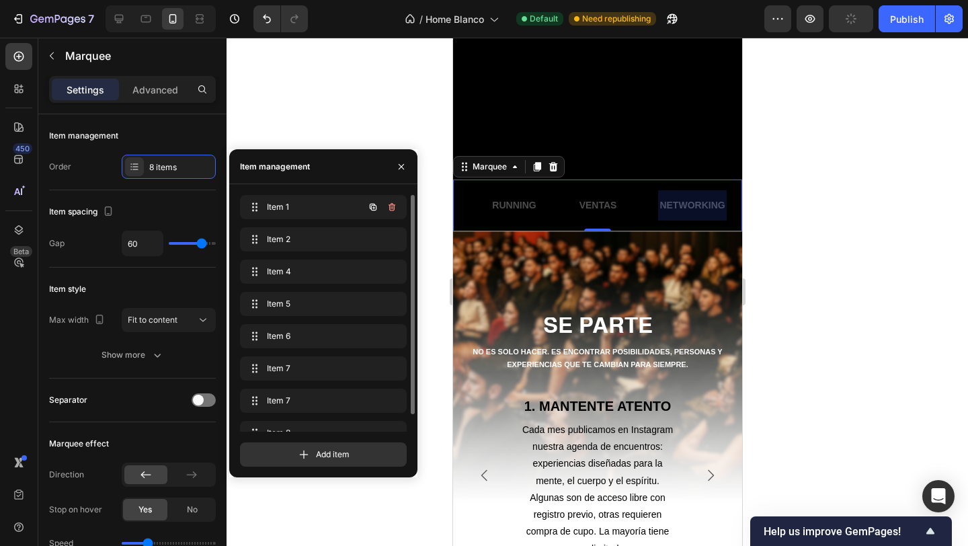
click at [318, 223] on div "Item 1 Item 1" at bounding box center [323, 210] width 167 height 30
click at [305, 211] on span "Item 1" at bounding box center [305, 207] width 76 height 12
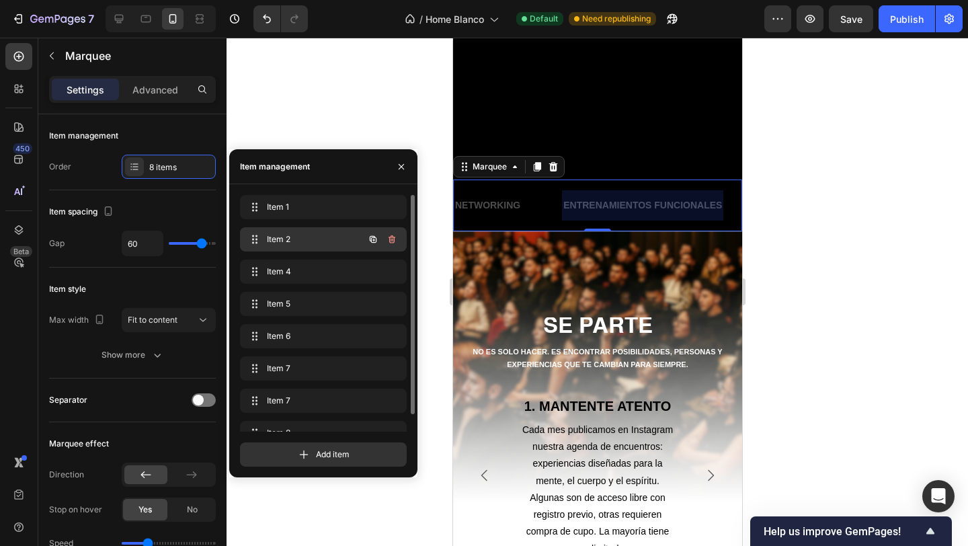
click at [308, 236] on span "Item 2" at bounding box center [305, 239] width 76 height 12
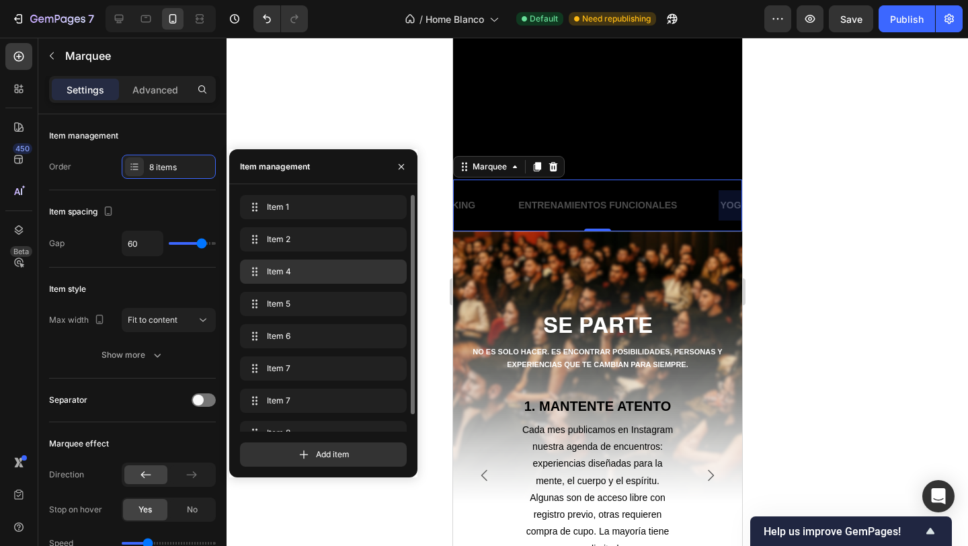
click at [311, 268] on span "Item 4" at bounding box center [321, 271] width 108 height 12
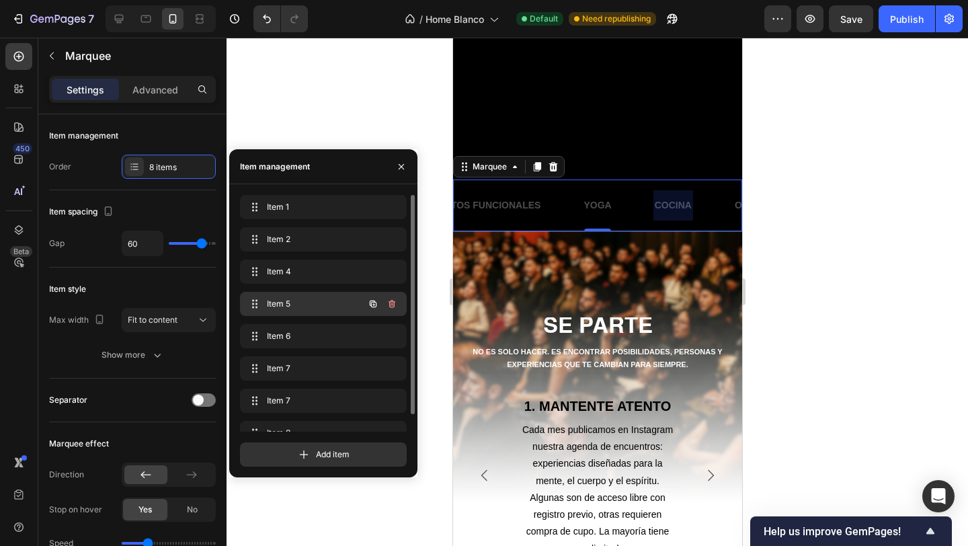
click at [315, 300] on span "Item 5" at bounding box center [305, 304] width 76 height 12
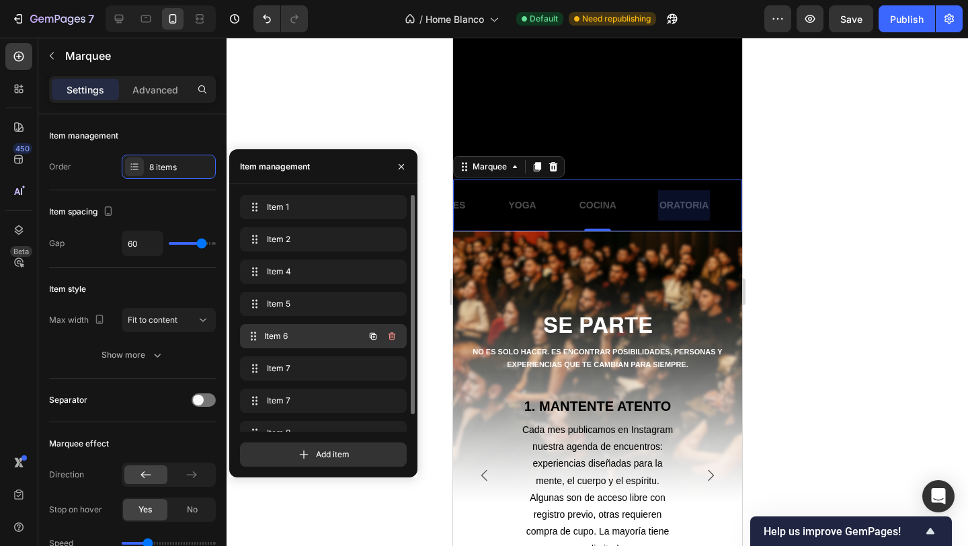
click at [315, 331] on span "Item 6" at bounding box center [313, 336] width 99 height 12
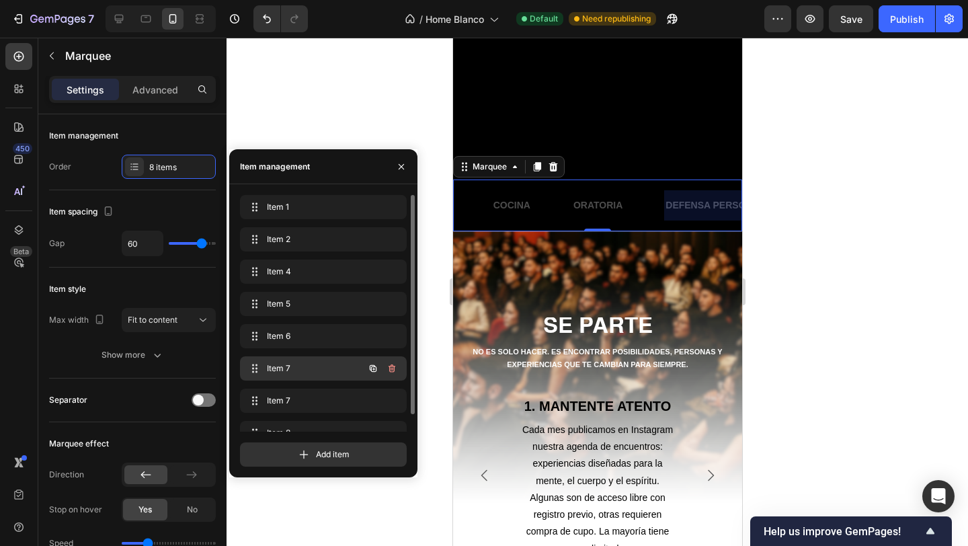
click at [317, 359] on div "Item 7 Item 7" at bounding box center [304, 368] width 118 height 19
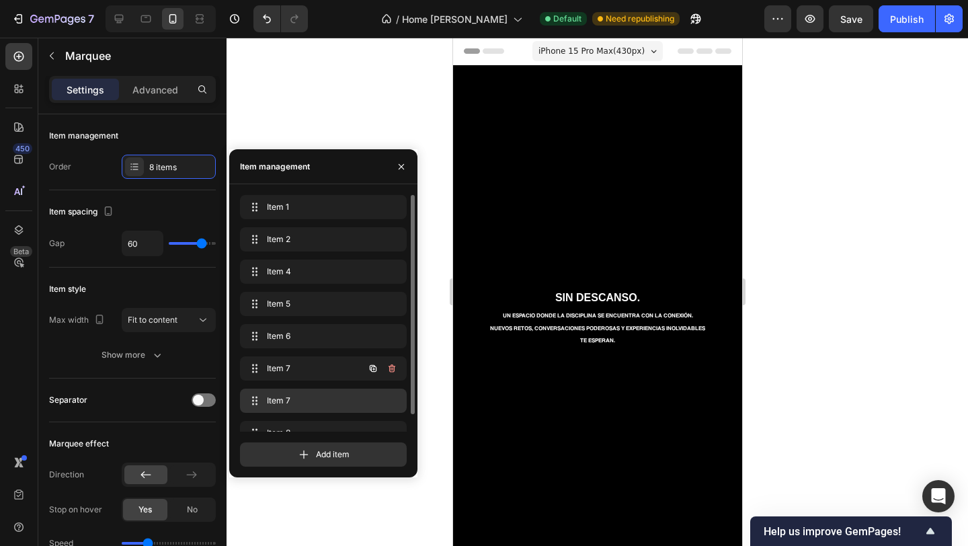
scroll to position [390, 0]
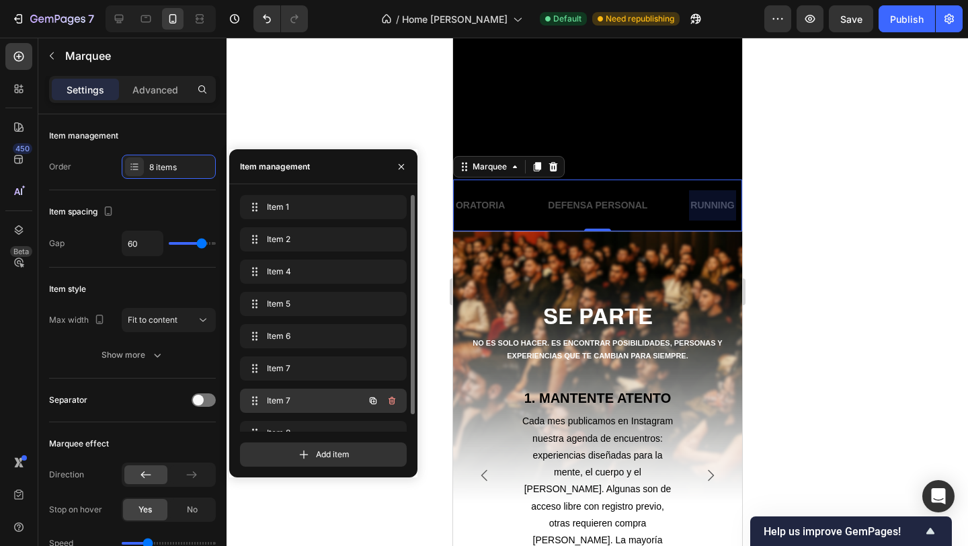
click at [319, 400] on span "Item 7" at bounding box center [305, 401] width 76 height 12
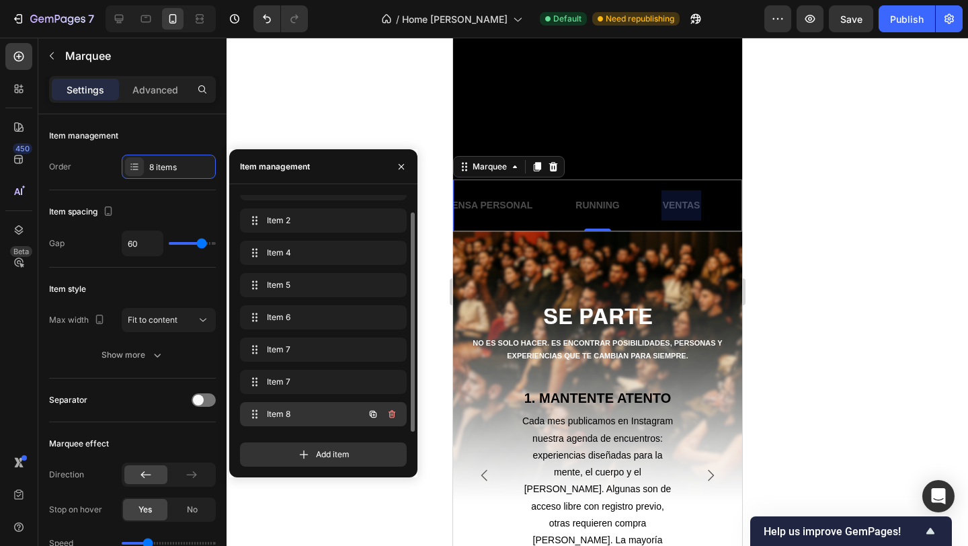
click at [318, 411] on span "Item 8" at bounding box center [305, 414] width 76 height 12
click at [372, 415] on icon "button" at bounding box center [373, 414] width 3 height 3
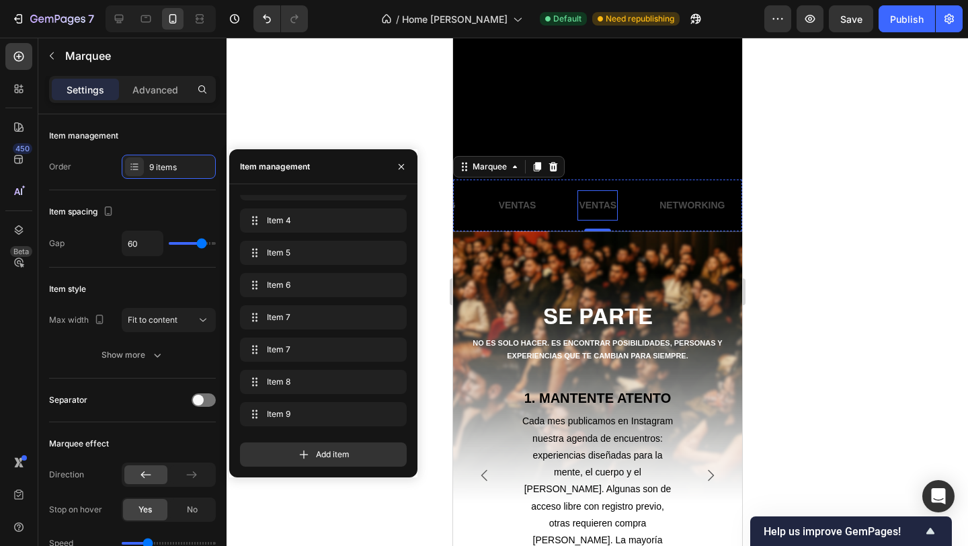
click at [603, 204] on p "VENTAS" at bounding box center [597, 205] width 38 height 17
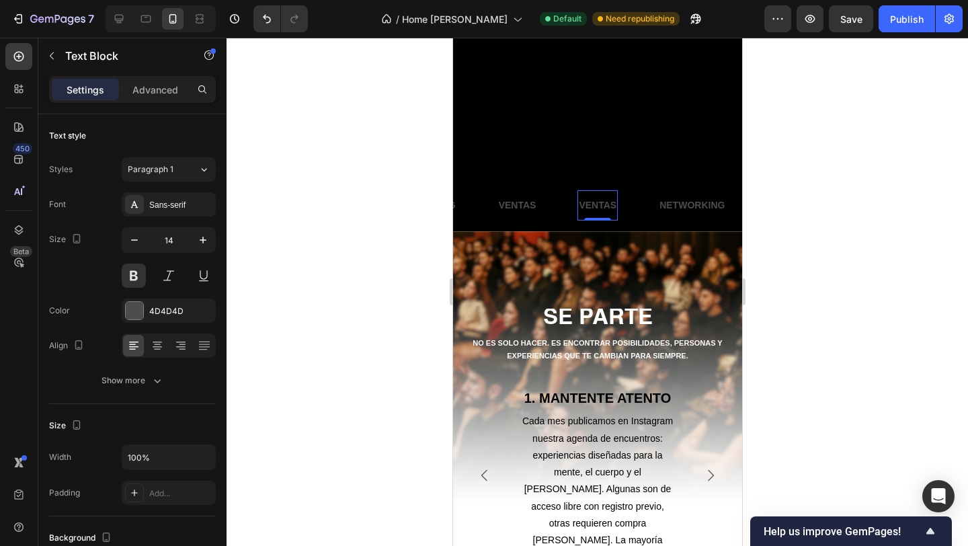
click at [603, 204] on p "VENTAS" at bounding box center [597, 205] width 38 height 17
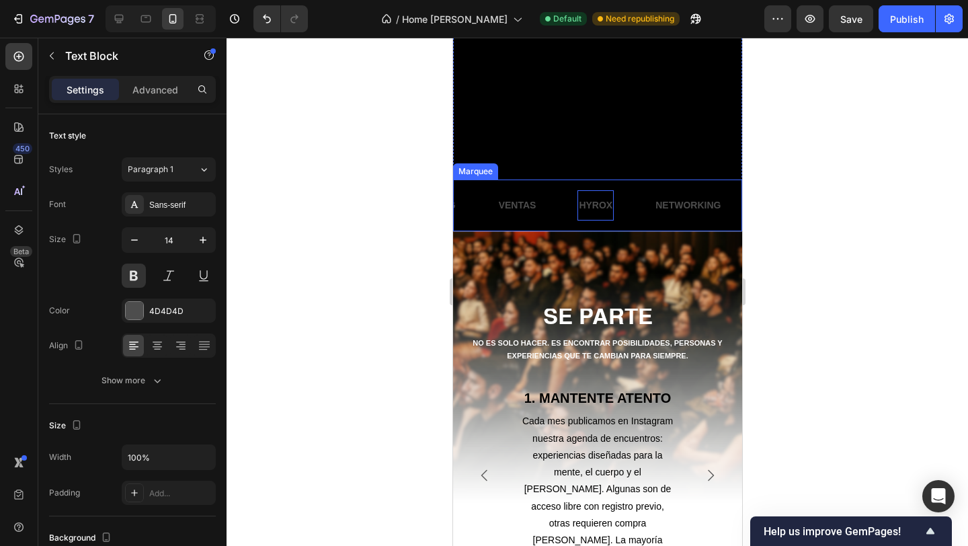
click at [526, 220] on div "NETWORKING Text Block ENTRENAMIENTOS FUNCIONALES Text Block YOGA Text Block COC…" at bounding box center [596, 205] width 289 height 52
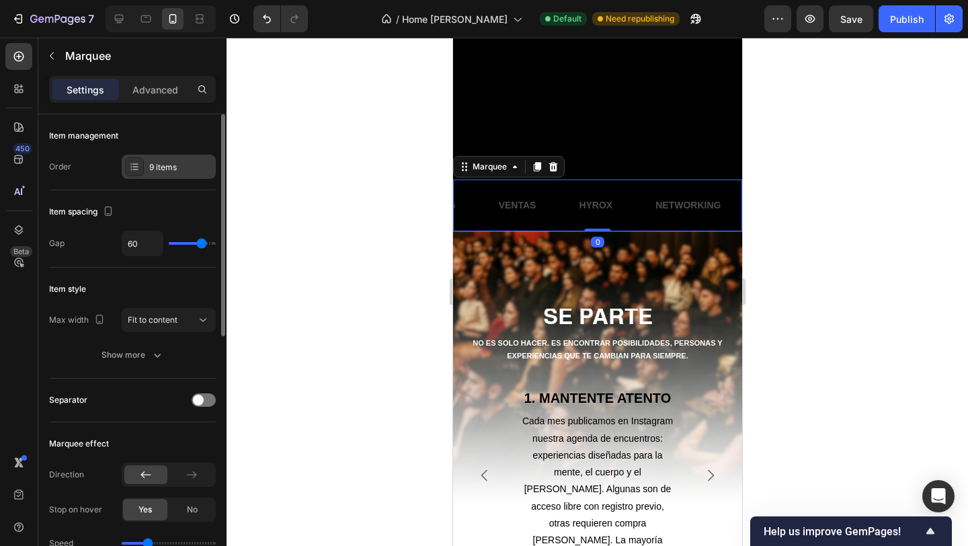
click at [149, 173] on div "9 items" at bounding box center [169, 167] width 94 height 24
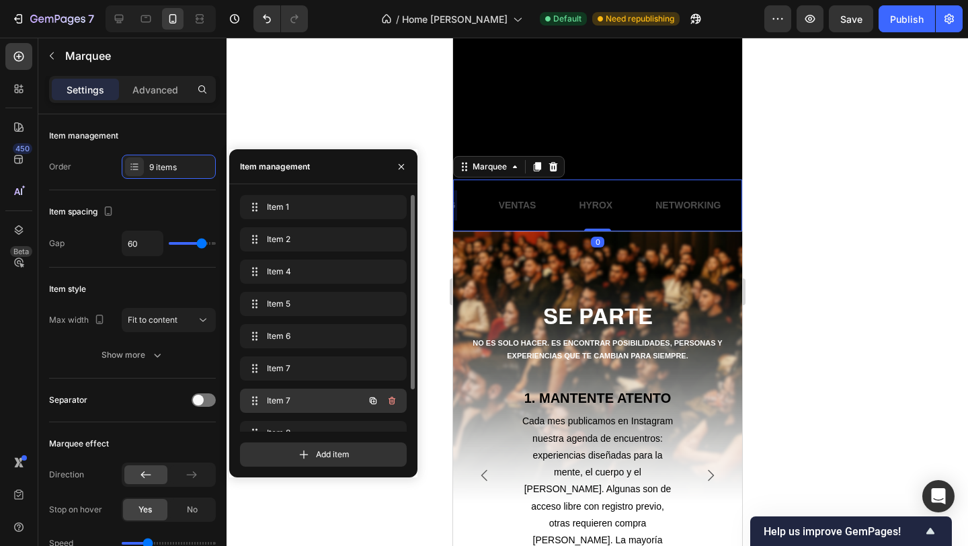
scroll to position [51, 0]
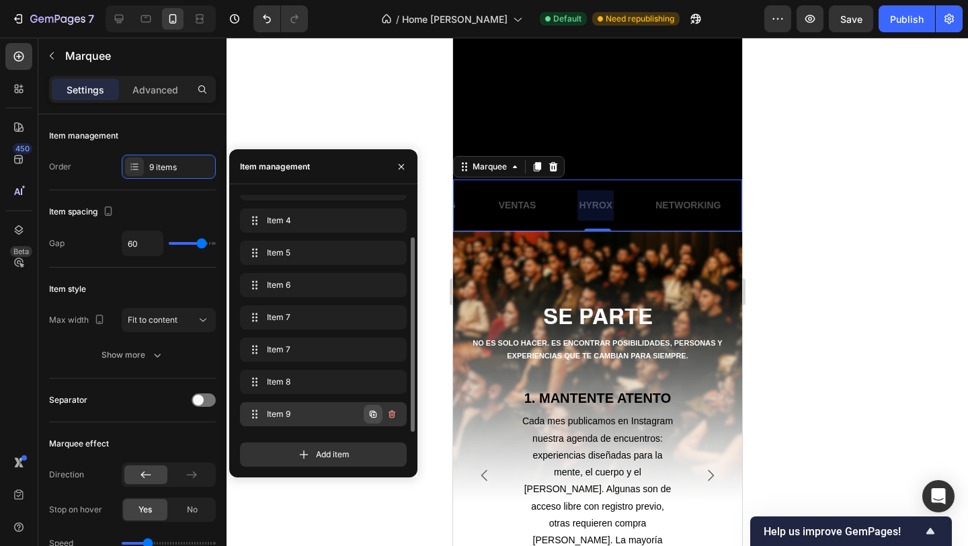
click at [372, 413] on icon "button" at bounding box center [373, 414] width 11 height 11
click at [349, 413] on div "Item 10 Item 10" at bounding box center [304, 414] width 118 height 19
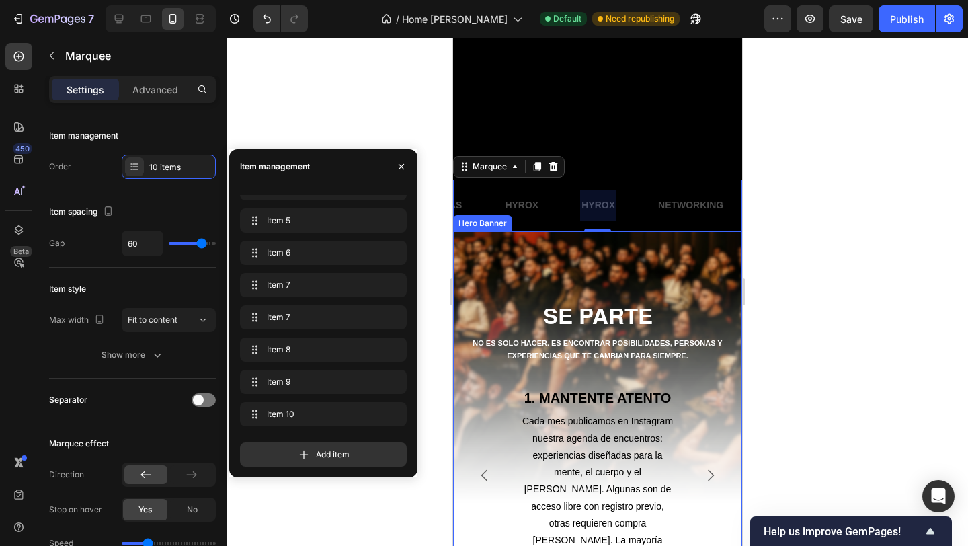
scroll to position [0, 814]
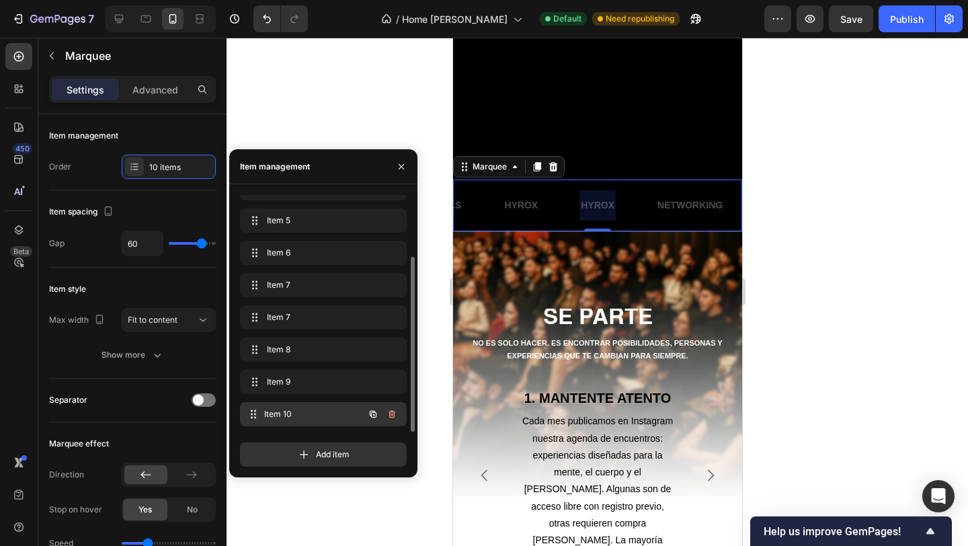
click at [298, 407] on div "Item 10 Item 10" at bounding box center [304, 414] width 118 height 19
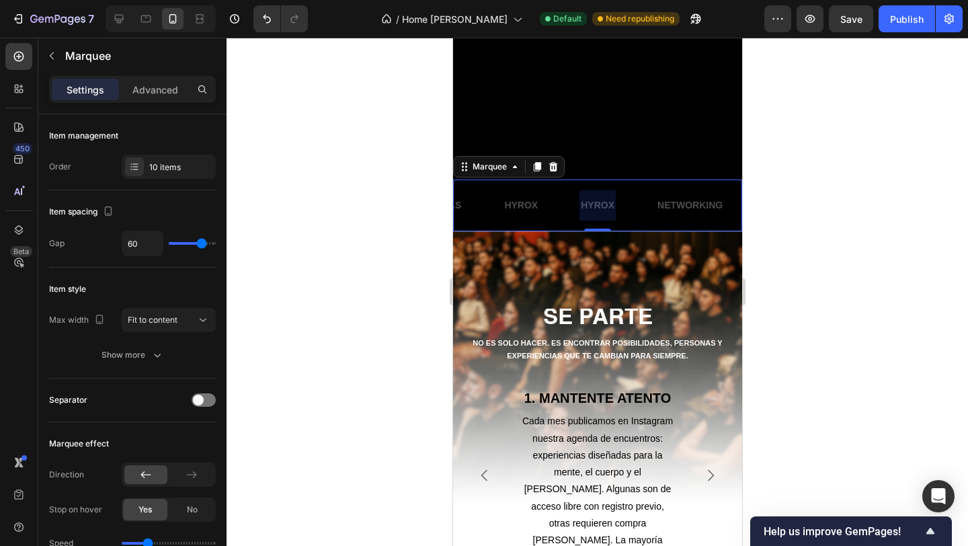
click at [597, 203] on div at bounding box center [597, 205] width 36 height 30
click at [597, 203] on p "HYROX" at bounding box center [597, 205] width 34 height 17
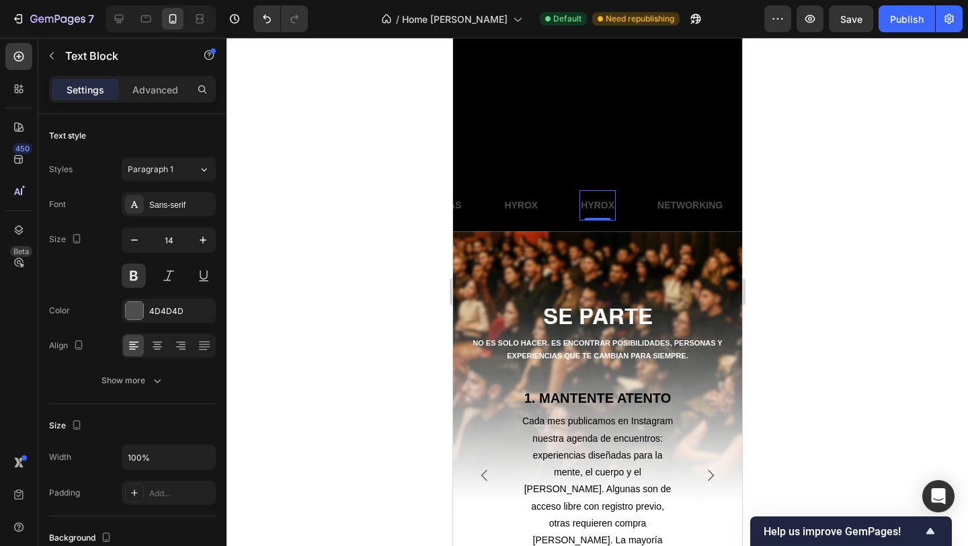
click at [597, 203] on p "HYROX" at bounding box center [597, 205] width 34 height 17
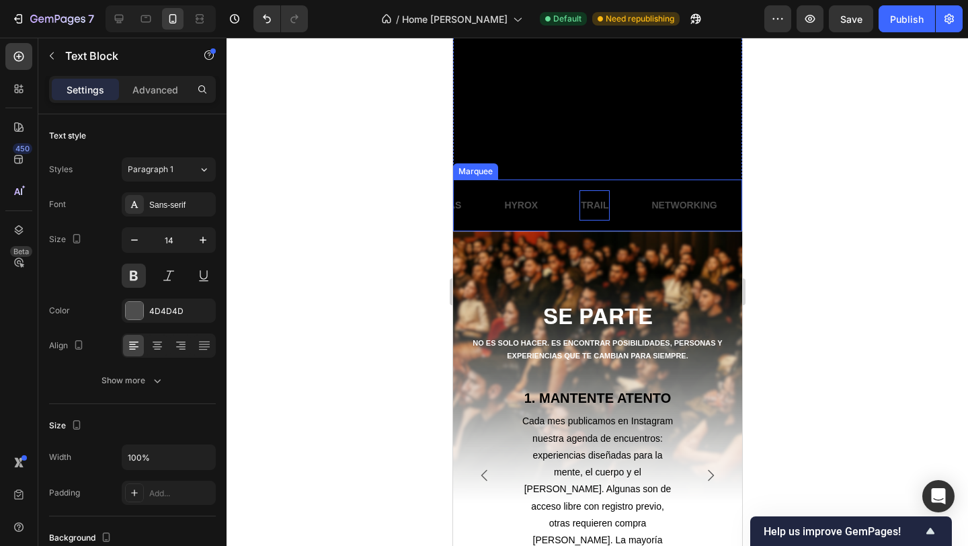
click at [634, 224] on div "NETWORKING Text Block ENTRENAMIENTOS FUNCIONALES Text Block YOGA Text Block COC…" at bounding box center [596, 205] width 289 height 52
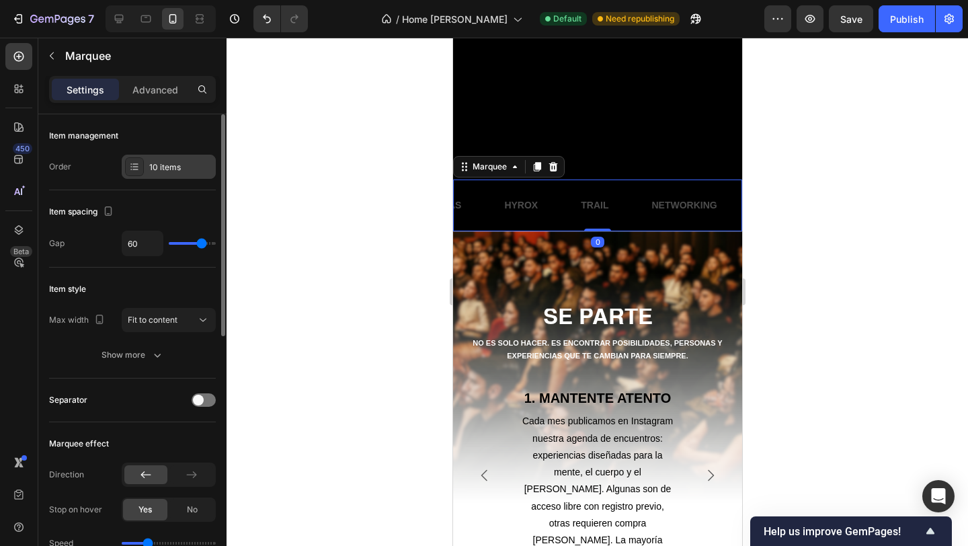
click at [171, 171] on div "10 items" at bounding box center [180, 167] width 63 height 12
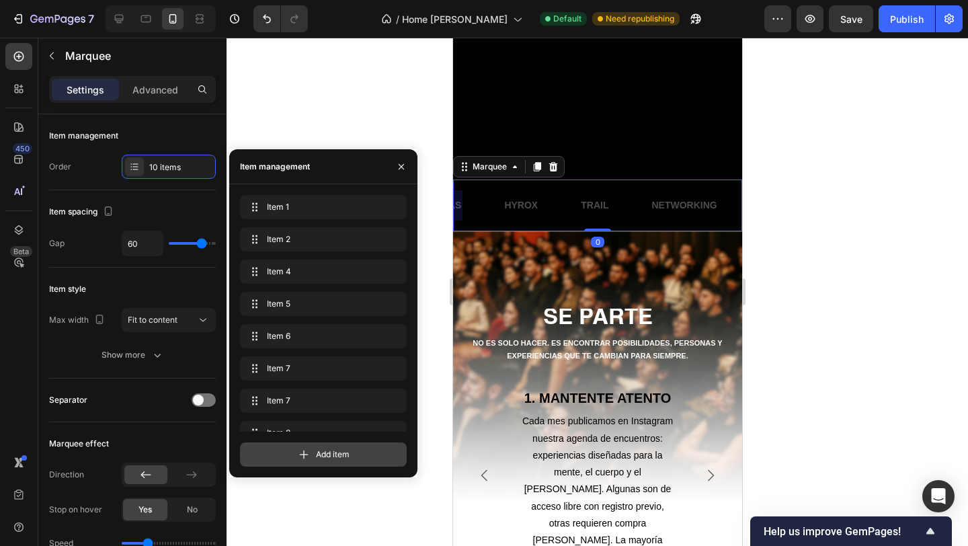
click at [293, 455] on div "Add item" at bounding box center [323, 454] width 167 height 24
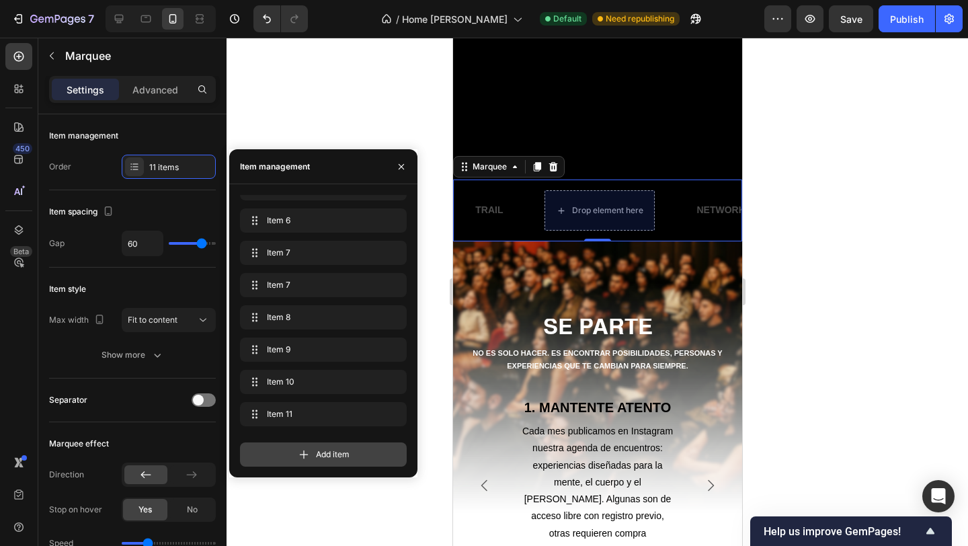
scroll to position [0, 921]
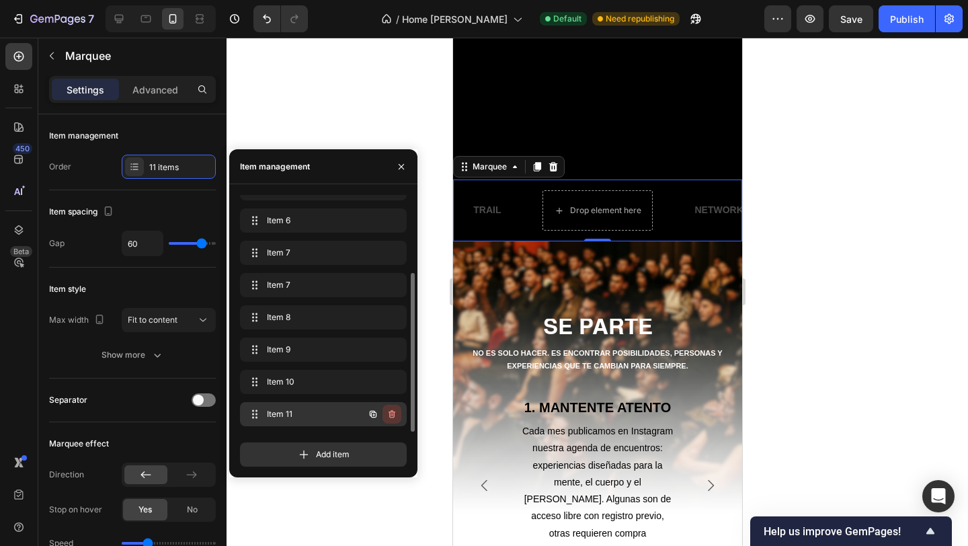
click at [393, 410] on icon "button" at bounding box center [391, 414] width 11 height 11
click at [388, 409] on div "Delete" at bounding box center [382, 414] width 25 height 12
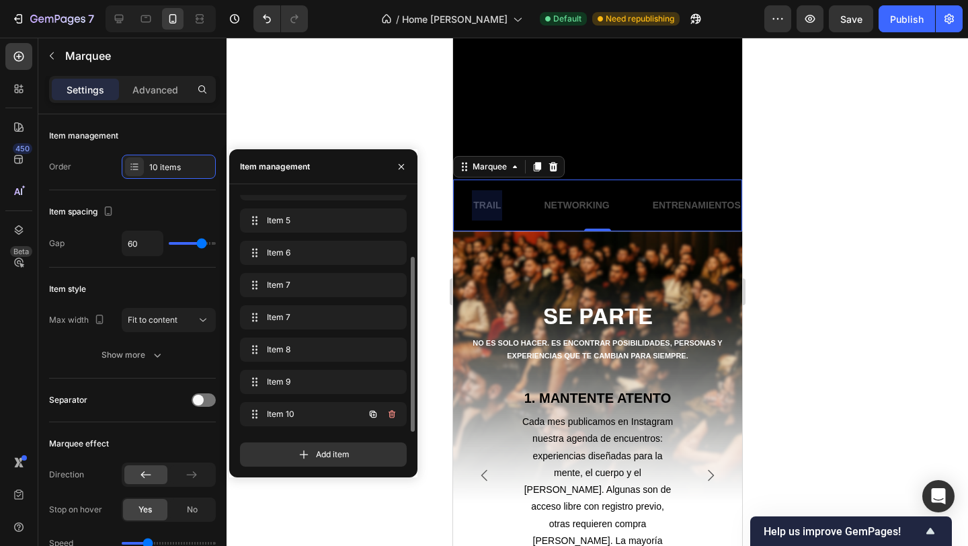
scroll to position [83, 0]
click at [374, 415] on icon "button" at bounding box center [373, 414] width 3 height 3
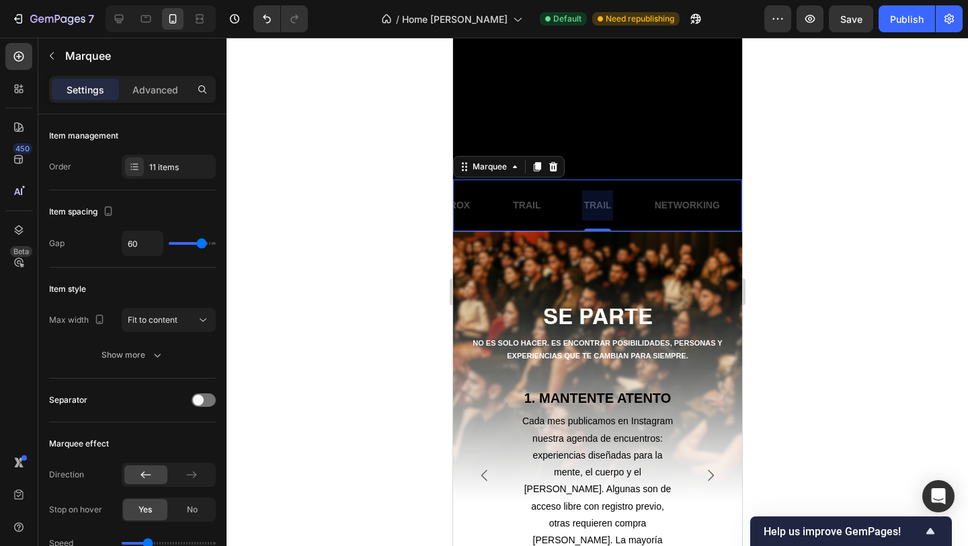
click at [588, 203] on div at bounding box center [596, 205] width 30 height 30
click at [588, 203] on p "TRAIL" at bounding box center [597, 205] width 28 height 17
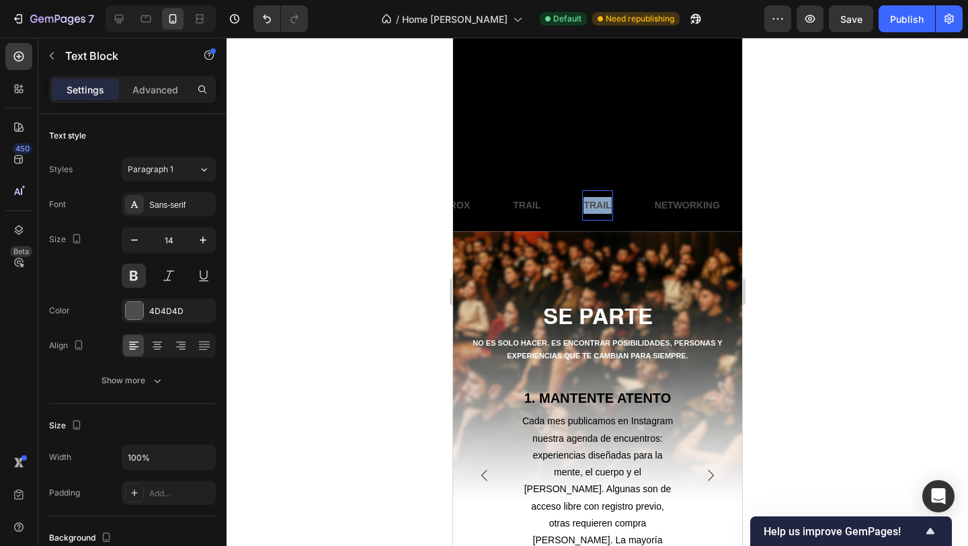
click at [588, 203] on p "TRAIL" at bounding box center [597, 205] width 28 height 17
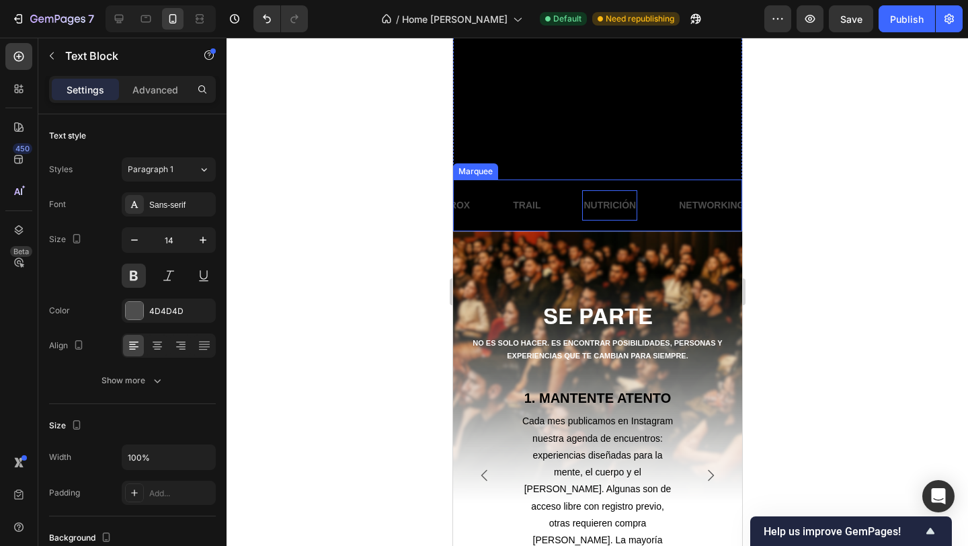
click at [528, 224] on div "NETWORKING Text Block ENTRENAMIENTOS FUNCIONALES Text Block YOGA Text Block COC…" at bounding box center [596, 205] width 289 height 52
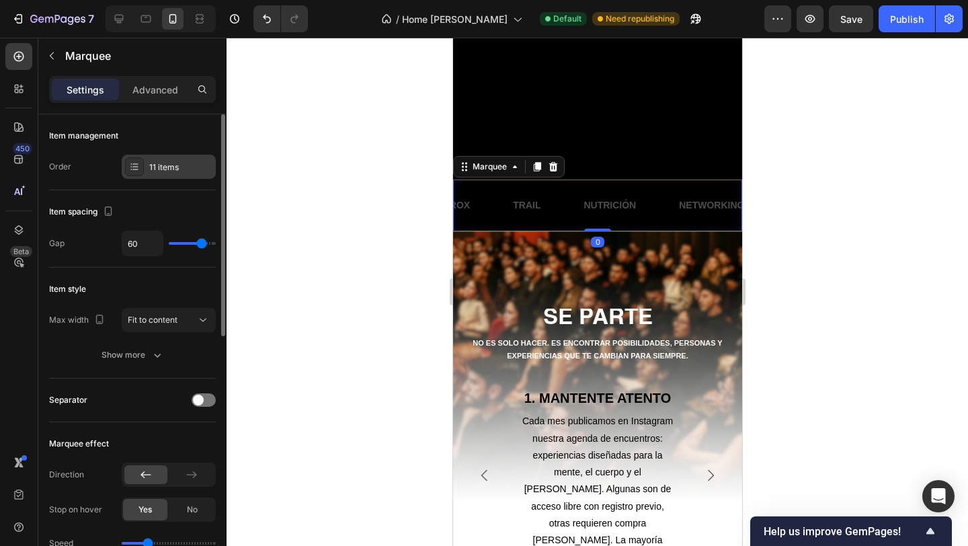
click at [145, 167] on div "11 items" at bounding box center [169, 167] width 94 height 24
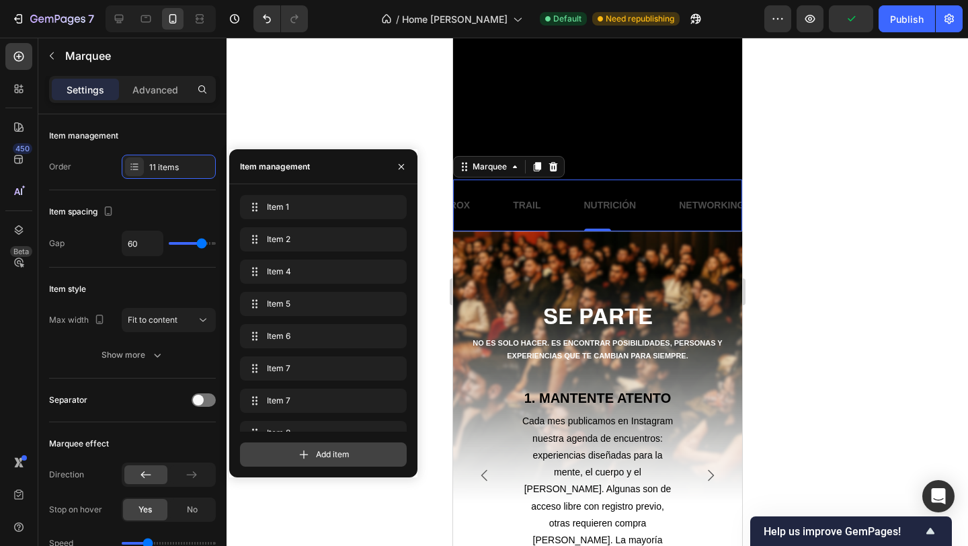
click at [272, 455] on div "Add item" at bounding box center [323, 454] width 167 height 24
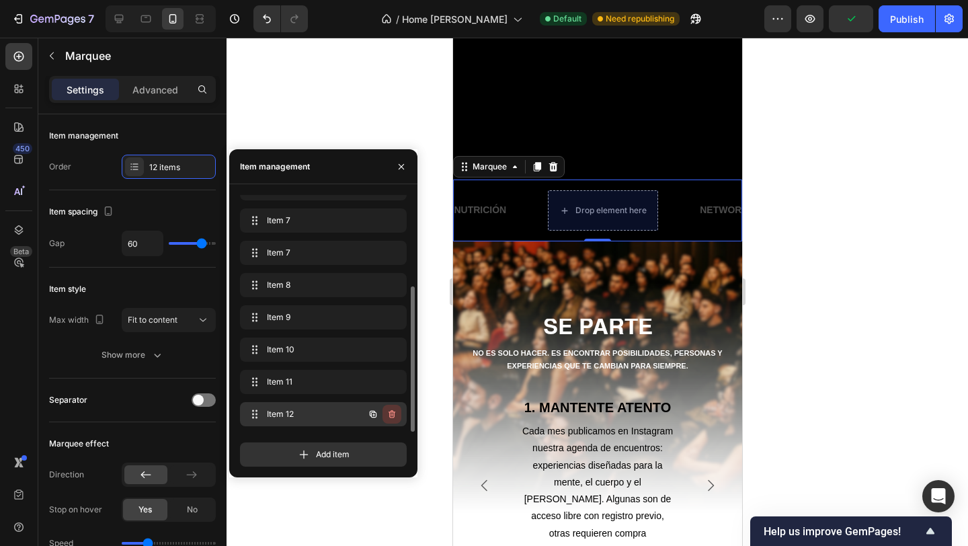
scroll to position [0, 1017]
click at [390, 415] on icon "button" at bounding box center [390, 414] width 1 height 3
click at [391, 413] on div "Delete" at bounding box center [382, 414] width 25 height 12
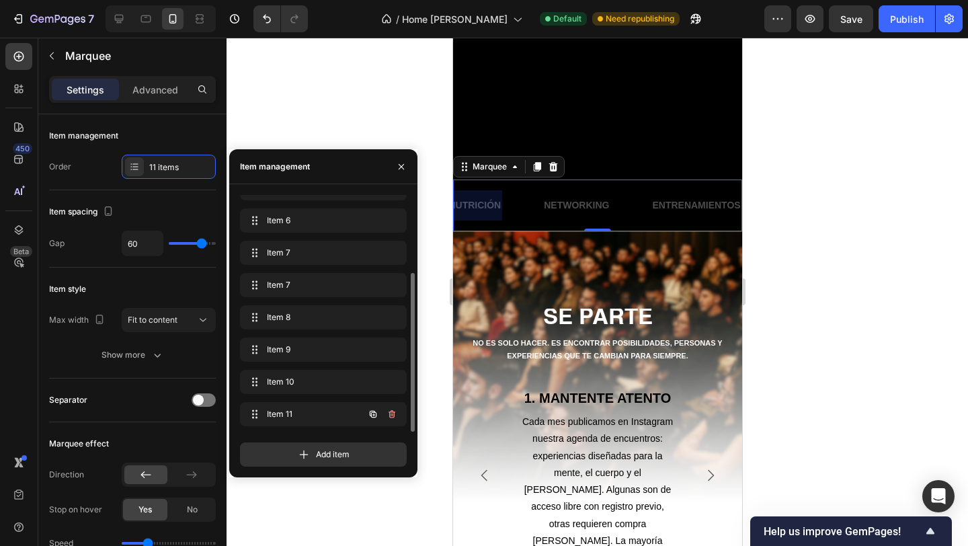
scroll to position [116, 0]
click at [374, 414] on icon "button" at bounding box center [373, 414] width 3 height 3
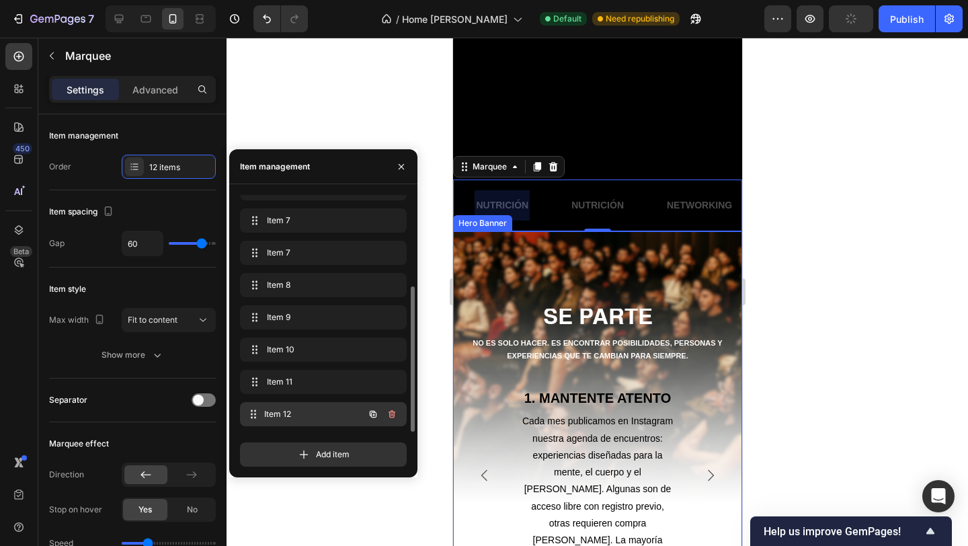
click at [315, 409] on span "Item 12" at bounding box center [313, 414] width 99 height 12
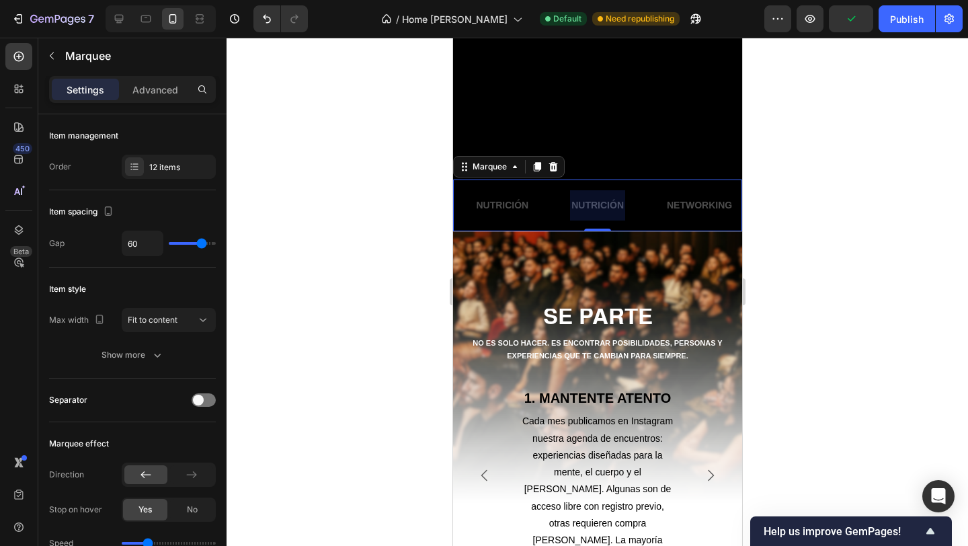
click at [576, 206] on div at bounding box center [596, 205] width 55 height 30
click at [576, 206] on p "NUTRICIÓN" at bounding box center [597, 205] width 52 height 17
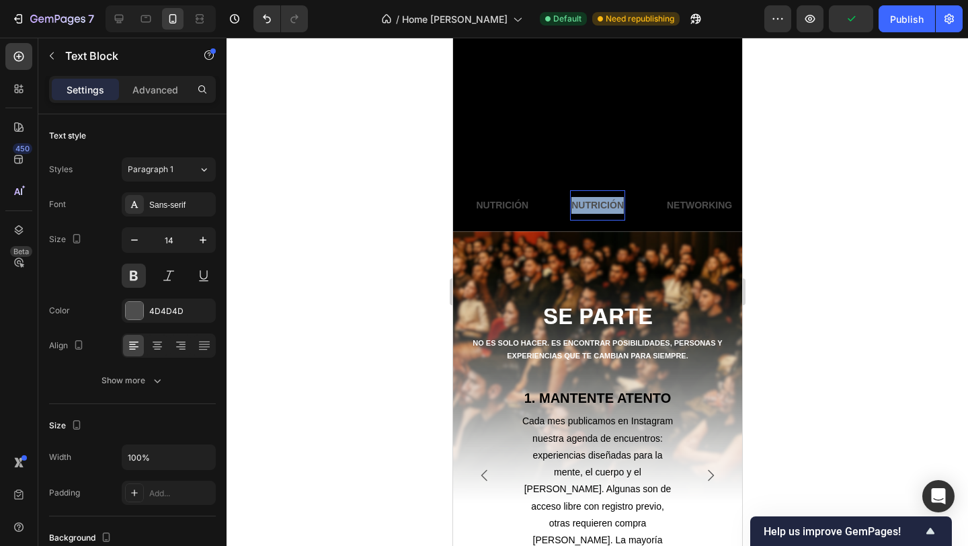
click at [576, 206] on p "NUTRICIÓN" at bounding box center [597, 205] width 52 height 17
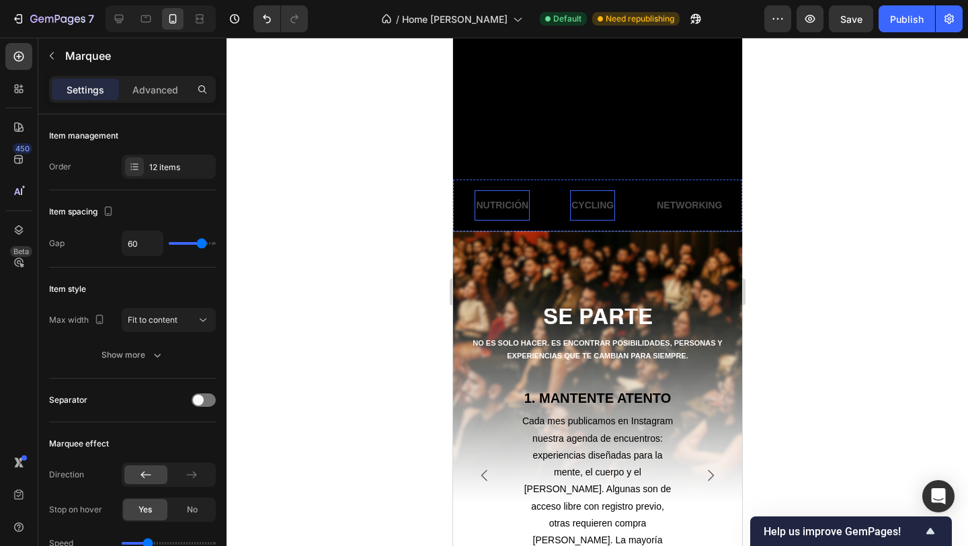
click at [477, 224] on div "NETWORKING Text Block ENTRENAMIENTOS FUNCIONALES Text Block YOGA Text Block COC…" at bounding box center [596, 205] width 289 height 52
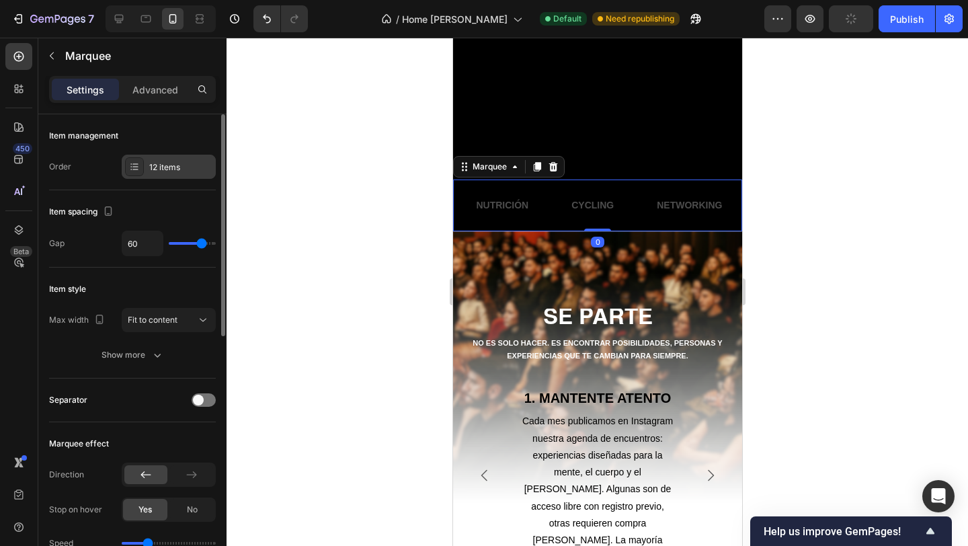
click at [169, 177] on div "12 items" at bounding box center [169, 167] width 94 height 24
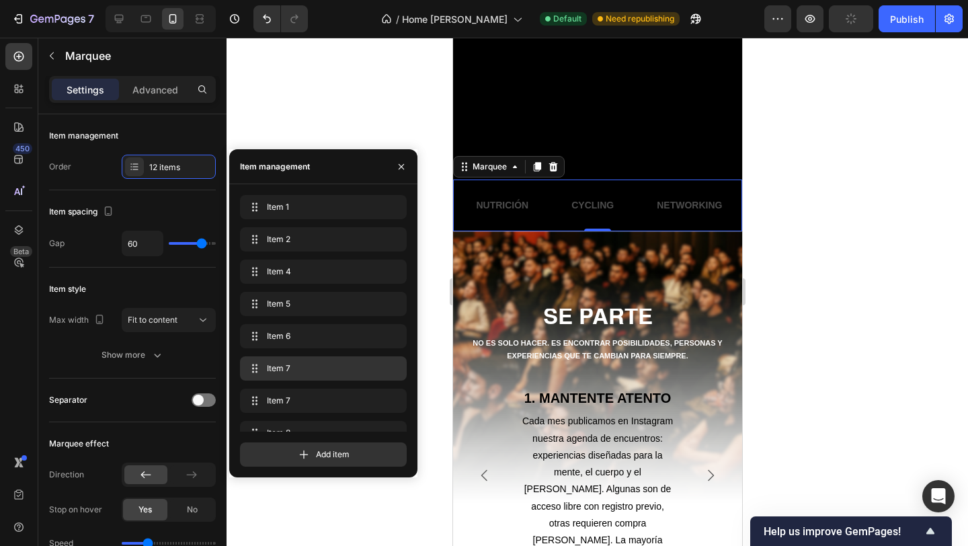
scroll to position [148, 0]
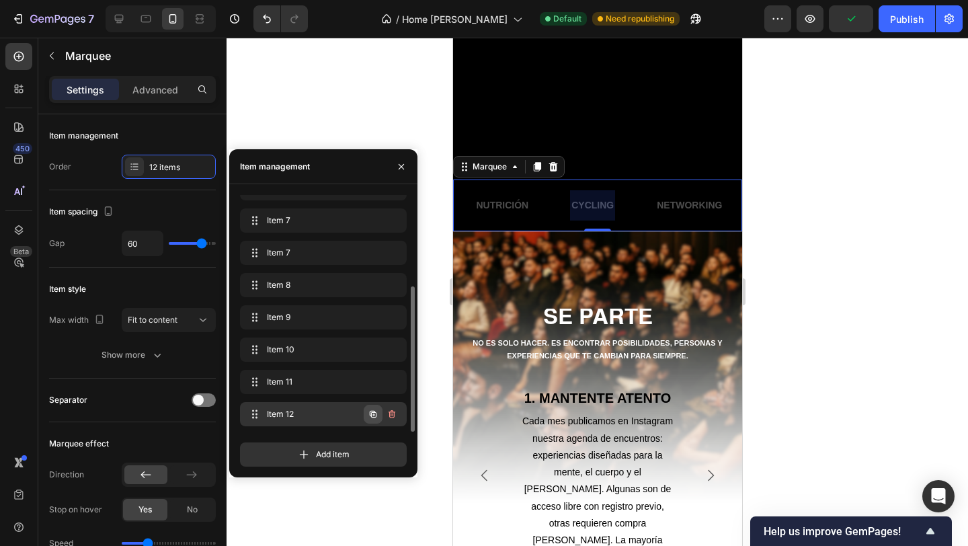
click at [375, 411] on icon "button" at bounding box center [373, 414] width 11 height 11
click at [346, 413] on div "Item 13 Item 13" at bounding box center [304, 414] width 118 height 19
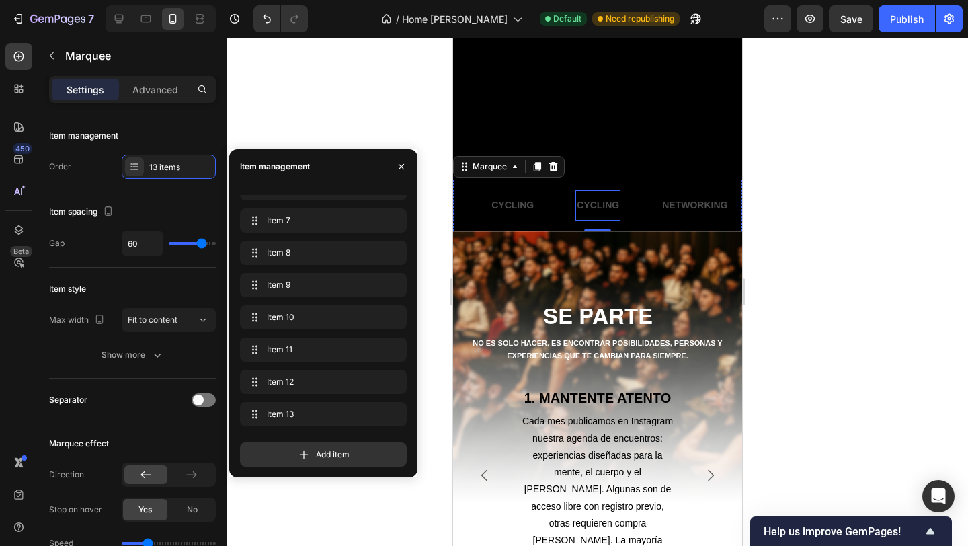
click at [591, 204] on p "CYCLING" at bounding box center [597, 205] width 42 height 17
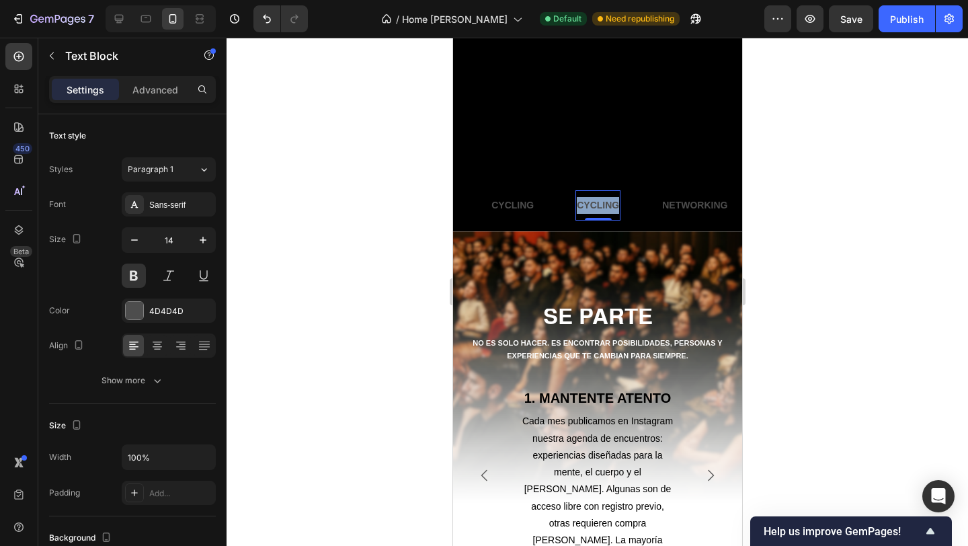
click at [591, 204] on p "CYCLING" at bounding box center [597, 205] width 42 height 17
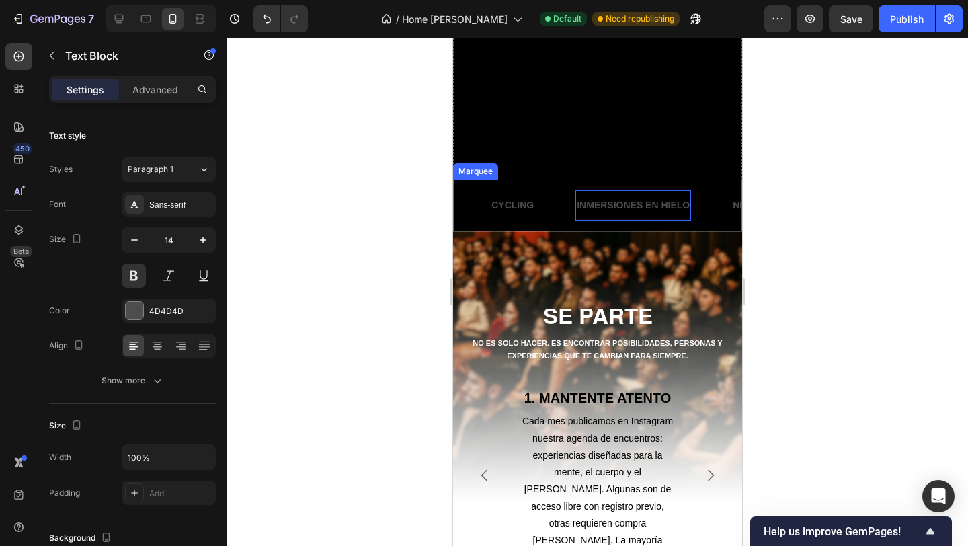
click at [542, 224] on div "NETWORKING Text Block ENTRENAMIENTOS FUNCIONALES Text Block YOGA Text Block COC…" at bounding box center [596, 205] width 289 height 52
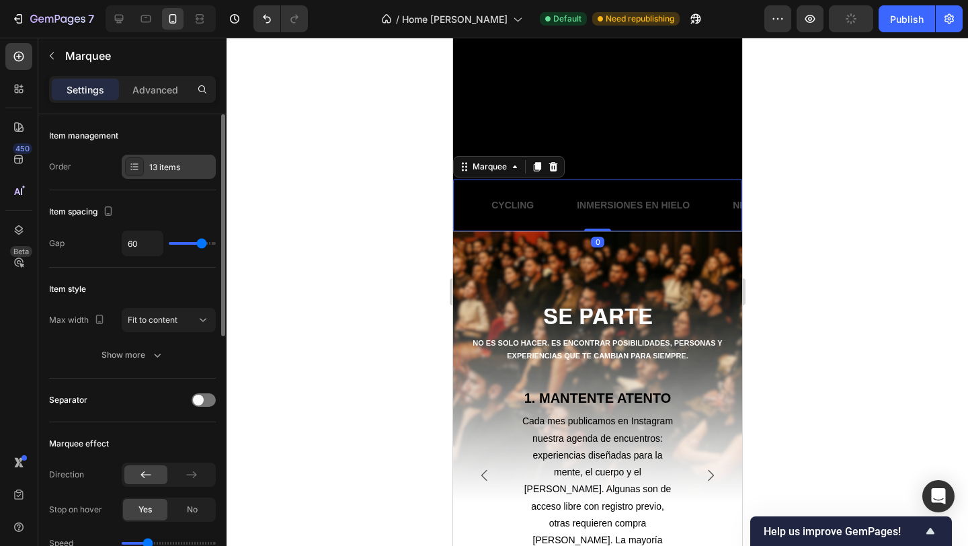
click at [151, 173] on div "13 items" at bounding box center [169, 167] width 94 height 24
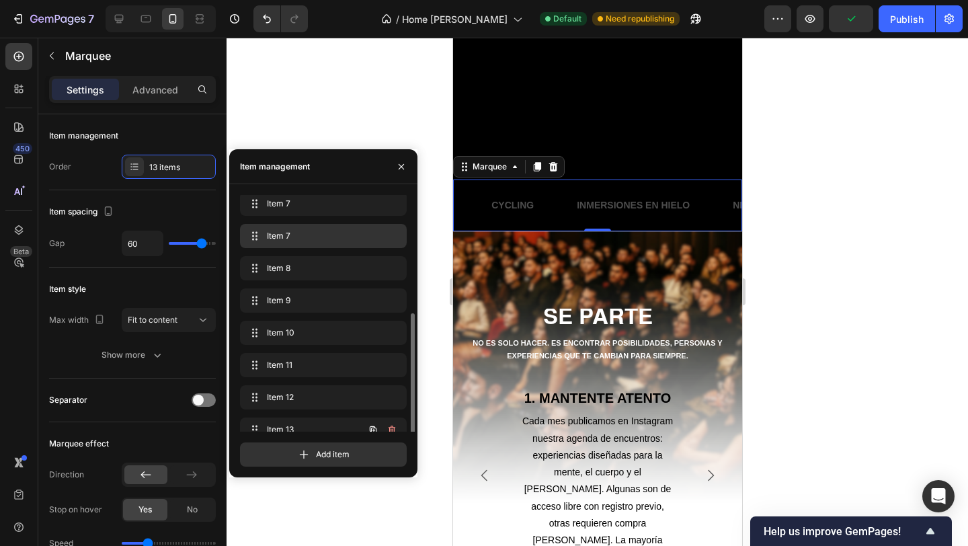
scroll to position [180, 0]
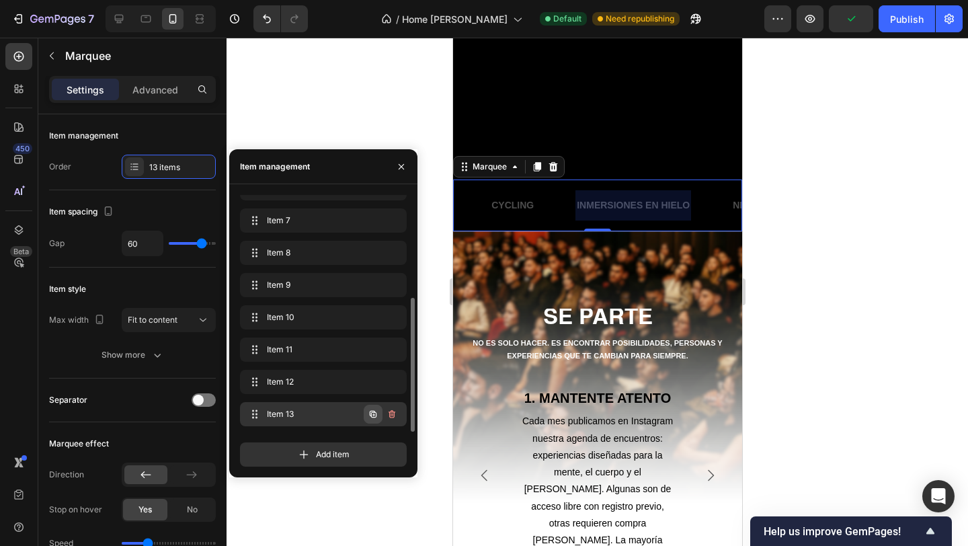
click at [372, 415] on icon "button" at bounding box center [373, 414] width 11 height 11
click at [321, 407] on div "Item 14 Item 14" at bounding box center [304, 414] width 118 height 19
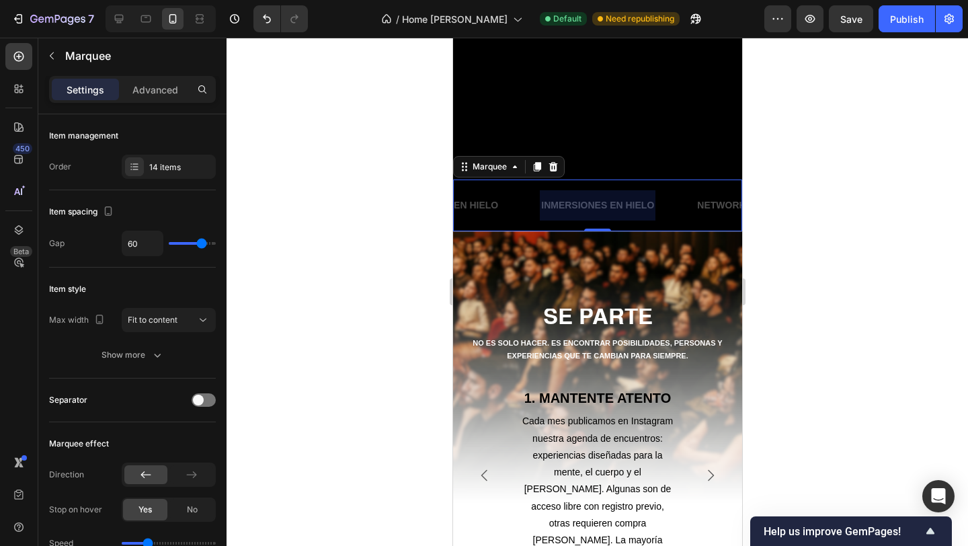
click at [600, 210] on div at bounding box center [597, 205] width 116 height 30
click at [600, 210] on p "INMERSIONES EN HIELO" at bounding box center [596, 205] width 113 height 17
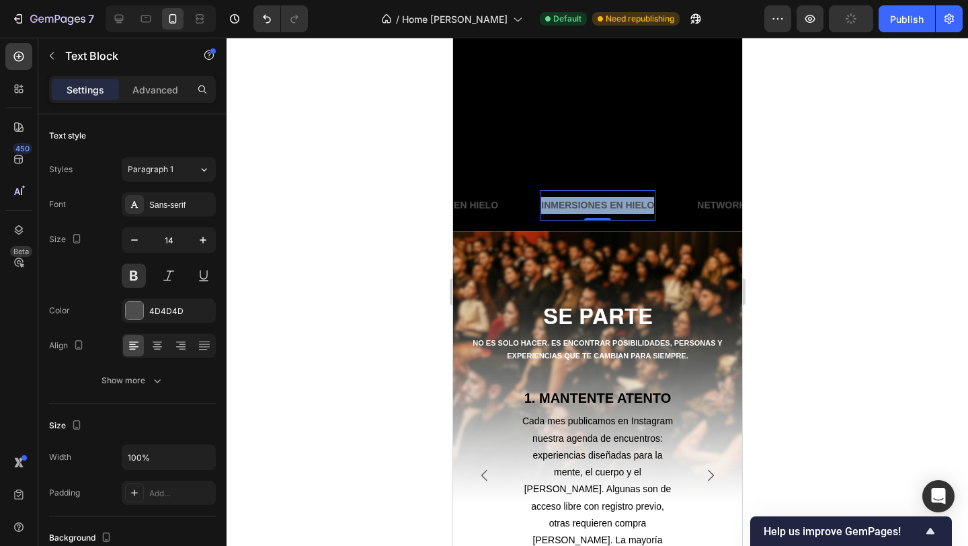
click at [600, 210] on p "INMERSIONES EN HIELO" at bounding box center [596, 205] width 113 height 17
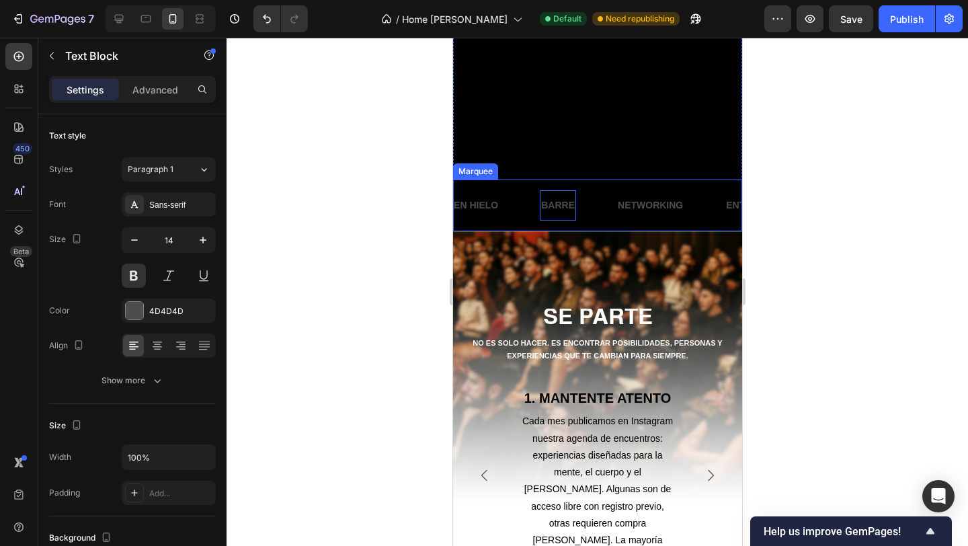
click at [492, 223] on div "NETWORKING Text Block ENTRENAMIENTOS FUNCIONALES Text Block YOGA Text Block COC…" at bounding box center [596, 205] width 289 height 52
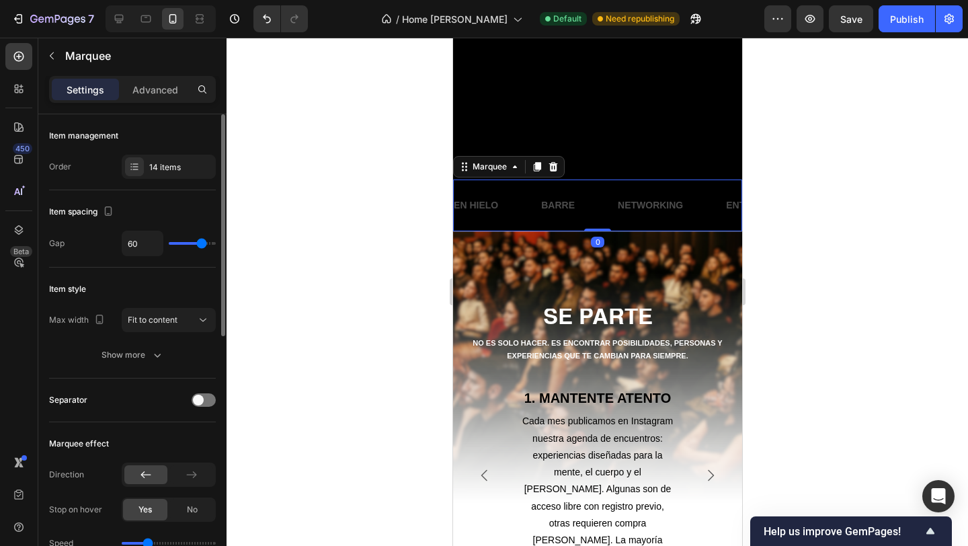
click at [153, 181] on div "Item management Order 14 items" at bounding box center [132, 152] width 167 height 76
click at [151, 166] on div "14 items" at bounding box center [180, 167] width 63 height 12
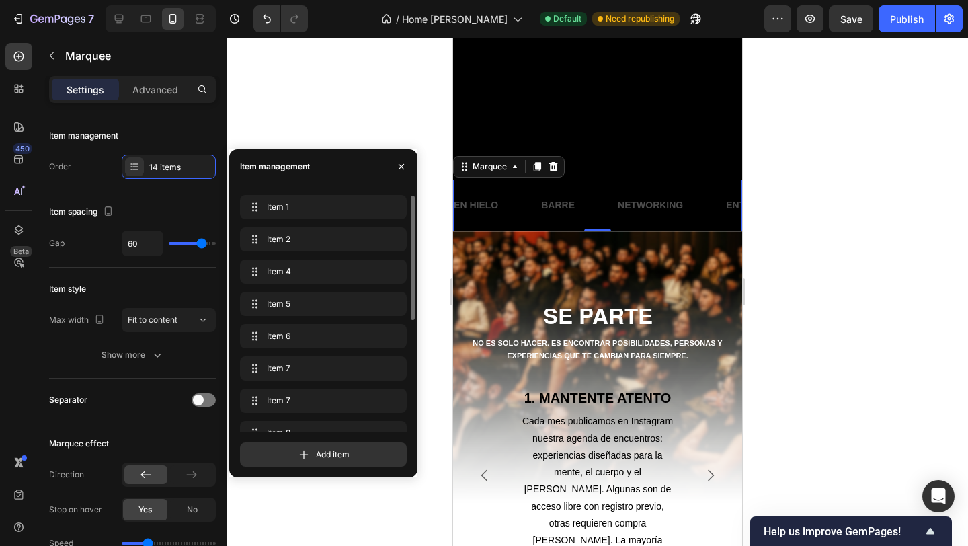
scroll to position [212, 0]
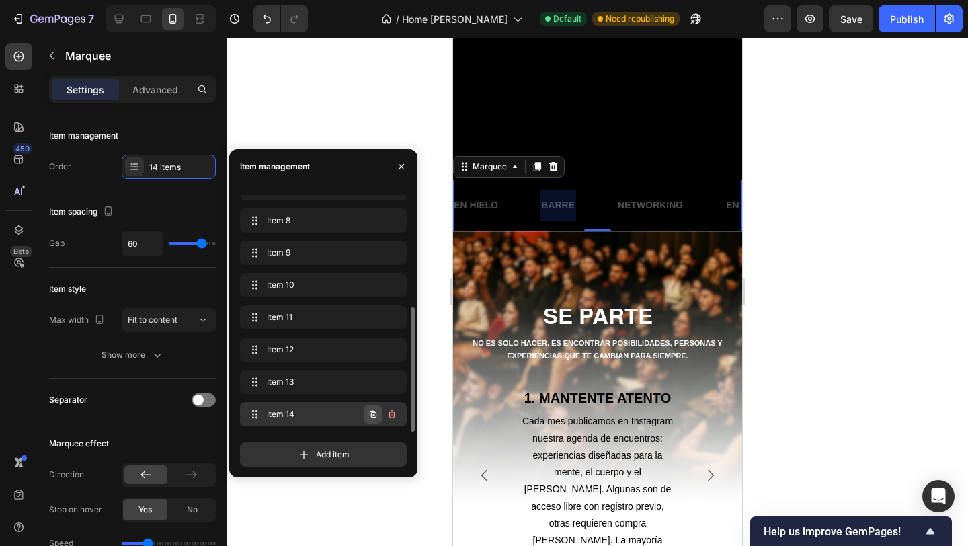
click at [376, 412] on icon "button" at bounding box center [373, 414] width 11 height 11
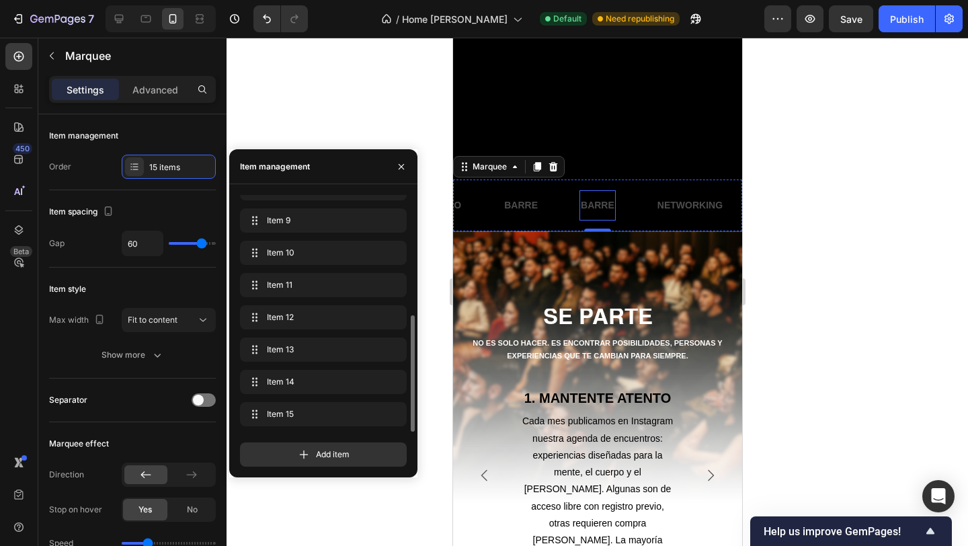
click at [601, 202] on p "BARRE" at bounding box center [597, 205] width 34 height 17
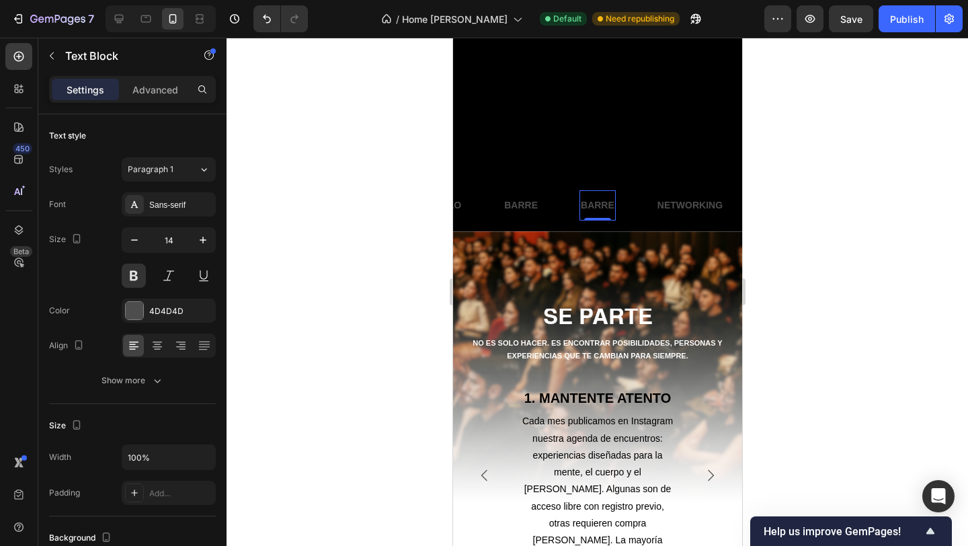
click at [601, 202] on p "BARRE" at bounding box center [597, 205] width 34 height 17
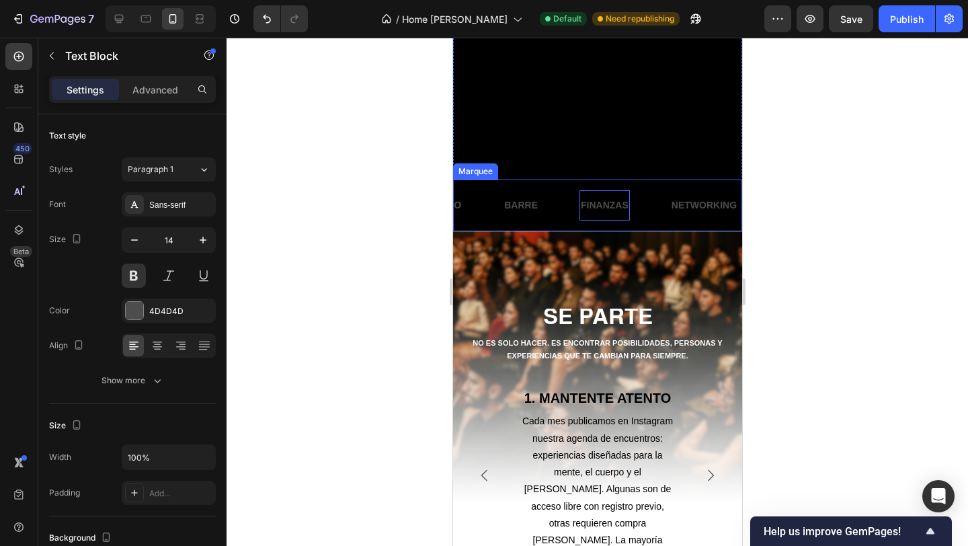
click at [571, 222] on div "NETWORKING Text Block ENTRENAMIENTOS FUNCIONALES Text Block YOGA Text Block COC…" at bounding box center [596, 205] width 289 height 52
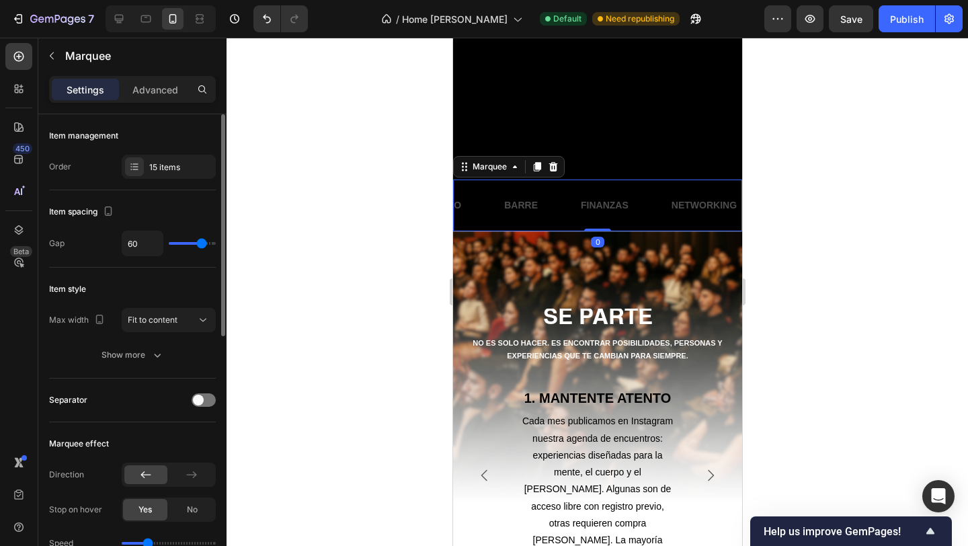
click at [153, 152] on div "Item management Order 15 items" at bounding box center [132, 152] width 167 height 76
click at [161, 161] on div "15 items" at bounding box center [180, 167] width 63 height 12
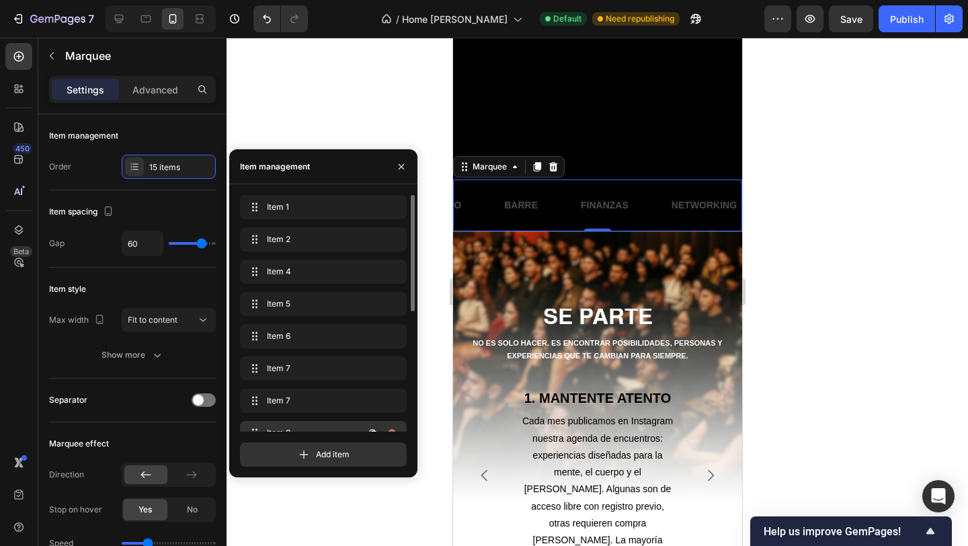
scroll to position [245, 0]
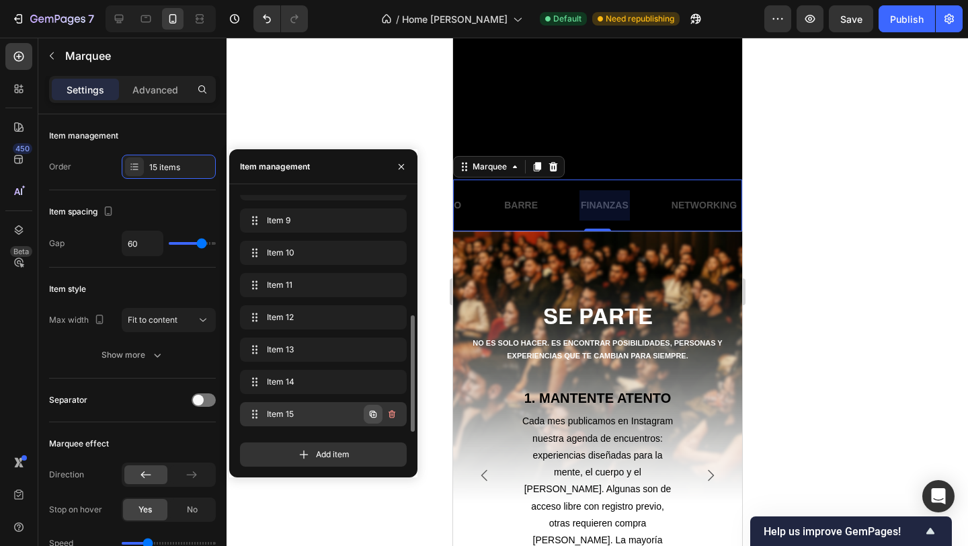
click at [374, 412] on icon "button" at bounding box center [373, 414] width 7 height 7
click at [341, 411] on span "Item 16" at bounding box center [305, 414] width 76 height 12
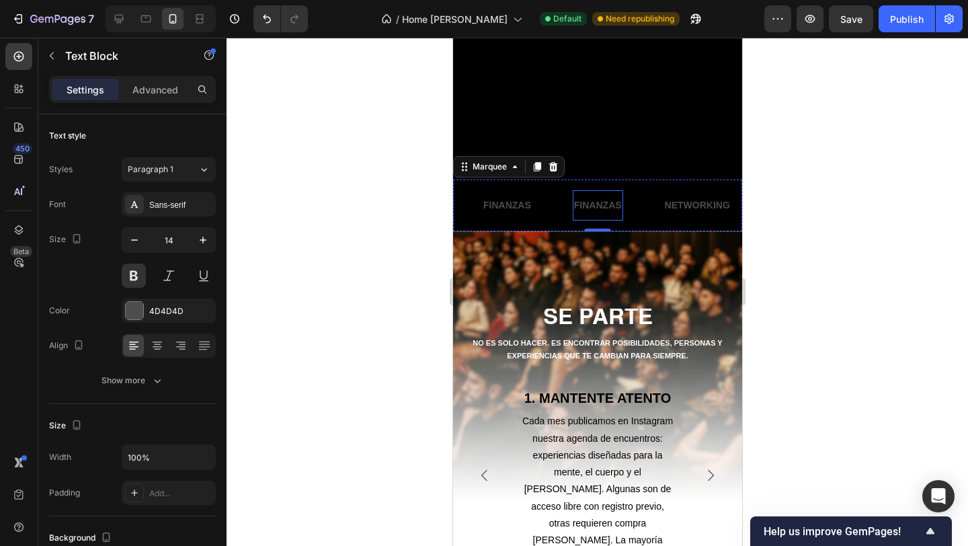
click at [597, 208] on p "FINANZAS" at bounding box center [597, 205] width 48 height 17
click at [378, 255] on div at bounding box center [596, 292] width 741 height 508
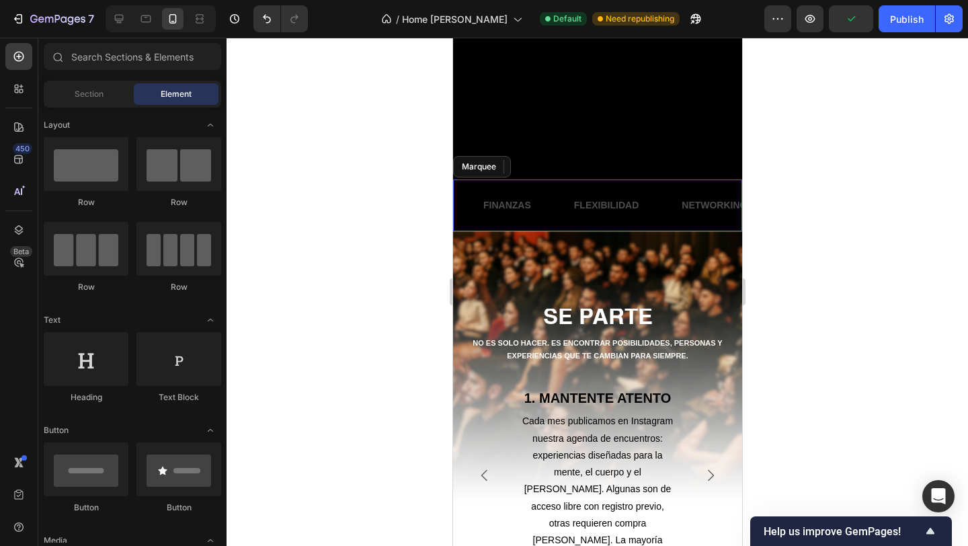
click at [505, 221] on div "NETWORKING Text Block ENTRENAMIENTOS FUNCIONALES Text Block YOGA Text Block COC…" at bounding box center [596, 205] width 289 height 52
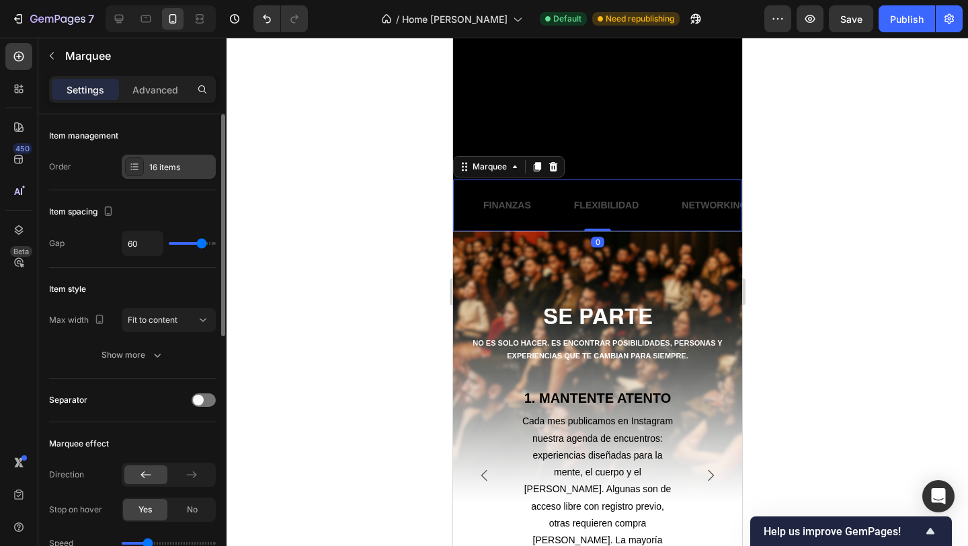
click at [167, 169] on div "16 items" at bounding box center [180, 167] width 63 height 12
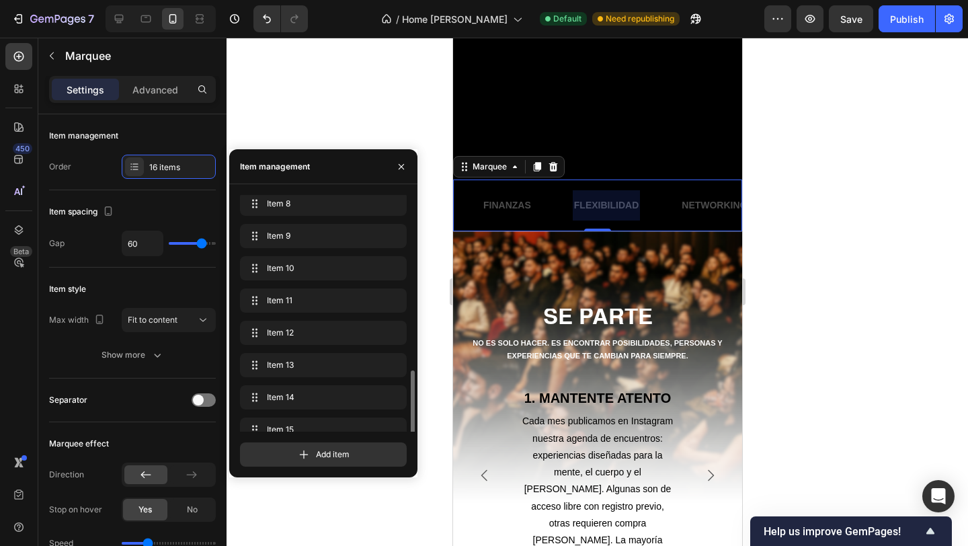
scroll to position [277, 0]
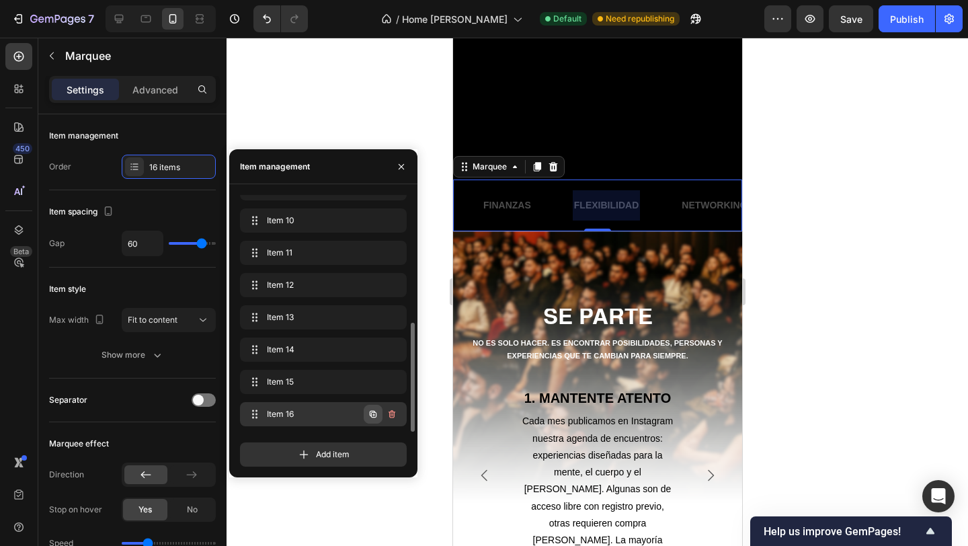
click at [369, 413] on icon "button" at bounding box center [373, 414] width 11 height 11
click at [343, 413] on div "Item 17 Item 17" at bounding box center [304, 414] width 118 height 19
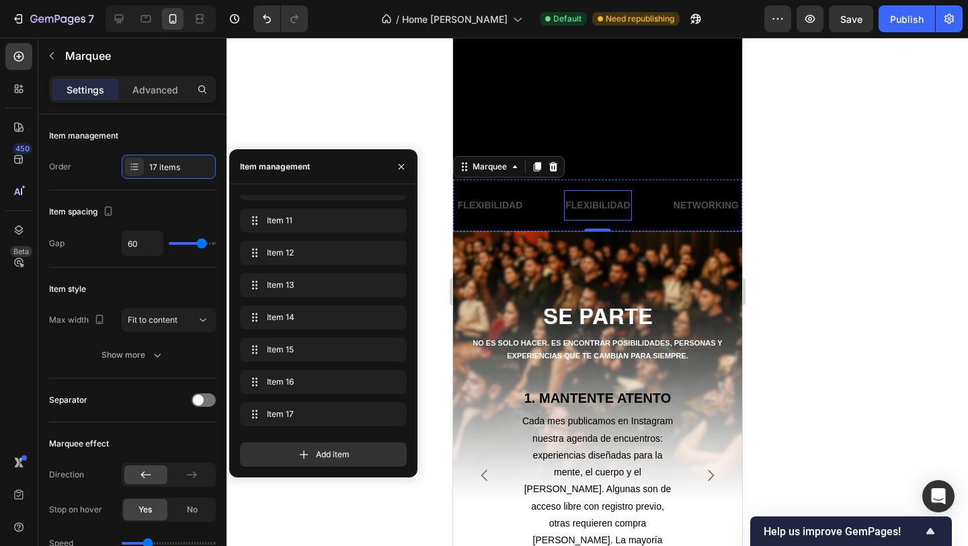
click at [581, 208] on p "FLEXIBILIDAD" at bounding box center [597, 205] width 65 height 17
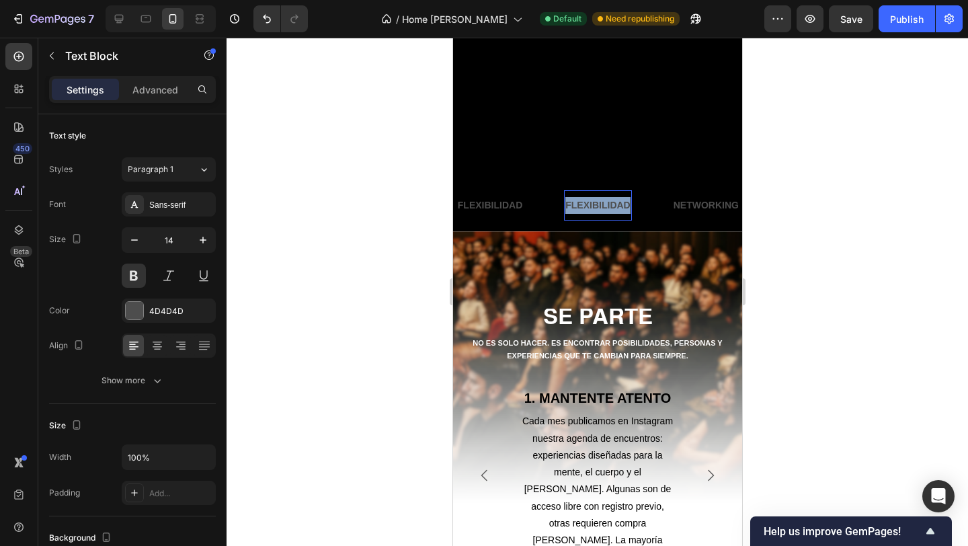
click at [581, 208] on p "FLEXIBILIDAD" at bounding box center [597, 205] width 65 height 17
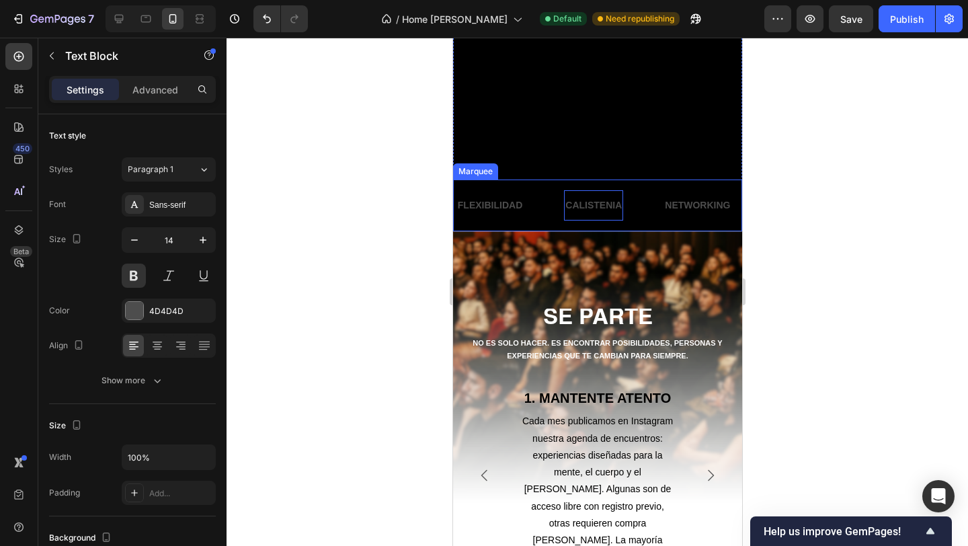
click at [554, 223] on div "NETWORKING Text Block ENTRENAMIENTOS FUNCIONALES Text Block YOGA Text Block COC…" at bounding box center [596, 205] width 289 height 52
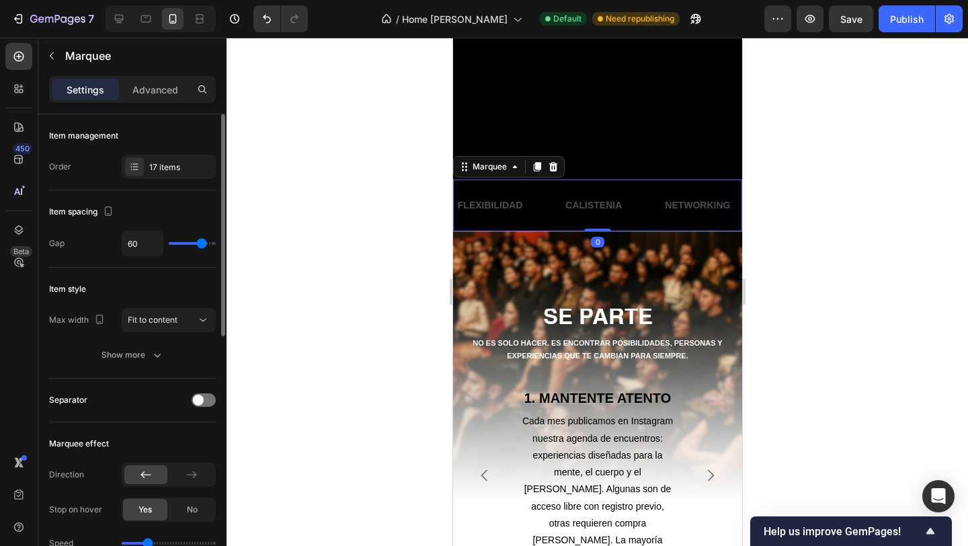
click at [167, 153] on div "Item management Order 17 items" at bounding box center [132, 152] width 167 height 76
click at [175, 163] on div "17 items" at bounding box center [180, 167] width 63 height 12
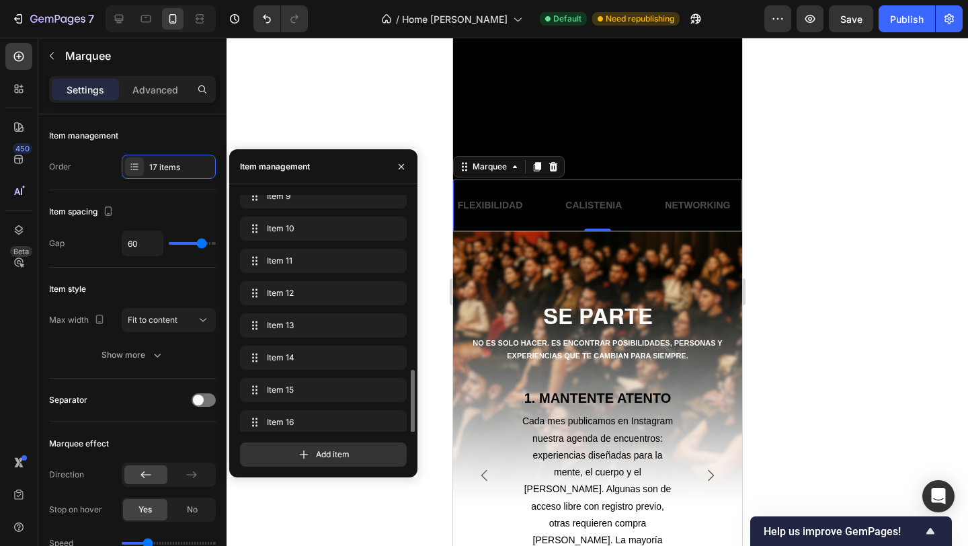
scroll to position [309, 0]
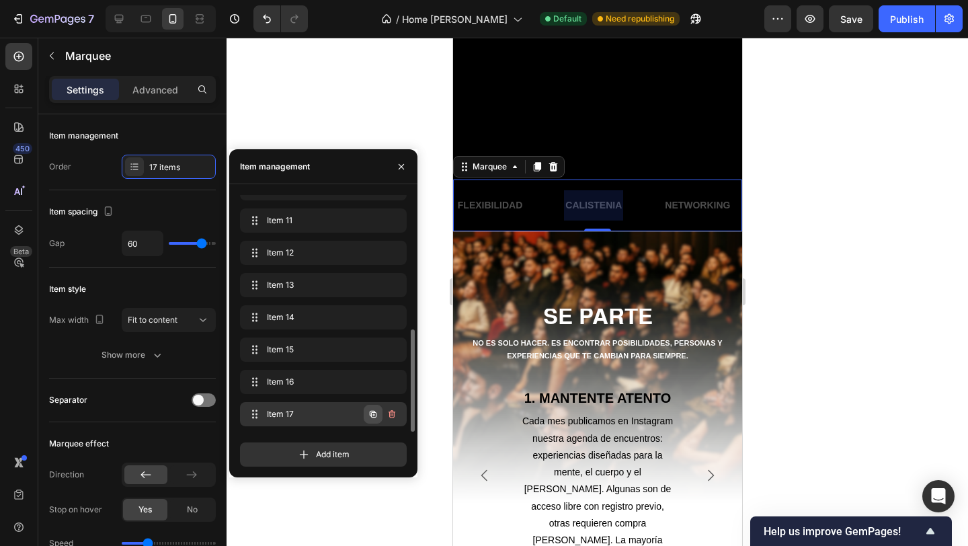
click at [374, 416] on icon "button" at bounding box center [373, 414] width 11 height 11
click at [337, 418] on span "Item 18" at bounding box center [305, 414] width 76 height 12
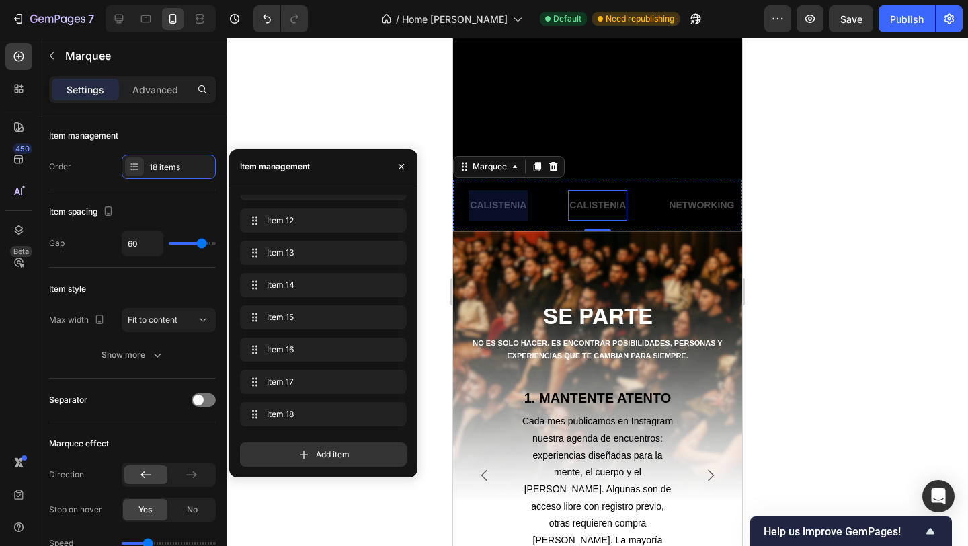
click at [589, 209] on p "CALISTENIA" at bounding box center [597, 205] width 56 height 17
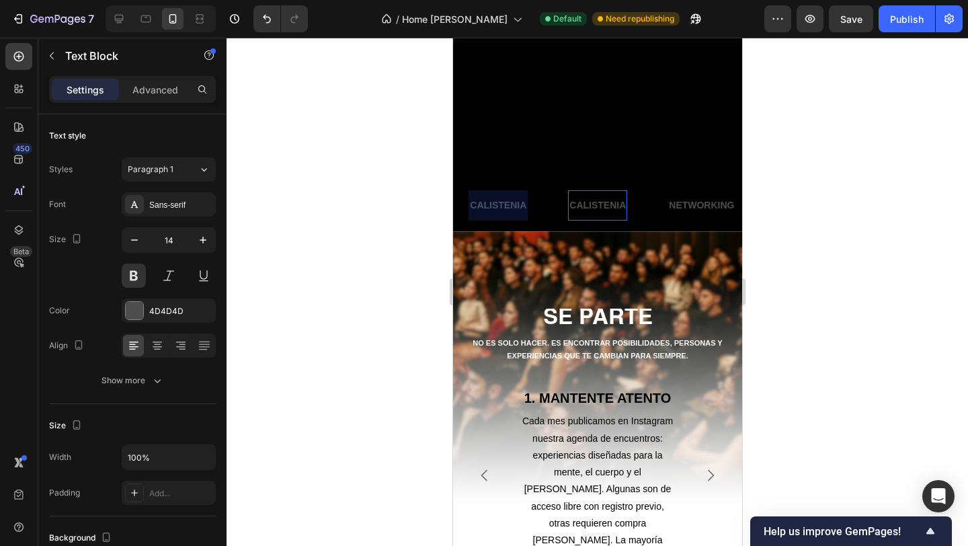
click at [589, 209] on p "CALISTENIA" at bounding box center [597, 205] width 56 height 17
click at [380, 207] on div at bounding box center [596, 292] width 741 height 508
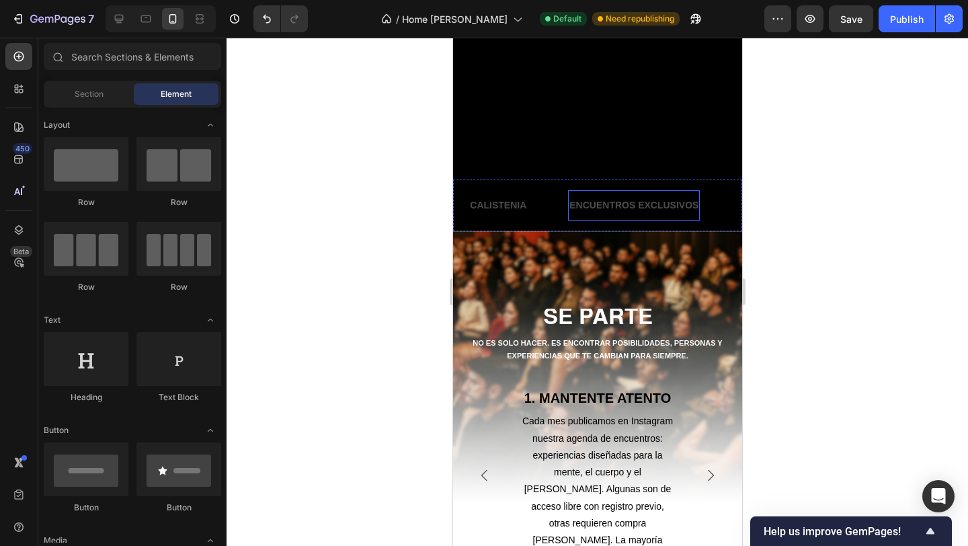
click at [659, 208] on p "ENCUENTROS EXCLUSIVOS" at bounding box center [633, 205] width 129 height 17
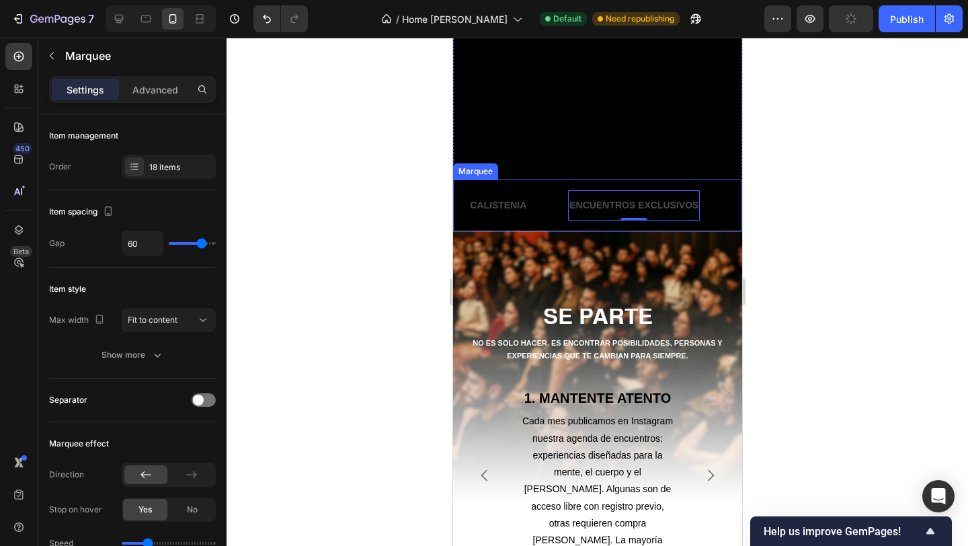
click at [537, 225] on div "NETWORKING Text Block ENTRENAMIENTOS FUNCIONALES Text Block YOGA Text Block COC…" at bounding box center [596, 205] width 289 height 52
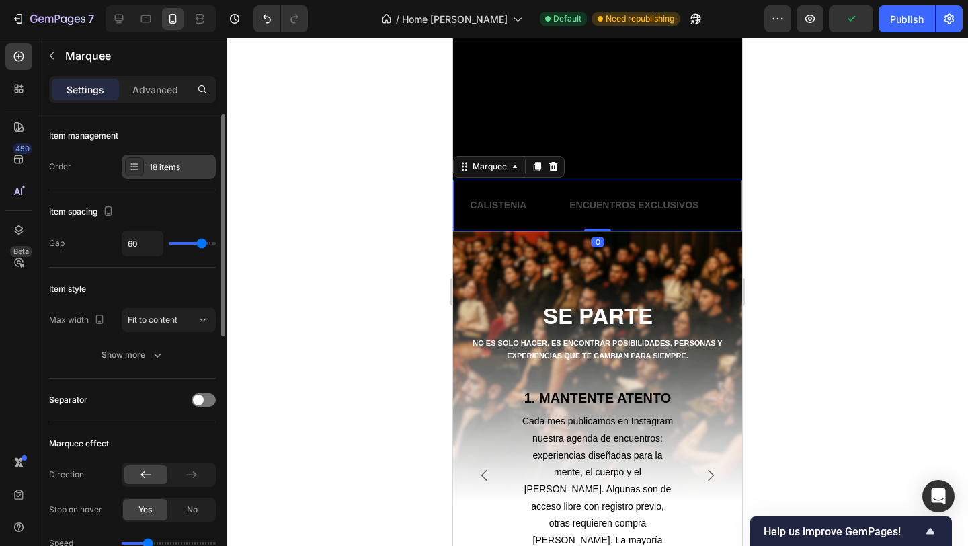
click at [122, 171] on div "18 items" at bounding box center [169, 167] width 94 height 24
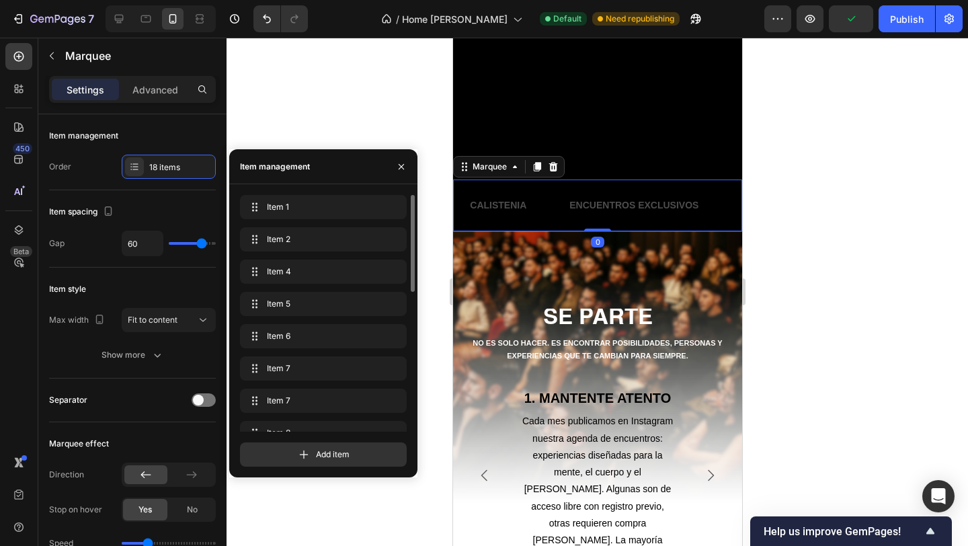
scroll to position [341, 0]
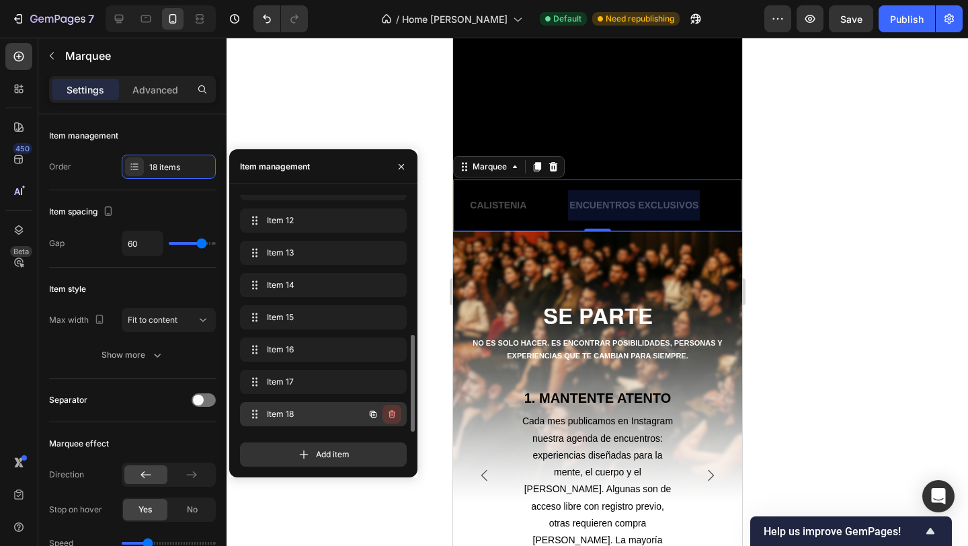
click at [395, 413] on icon "button" at bounding box center [391, 414] width 11 height 11
click at [387, 410] on div "Delete" at bounding box center [382, 414] width 25 height 12
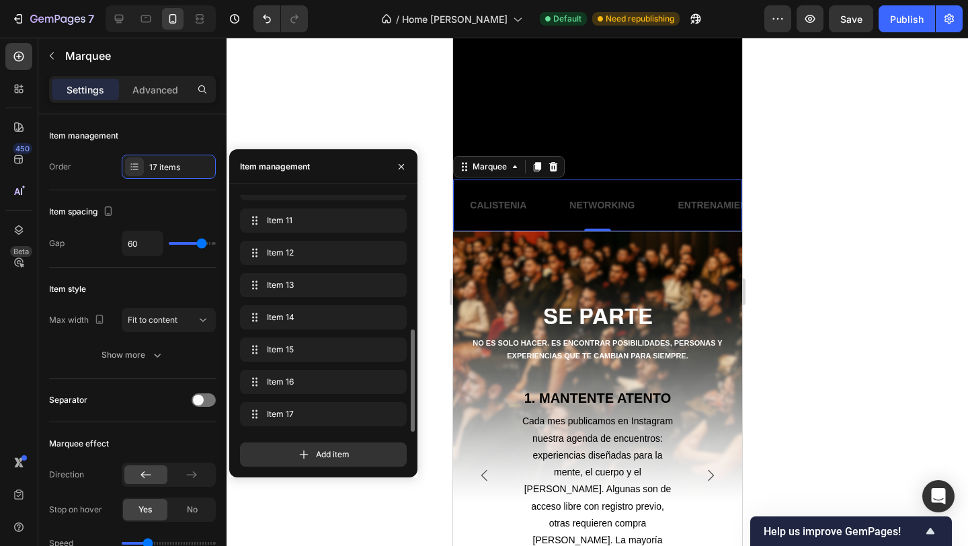
scroll to position [309, 0]
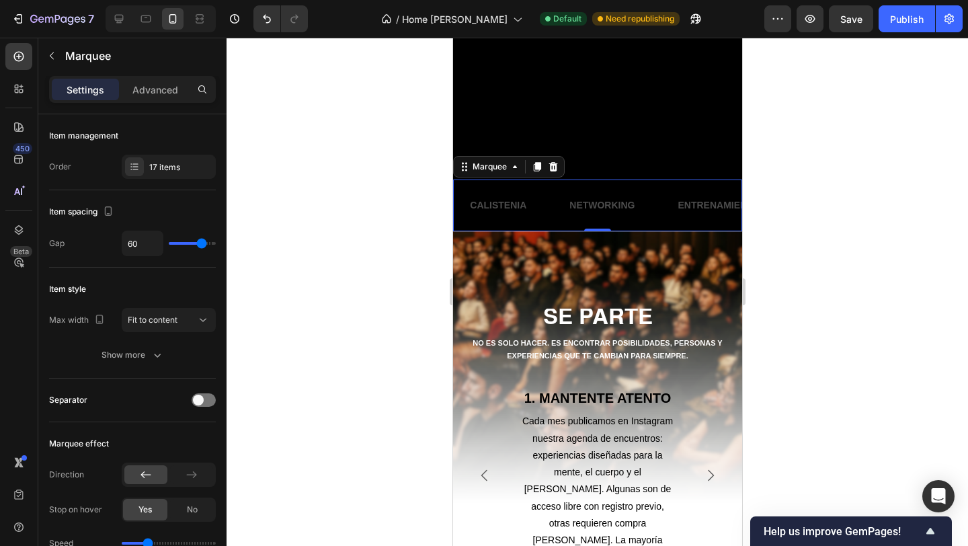
click at [799, 246] on div at bounding box center [596, 292] width 741 height 508
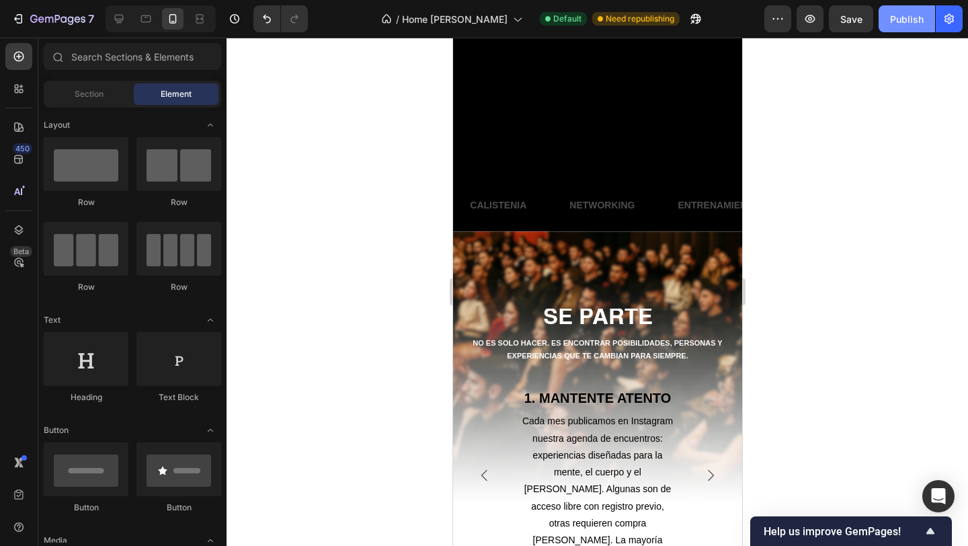
click at [894, 25] on div "Publish" at bounding box center [907, 19] width 34 height 14
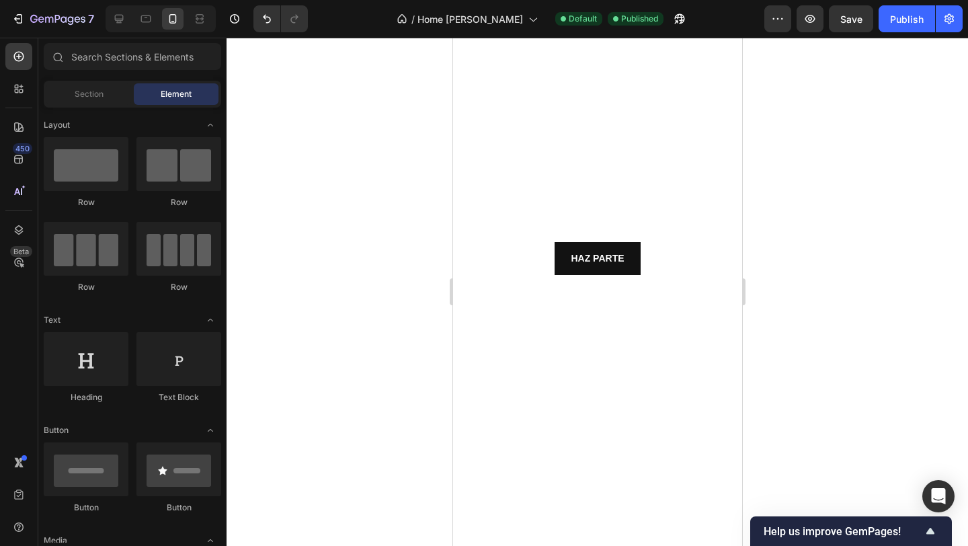
scroll to position [954, 0]
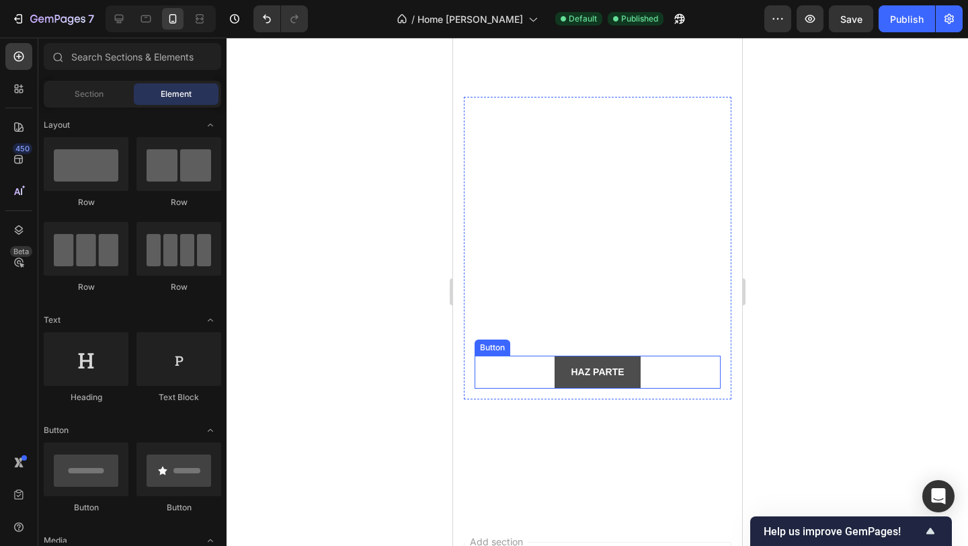
click at [628, 368] on button "HAZ PARTE" at bounding box center [596, 372] width 85 height 33
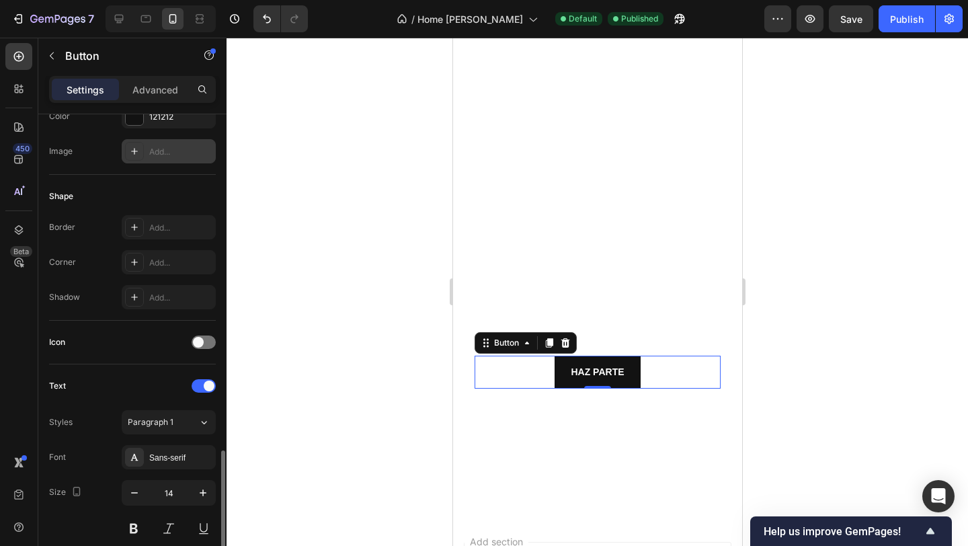
scroll to position [494, 0]
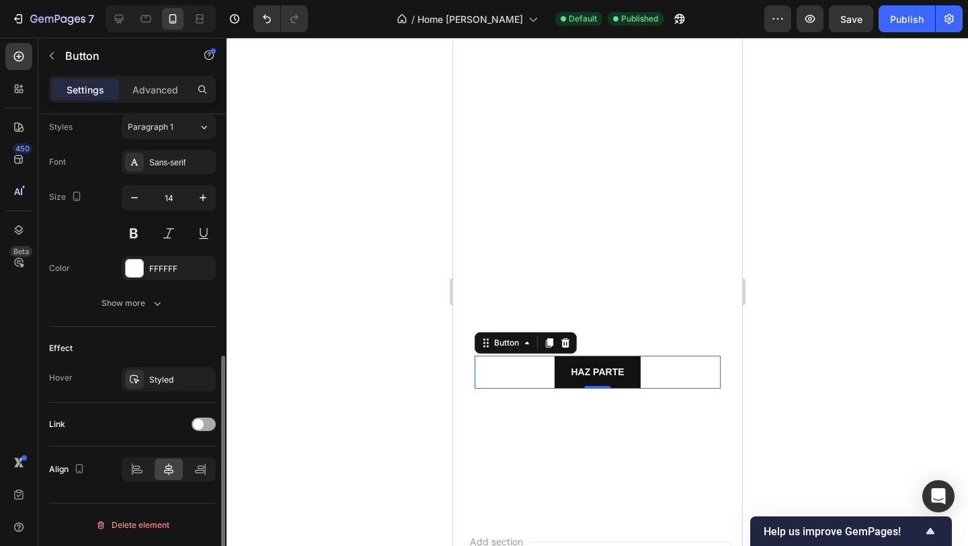
click at [202, 424] on span at bounding box center [198, 424] width 11 height 11
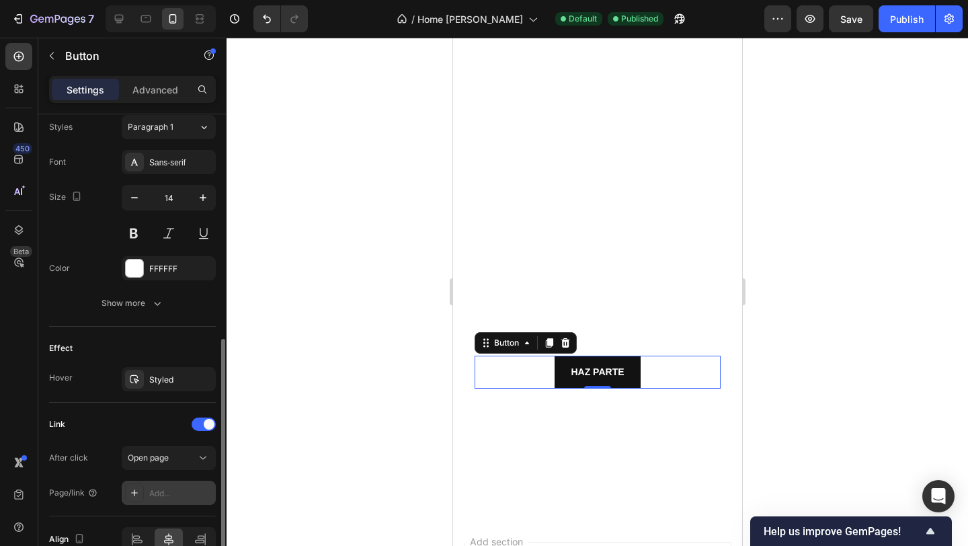
click at [175, 501] on div "Add..." at bounding box center [169, 493] width 94 height 24
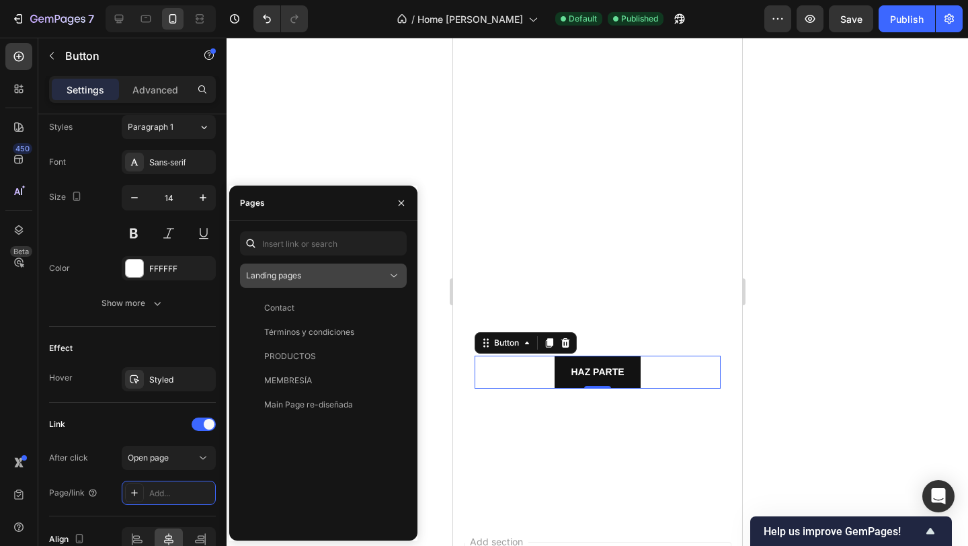
click at [301, 281] on span "Landing pages" at bounding box center [273, 276] width 55 height 12
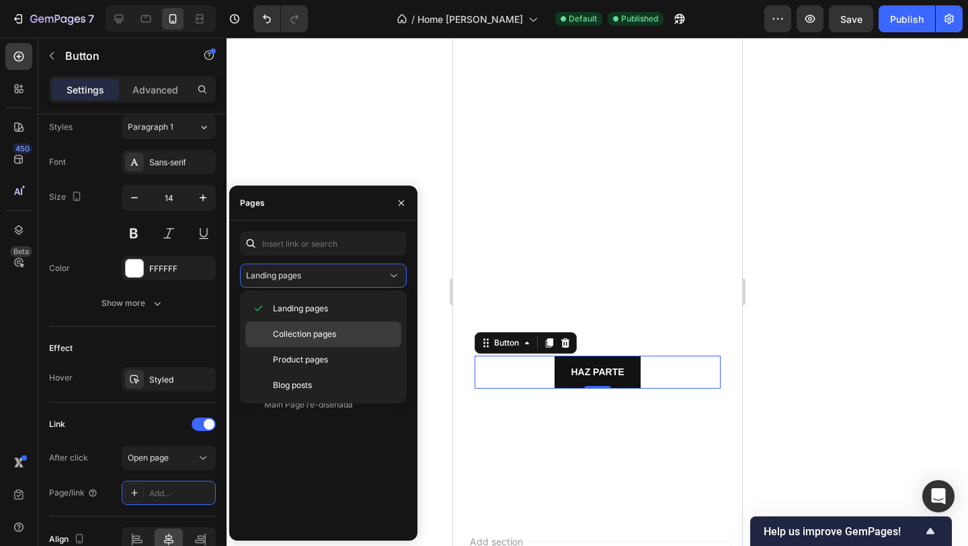
click at [309, 339] on span "Collection pages" at bounding box center [304, 334] width 63 height 12
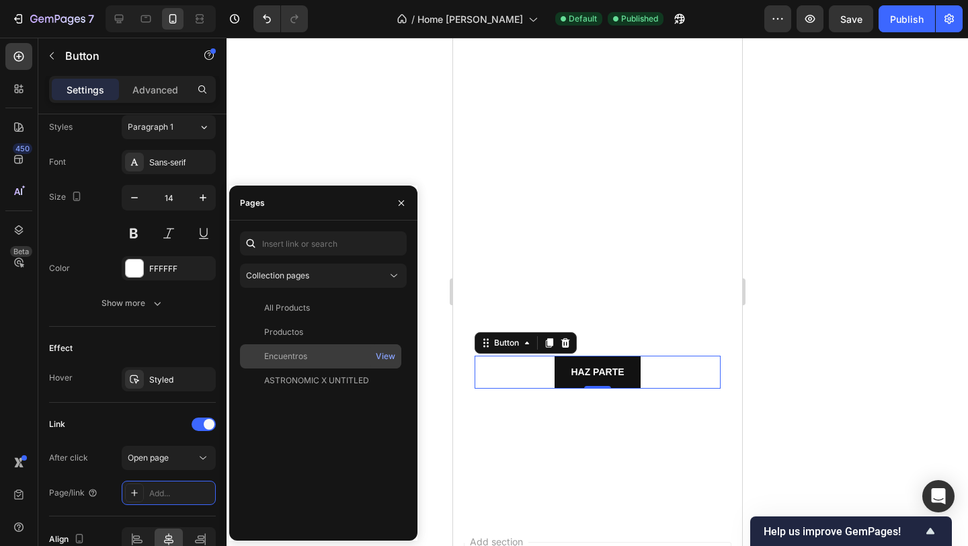
click at [314, 352] on div "Encuentros" at bounding box center [320, 356] width 151 height 12
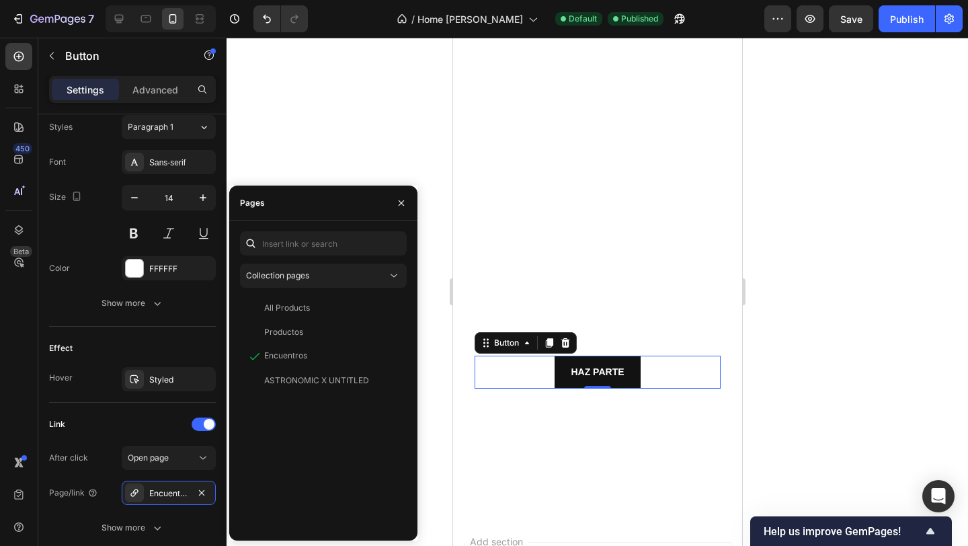
click at [407, 136] on div at bounding box center [596, 292] width 741 height 508
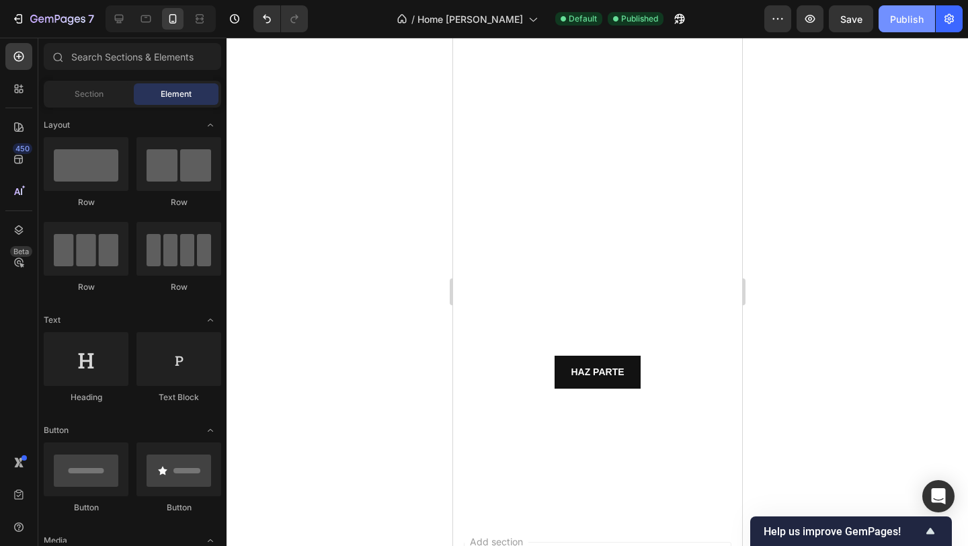
click at [899, 14] on div "Publish" at bounding box center [907, 19] width 34 height 14
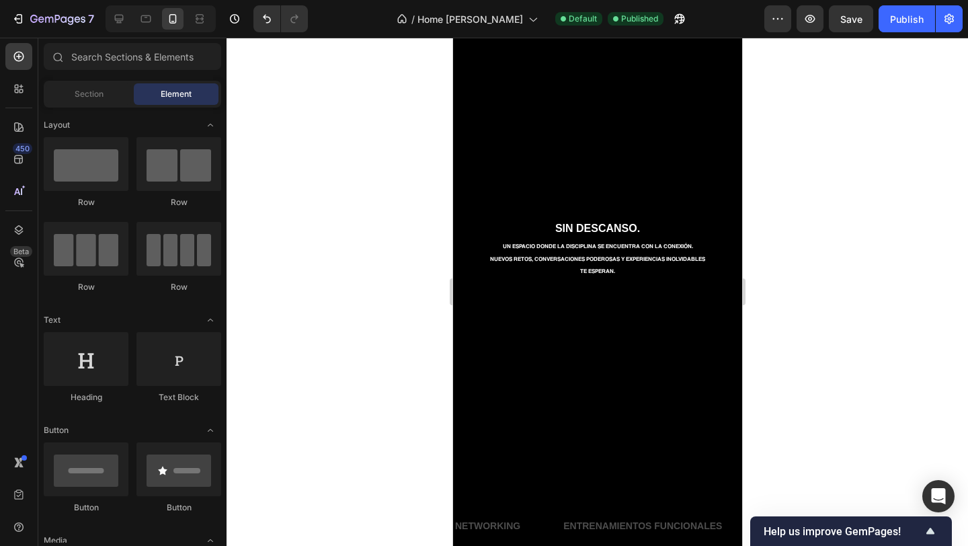
scroll to position [70, 0]
